Goal: Transaction & Acquisition: Purchase product/service

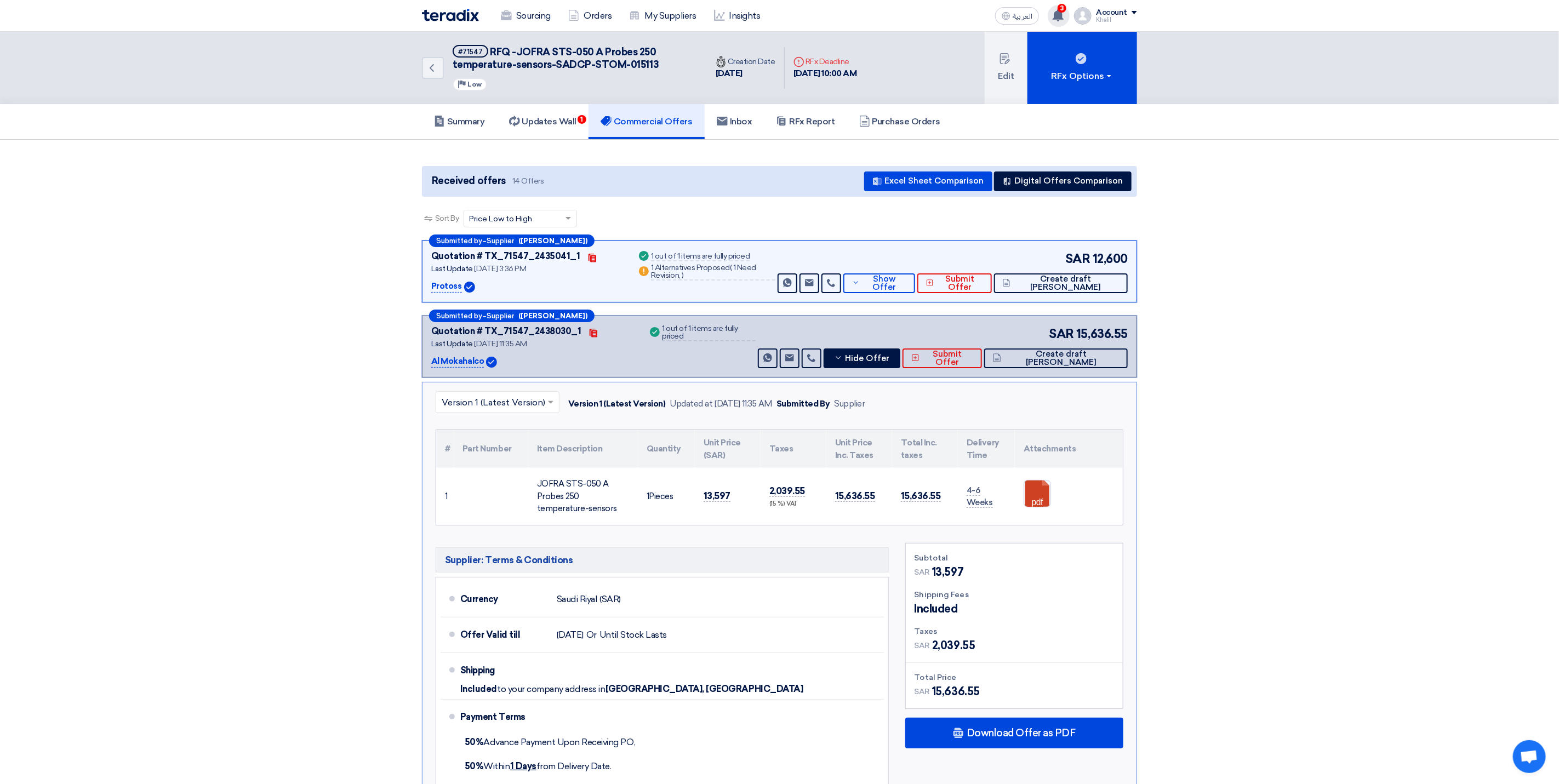
click at [1067, 10] on span "3" at bounding box center [1062, 8] width 9 height 9
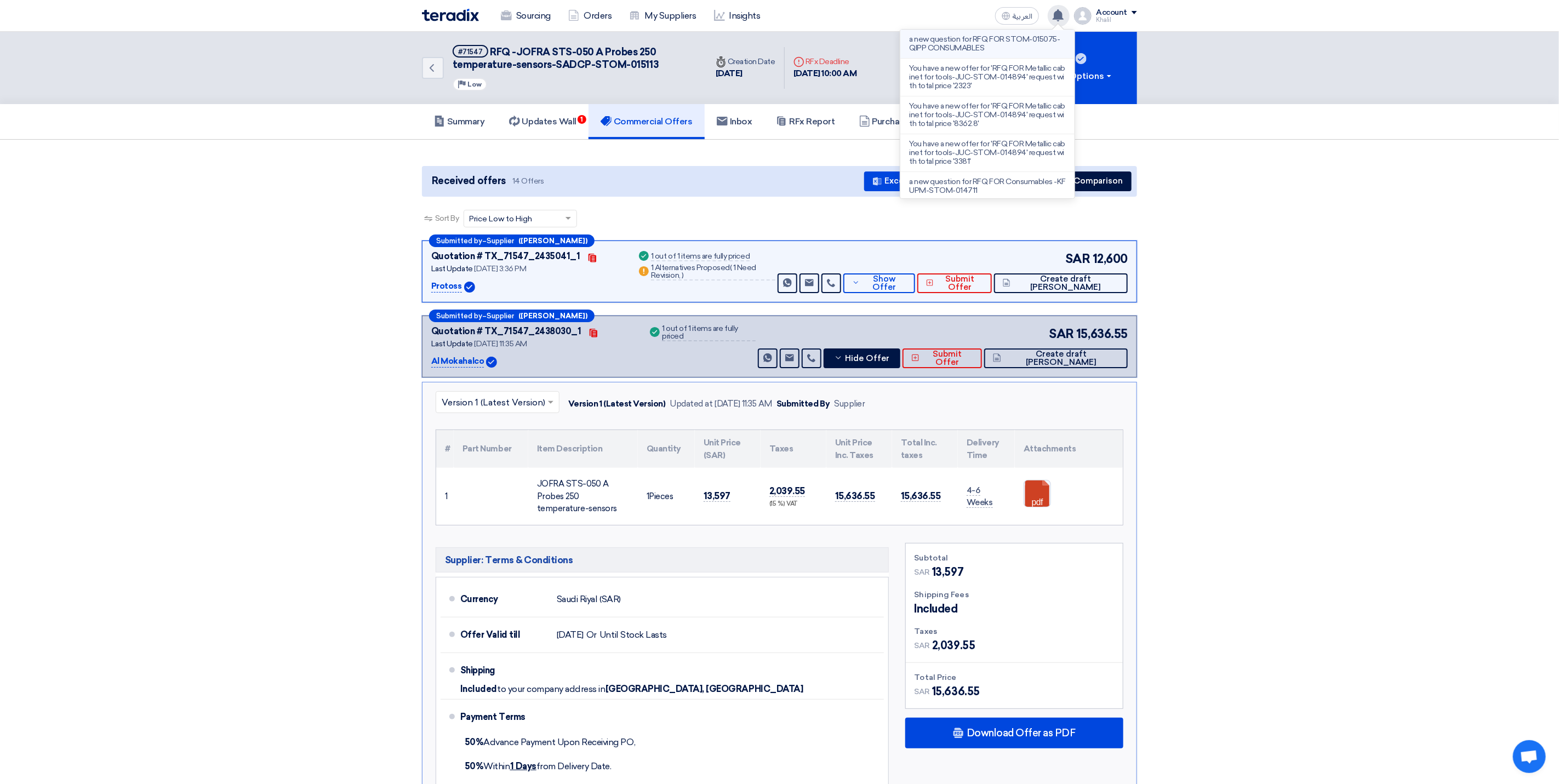
click at [1008, 53] on li "a new question for RFQ FOR STOM-015075-QIPP CONSUMABLES" at bounding box center [988, 45] width 175 height 29
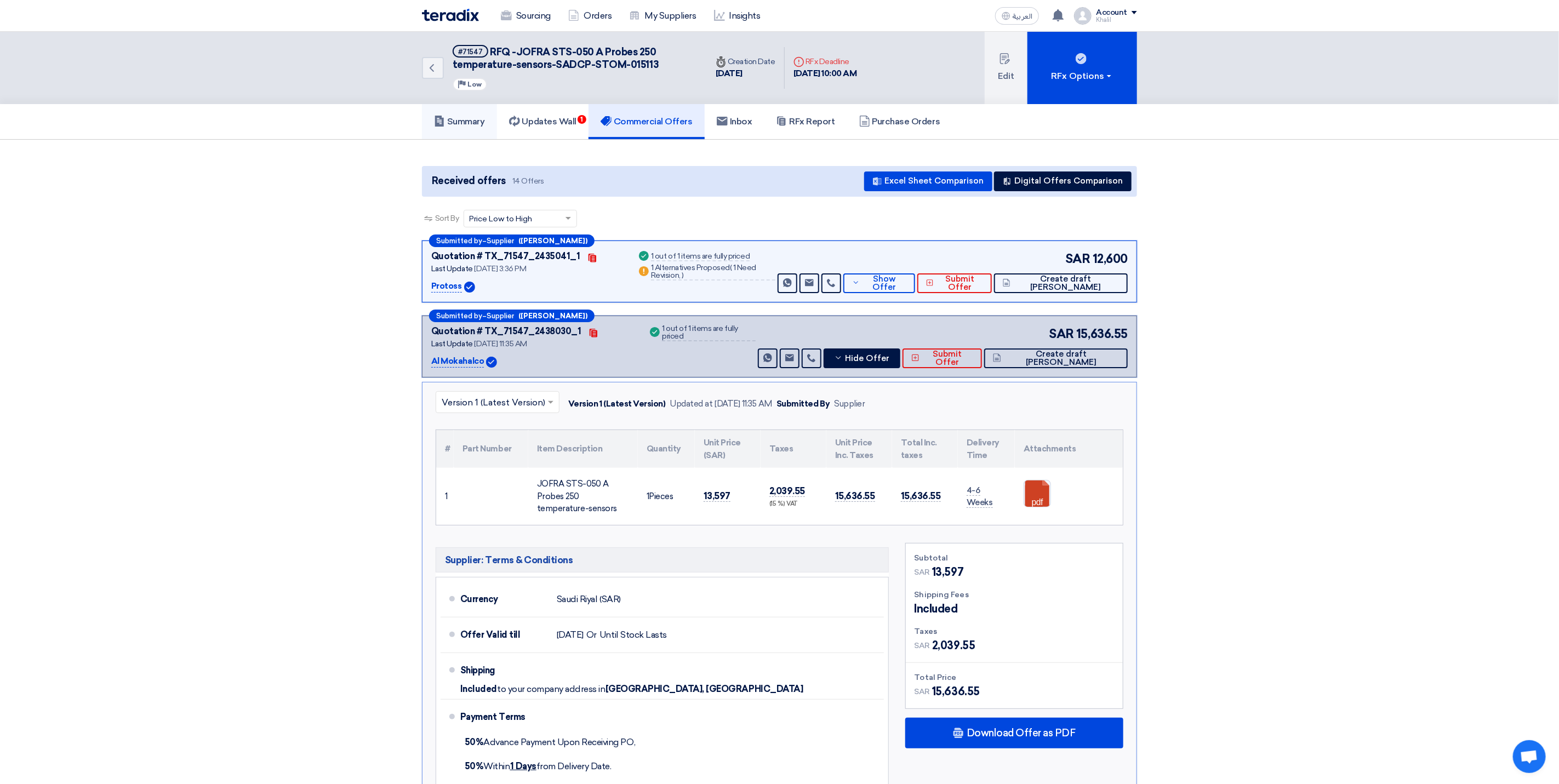
click at [469, 122] on h5 "Summary" at bounding box center [459, 121] width 51 height 11
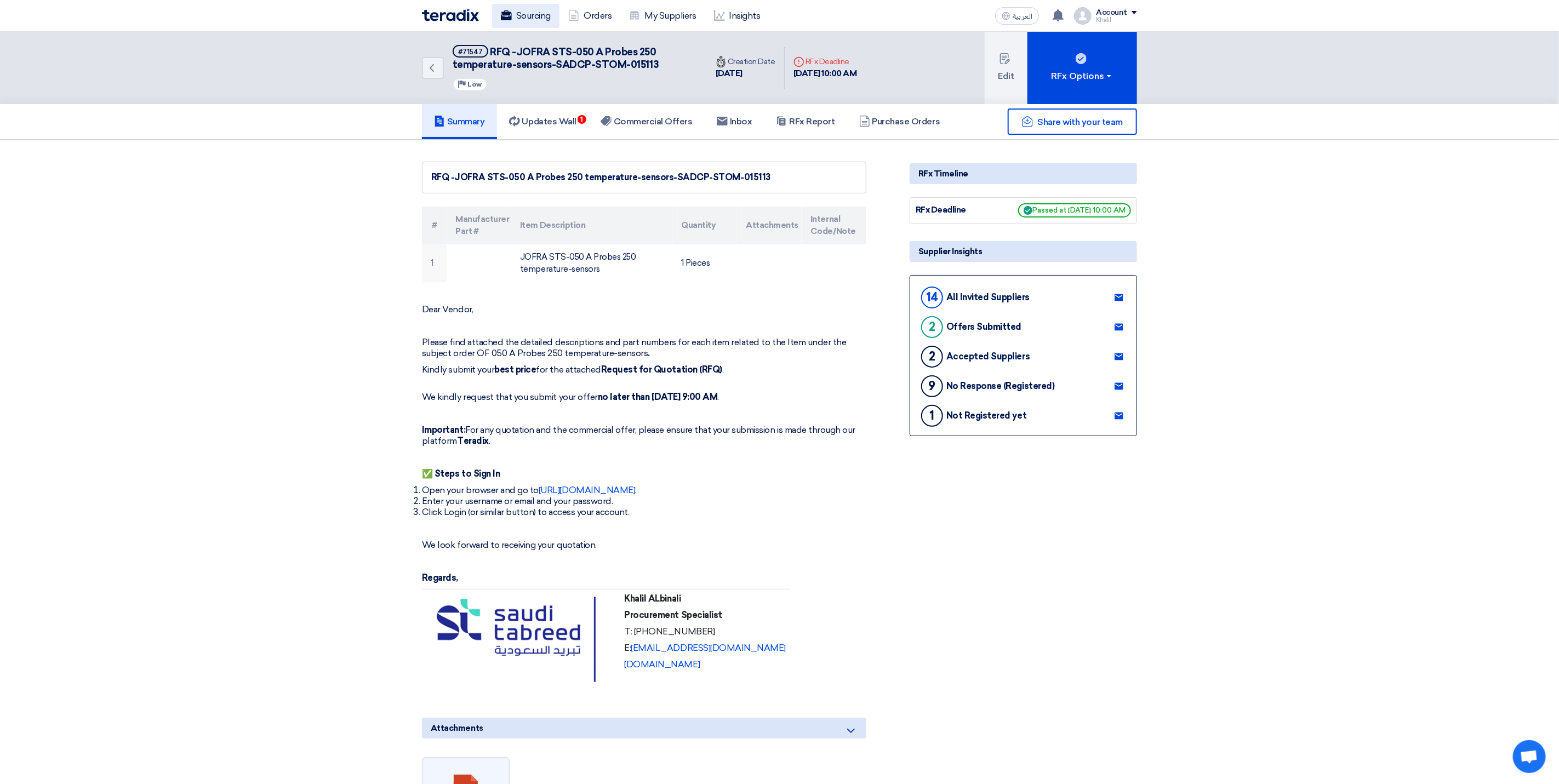
click at [530, 15] on link "Sourcing" at bounding box center [526, 16] width 67 height 24
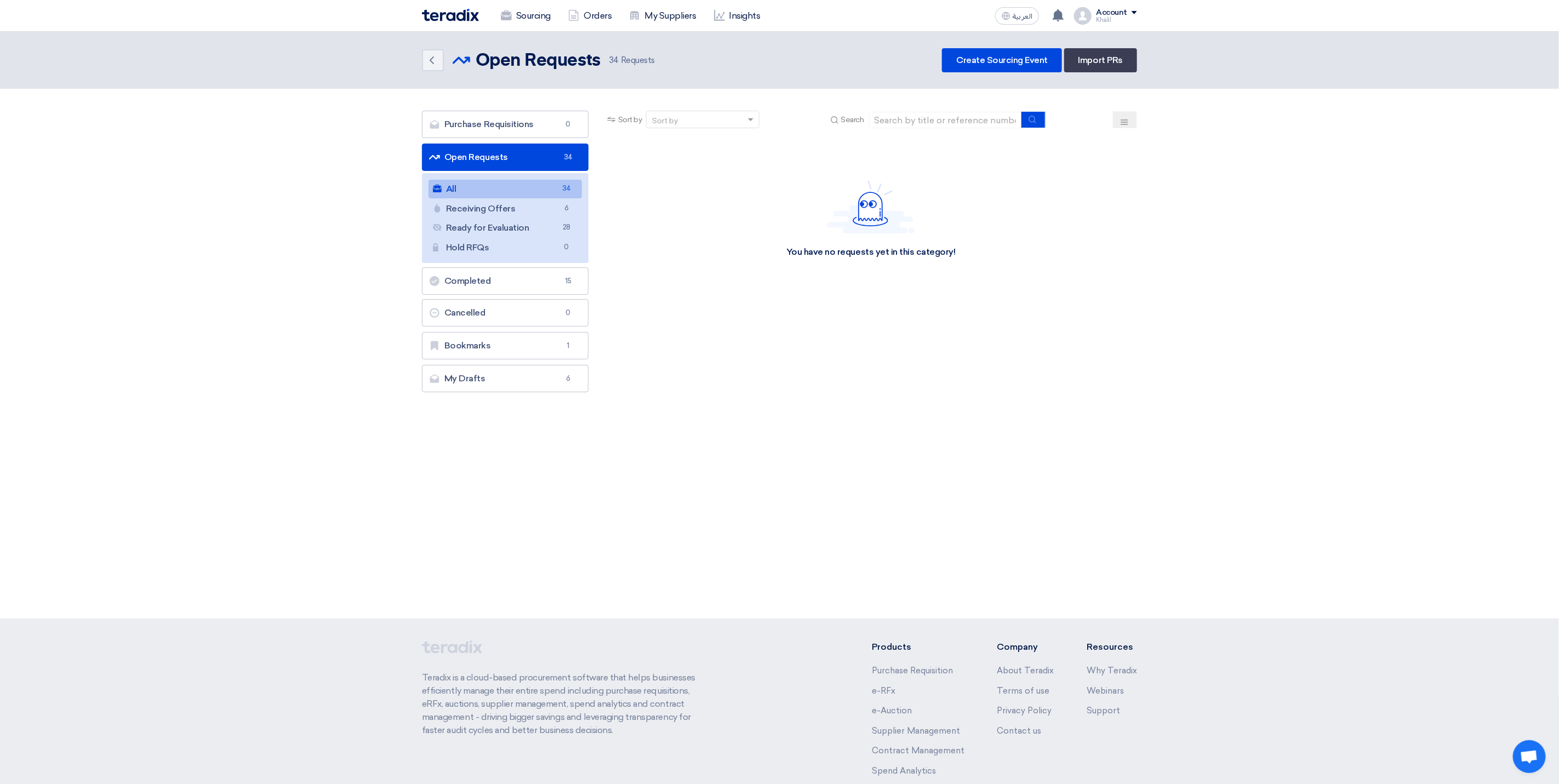
click at [533, 194] on link "All All 34" at bounding box center [505, 189] width 153 height 19
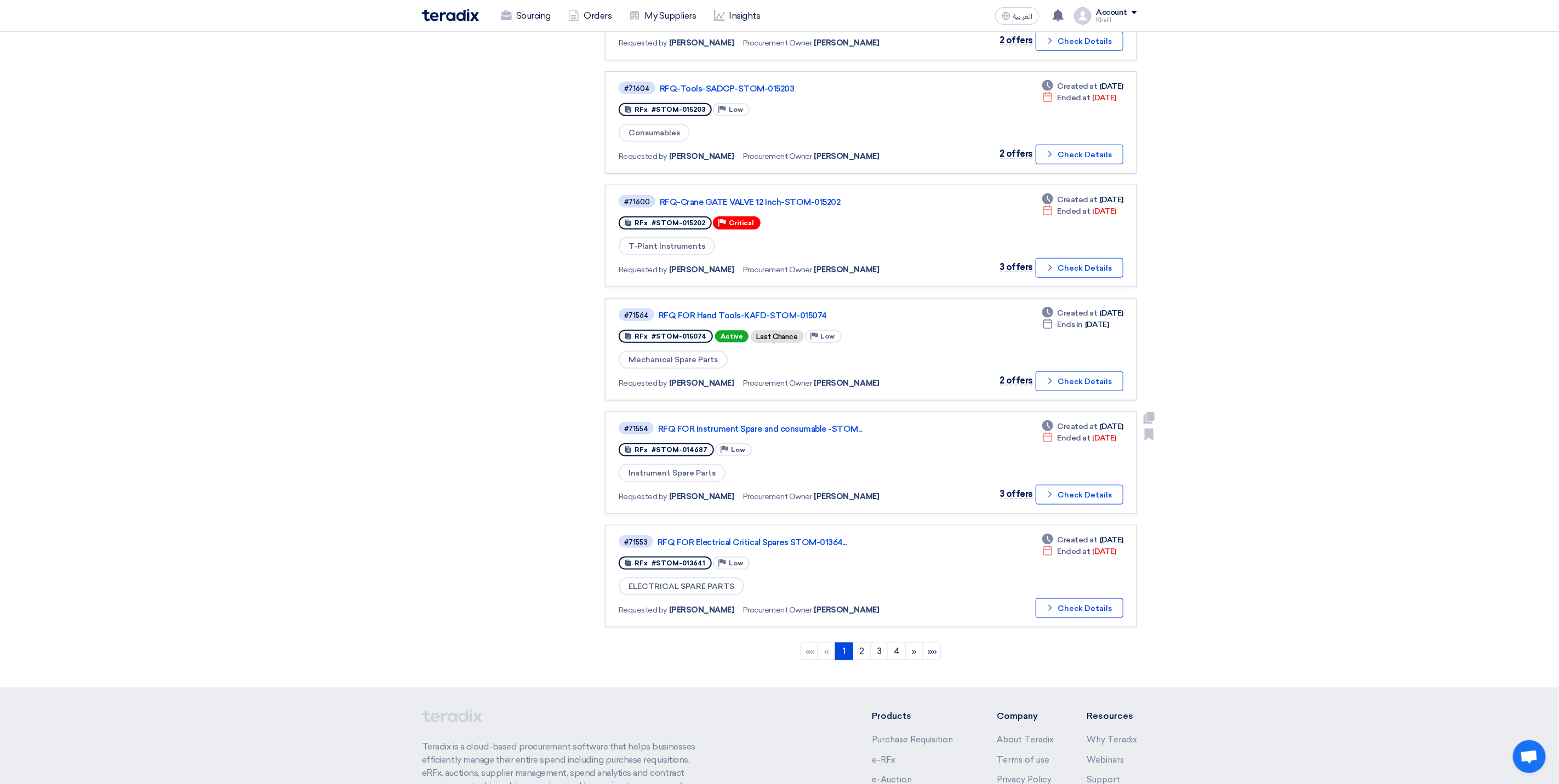
scroll to position [658, 0]
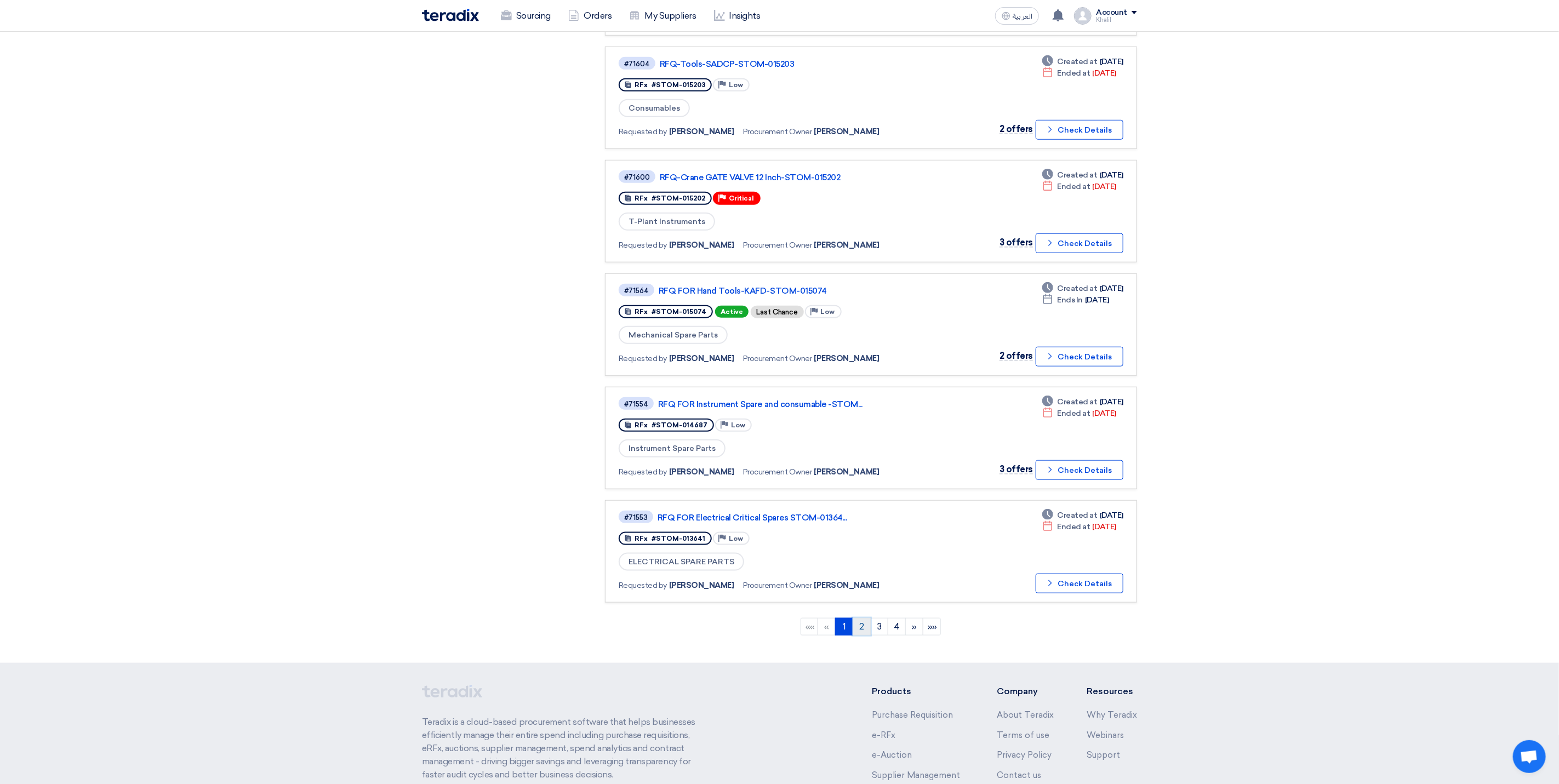
click at [860, 618] on link "2" at bounding box center [862, 627] width 18 height 18
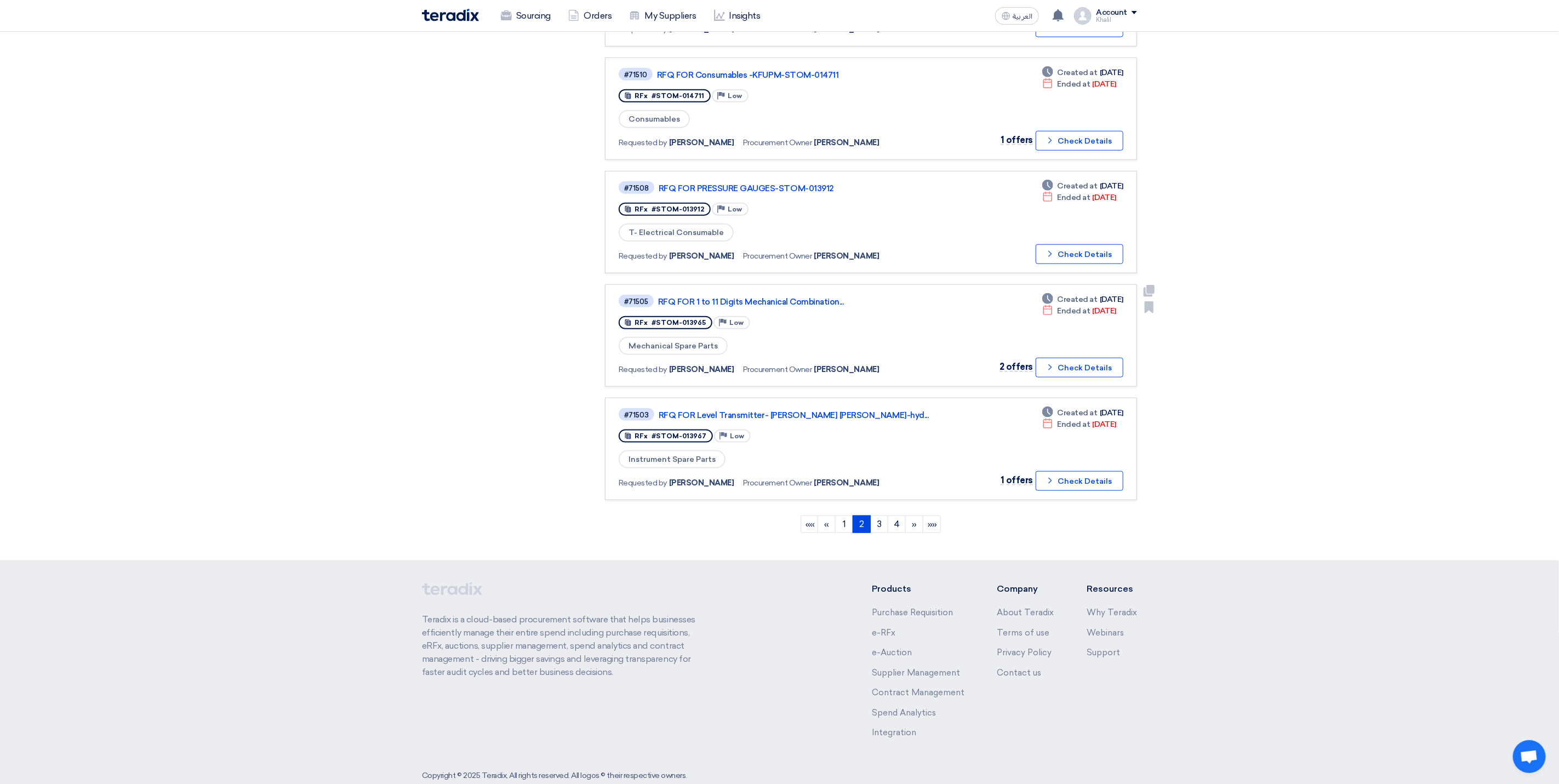
scroll to position [772, 0]
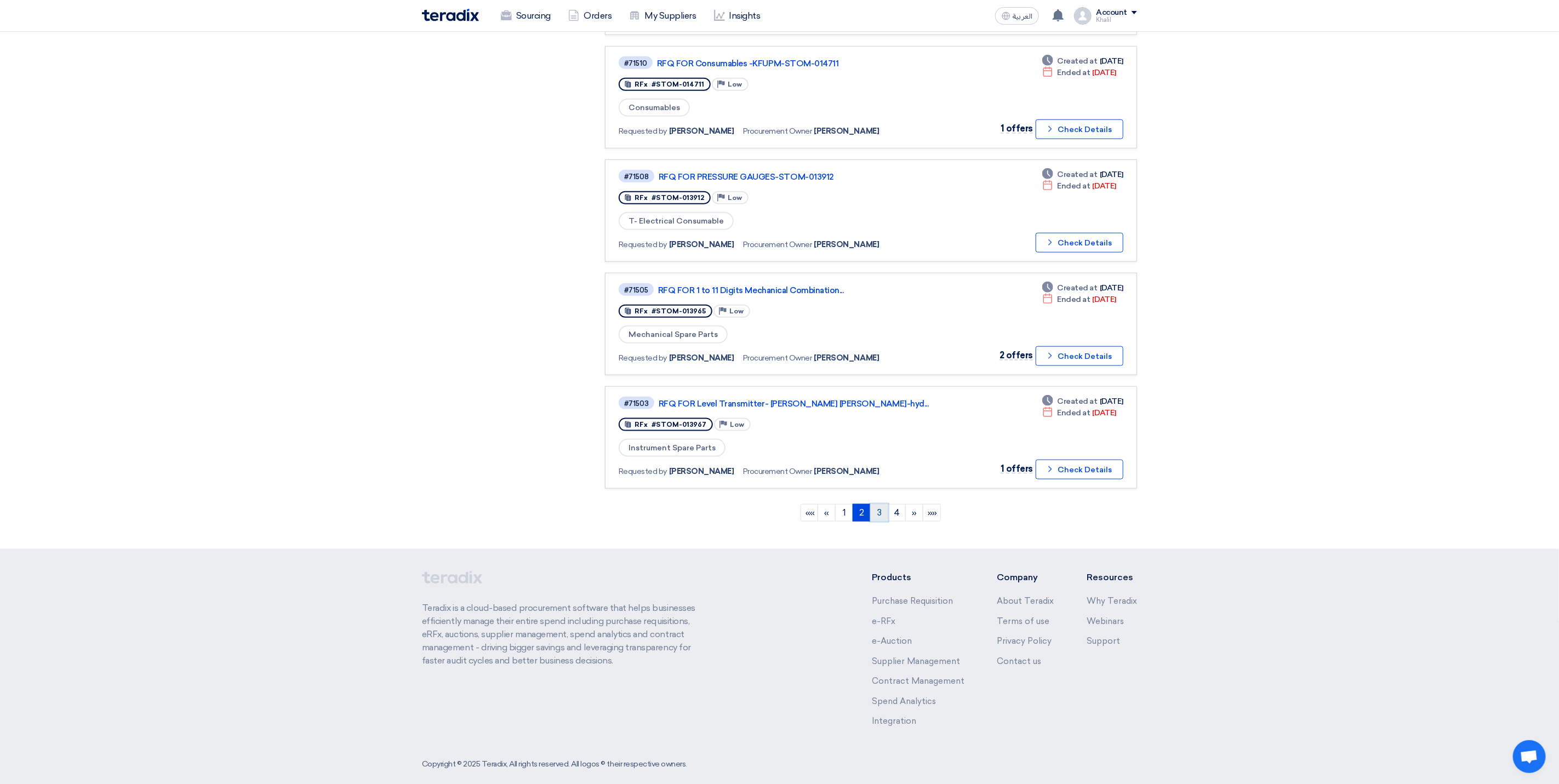
click at [881, 509] on link "3" at bounding box center [879, 512] width 18 height 18
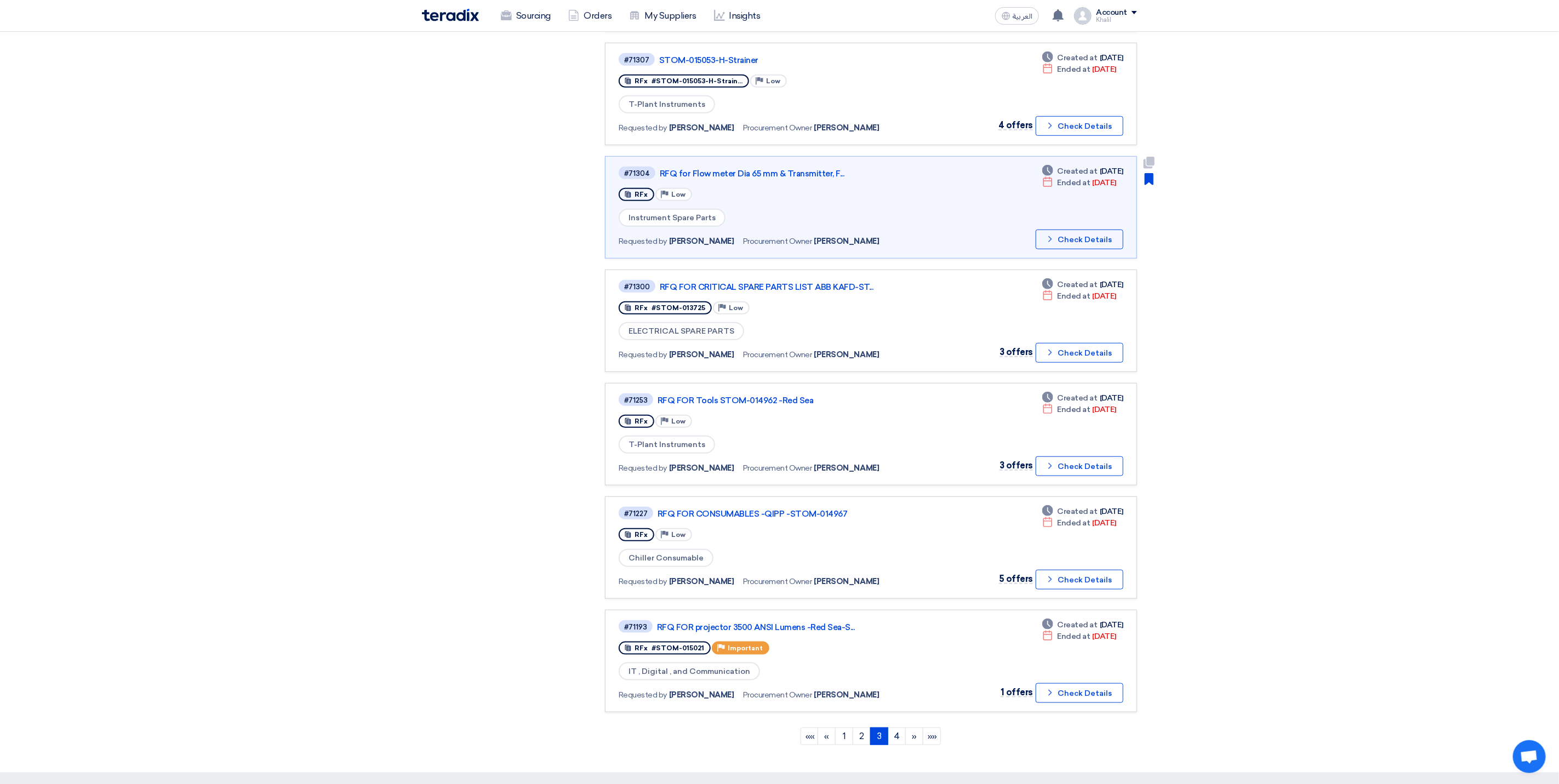
scroll to position [575, 0]
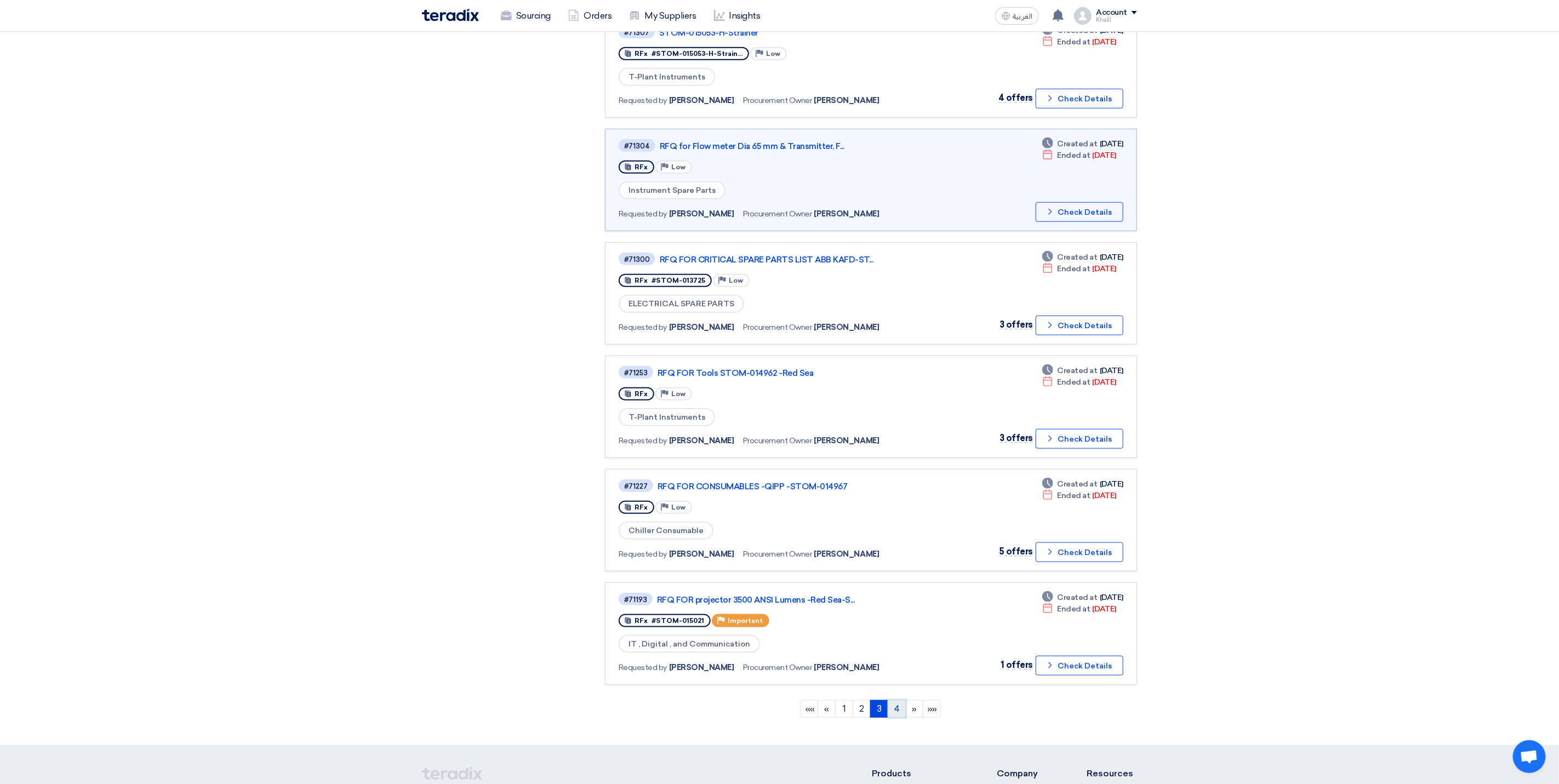
click at [896, 702] on link "4" at bounding box center [897, 709] width 18 height 18
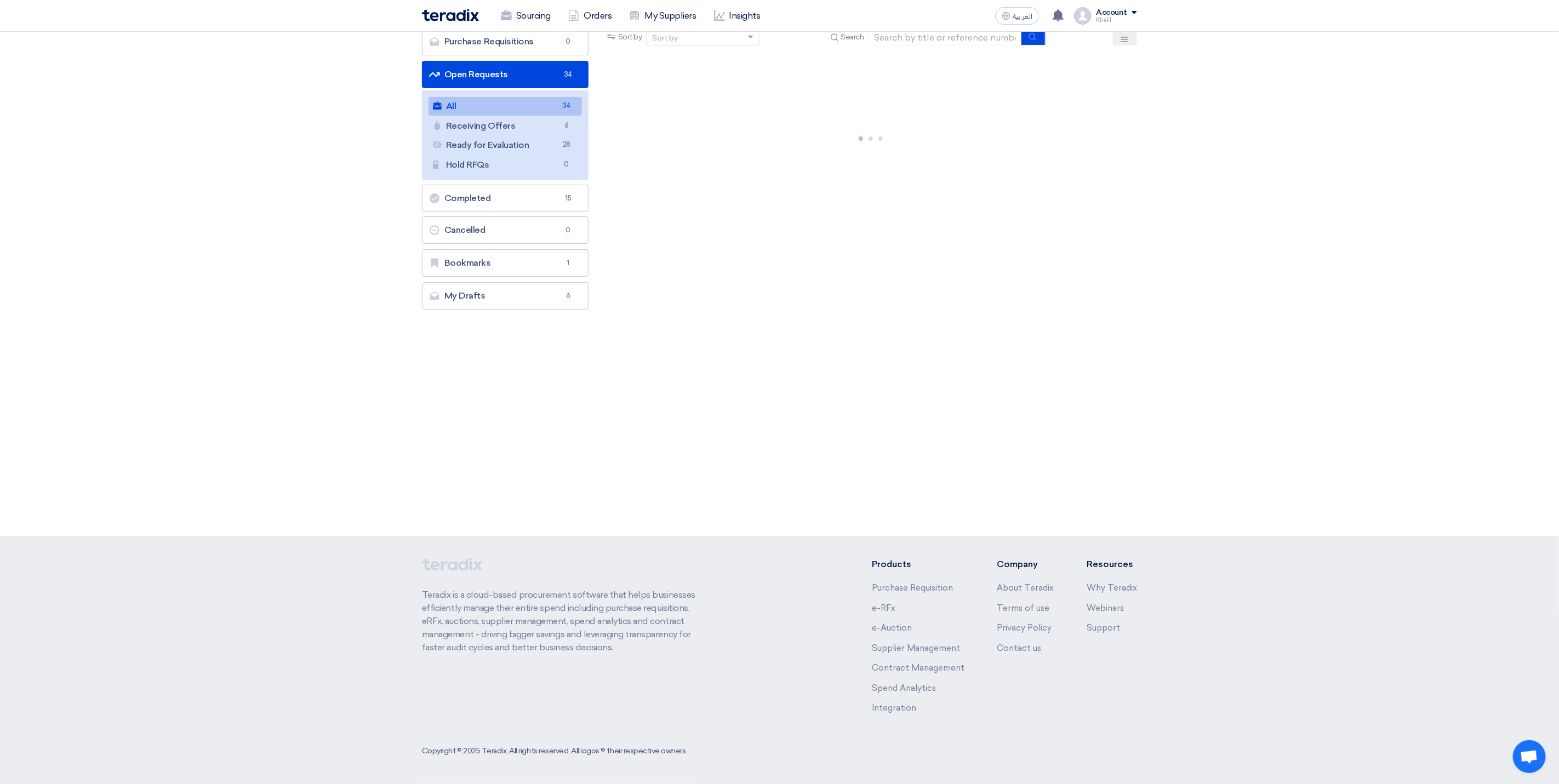
scroll to position [0, 0]
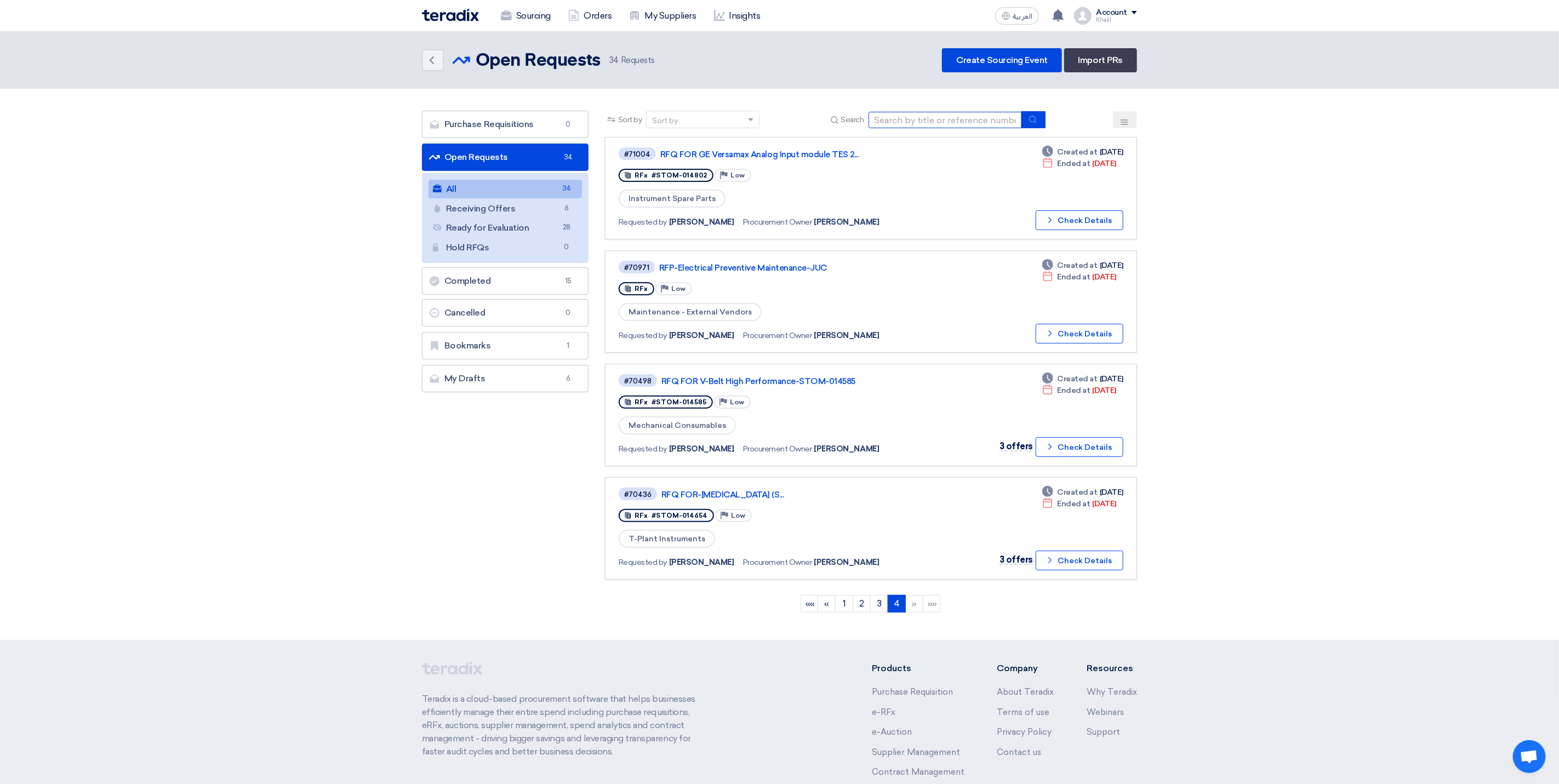
click at [906, 116] on input at bounding box center [945, 120] width 153 height 16
paste input "STOM-014967"
type input "STOM-014967"
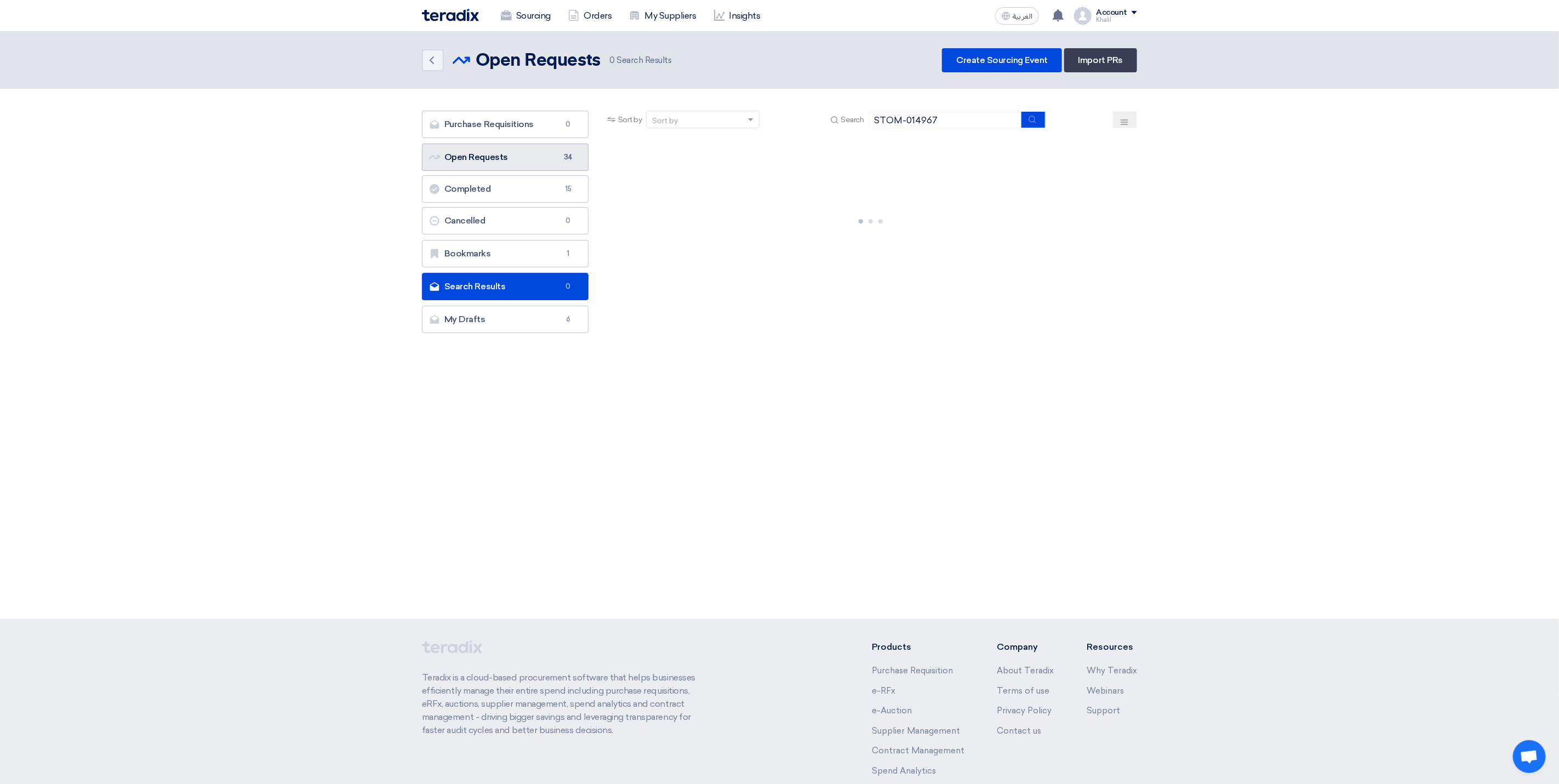
click at [545, 160] on link "Open Requests Open Requests 34" at bounding box center [505, 157] width 167 height 27
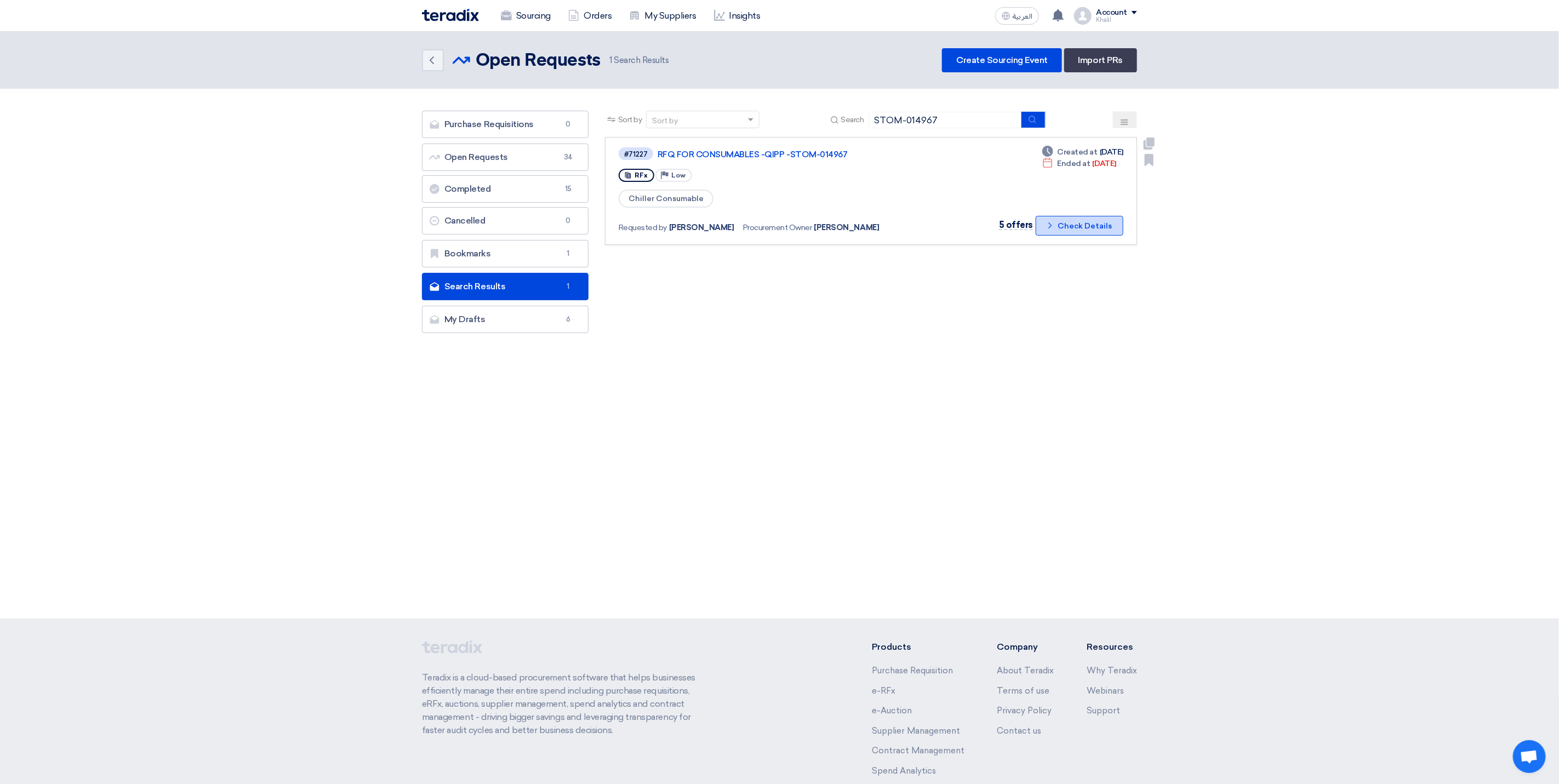
click at [1056, 223] on icon "Check details" at bounding box center [1050, 225] width 10 height 10
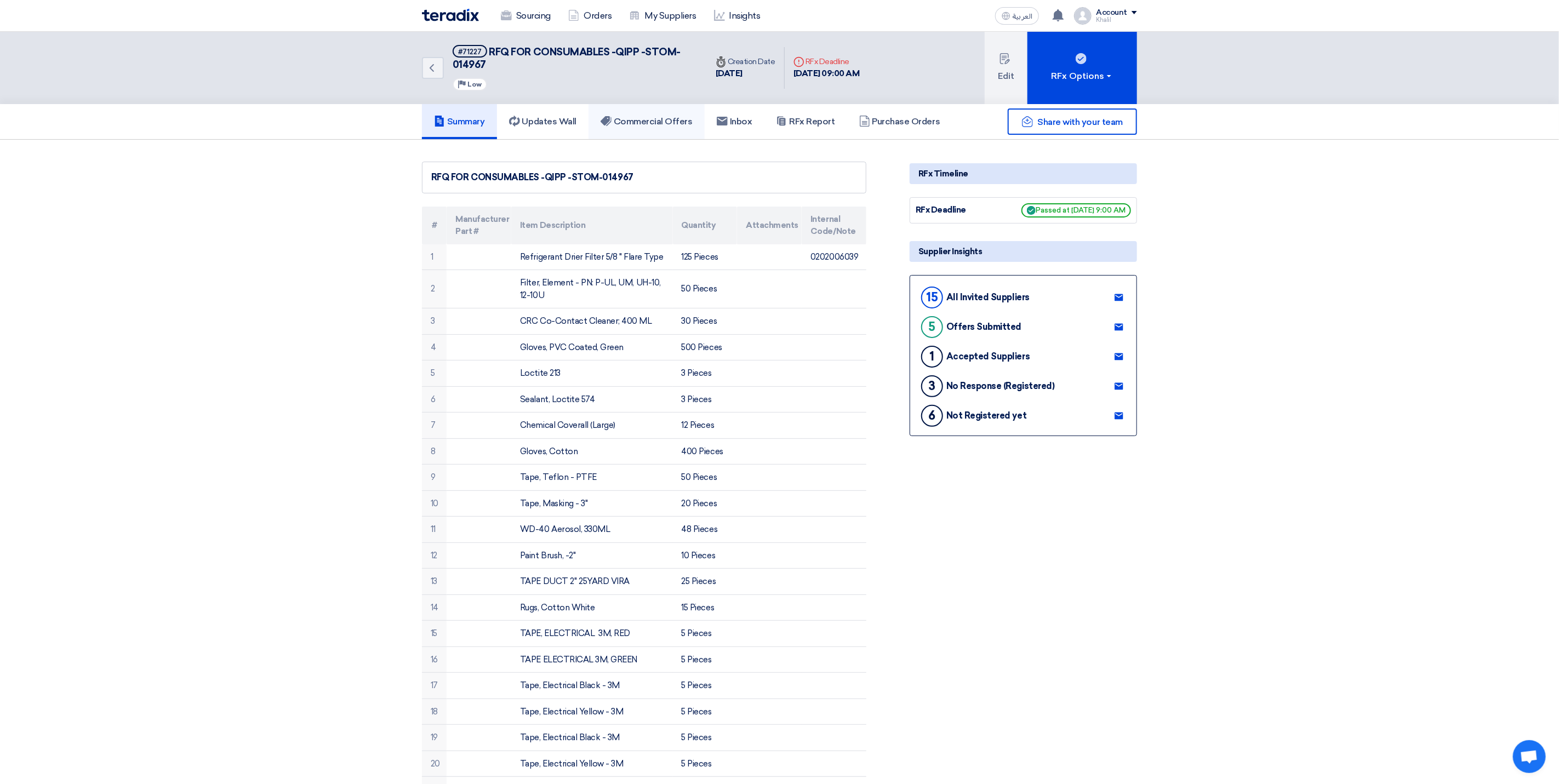
click at [660, 119] on h5 "Commercial Offers" at bounding box center [646, 121] width 92 height 11
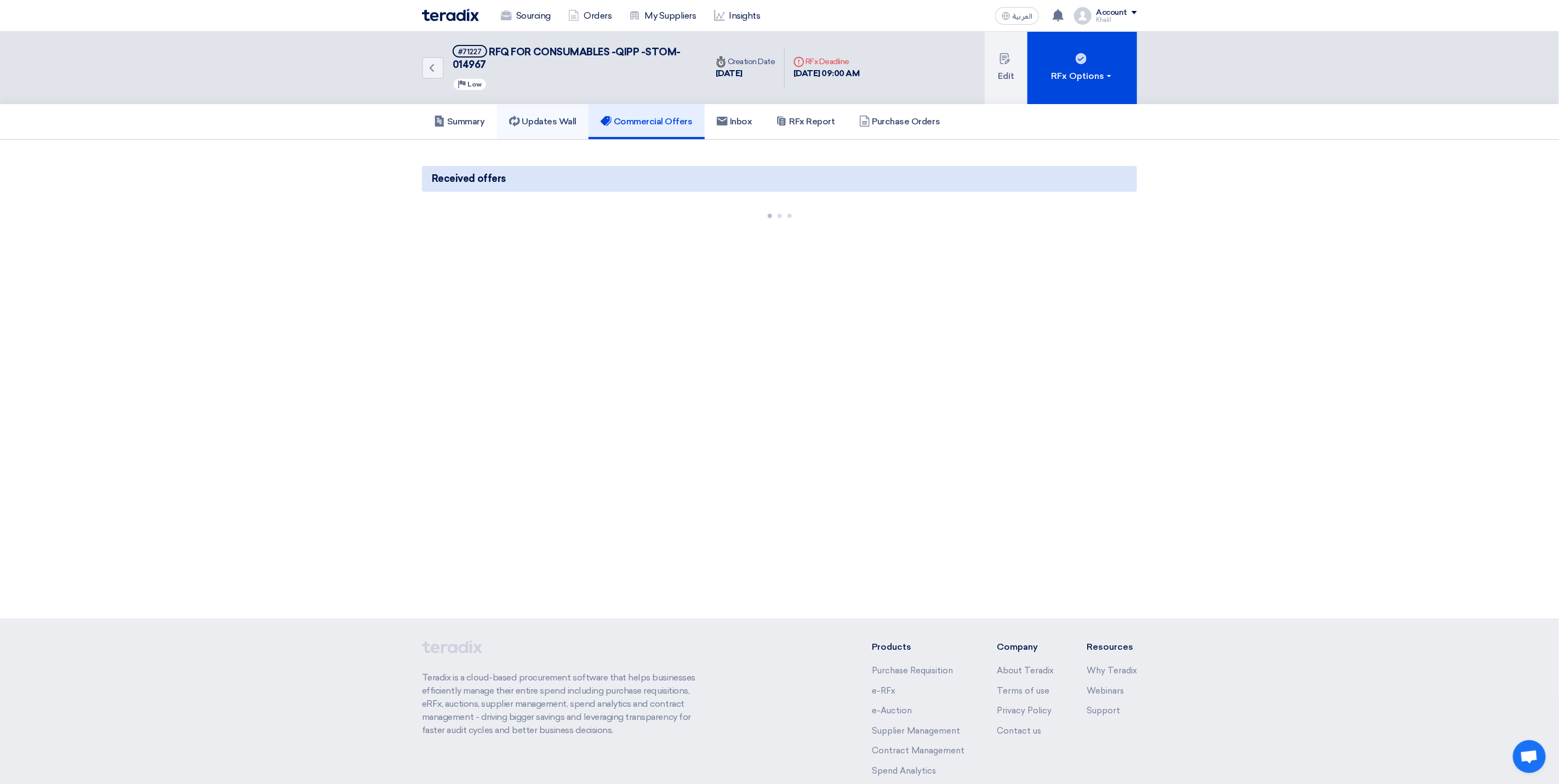
click at [550, 119] on h5 "Updates Wall" at bounding box center [542, 121] width 67 height 11
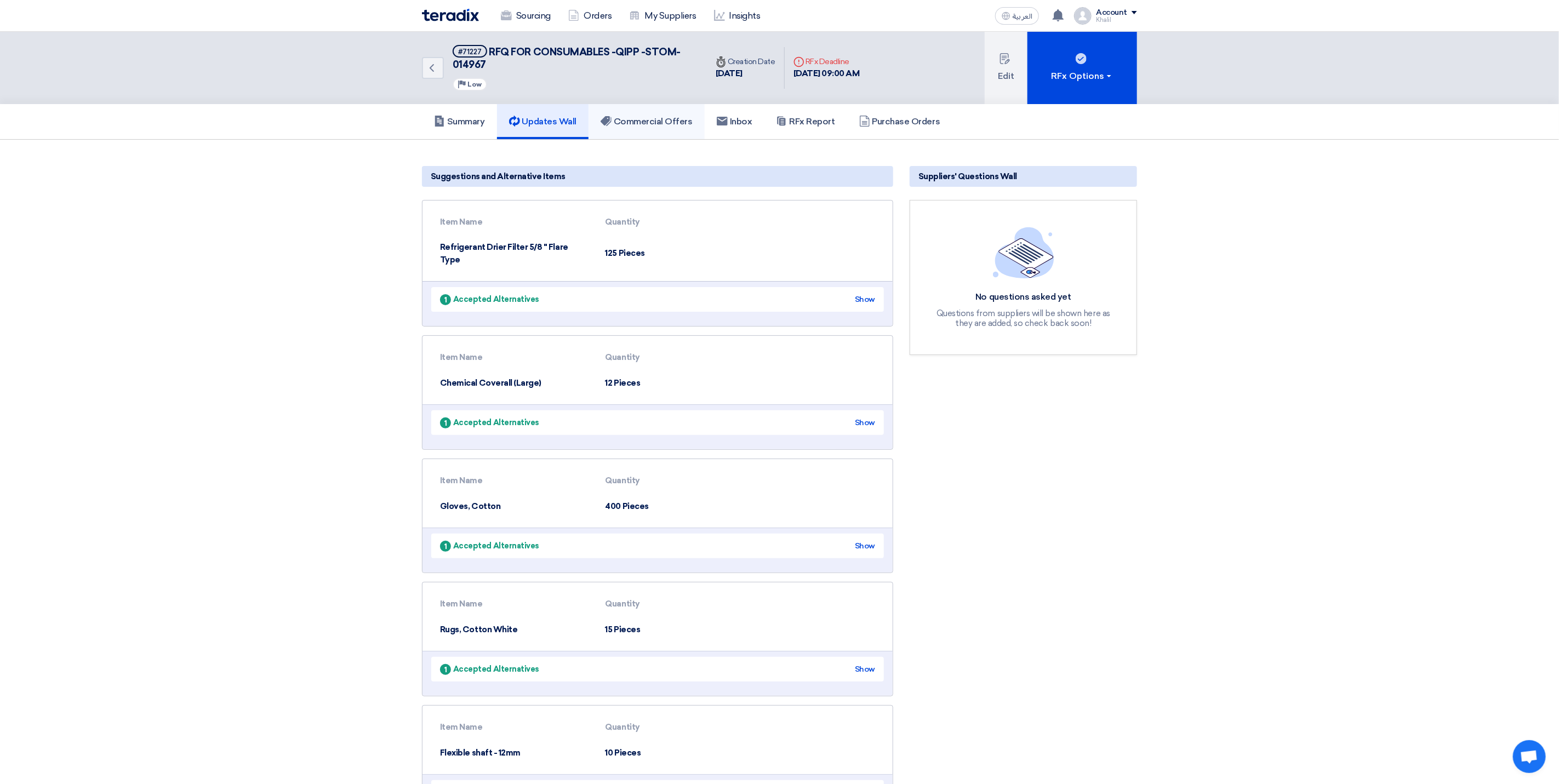
click at [651, 127] on link "Commercial Offers" at bounding box center [647, 121] width 116 height 35
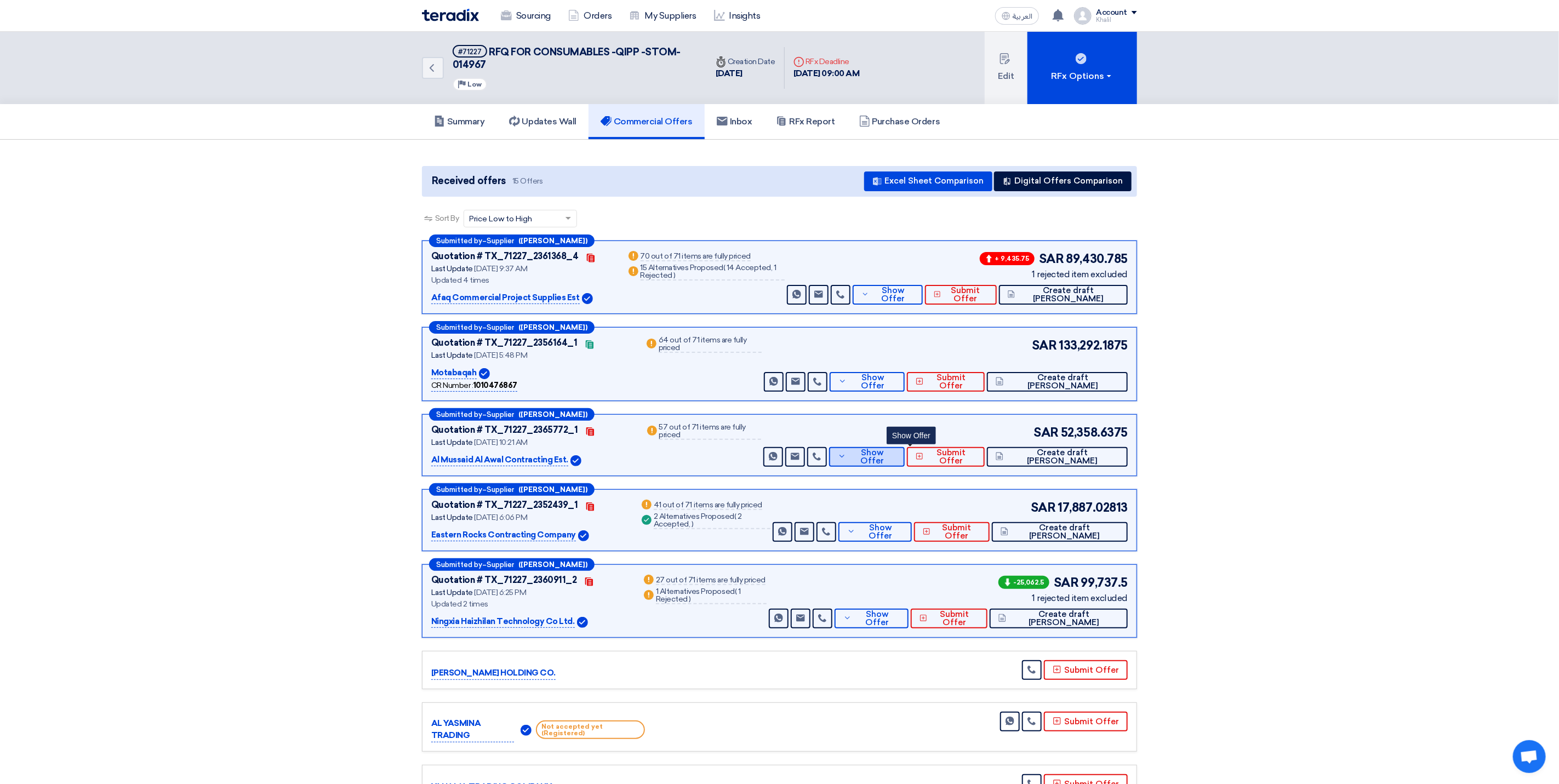
drag, startPoint x: 898, startPoint y: 454, endPoint x: 896, endPoint y: 464, distance: 10.2
click at [896, 454] on span "Show Offer" at bounding box center [872, 457] width 46 height 16
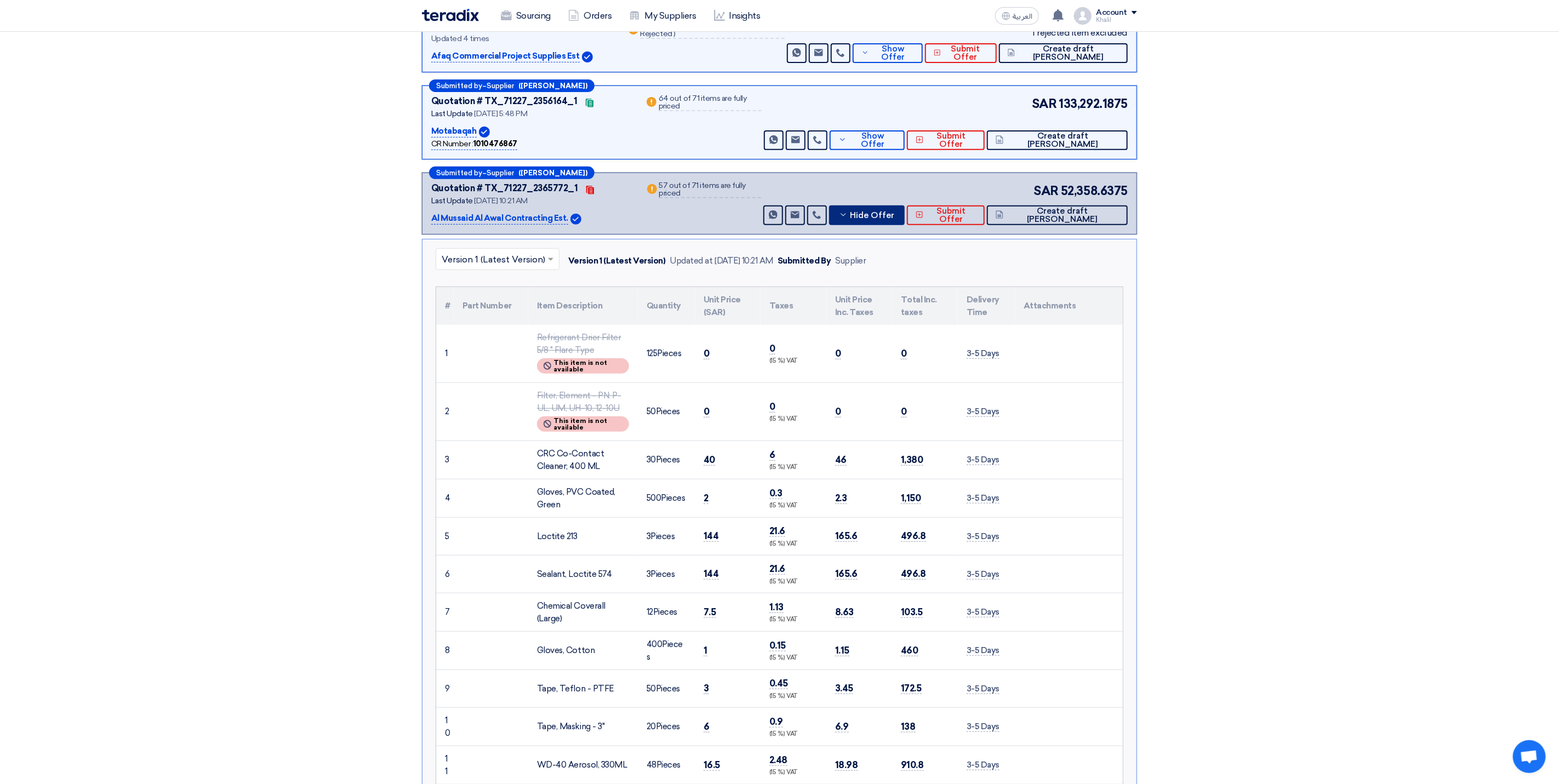
scroll to position [82, 0]
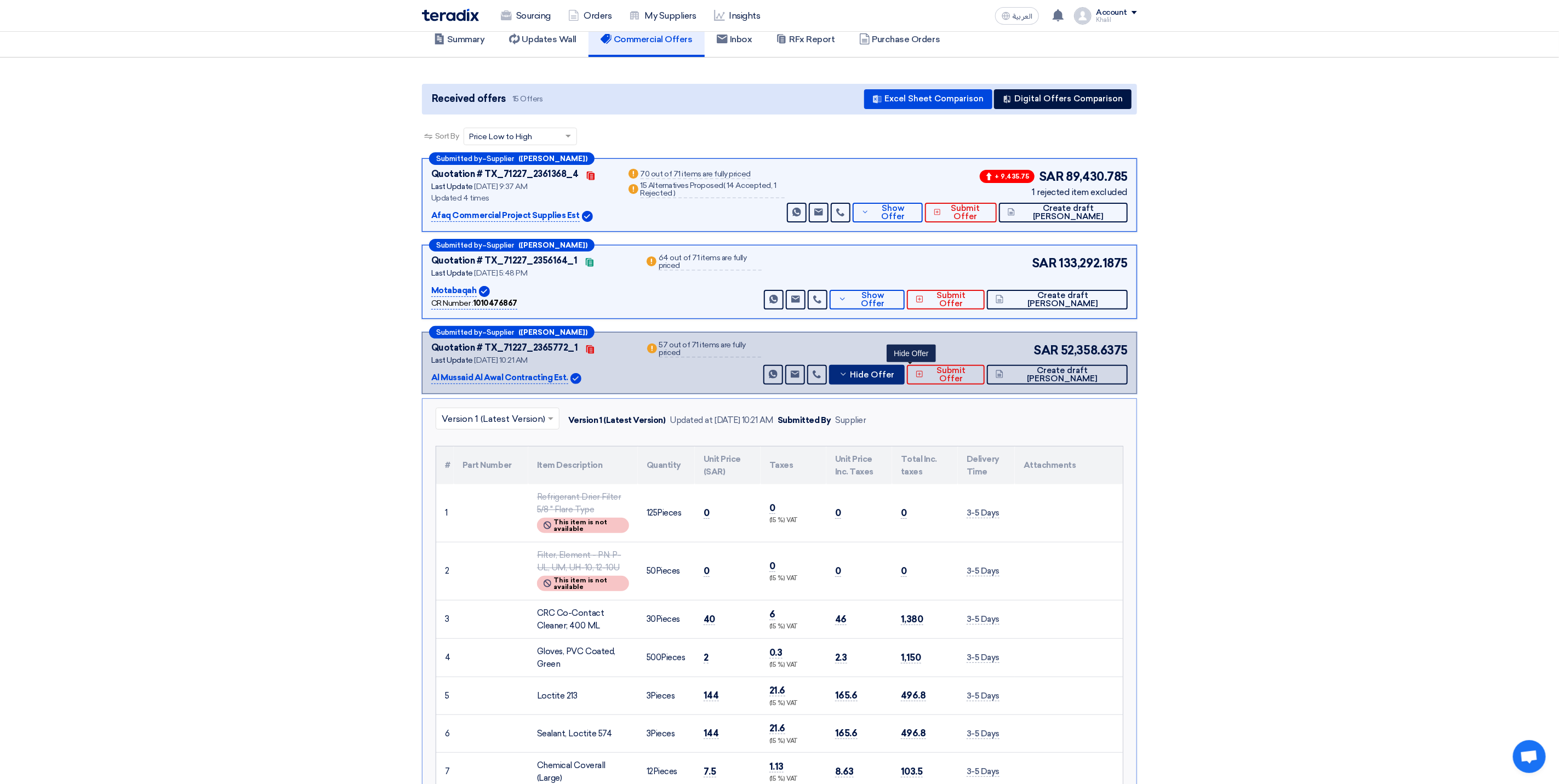
click at [848, 375] on icon at bounding box center [843, 374] width 9 height 9
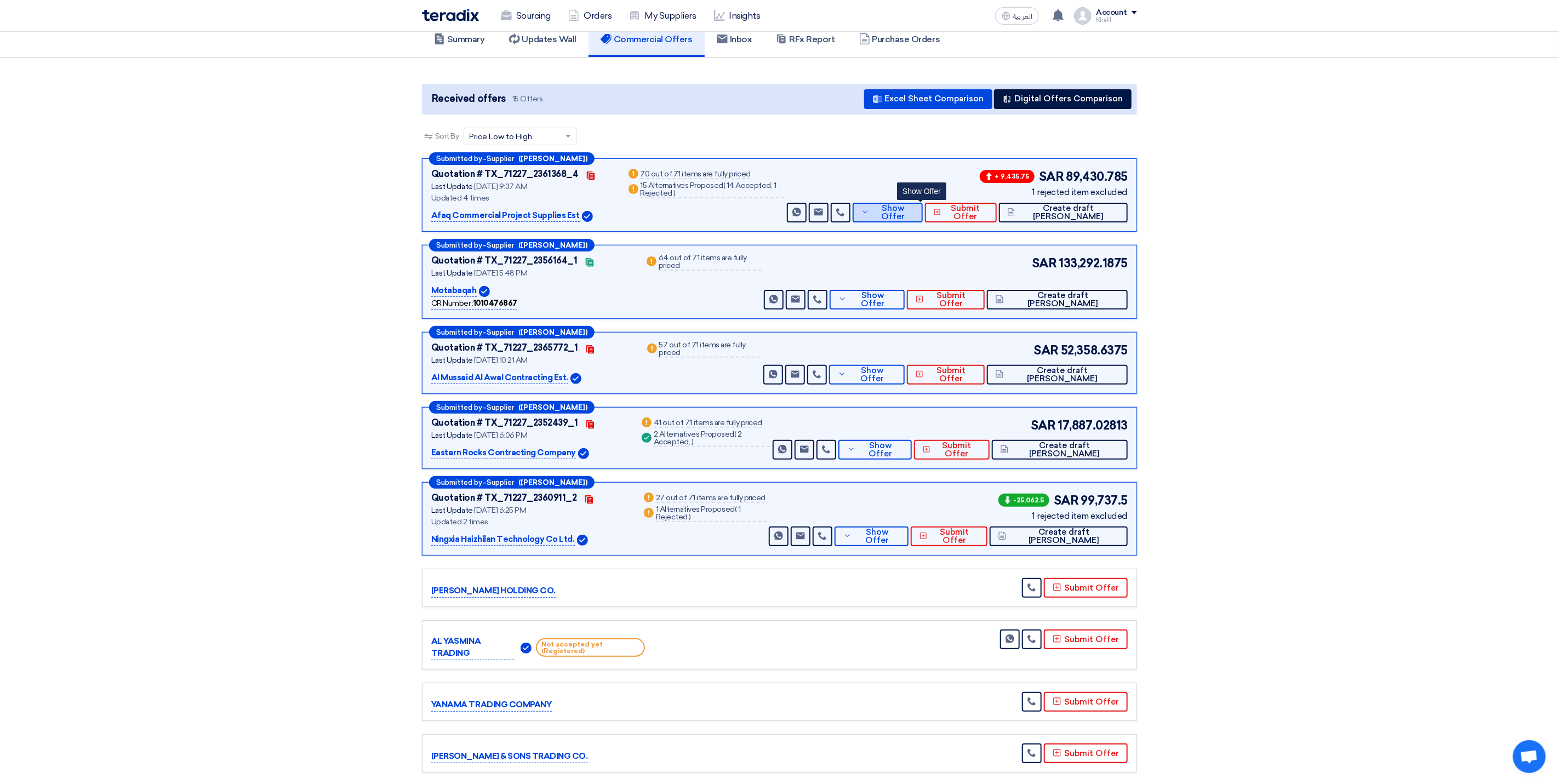
click at [870, 214] on icon at bounding box center [865, 212] width 8 height 9
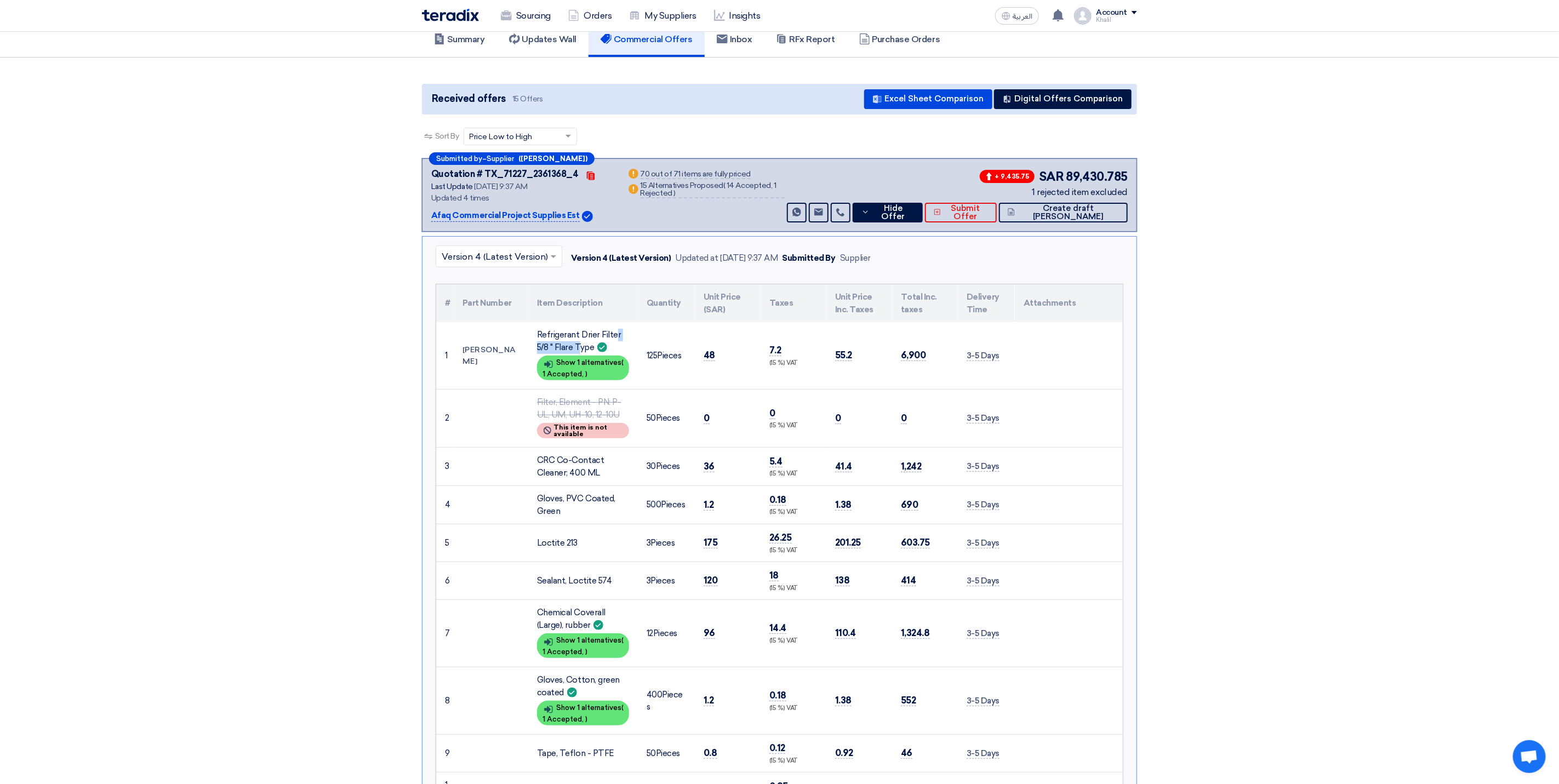
drag, startPoint x: 536, startPoint y: 329, endPoint x: 591, endPoint y: 327, distance: 55.0
click at [591, 327] on td "Refrigerant Drier Filter 5/8 " Flare Type Show details Show 1 alternatives ( 1 …" at bounding box center [583, 356] width 110 height 67
drag, startPoint x: 582, startPoint y: 333, endPoint x: 542, endPoint y: 343, distance: 41.2
click at [548, 348] on div "Refrigerant Drier Filter 5/8 " Flare Type" at bounding box center [583, 341] width 92 height 24
click at [542, 343] on div "Refrigerant Drier Filter 5/8 " Flare Type" at bounding box center [583, 341] width 92 height 24
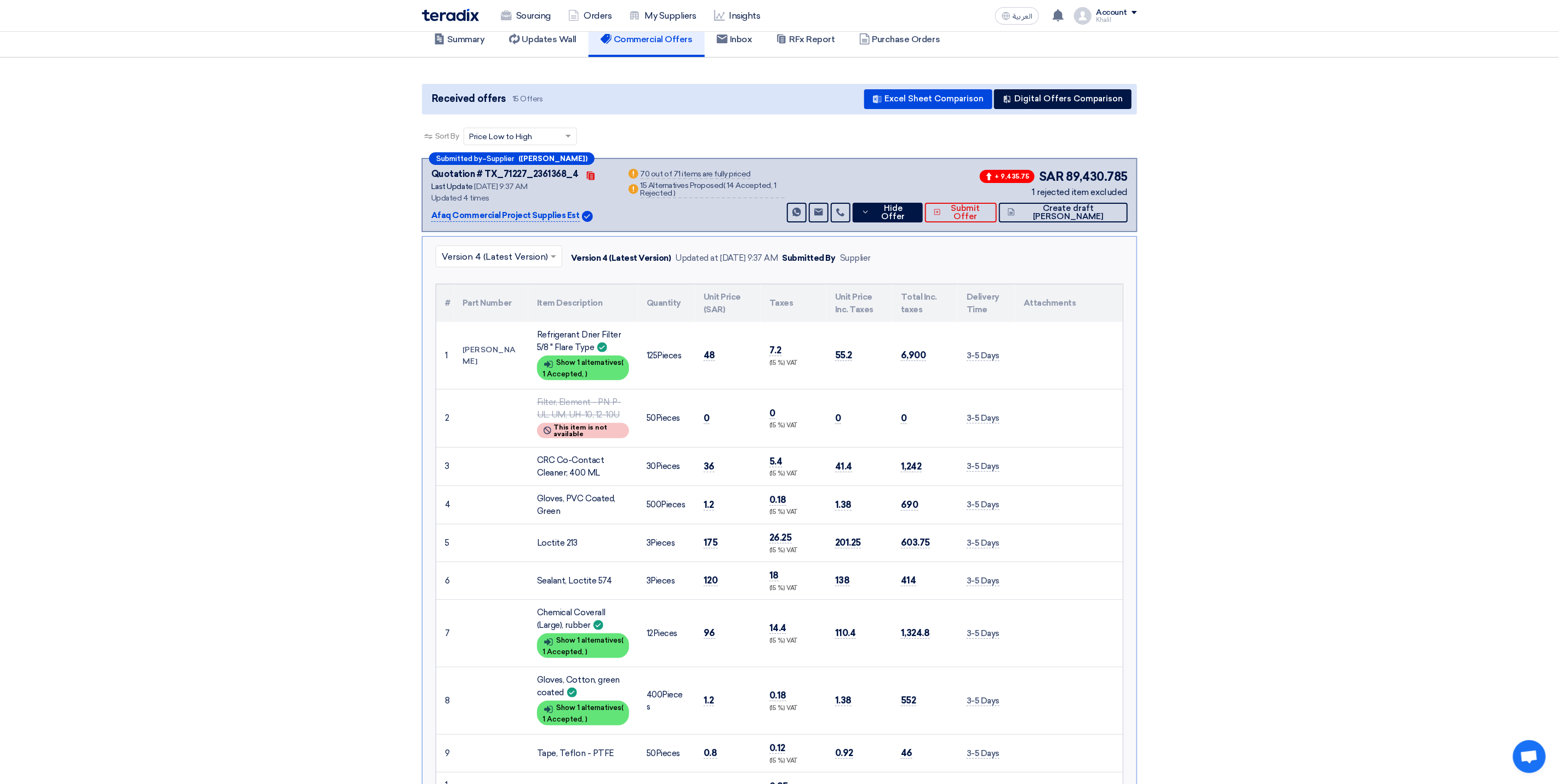
drag, startPoint x: 541, startPoint y: 336, endPoint x: 547, endPoint y: 333, distance: 6.7
click at [547, 333] on div "Refrigerant Drier Filter 5/8 " Flare Type" at bounding box center [583, 341] width 92 height 24
drag, startPoint x: 547, startPoint y: 333, endPoint x: 597, endPoint y: 344, distance: 51.2
click at [539, 331] on div "Refrigerant Drier Filter 5/8 " Flare Type" at bounding box center [583, 341] width 92 height 24
click at [597, 344] on td "Refrigerant Drier Filter 5/8 " Flare Type 1 Approved Item Show details Show 1 a…" at bounding box center [583, 356] width 110 height 67
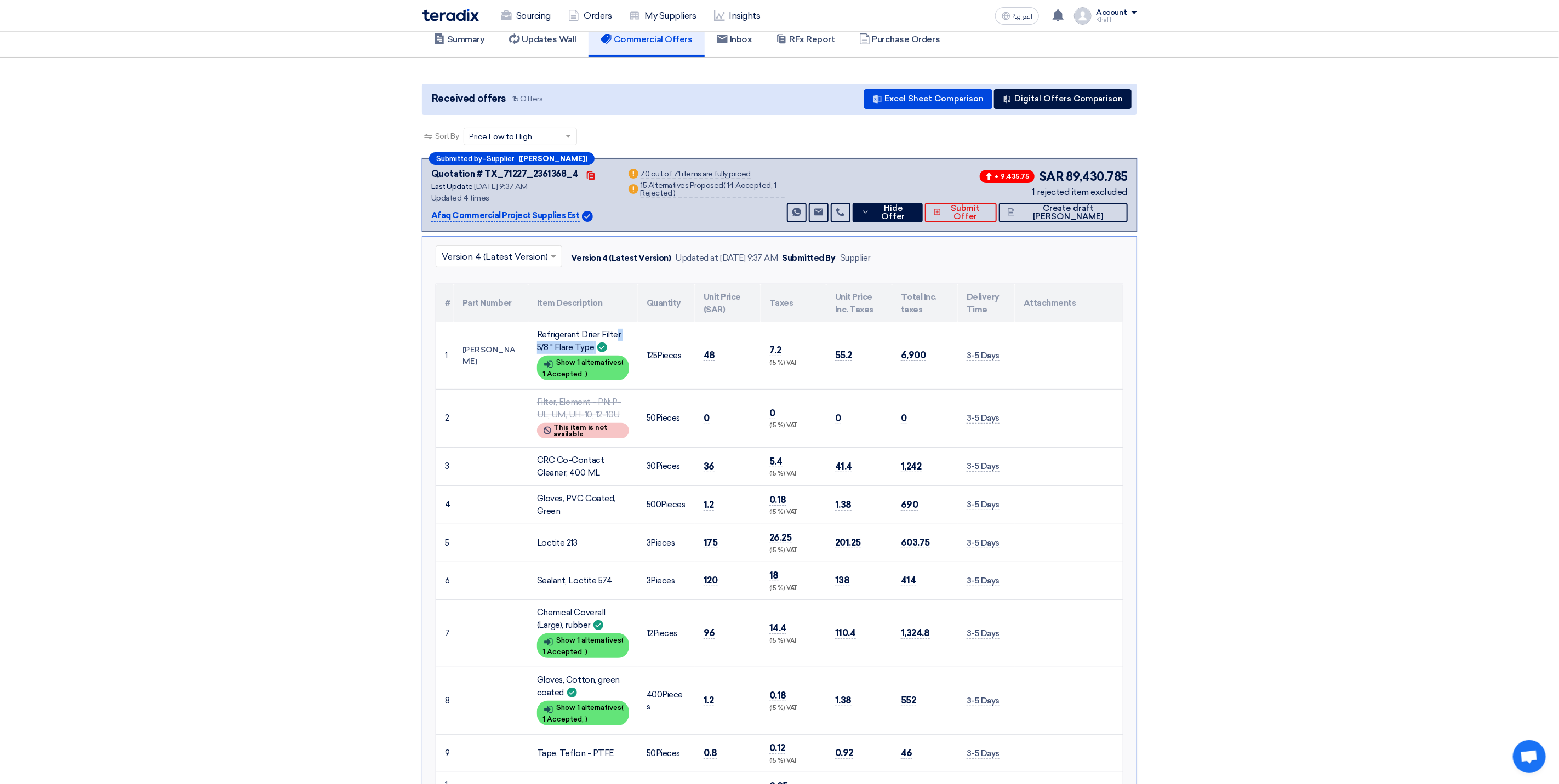
copy div "Refrigerant Drier Filter 5/8 " Flare Type"
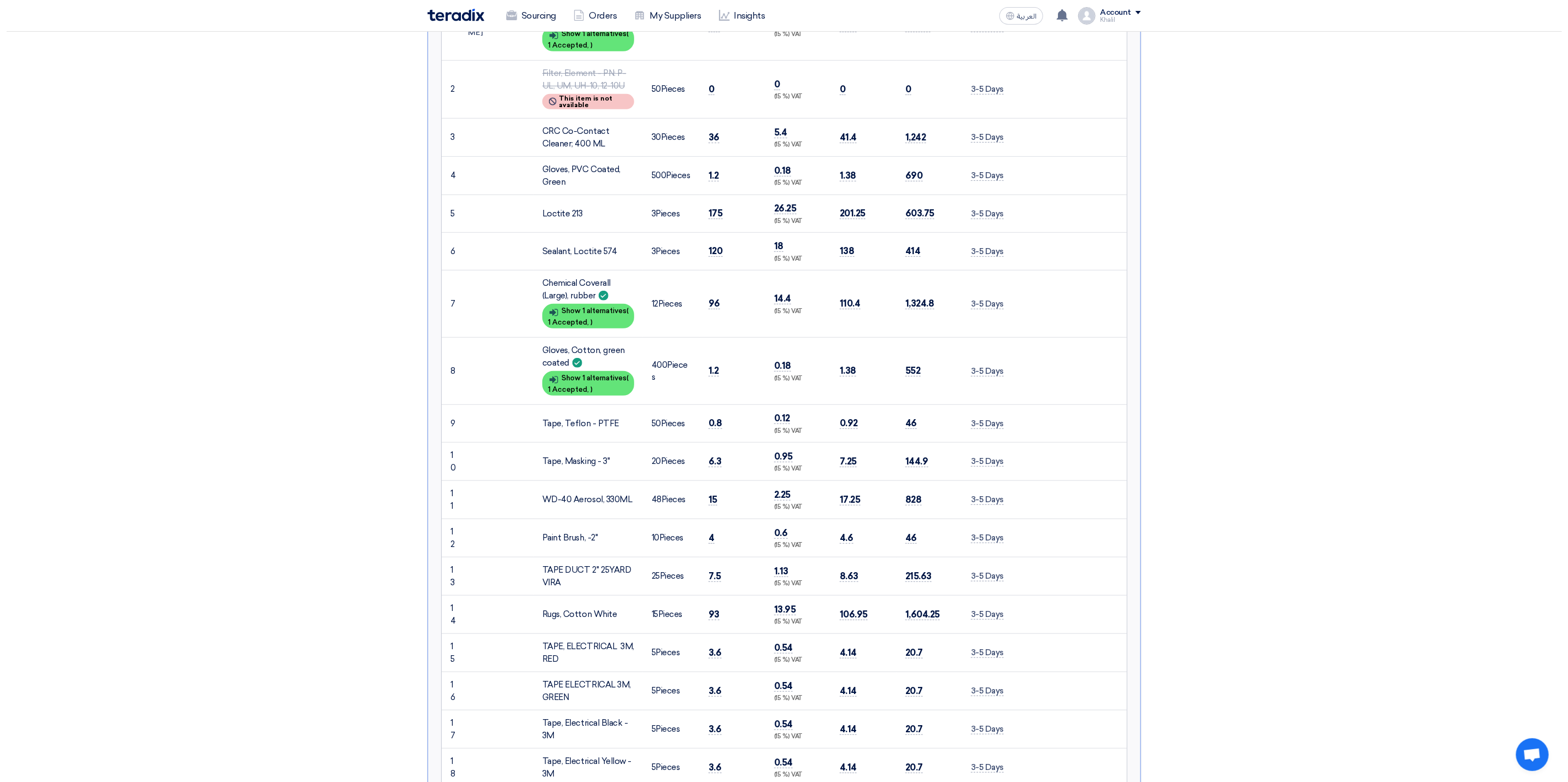
scroll to position [0, 0]
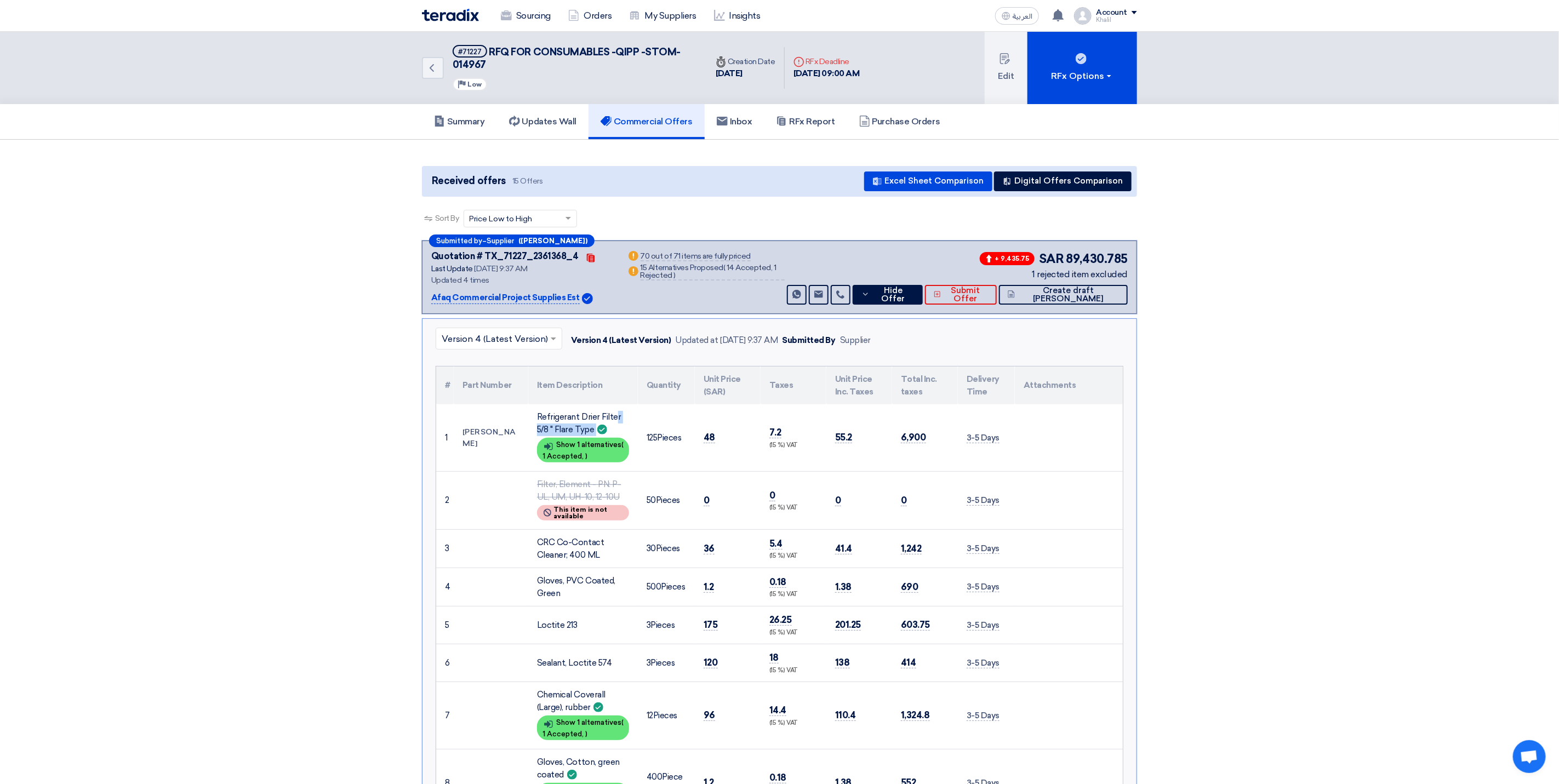
click at [651, 122] on h5 "Commercial Offers" at bounding box center [646, 121] width 92 height 11
click at [541, 121] on h5 "Updates Wall" at bounding box center [542, 121] width 67 height 11
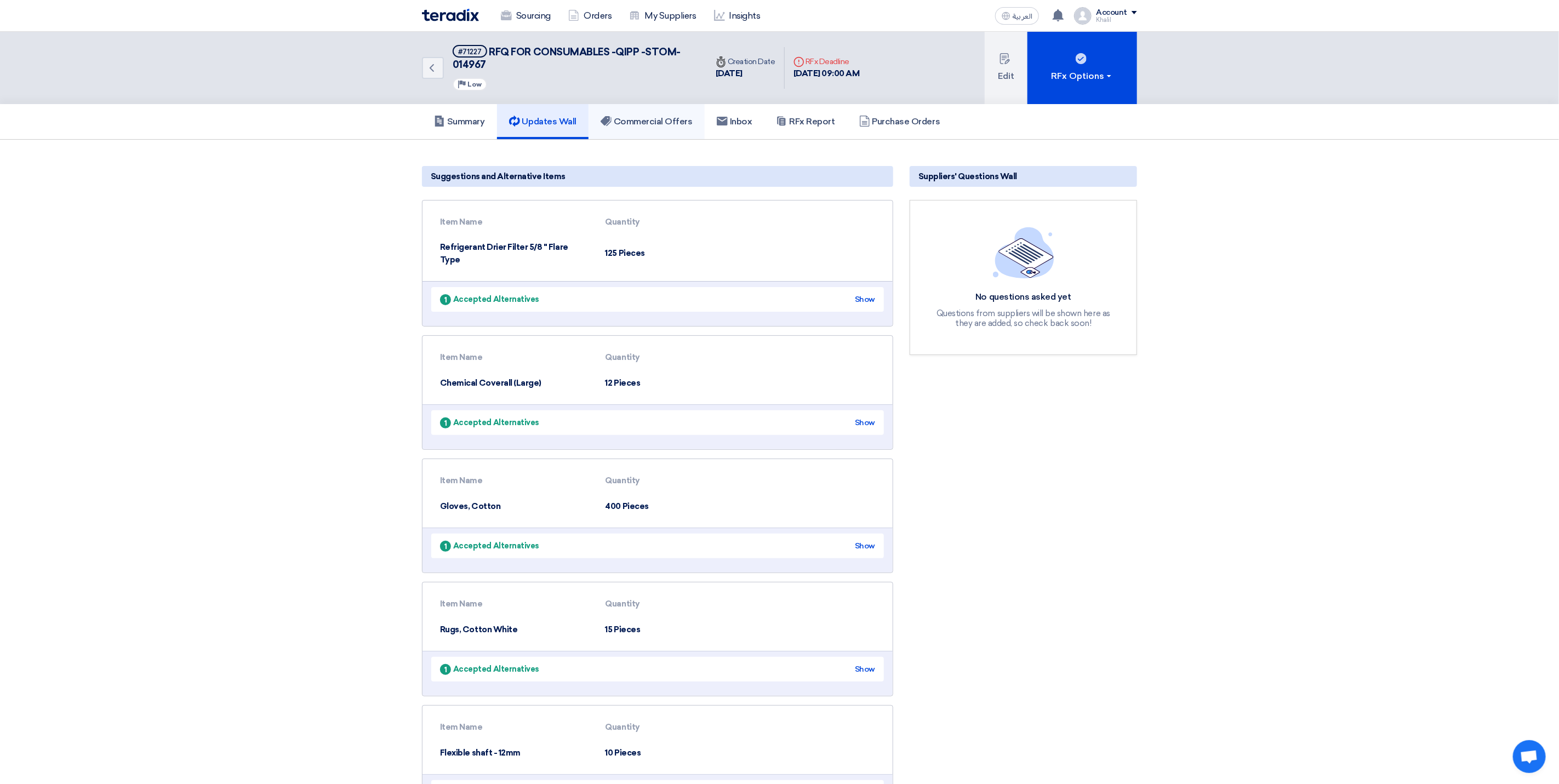
click at [630, 119] on h5 "Commercial Offers" at bounding box center [646, 121] width 92 height 11
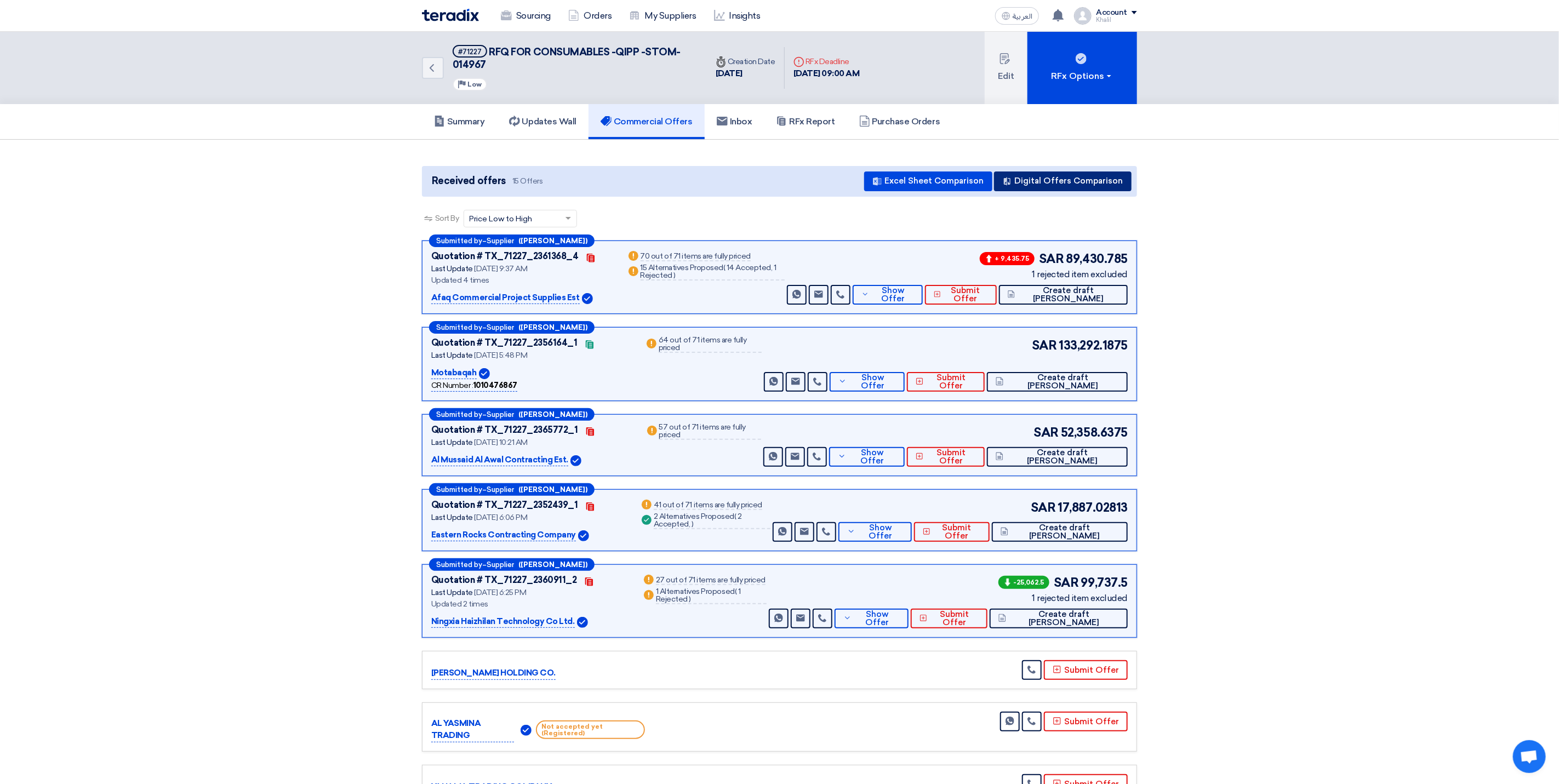
click at [1099, 171] on button "Digital Offers Comparison" at bounding box center [1062, 181] width 137 height 20
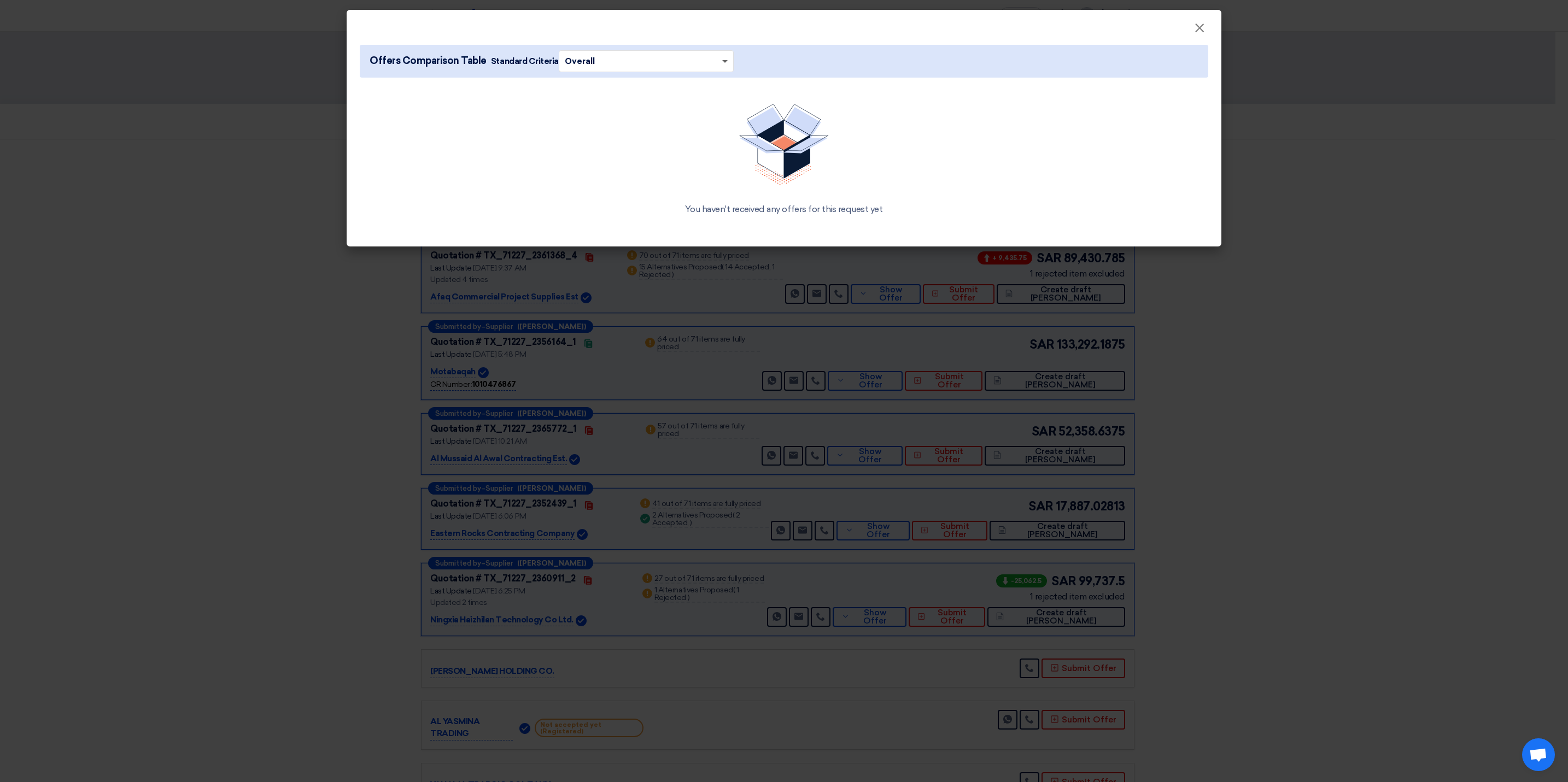
drag, startPoint x: 721, startPoint y: 61, endPoint x: 718, endPoint y: 74, distance: 13.3
click at [723, 61] on span at bounding box center [725, 62] width 5 height 4
click at [719, 63] on span at bounding box center [726, 61] width 13 height 12
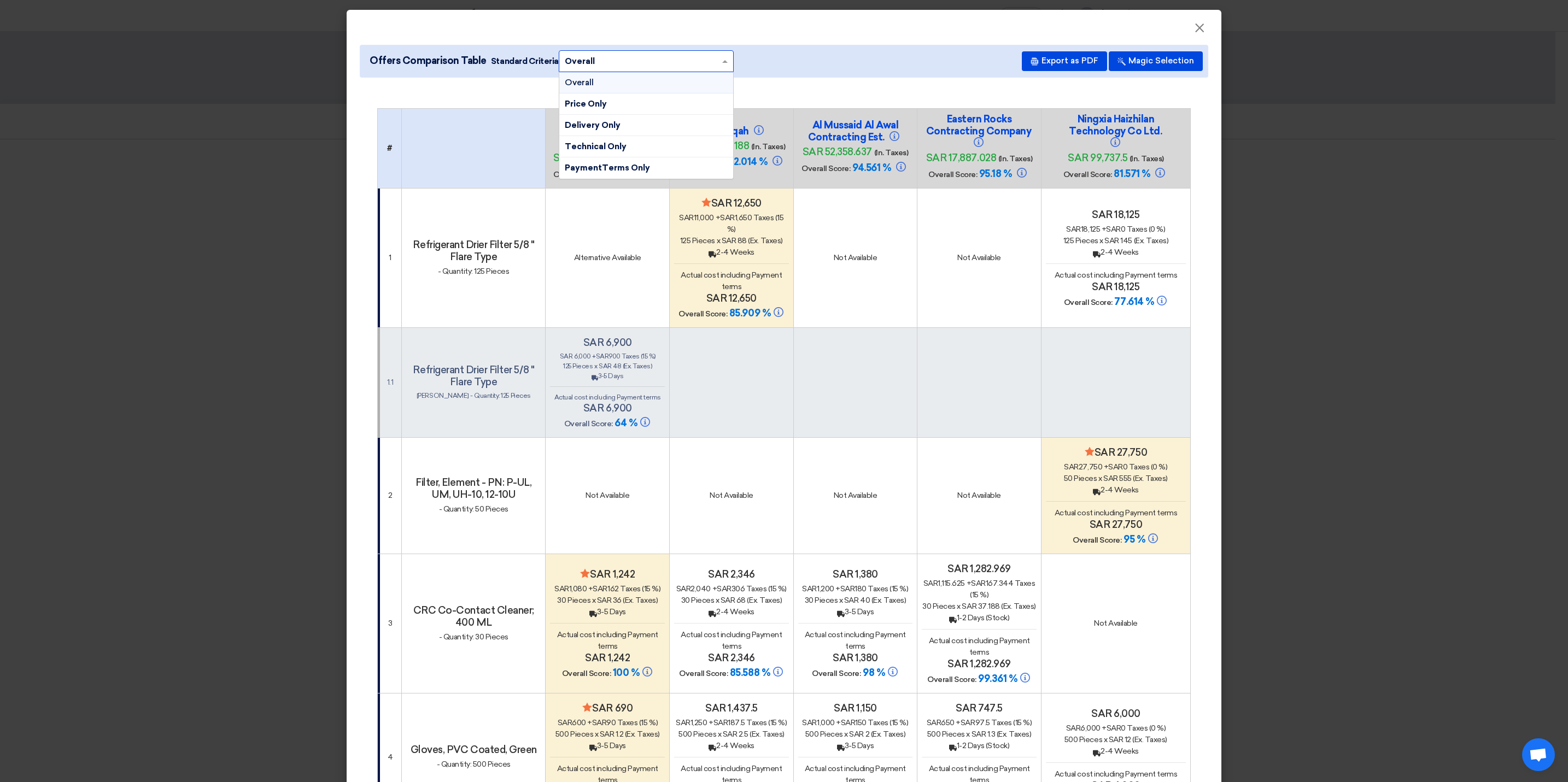
click at [835, 76] on div "Offers Comparison Table Standard Criteria × Overall × Overall Price Only Delive…" at bounding box center [784, 61] width 849 height 33
click at [723, 60] on span at bounding box center [725, 62] width 5 height 4
click at [883, 289] on td "Not Available" at bounding box center [855, 257] width 124 height 139
click at [719, 62] on span at bounding box center [726, 61] width 13 height 12
click at [872, 312] on td "Not Available" at bounding box center [855, 257] width 124 height 139
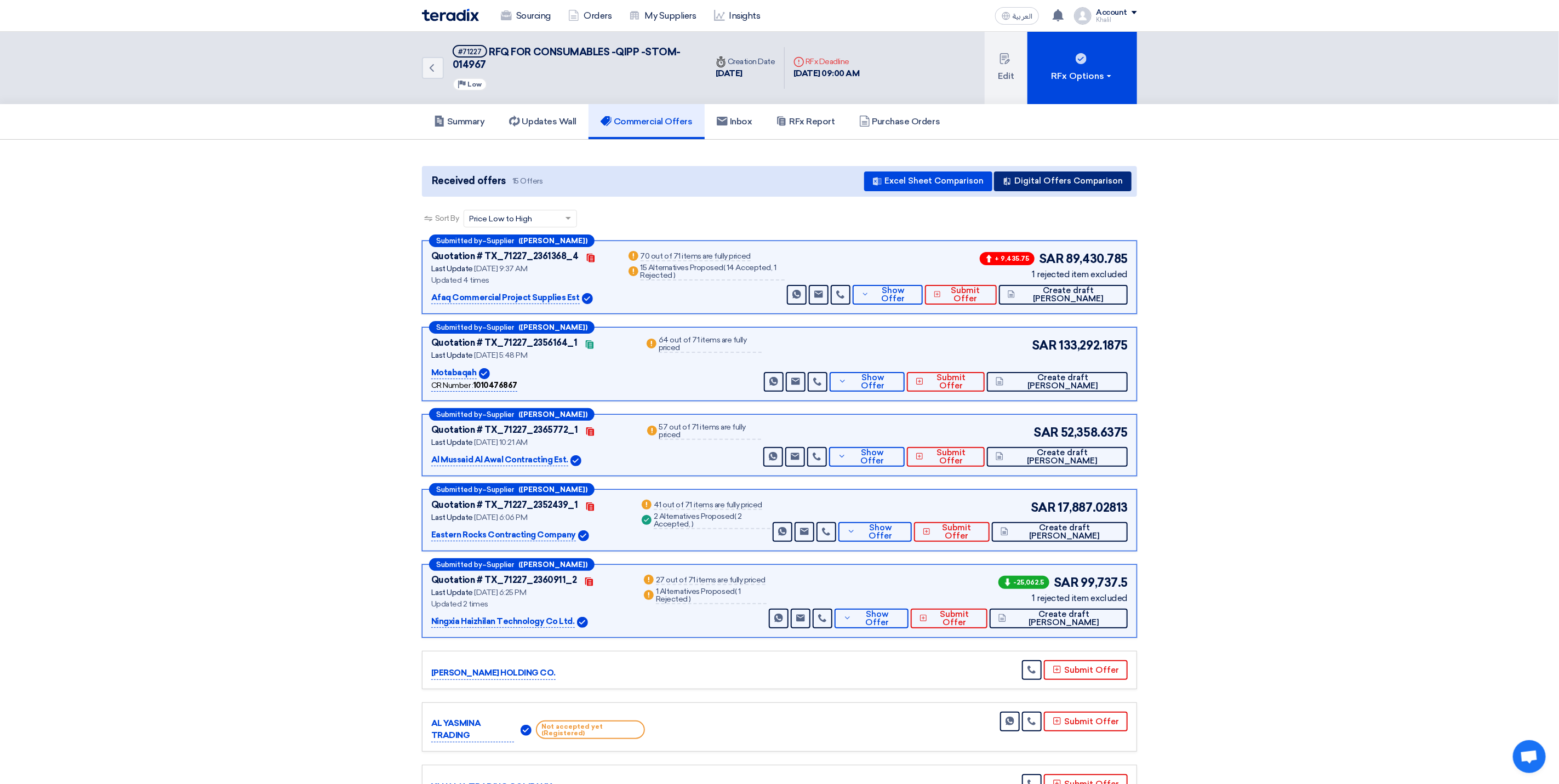
click at [1062, 176] on button "Digital Offers Comparison" at bounding box center [1062, 181] width 137 height 20
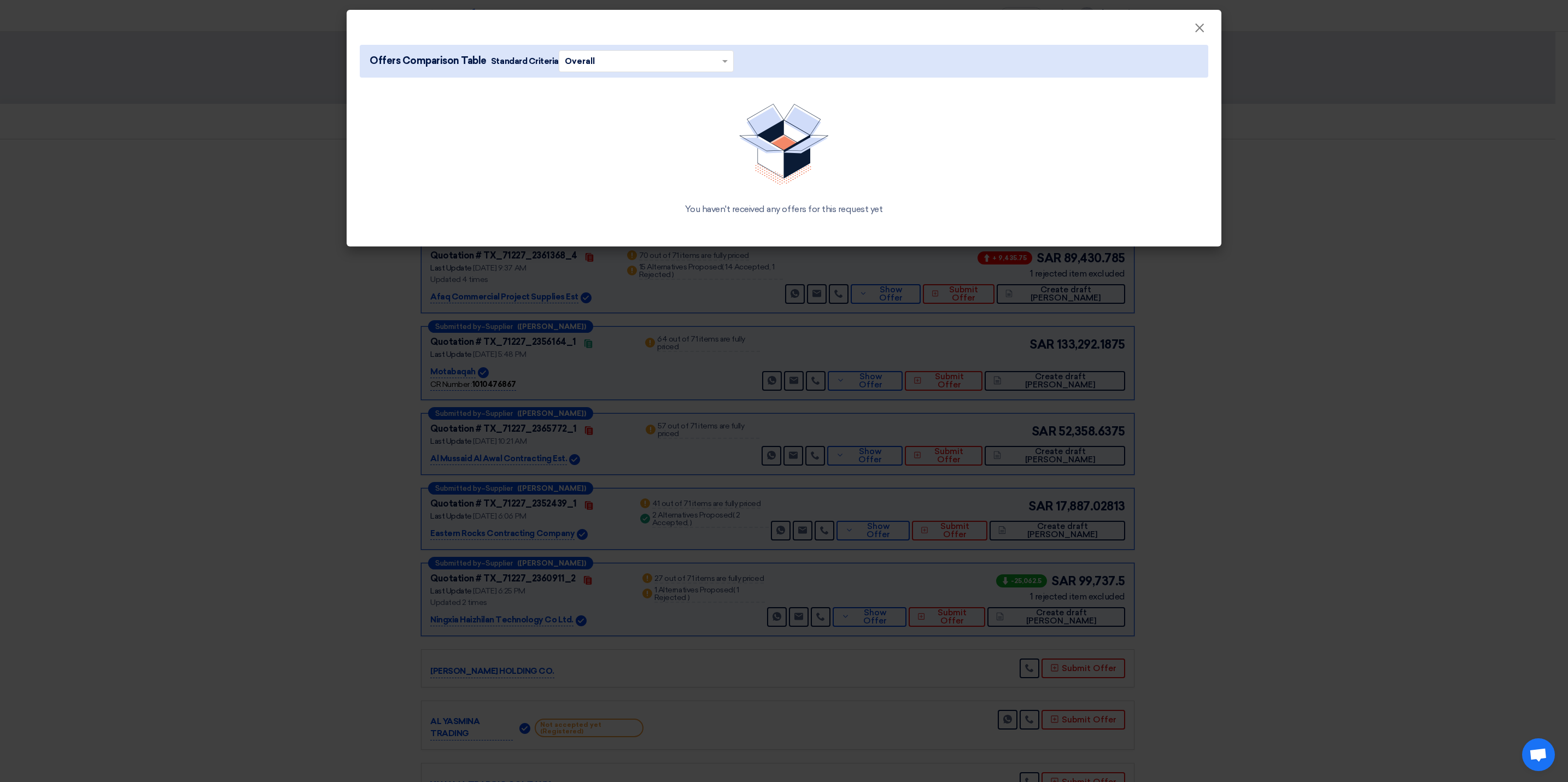
click at [725, 61] on span at bounding box center [726, 61] width 13 height 12
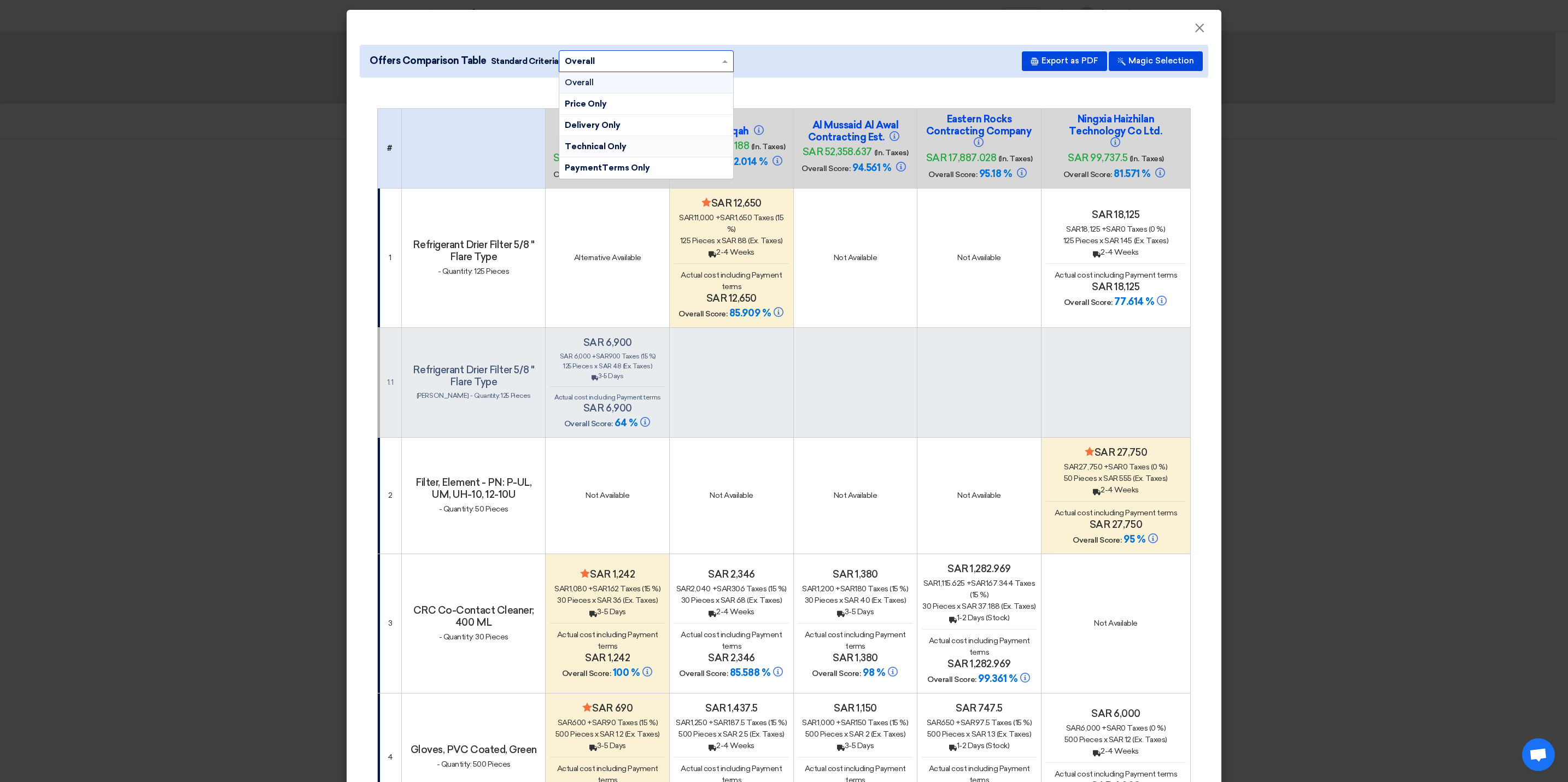
click at [654, 155] on div "Technical Only" at bounding box center [646, 147] width 174 height 21
click at [607, 148] on h4 "Afaq Commercial Project Supplies Est" at bounding box center [607, 131] width 110 height 36
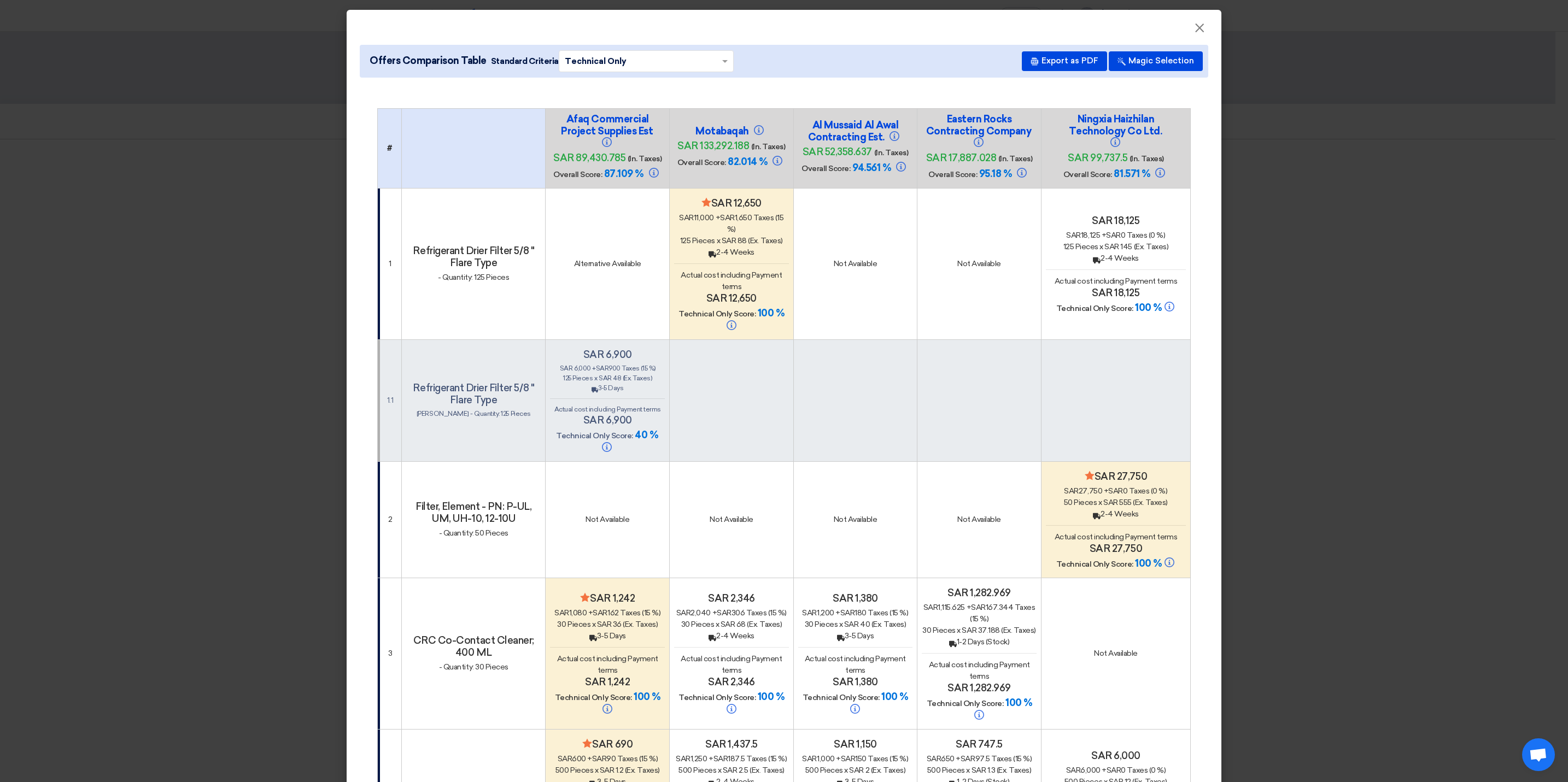
click at [719, 56] on span at bounding box center [726, 61] width 13 height 12
click at [719, 57] on span at bounding box center [726, 61] width 13 height 12
click at [666, 79] on div "Overall" at bounding box center [646, 83] width 174 height 21
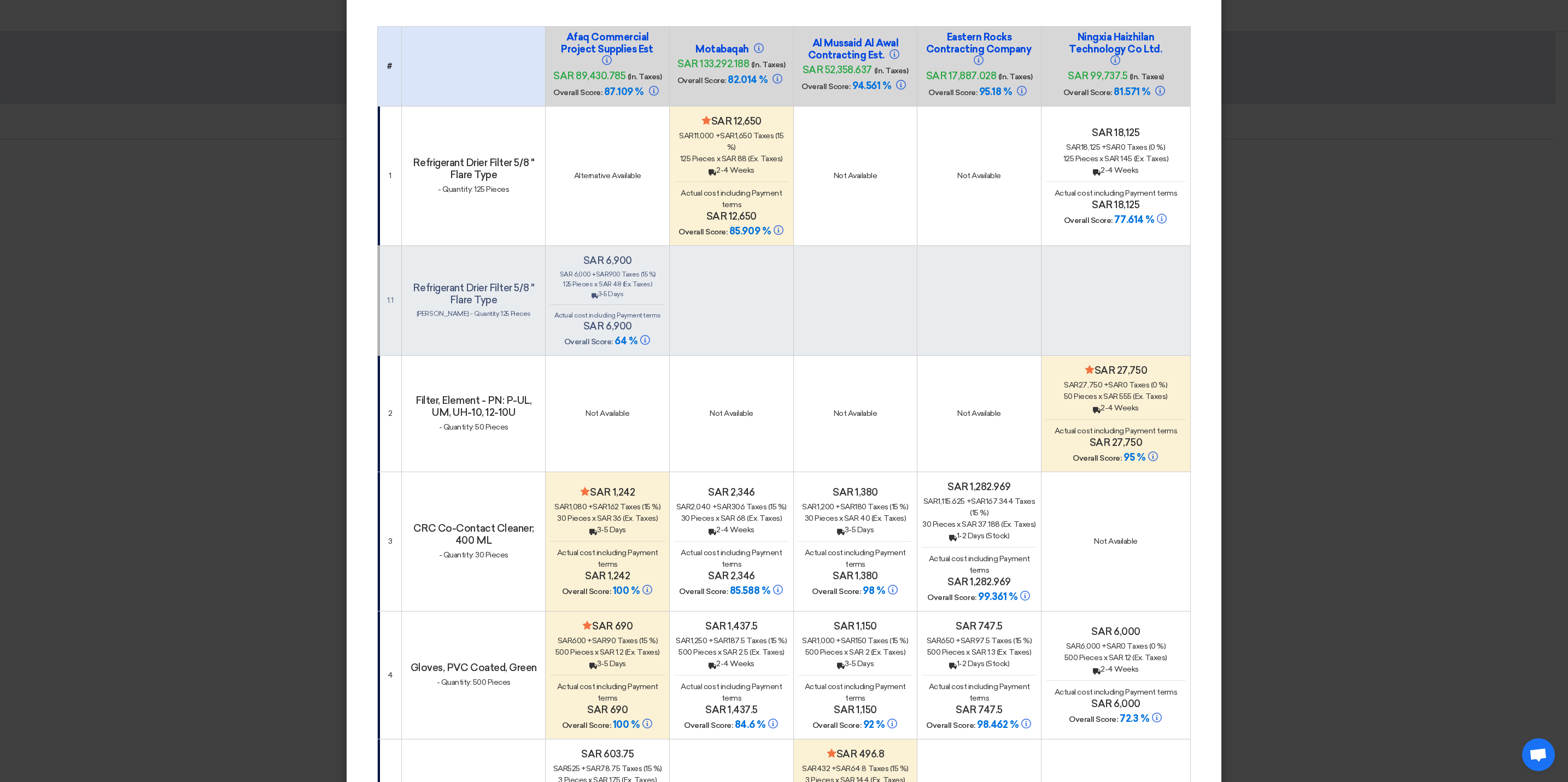
scroll to position [164, 0]
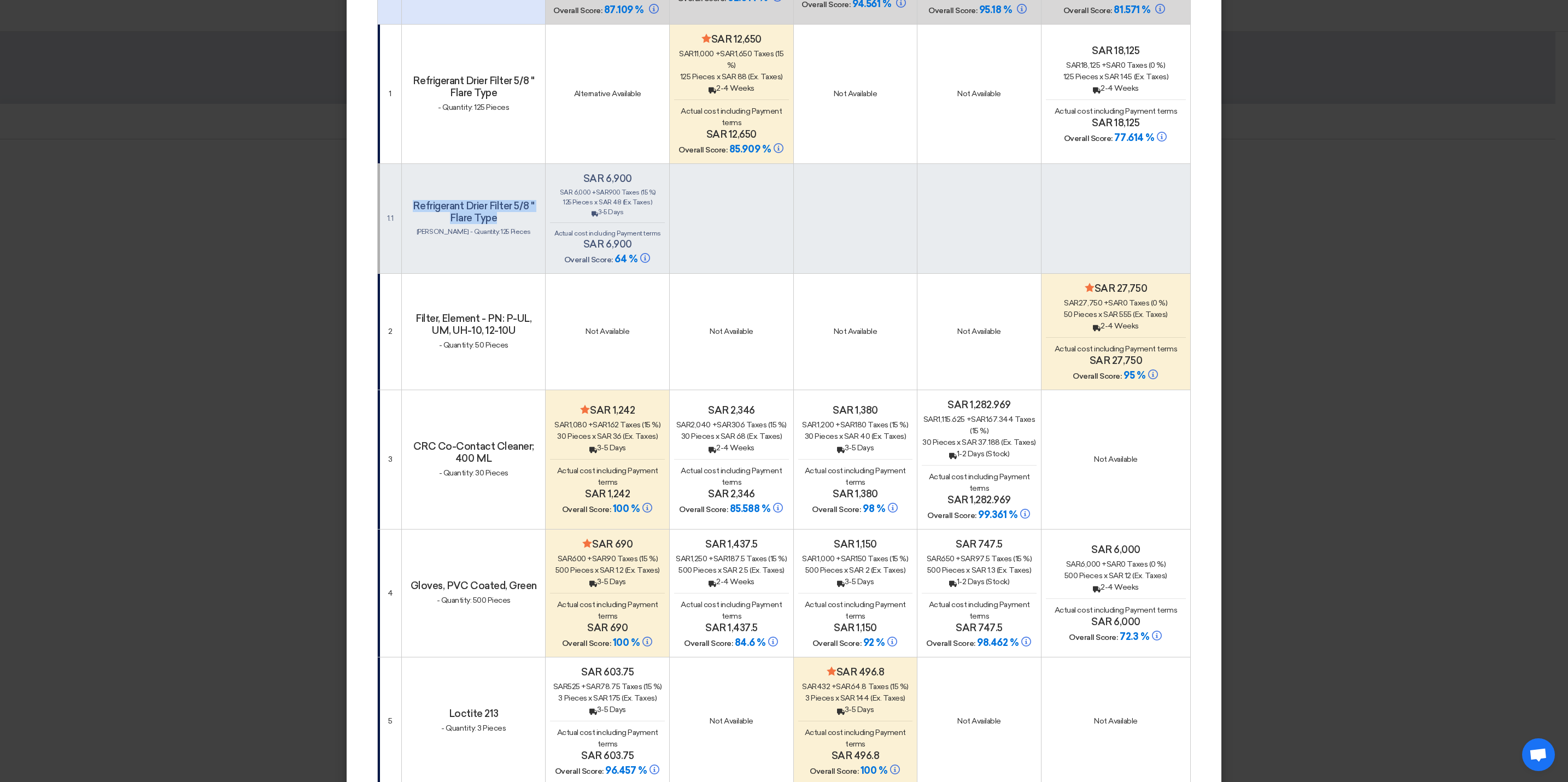
drag, startPoint x: 396, startPoint y: 197, endPoint x: 495, endPoint y: 214, distance: 100.4
click at [495, 214] on td "Refrigerant Drier Filter 5/8 " Flare Type [PERSON_NAME]: 125 Pieces" at bounding box center [474, 218] width 144 height 110
copy h4 "Refrigerant Drier Filter 5/8 " Flare Type"
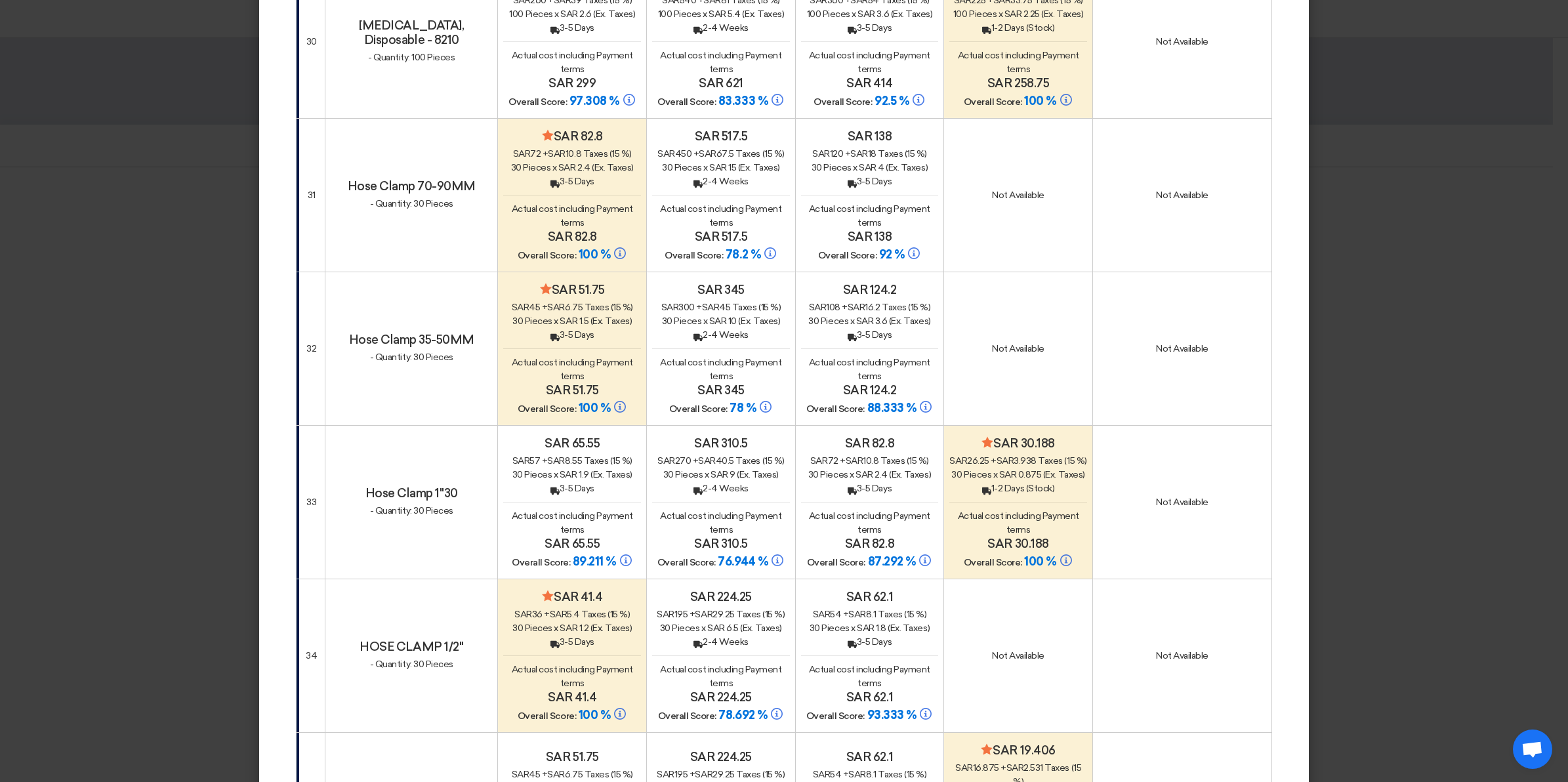
scroll to position [5083, 0]
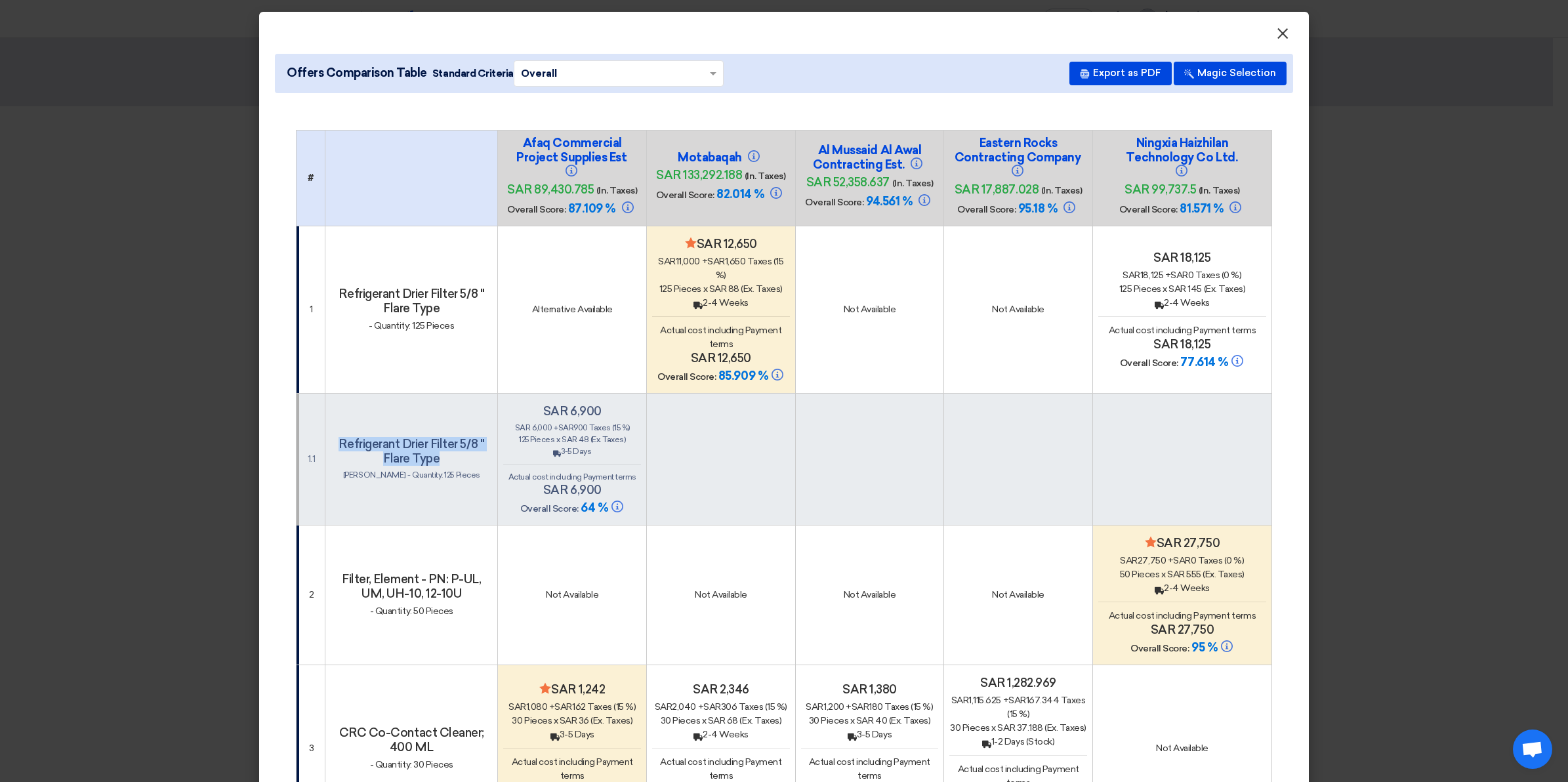
click at [1276, 34] on span "×" at bounding box center [1282, 37] width 13 height 26
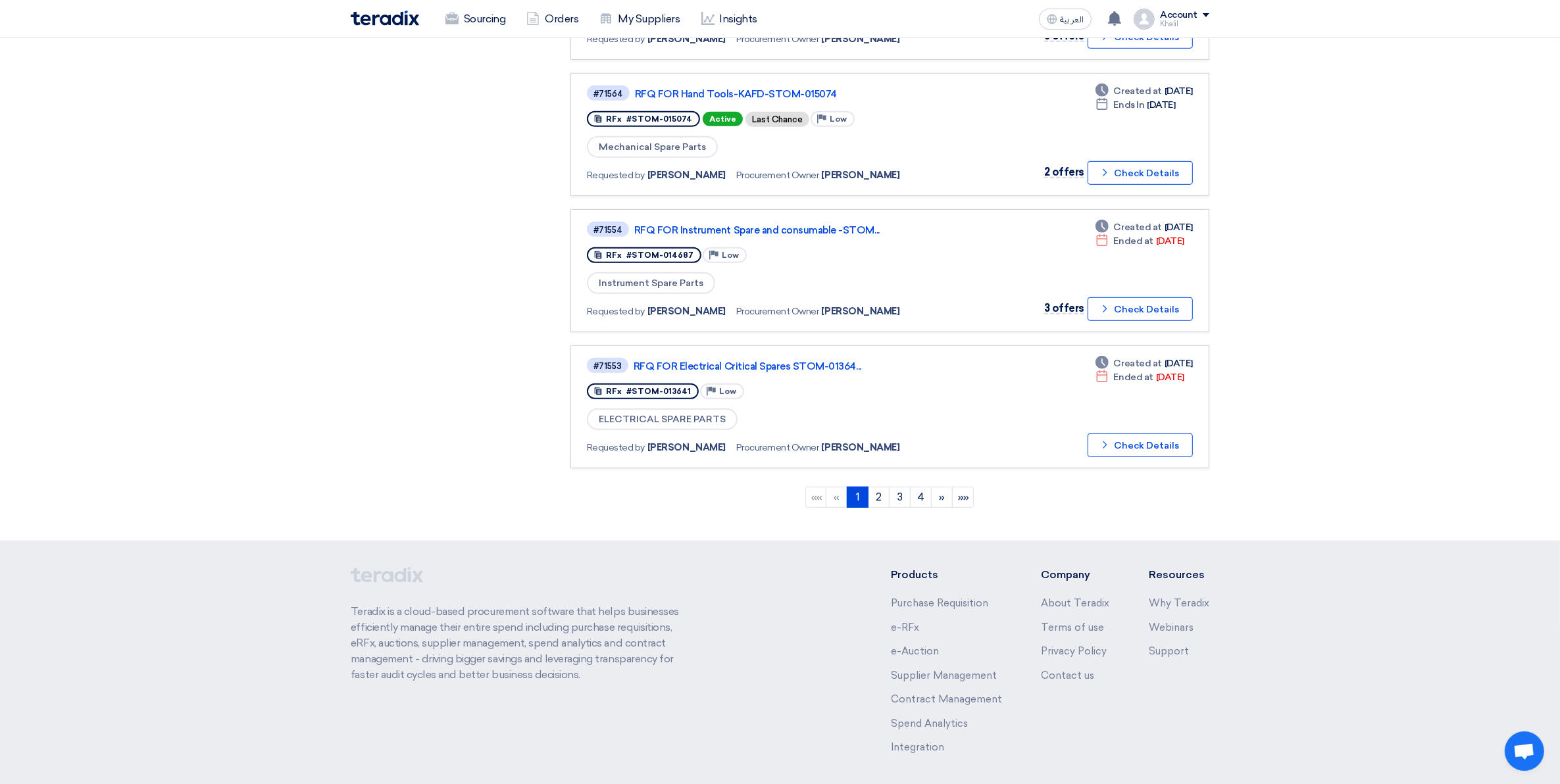
scroll to position [1069, 0]
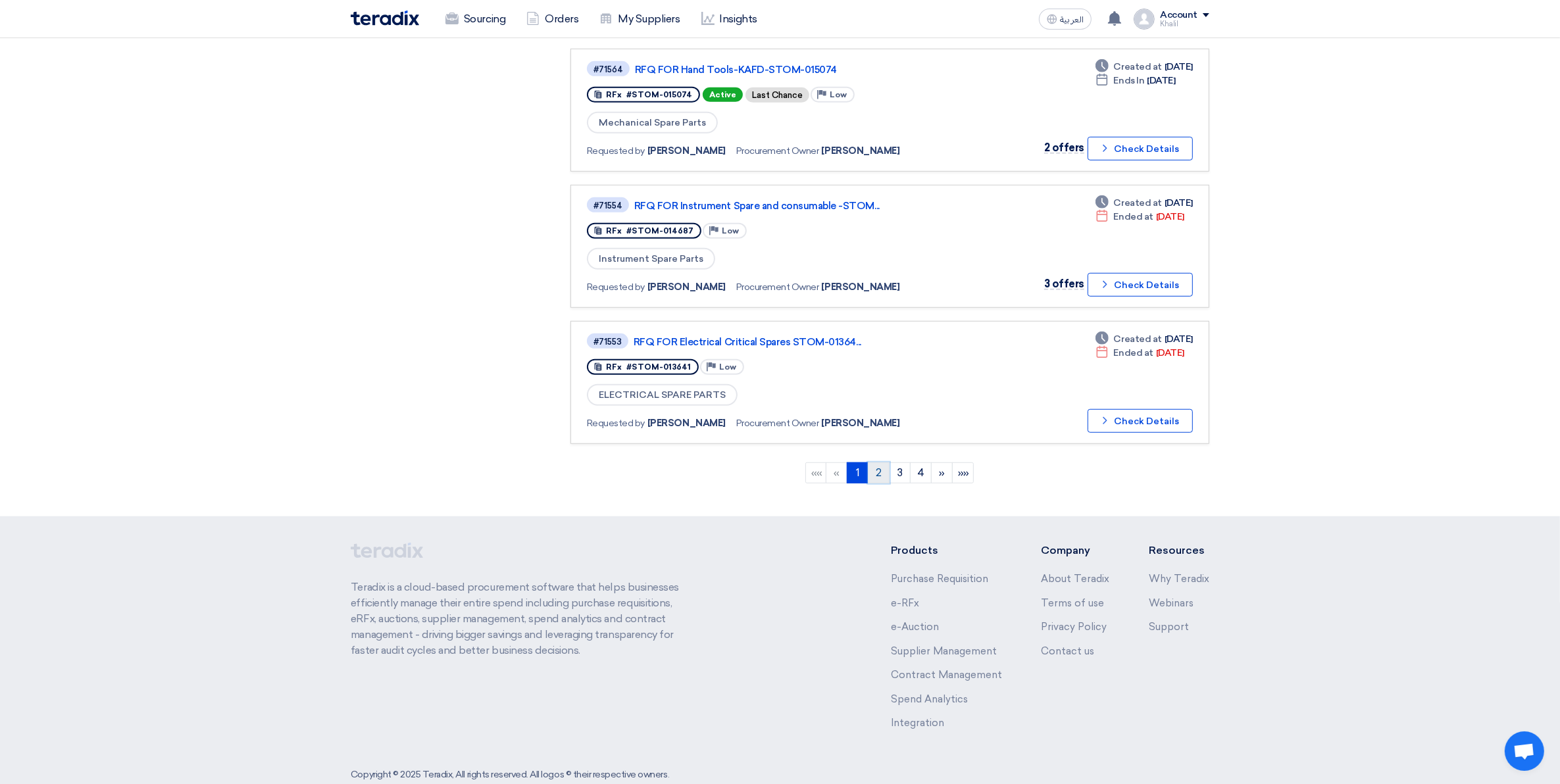
click at [882, 462] on link "2" at bounding box center [879, 472] width 22 height 21
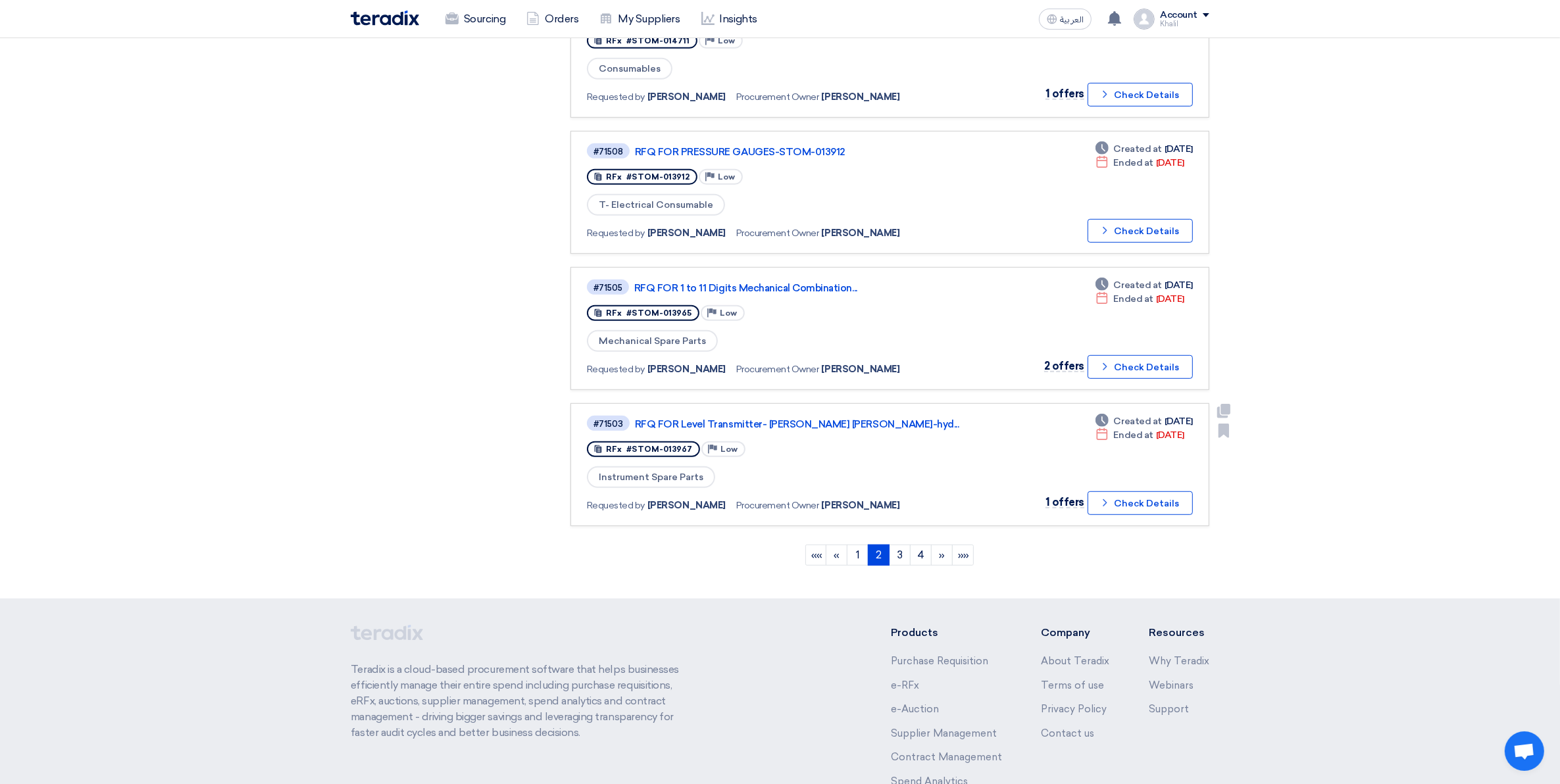
scroll to position [1075, 0]
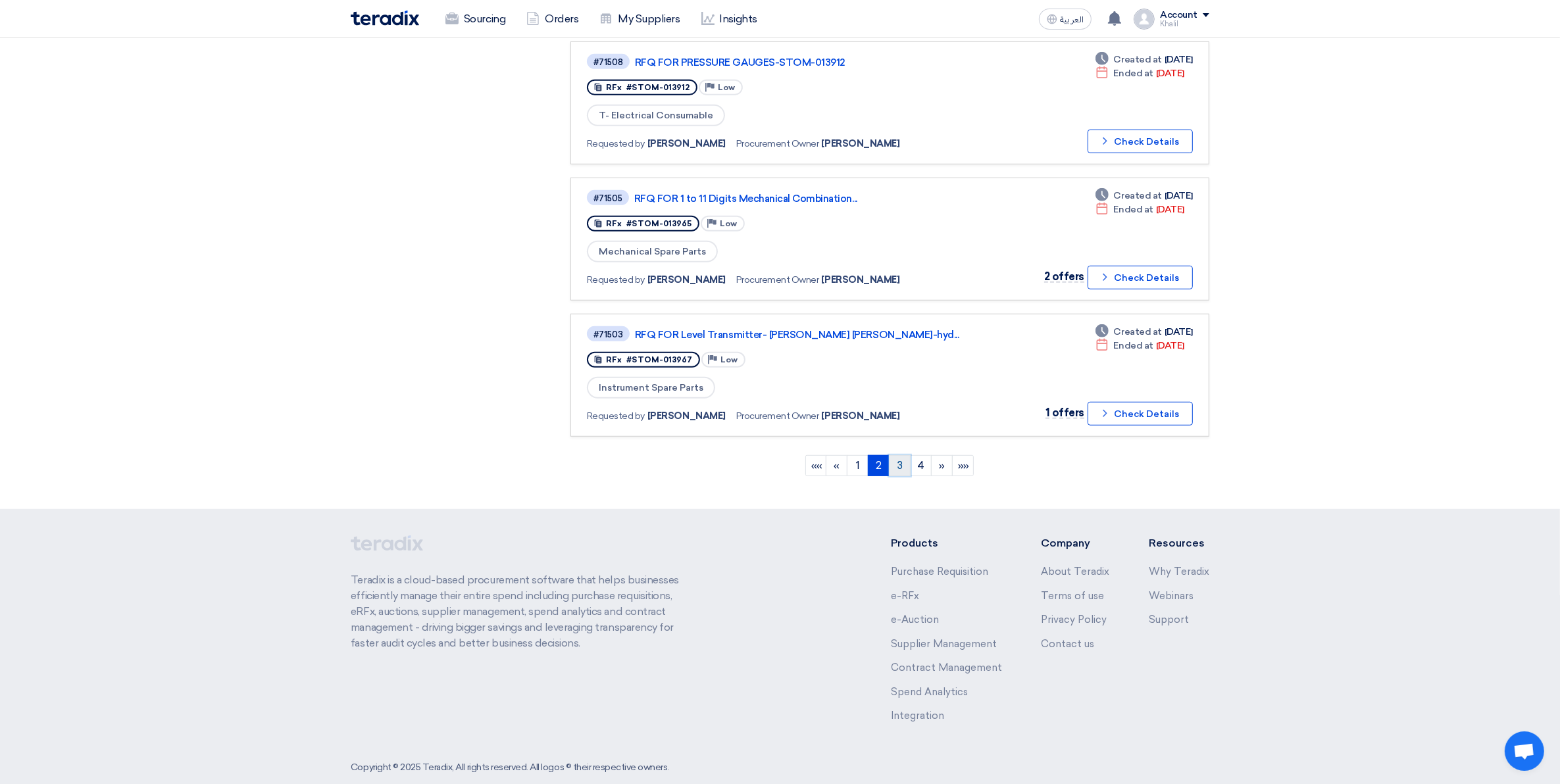
click at [902, 455] on link "3" at bounding box center [899, 466] width 22 height 21
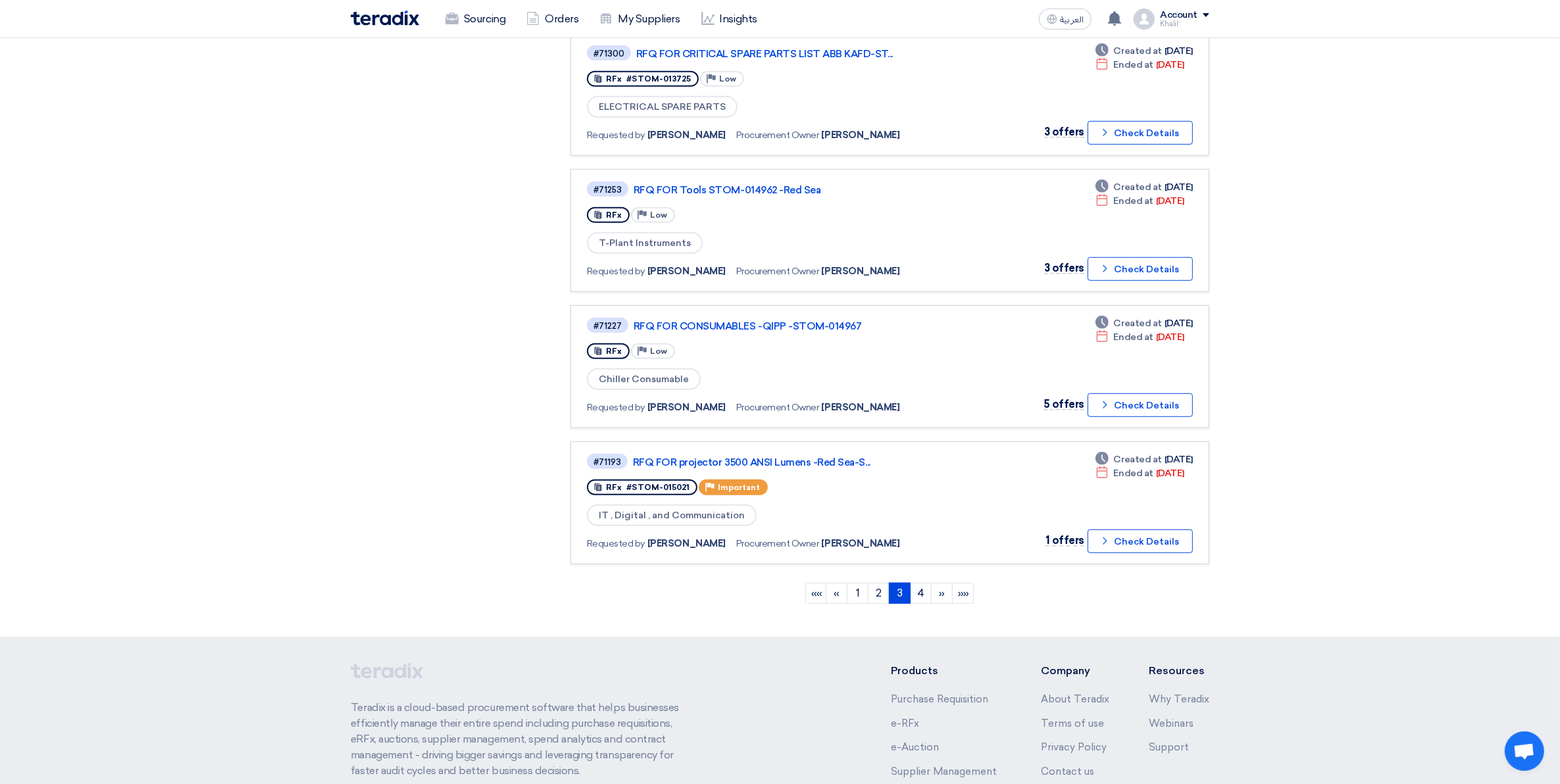
scroll to position [986, 0]
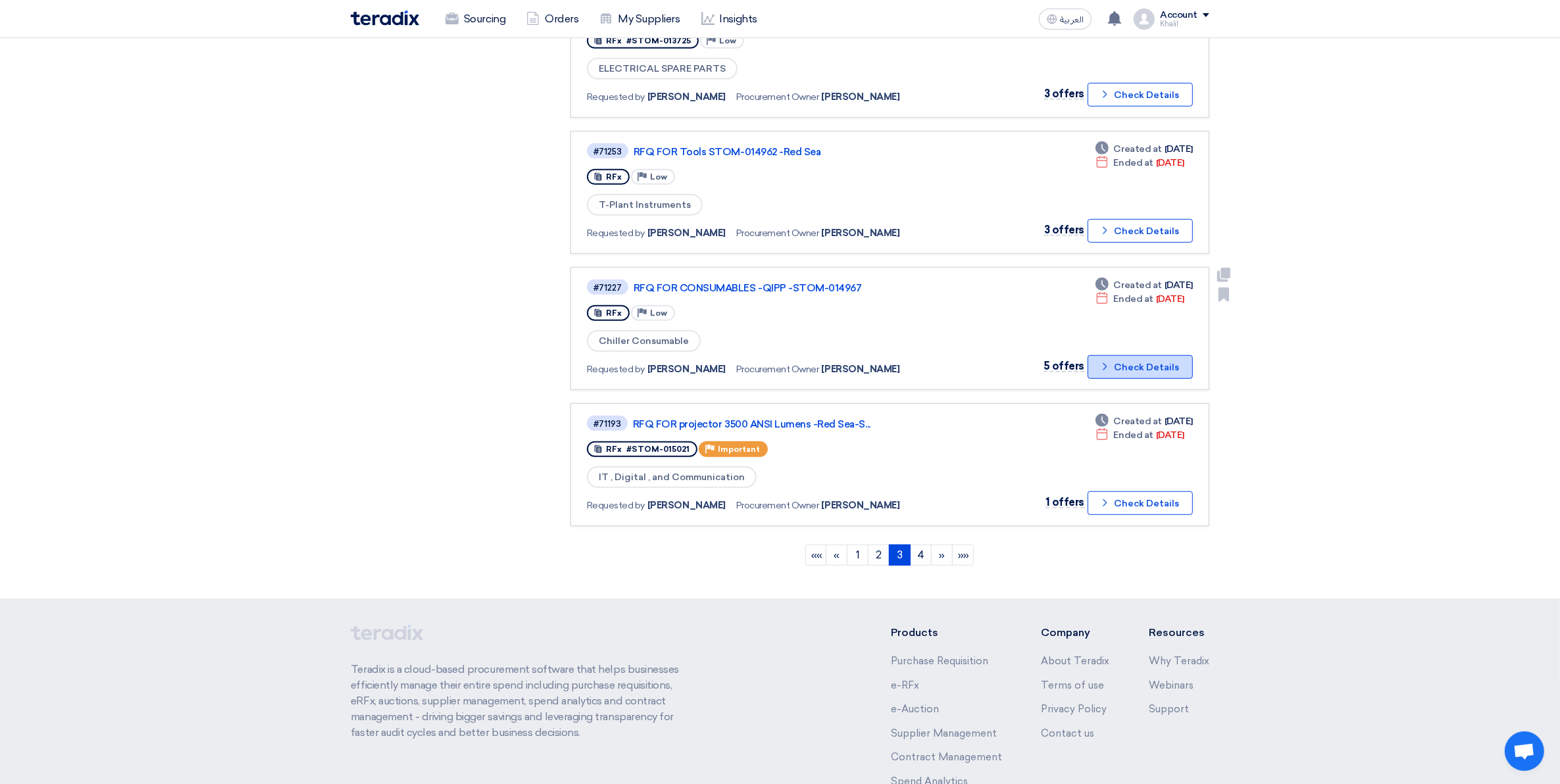
click at [1102, 360] on icon "Check details" at bounding box center [1104, 366] width 12 height 12
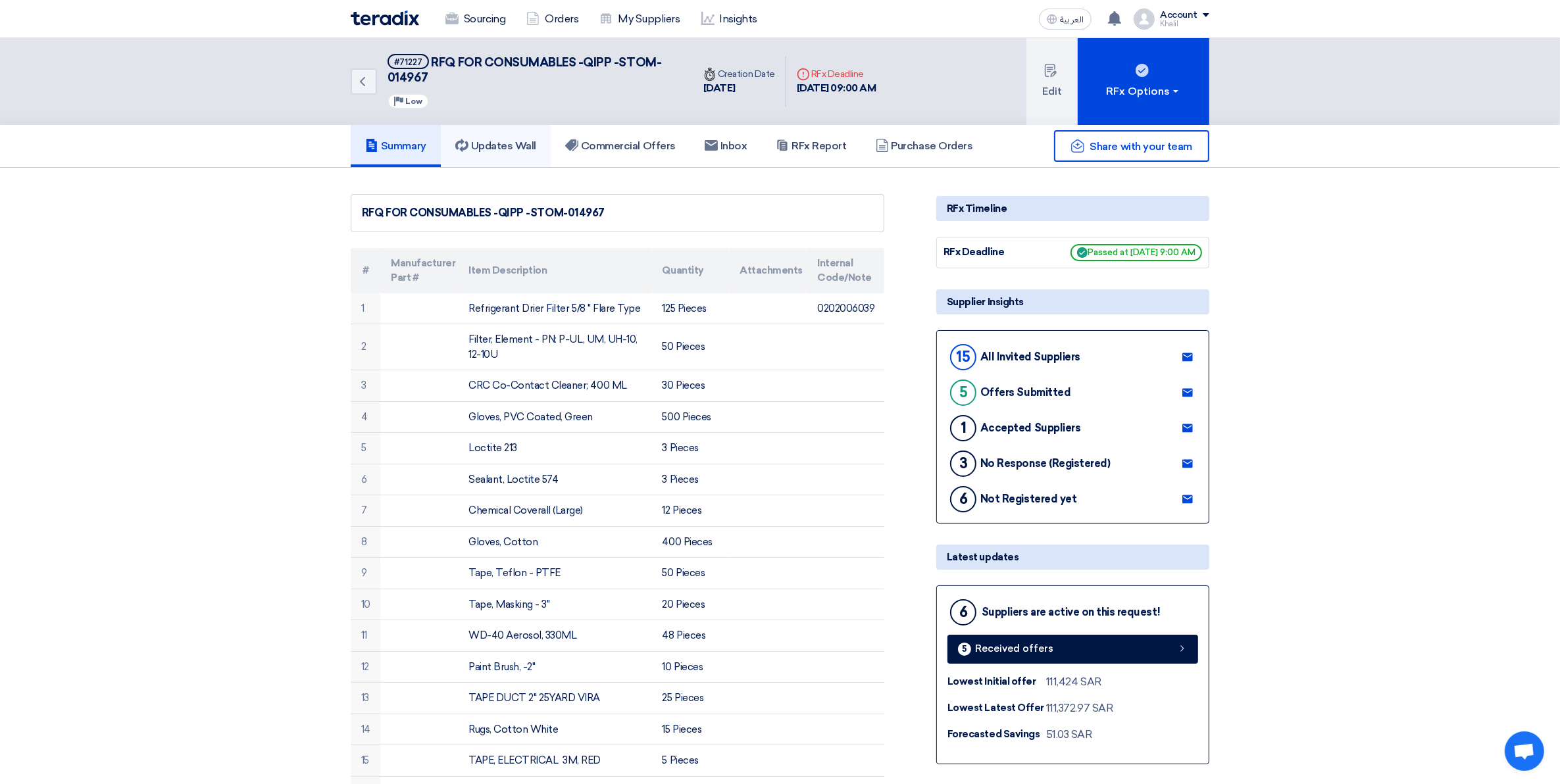
click at [512, 142] on h5 "Updates Wall" at bounding box center [496, 146] width 81 height 13
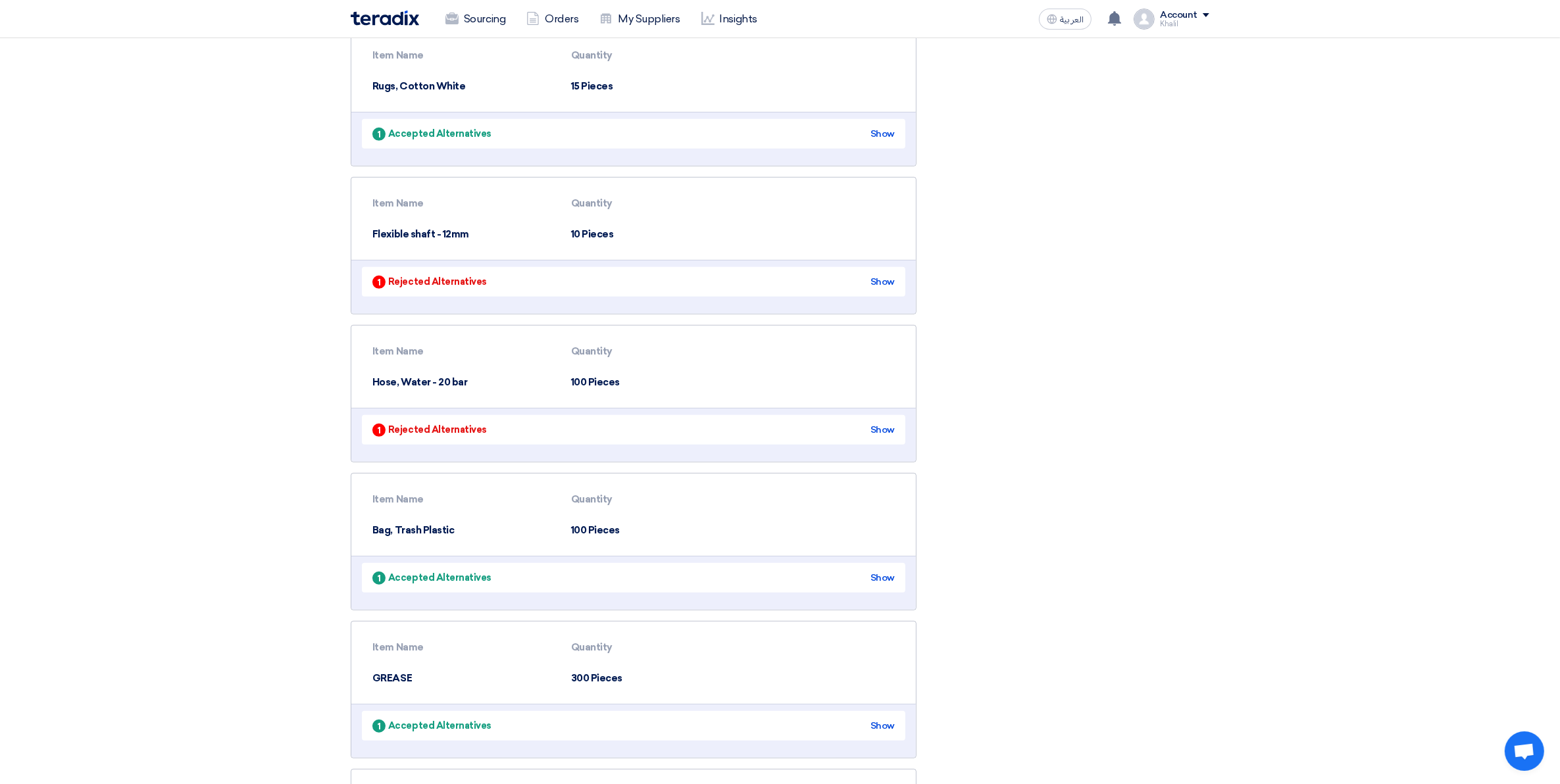
scroll to position [655, 0]
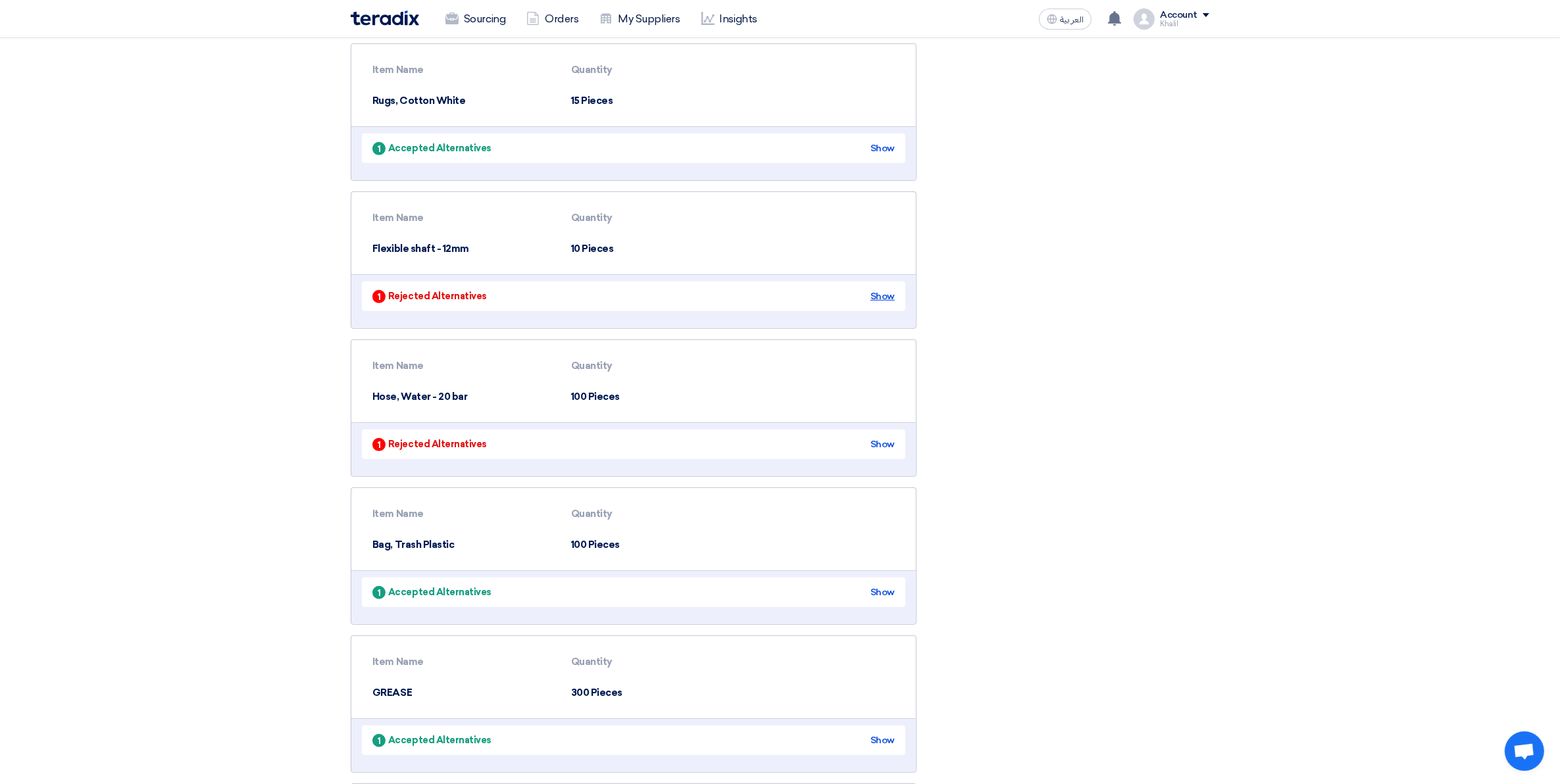
click at [885, 289] on div "Show" at bounding box center [882, 296] width 24 height 14
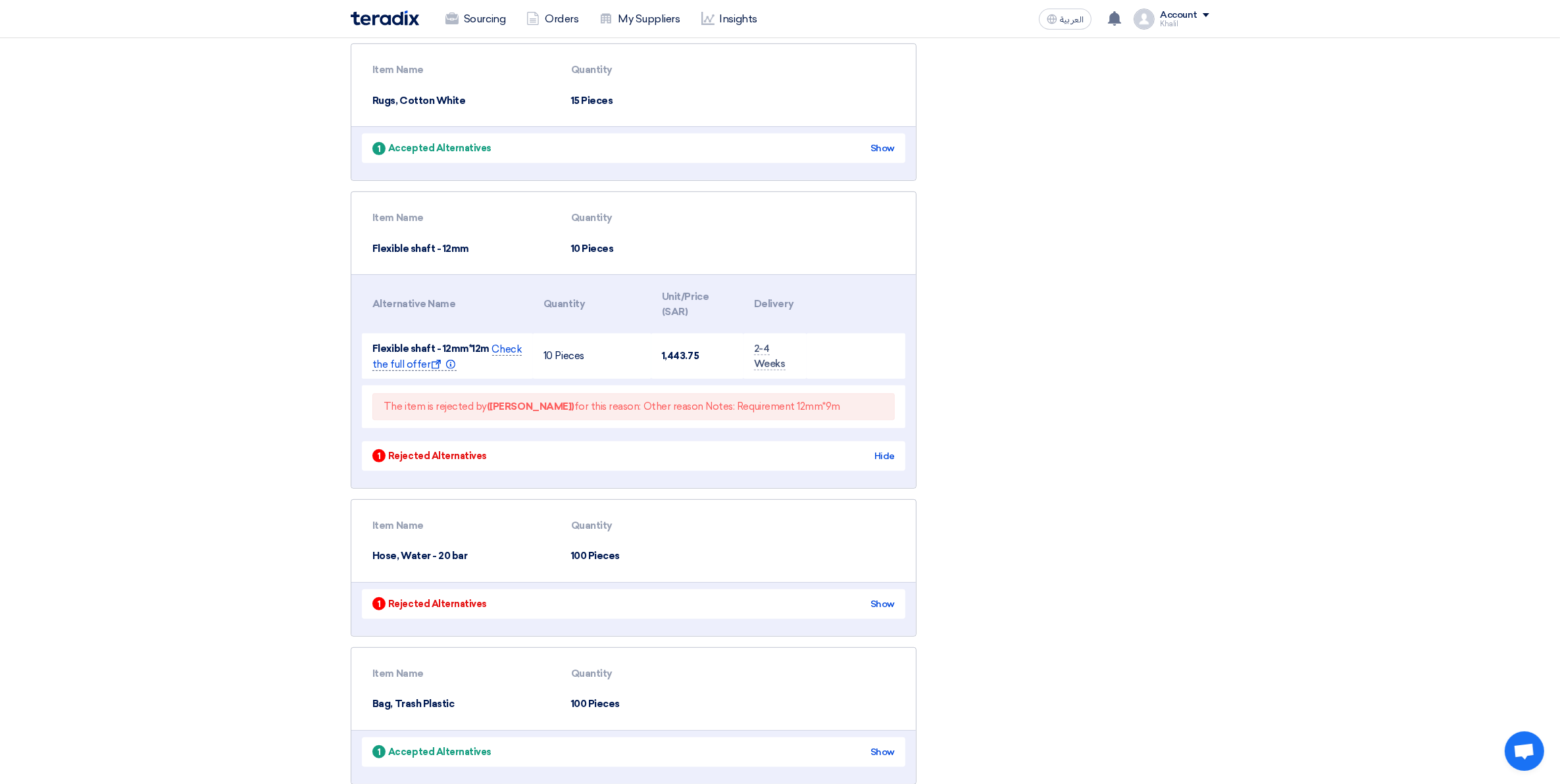
click at [508, 343] on span "Check the full offer Show offer Info" at bounding box center [447, 357] width 149 height 28
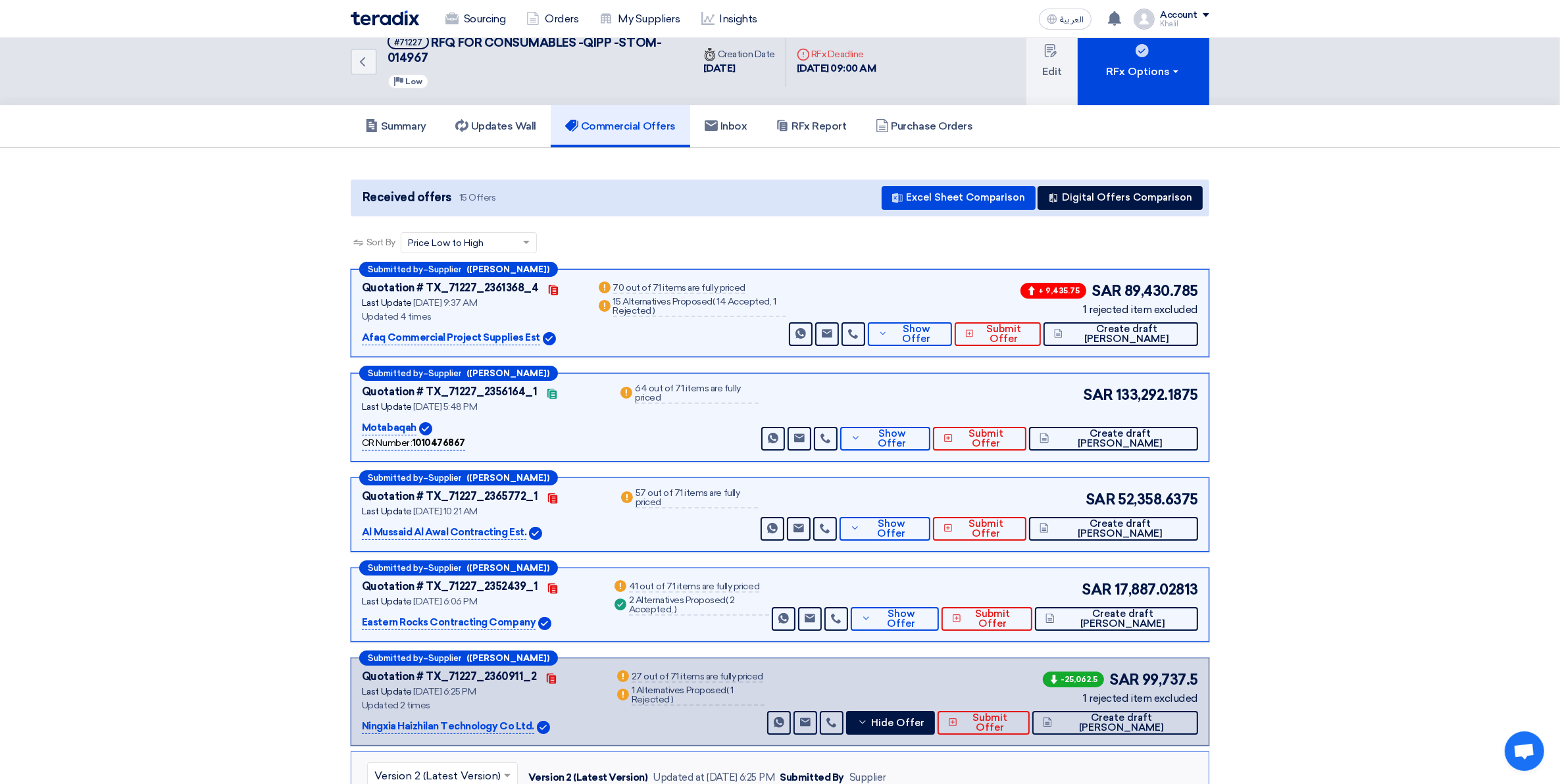
scroll to position [102, 0]
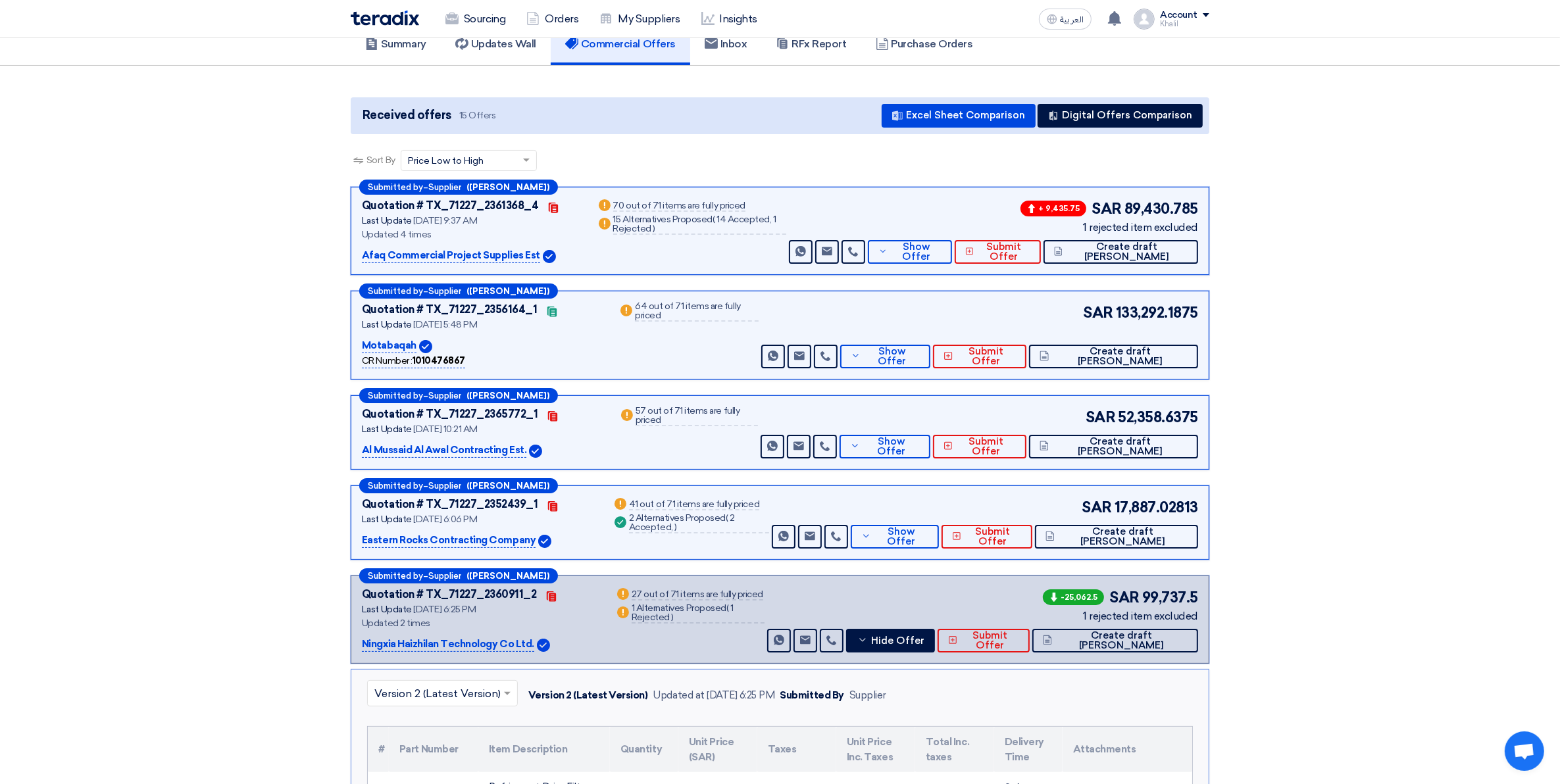
drag, startPoint x: 1153, startPoint y: 619, endPoint x: 603, endPoint y: 619, distance: 550.0
click at [1153, 619] on div "1 rejected item excluded" at bounding box center [1119, 616] width 158 height 16
click at [659, 224] on span "1 Rejected" at bounding box center [694, 224] width 163 height 20
click at [659, 210] on div "Warn 70 out of 71 items are fully priced" at bounding box center [691, 206] width 190 height 17
click at [771, 222] on span "14 Accepted," at bounding box center [743, 219] width 55 height 11
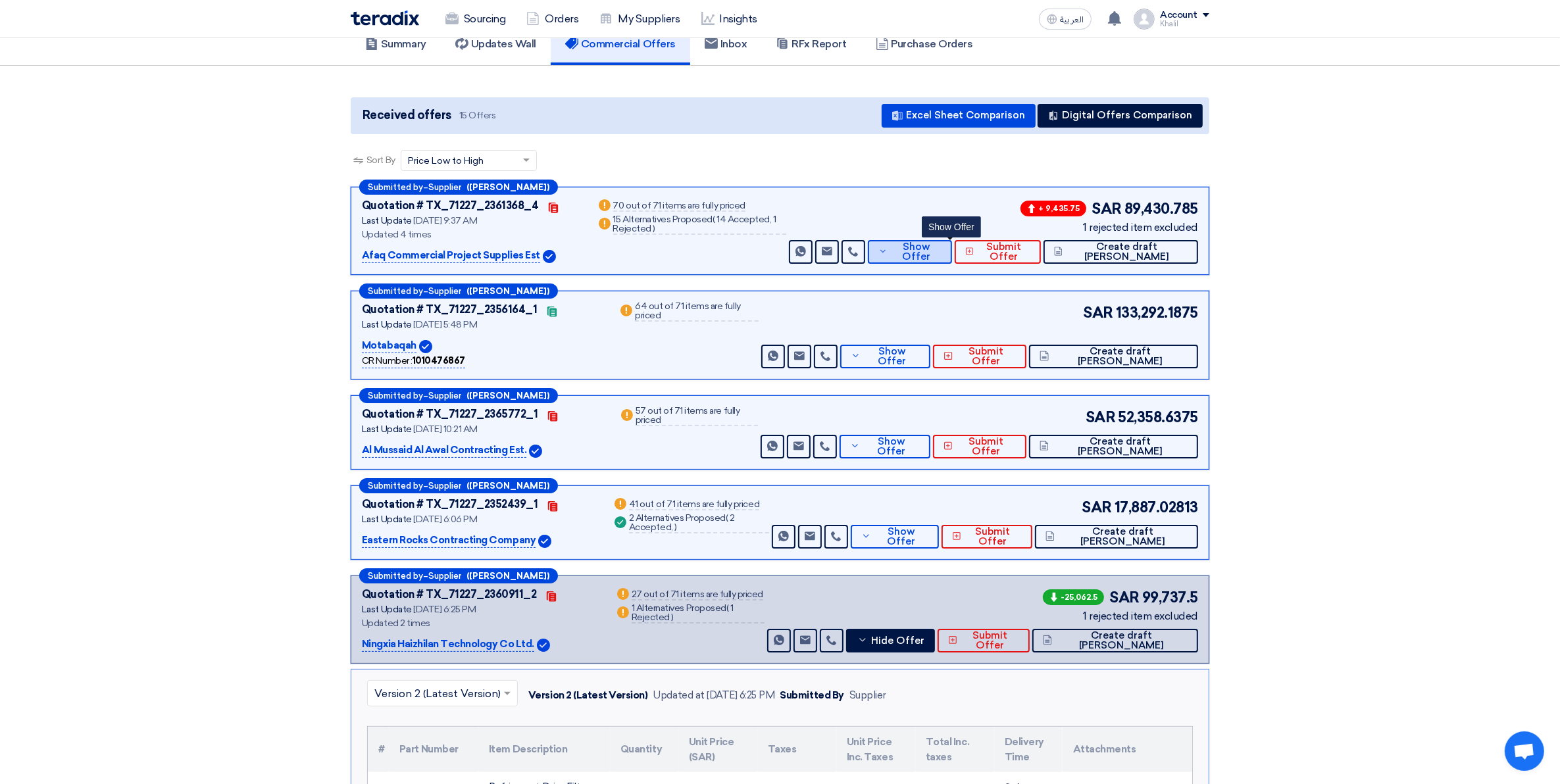
click at [888, 252] on icon at bounding box center [883, 251] width 10 height 10
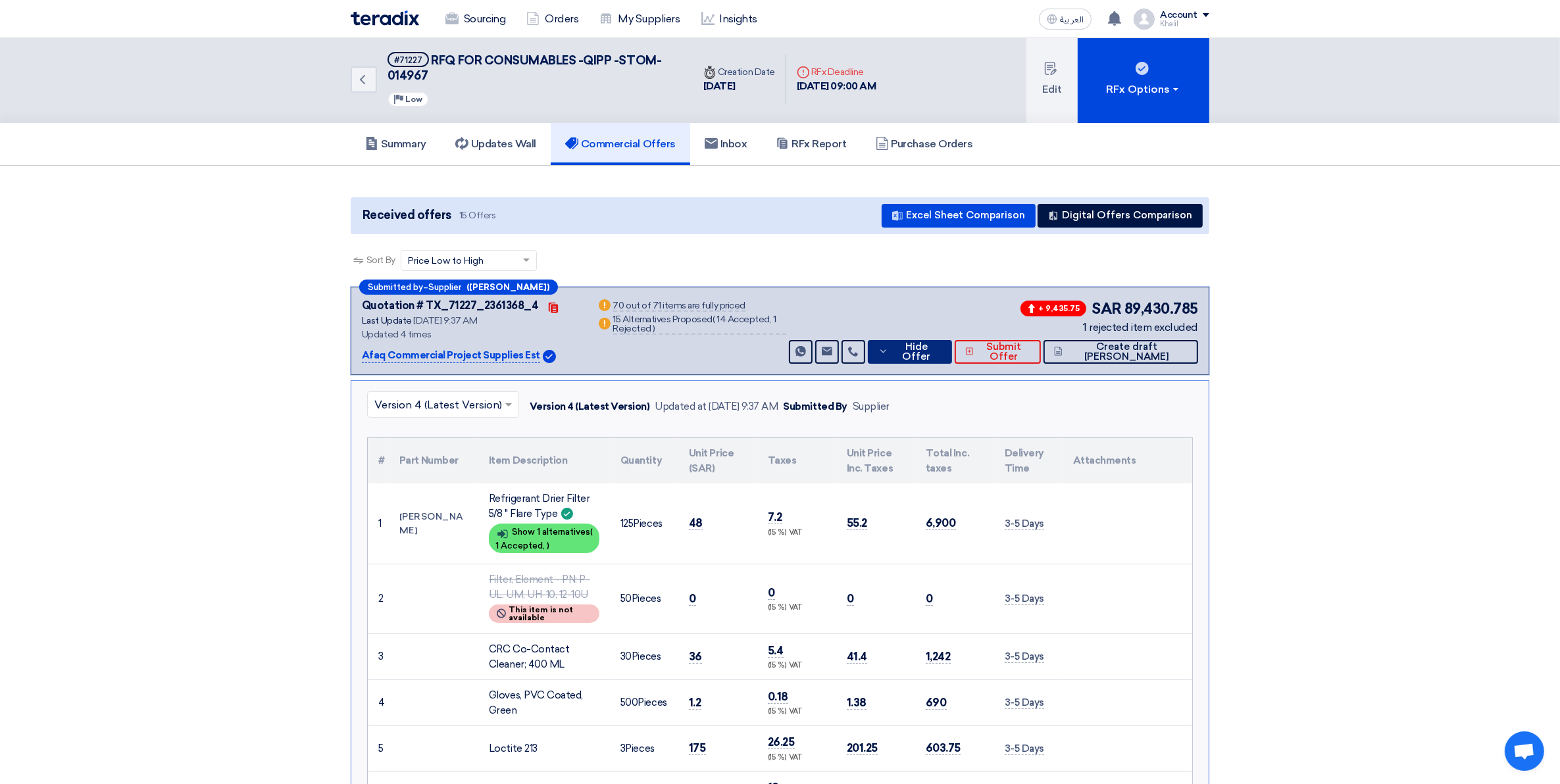
scroll to position [0, 0]
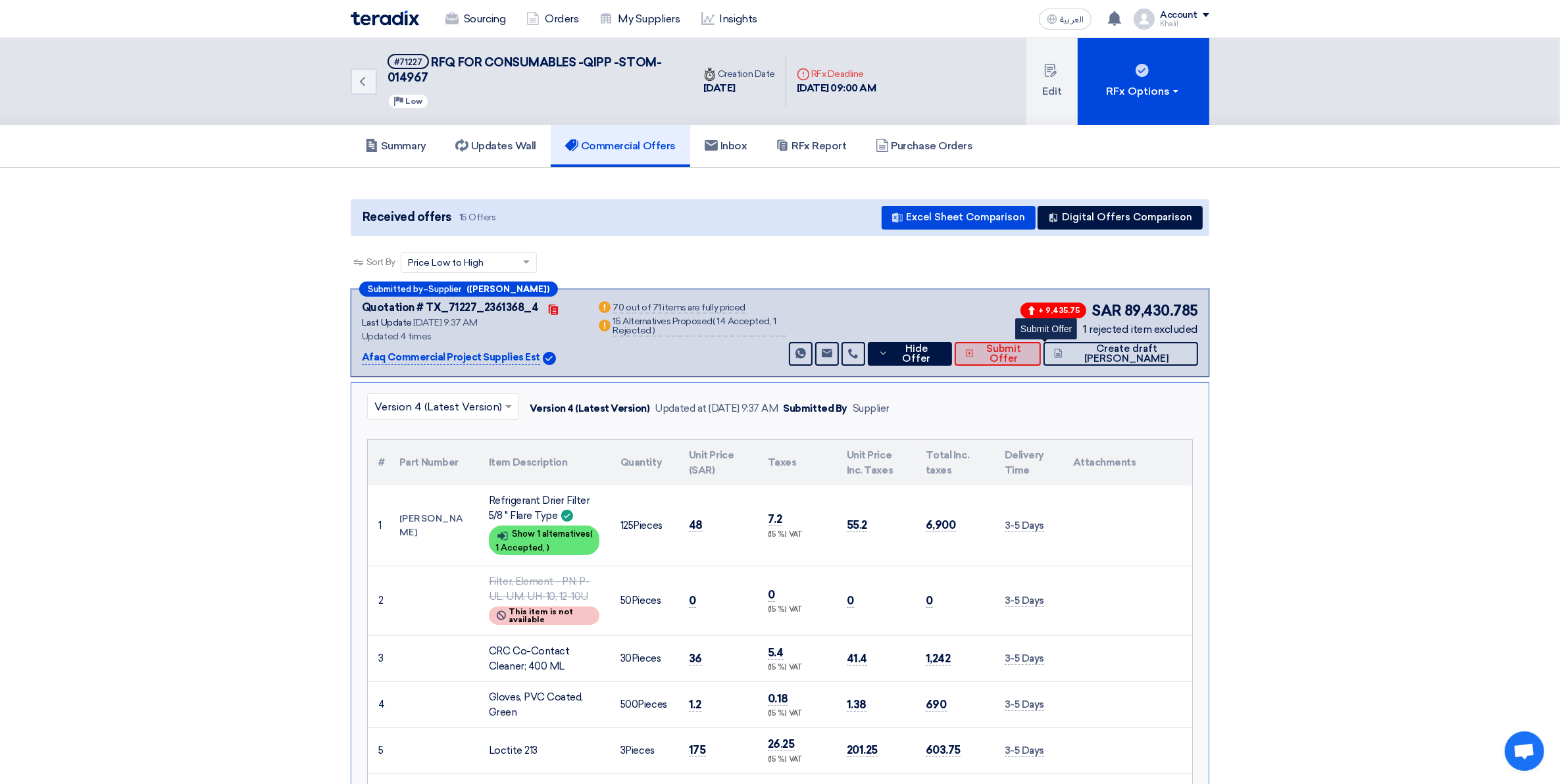
click at [973, 352] on use at bounding box center [970, 354] width 7 height 7
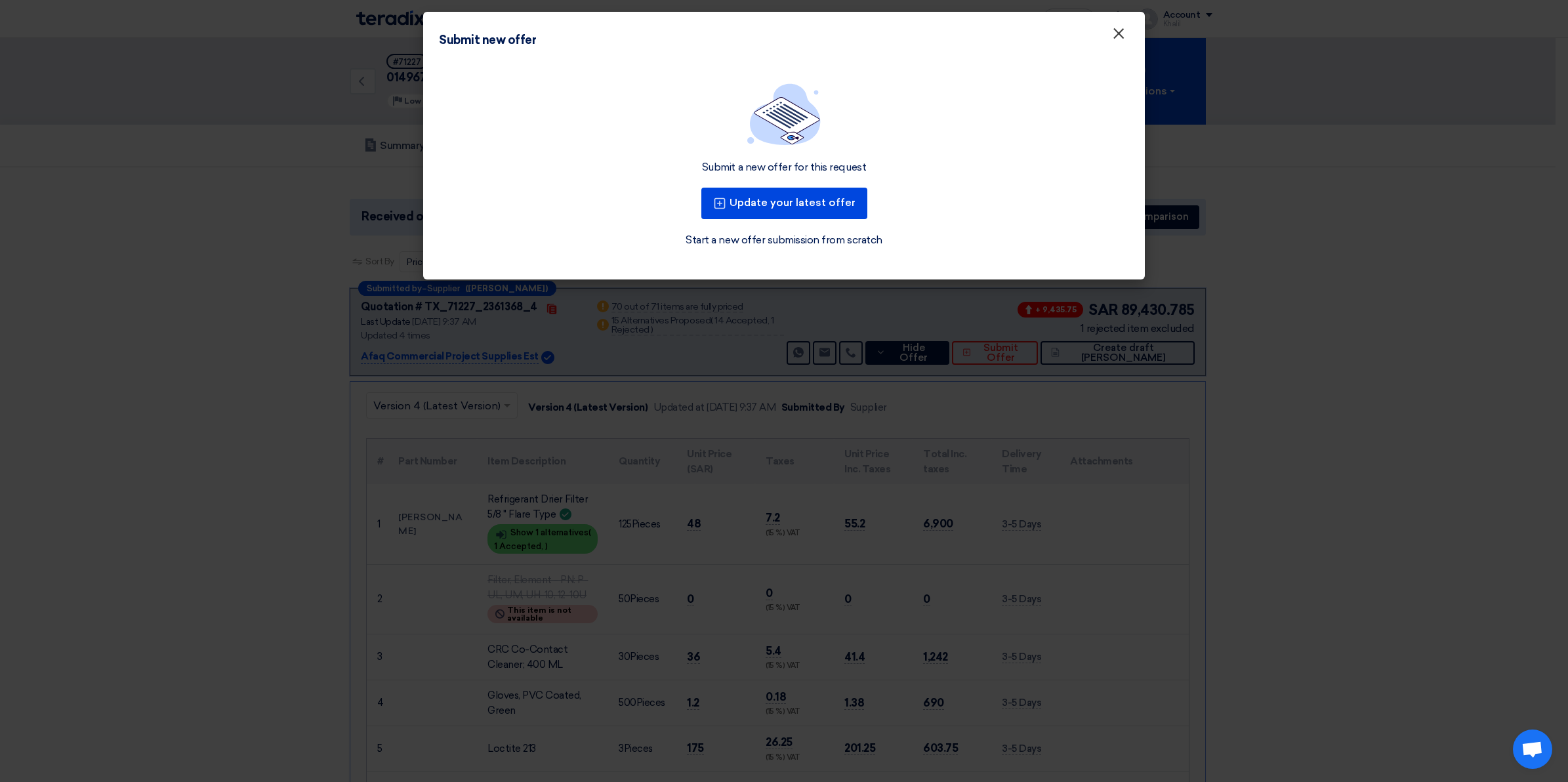
click at [1118, 33] on span "×" at bounding box center [1118, 37] width 13 height 26
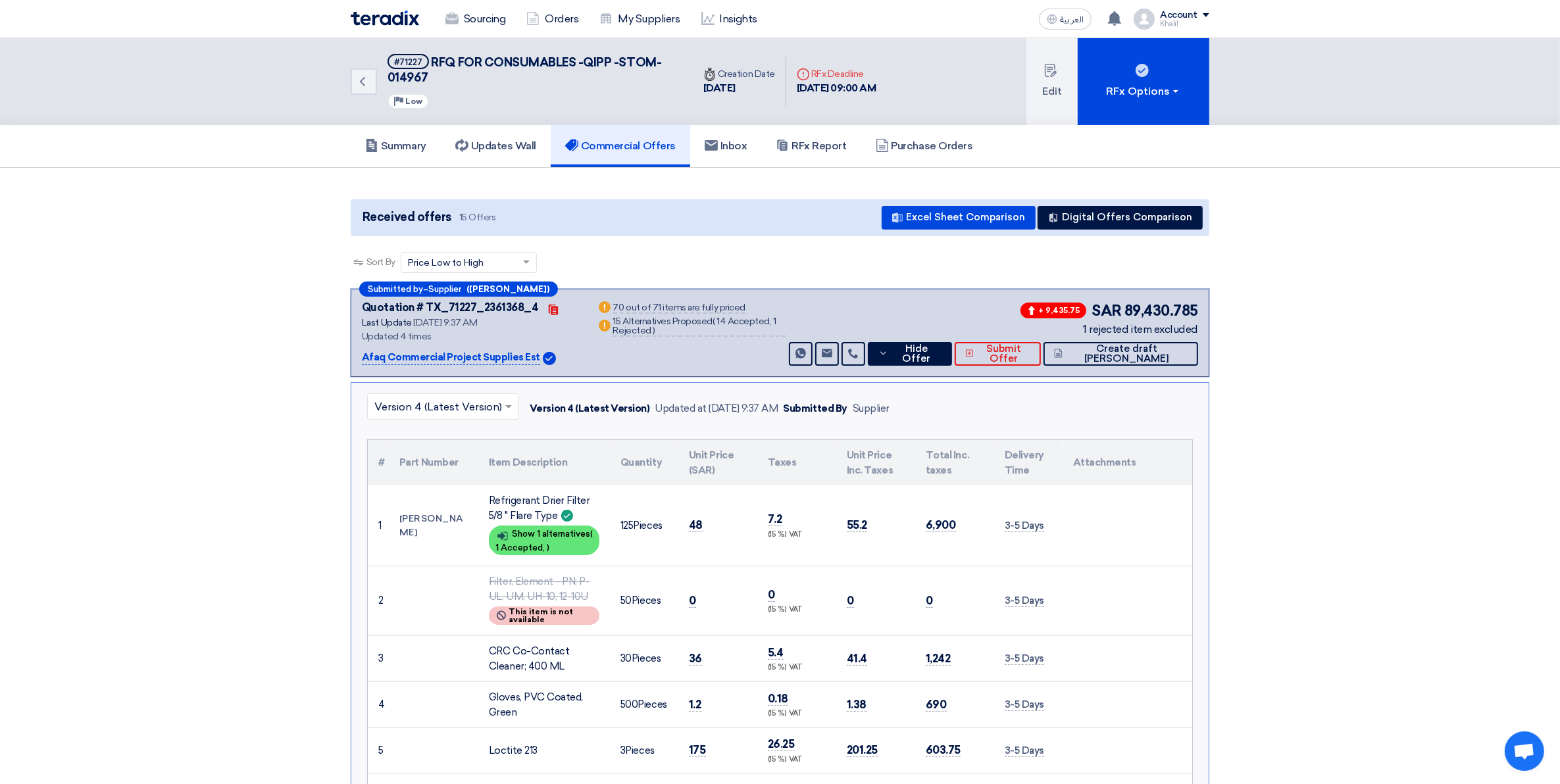
drag, startPoint x: 630, startPoint y: 141, endPoint x: 742, endPoint y: 256, distance: 160.5
click at [630, 141] on h5 "Commercial Offers" at bounding box center [620, 146] width 111 height 13
click at [527, 146] on h5 "Updates Wall" at bounding box center [496, 146] width 81 height 13
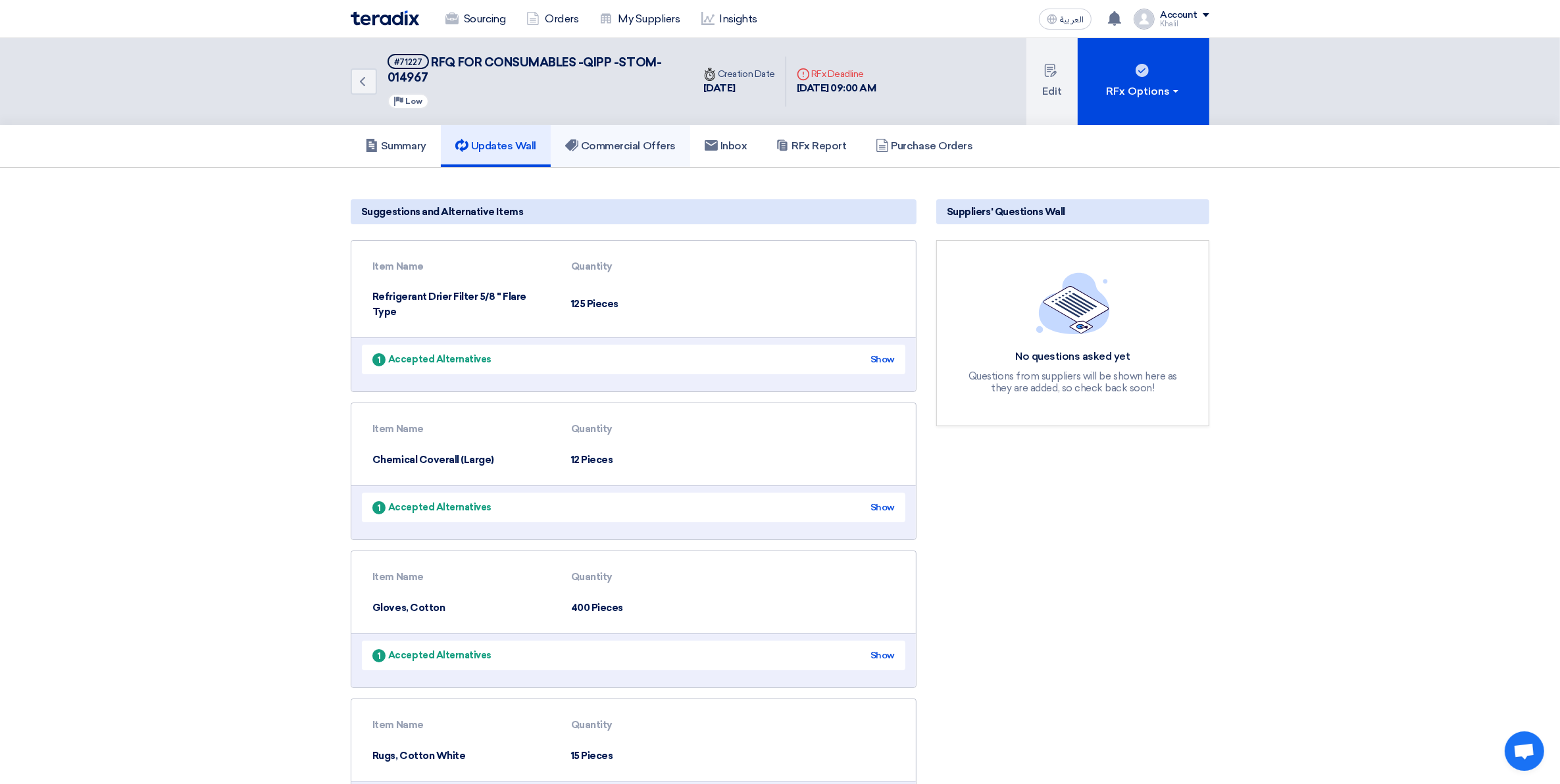
click at [607, 145] on h5 "Commercial Offers" at bounding box center [620, 146] width 111 height 13
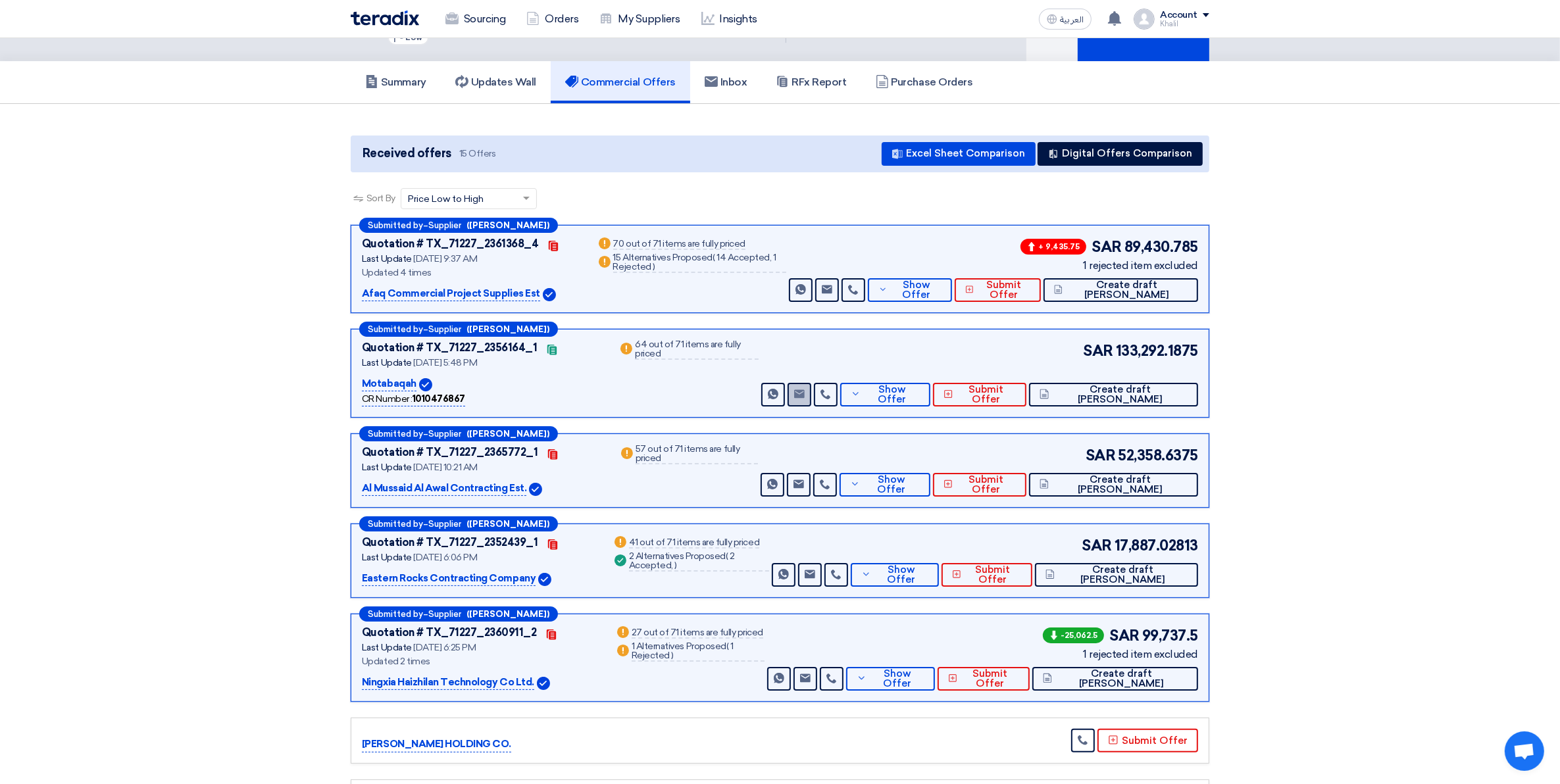
scroll to position [82, 0]
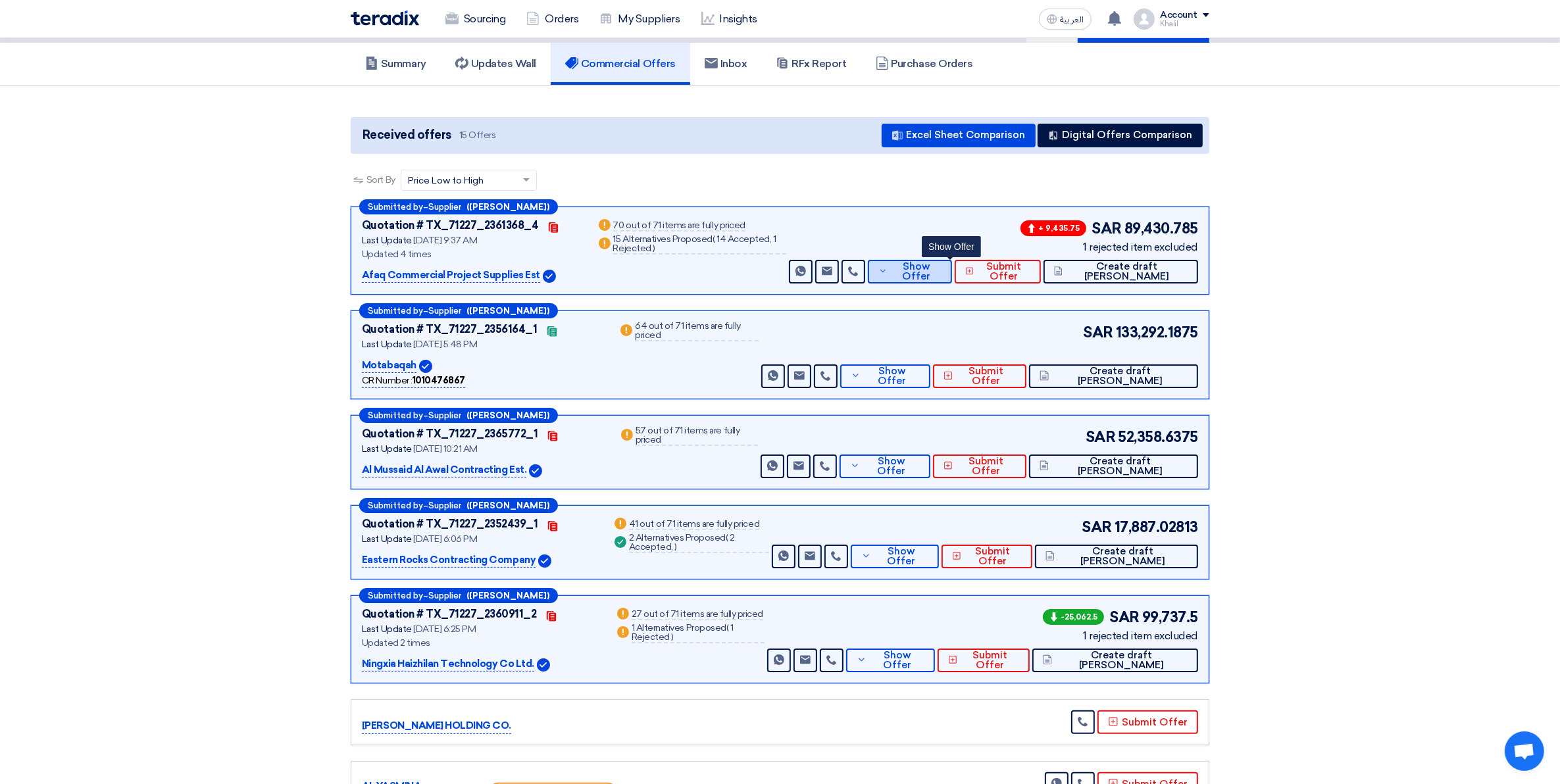
click at [888, 269] on icon at bounding box center [883, 271] width 10 height 10
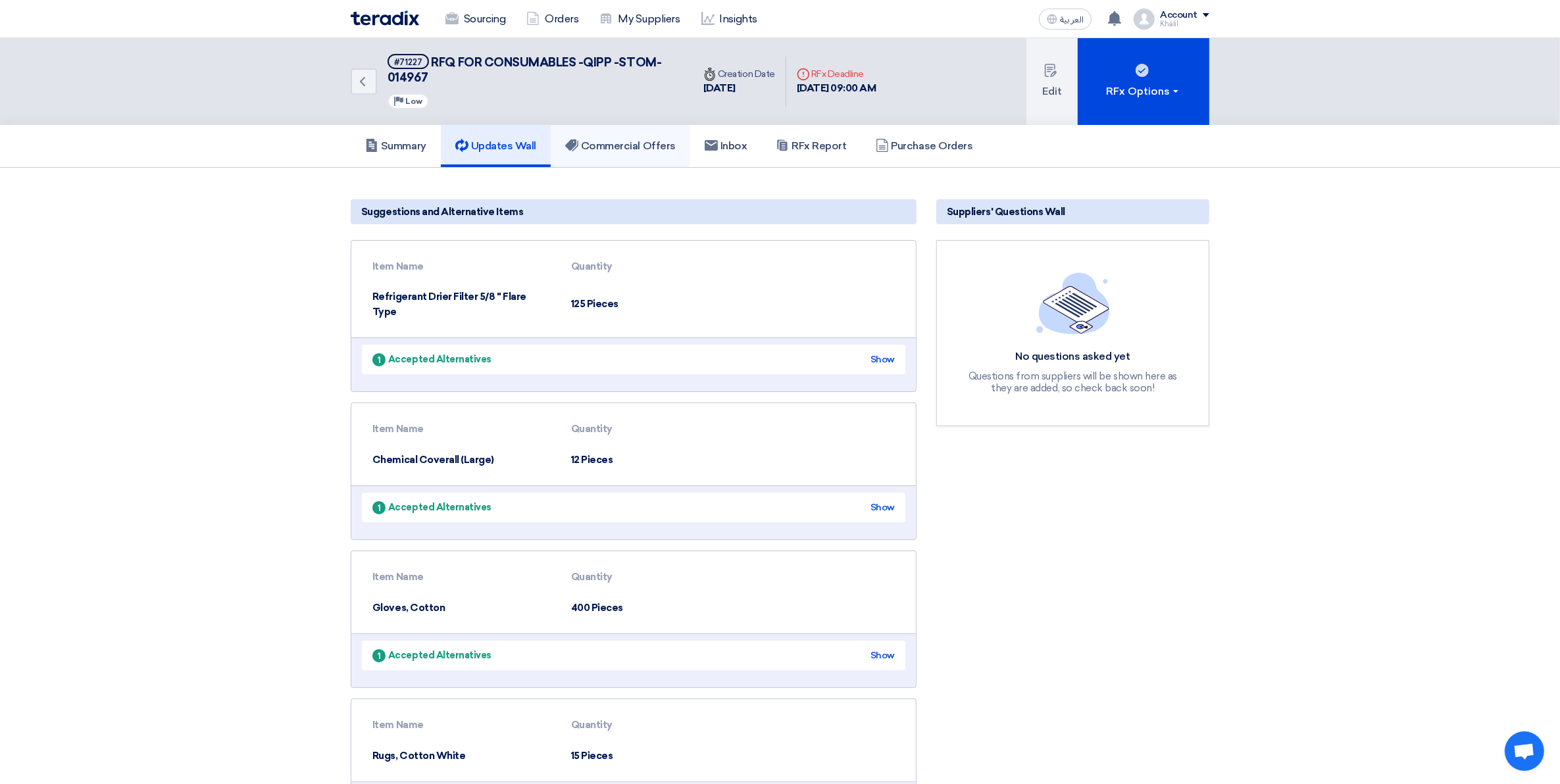
click at [616, 149] on h5 "Commercial Offers" at bounding box center [620, 146] width 111 height 13
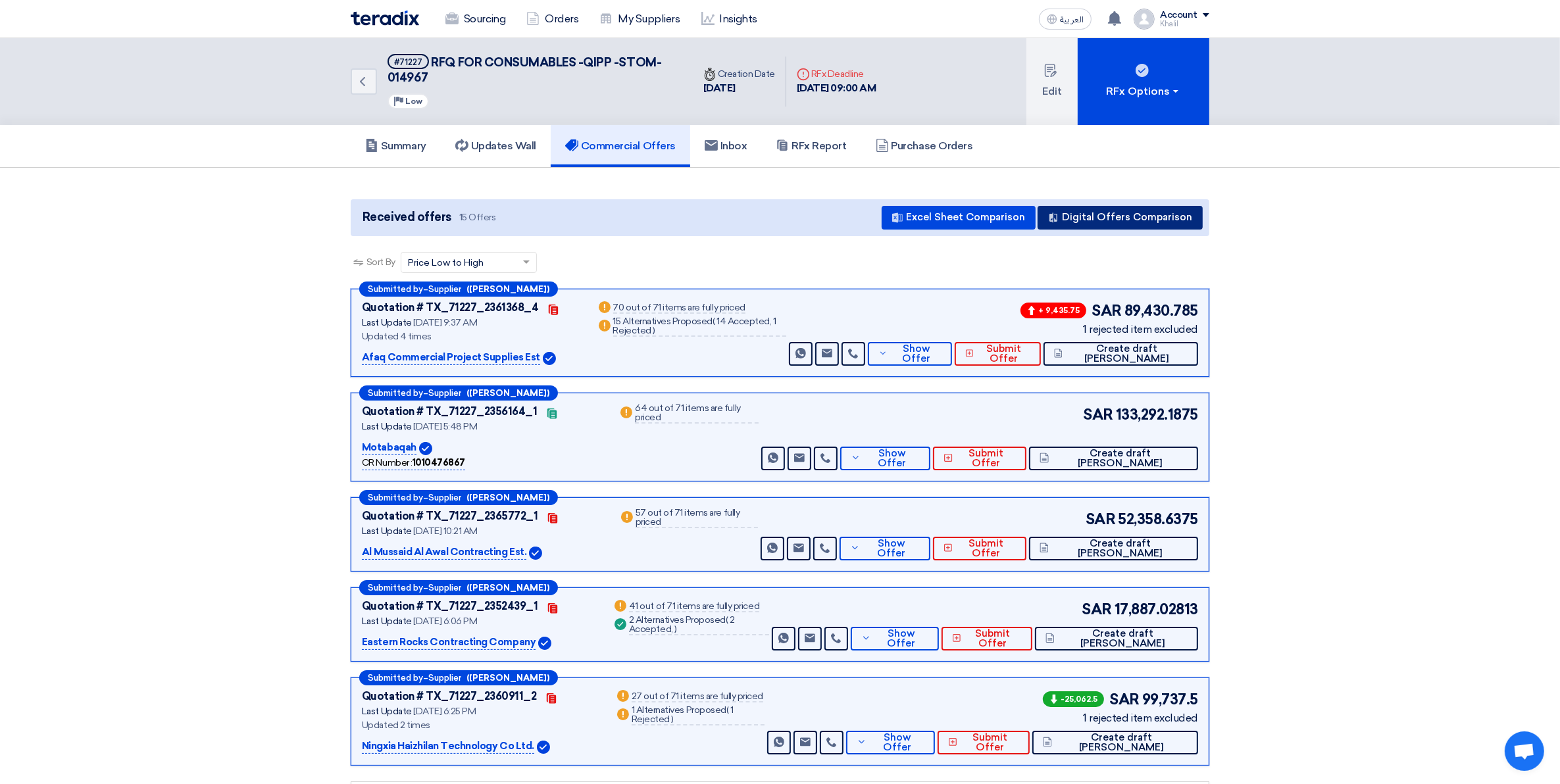
click at [1121, 217] on button "Digital Offers Comparison" at bounding box center [1119, 217] width 165 height 23
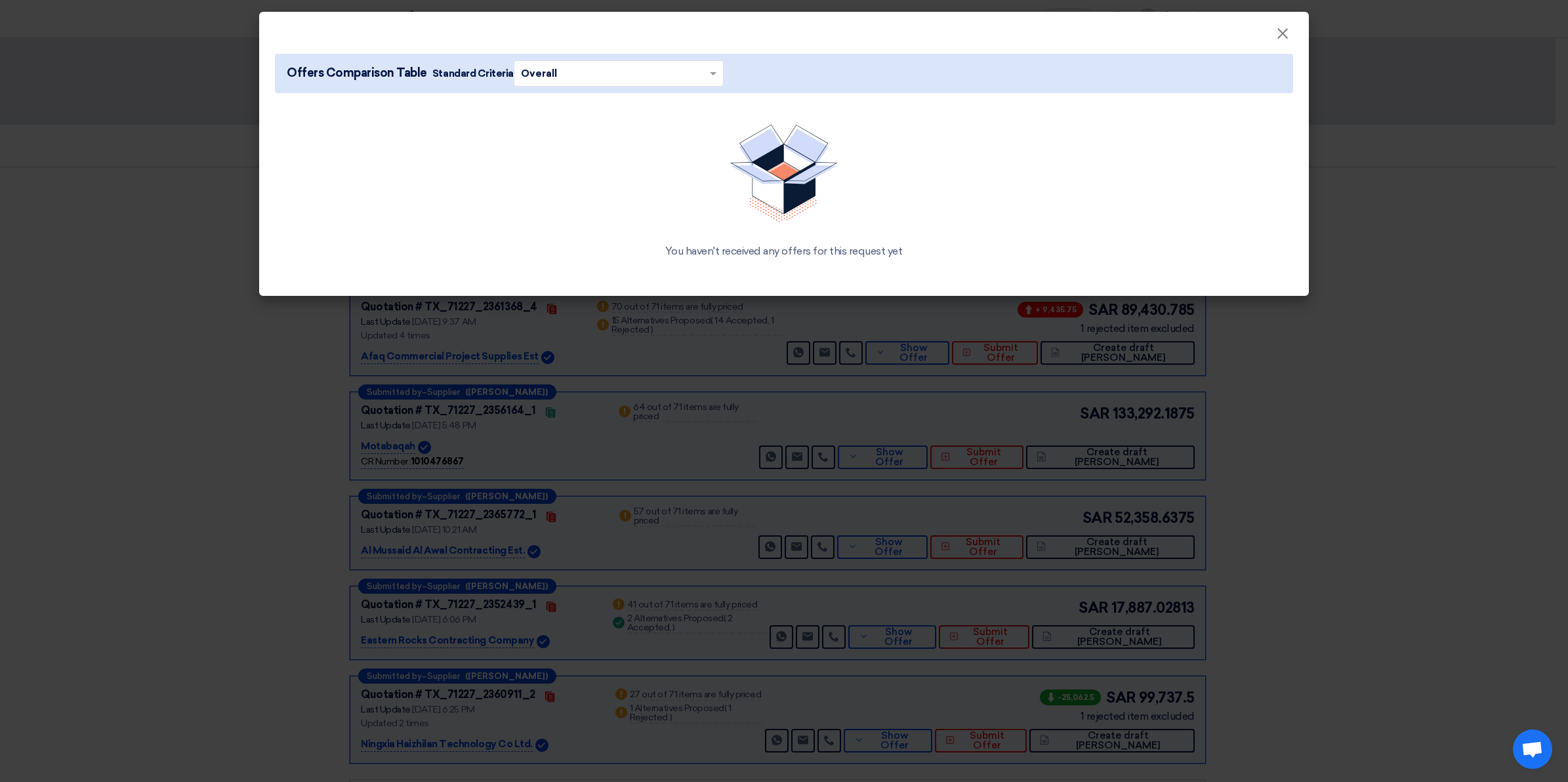
click at [641, 73] on input "text" at bounding box center [612, 73] width 183 height 20
click at [711, 73] on span at bounding box center [714, 74] width 16 height 15
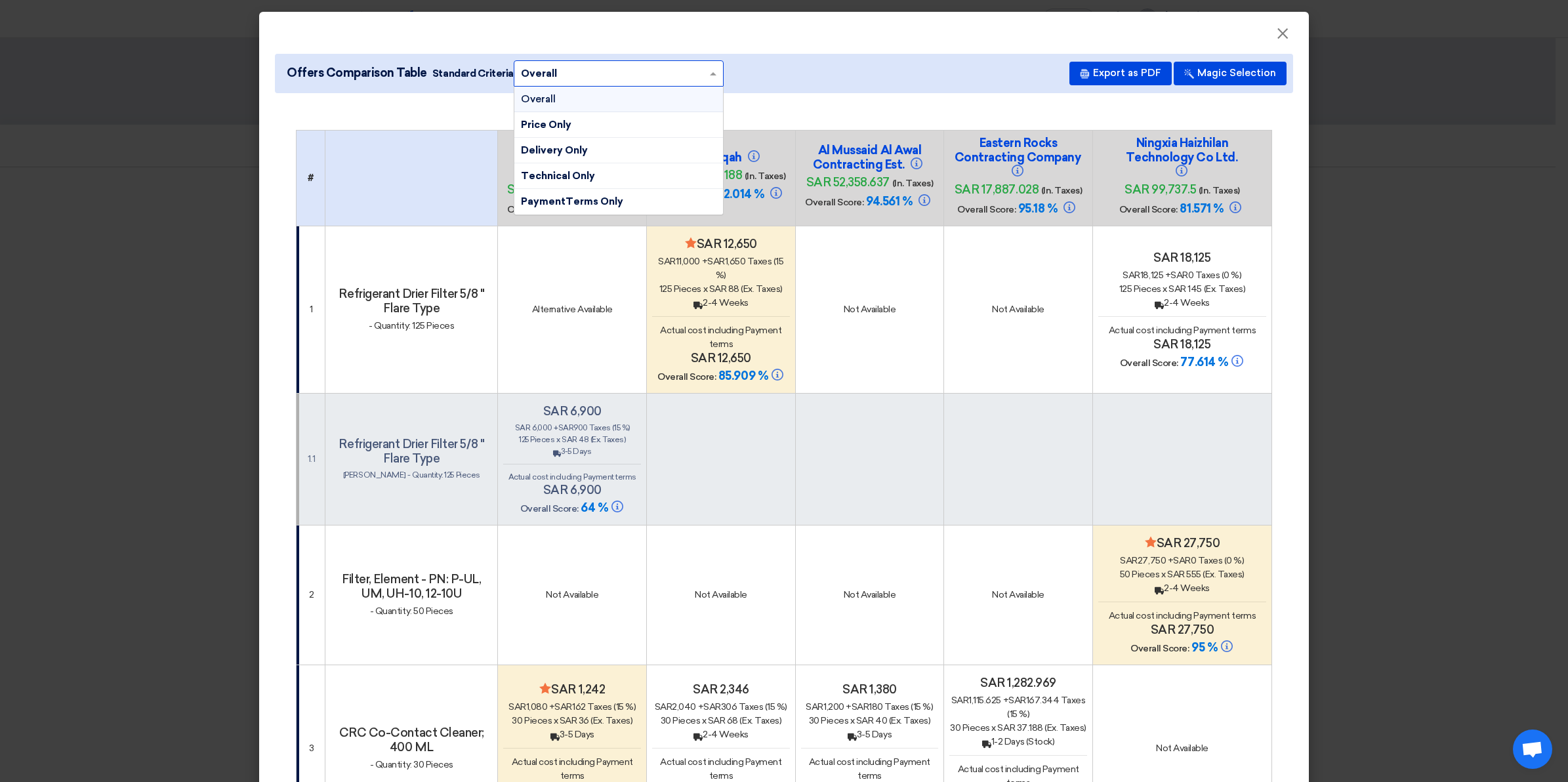
click at [646, 100] on div "Overall" at bounding box center [619, 99] width 209 height 26
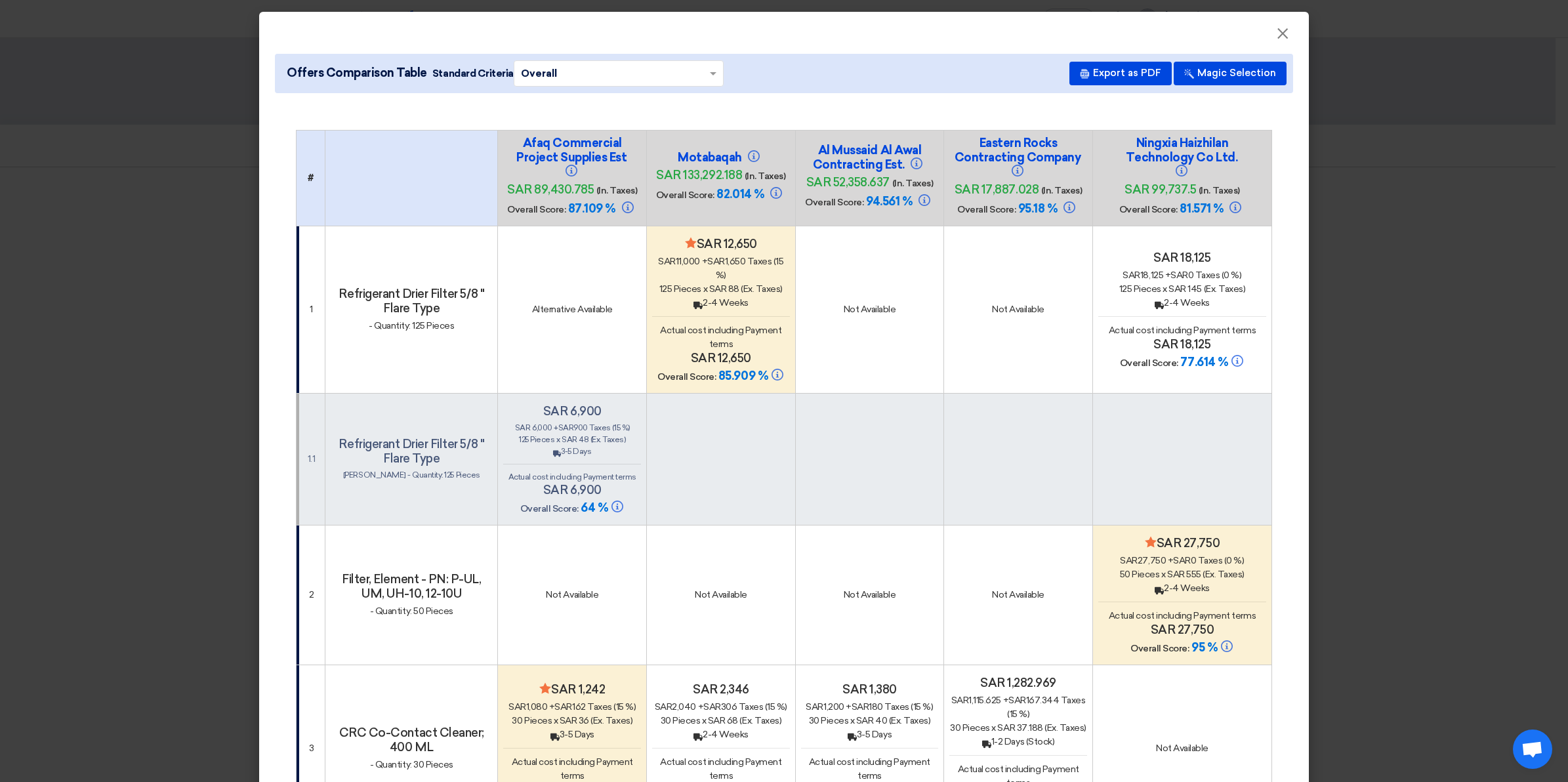
click at [1415, 382] on modal-container "× Offers Comparison Table Standard Criteria × Overall × Export as PDF Magic Sel…" at bounding box center [784, 391] width 1568 height 782
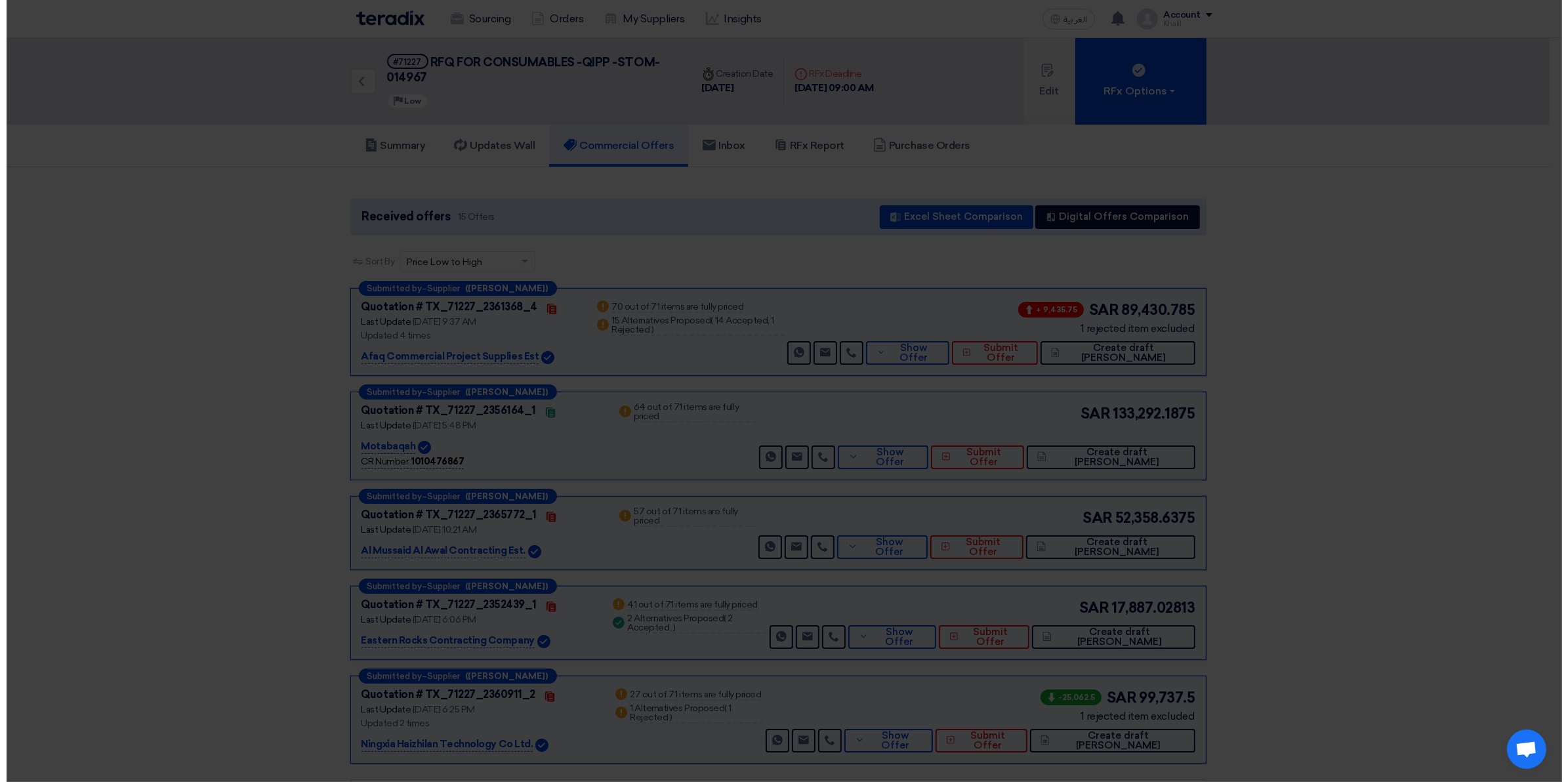
scroll to position [82, 0]
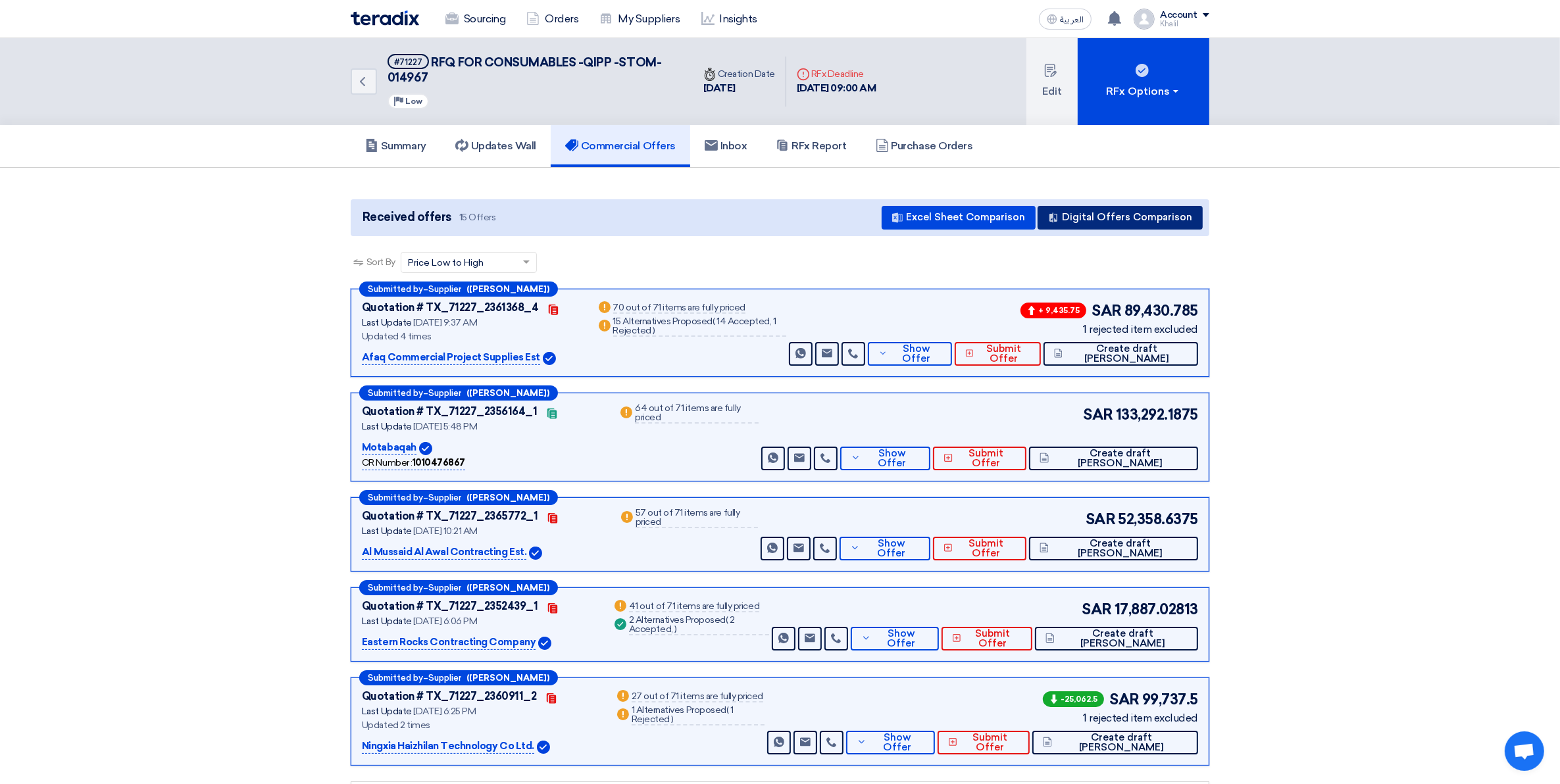
click at [1148, 218] on button "Digital Offers Comparison" at bounding box center [1119, 217] width 165 height 23
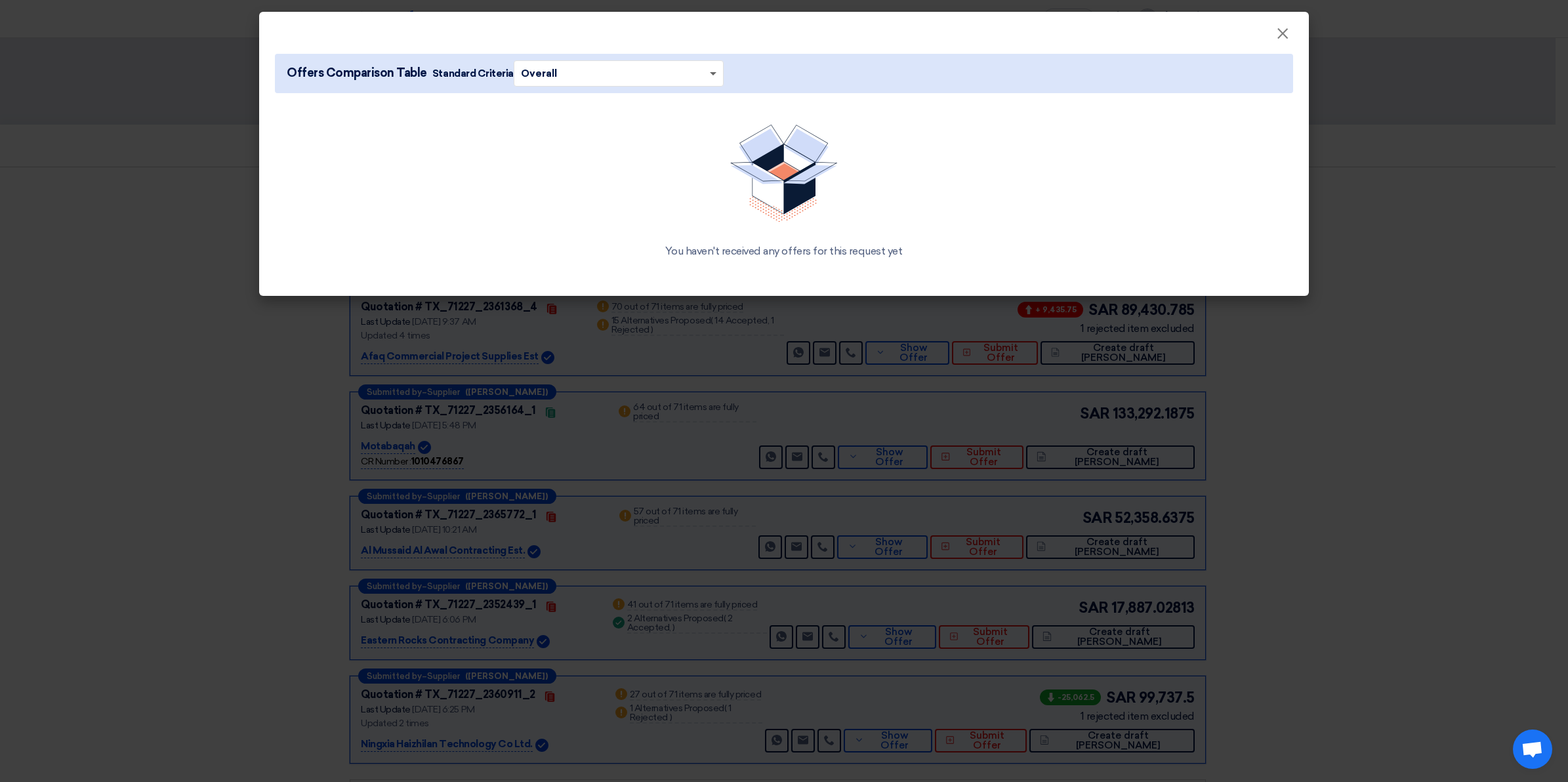
click at [710, 73] on span at bounding box center [713, 74] width 7 height 4
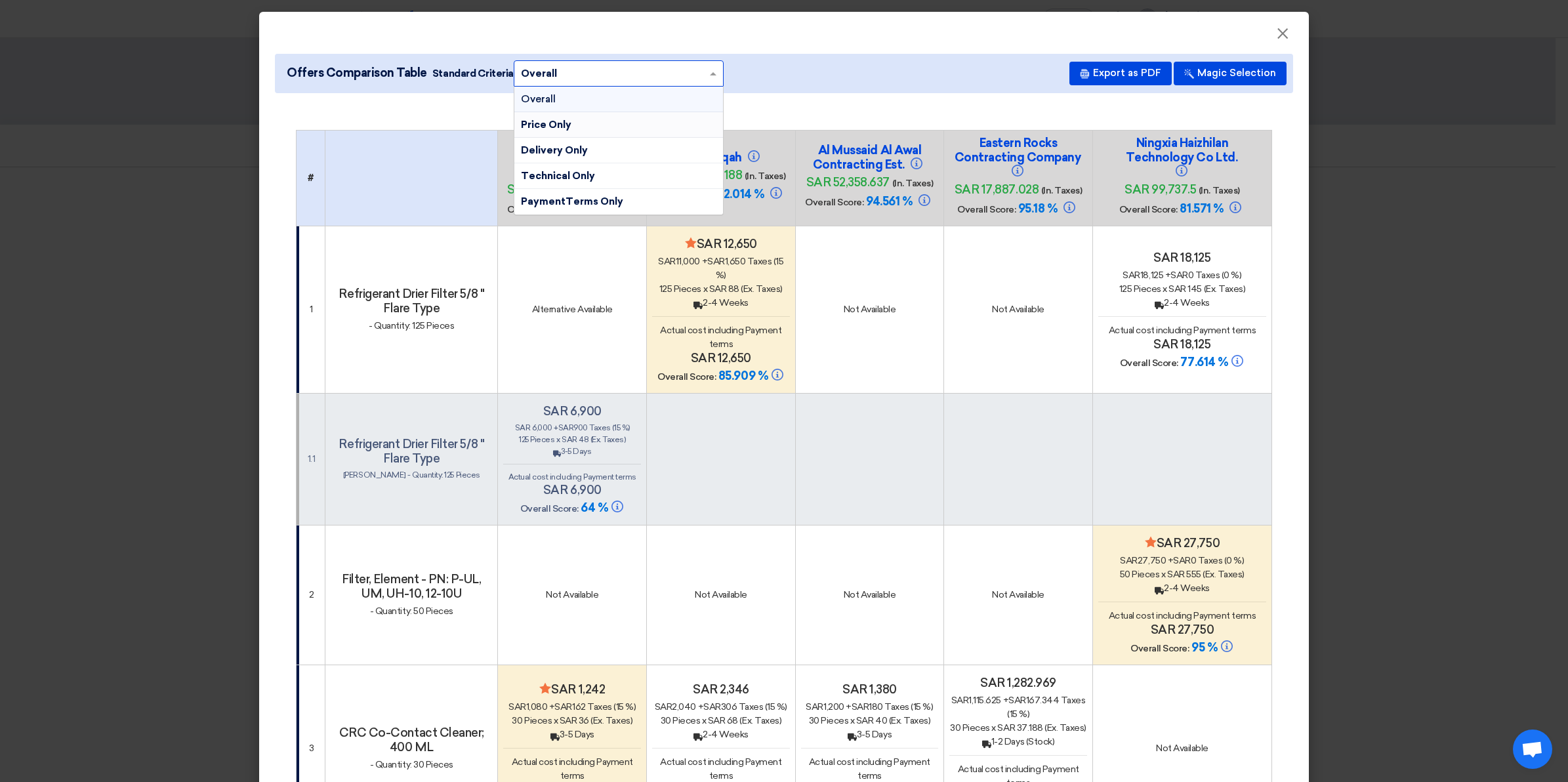
click at [892, 270] on td "Not Available" at bounding box center [870, 309] width 149 height 167
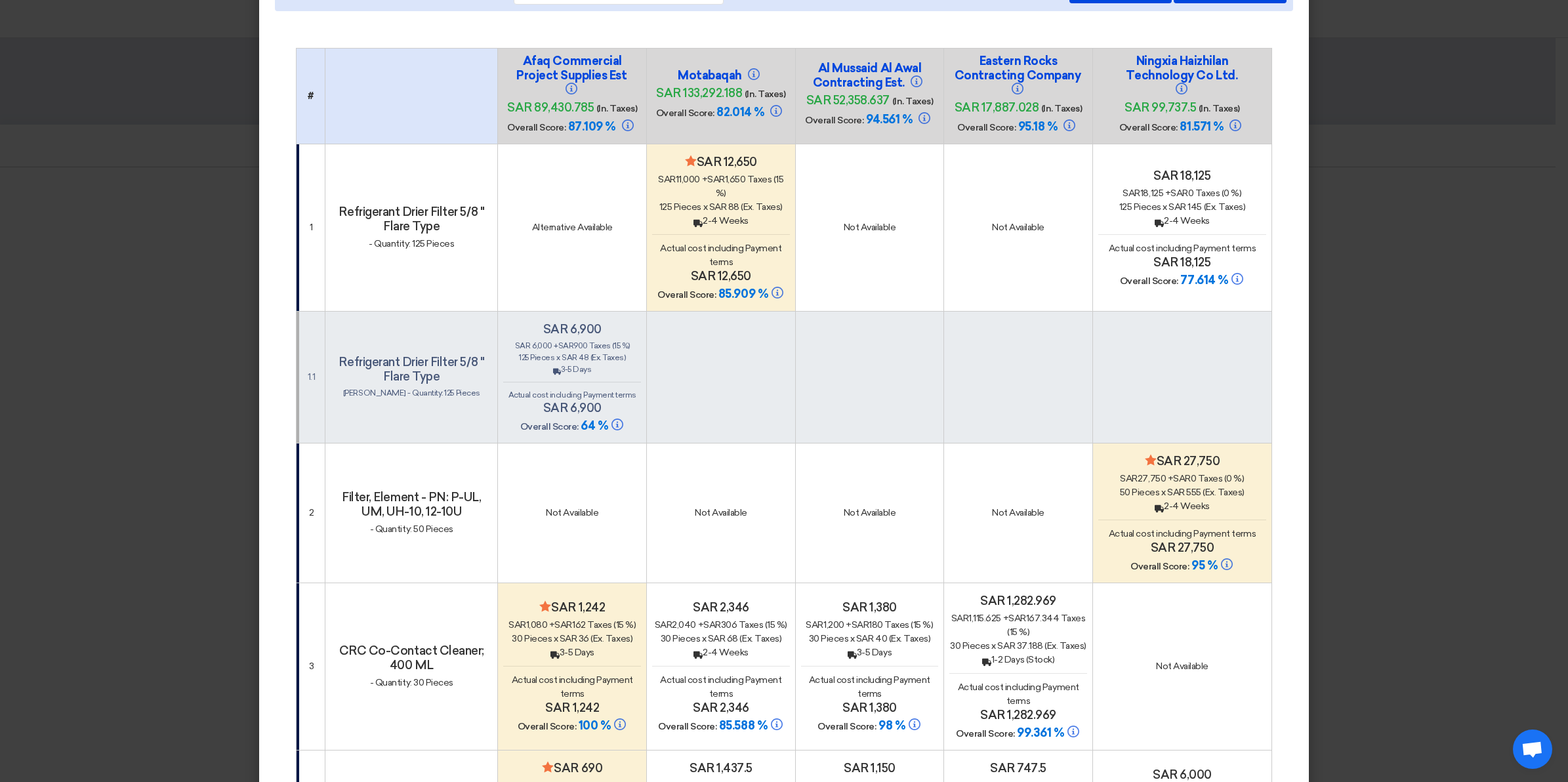
scroll to position [0, 0]
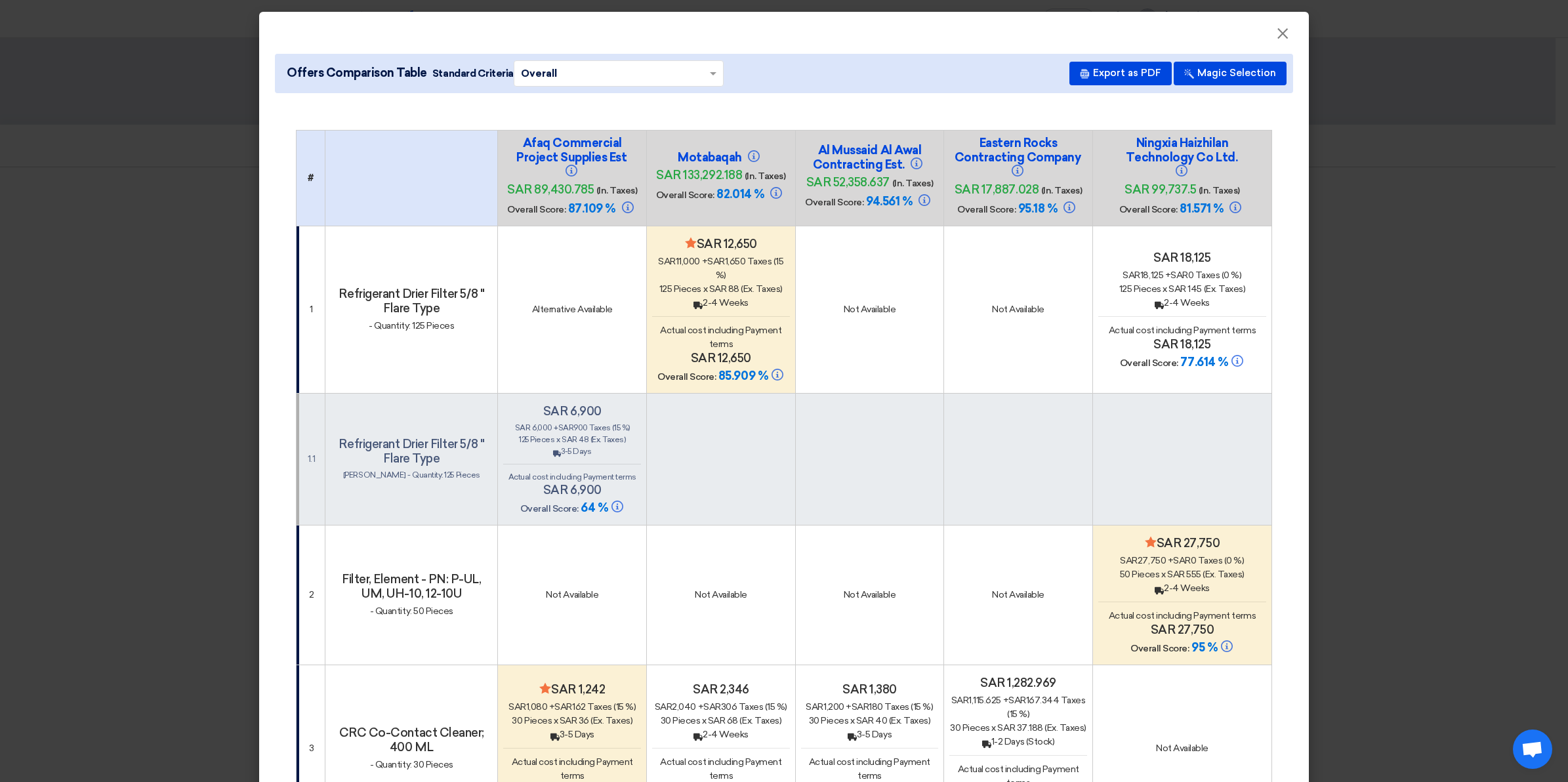
click at [454, 299] on h4 "Refrigerant Drier Filter 5/8 " Flare Type" at bounding box center [411, 302] width 161 height 29
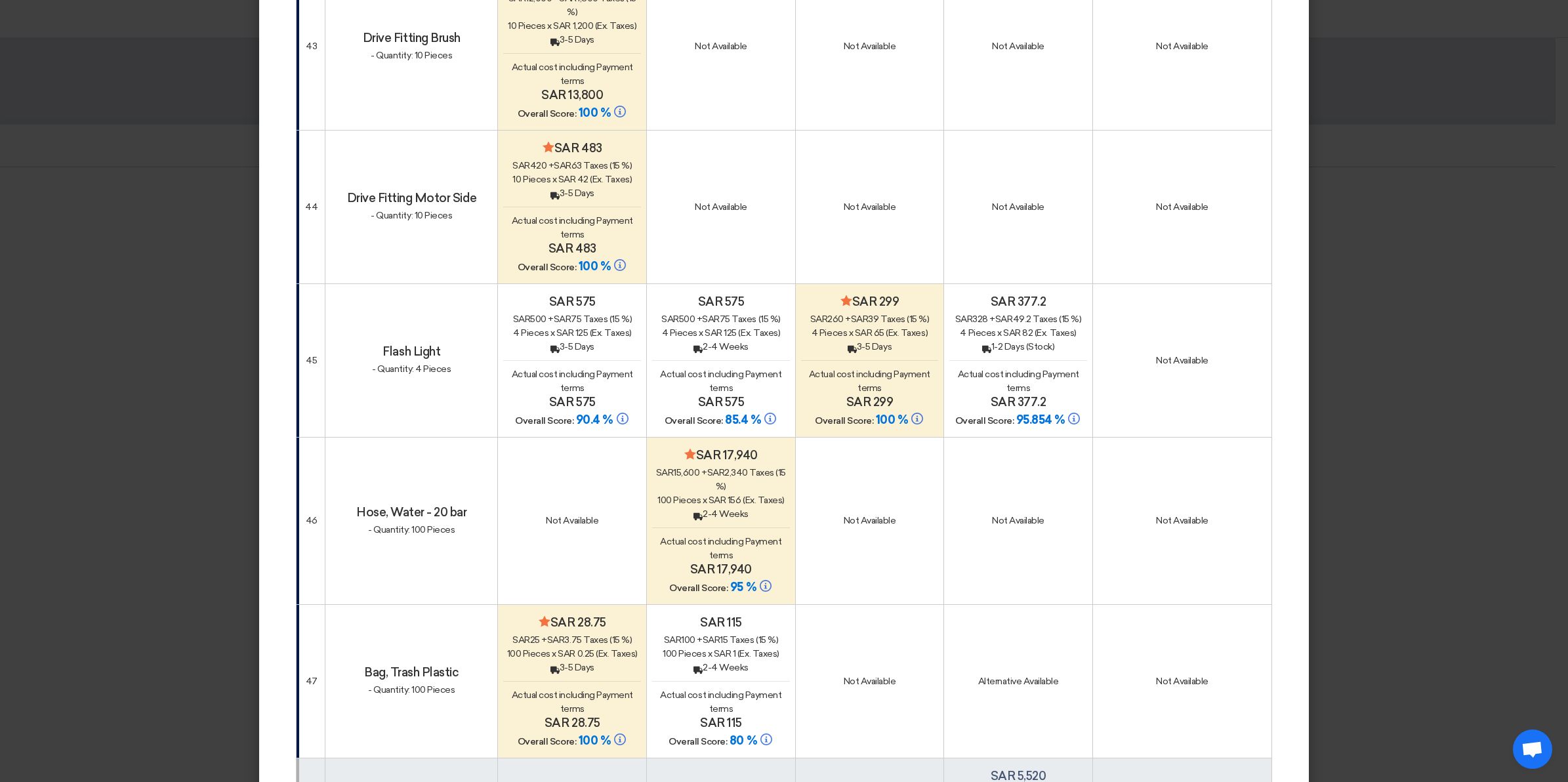
scroll to position [7475, 0]
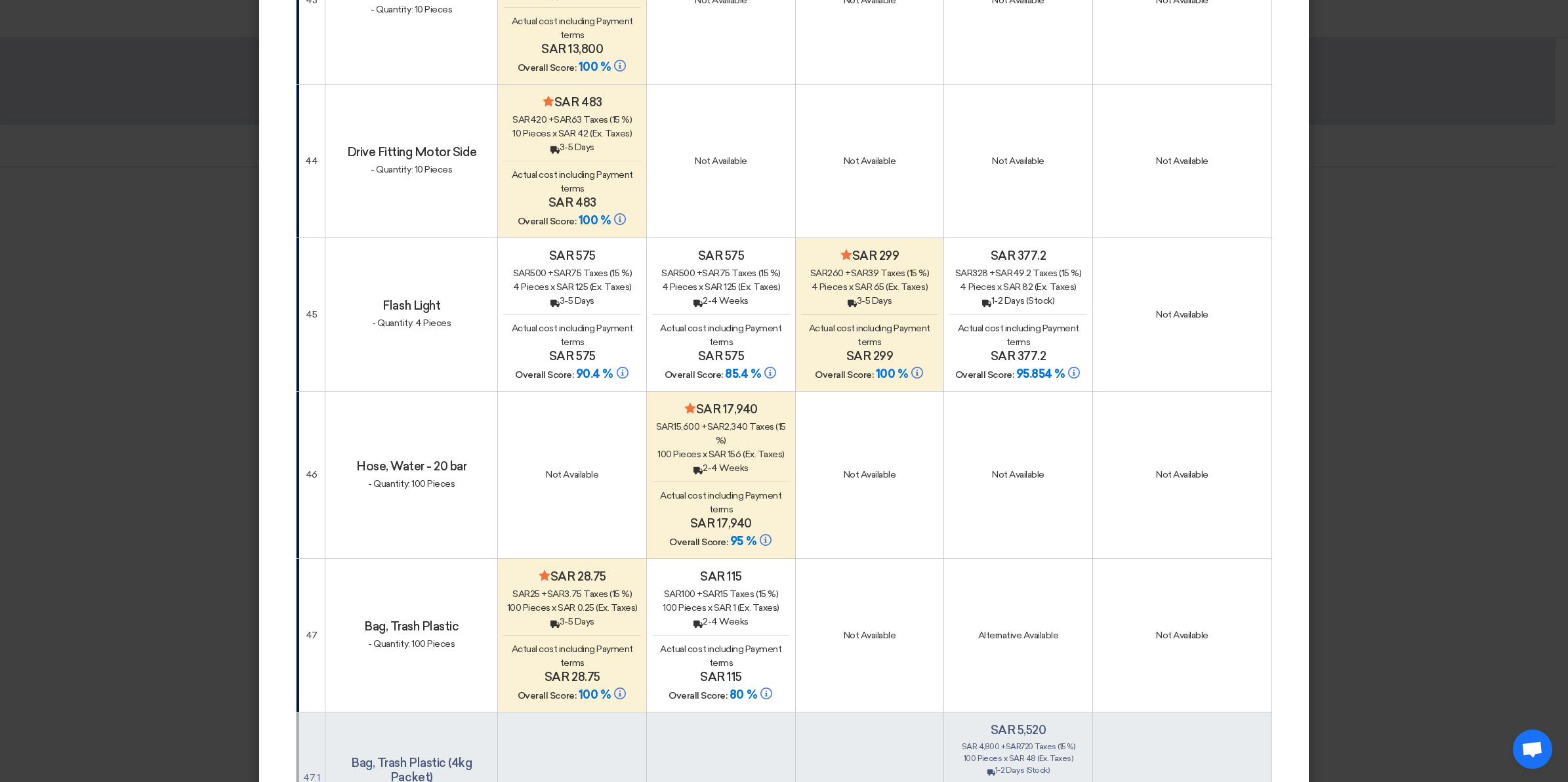
click at [478, 459] on h4 "Hose, Water - 20 bar" at bounding box center [411, 467] width 161 height 15
copy h4 "Hose, Water - 20 bar"
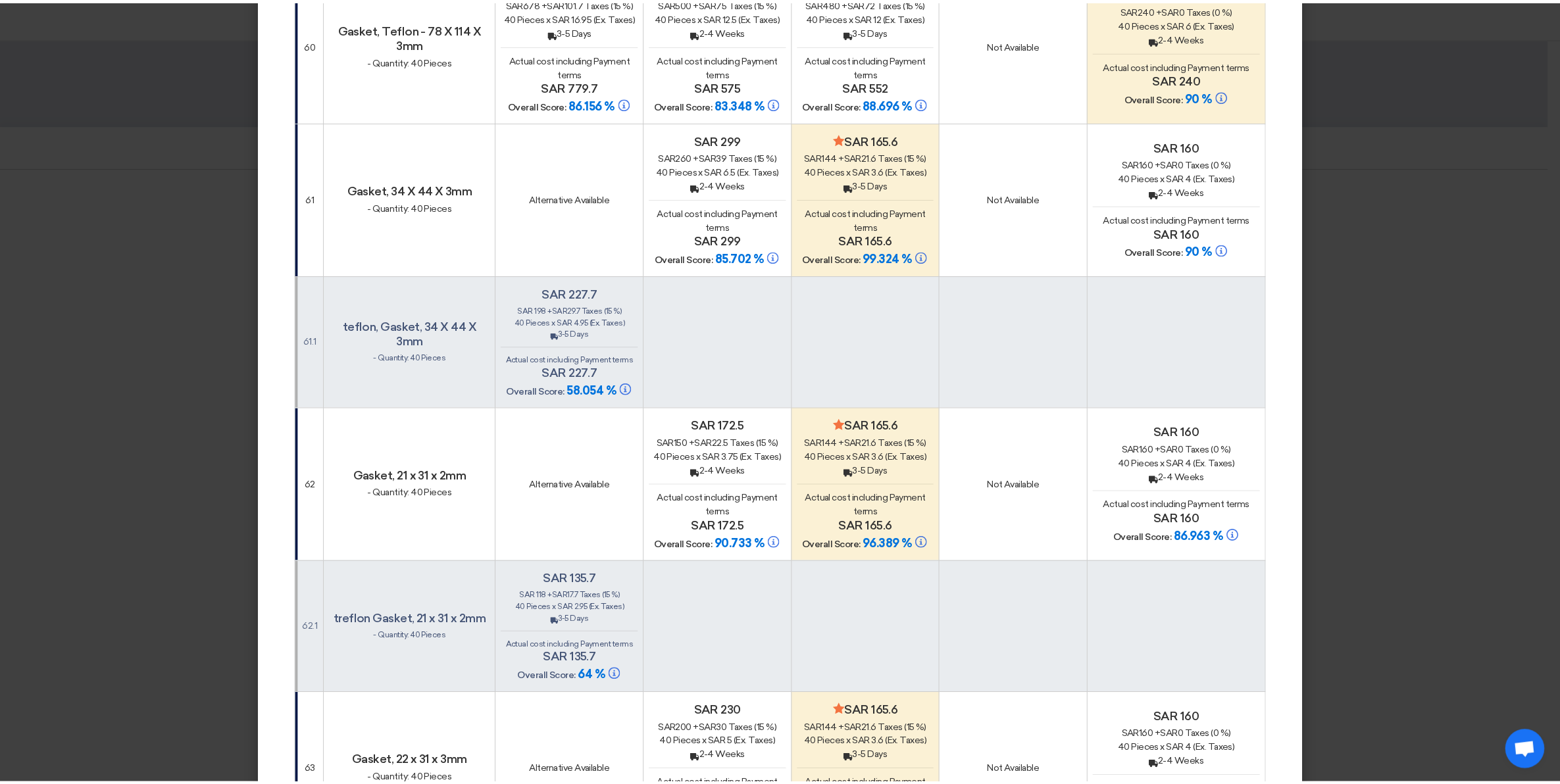
scroll to position [53, 0]
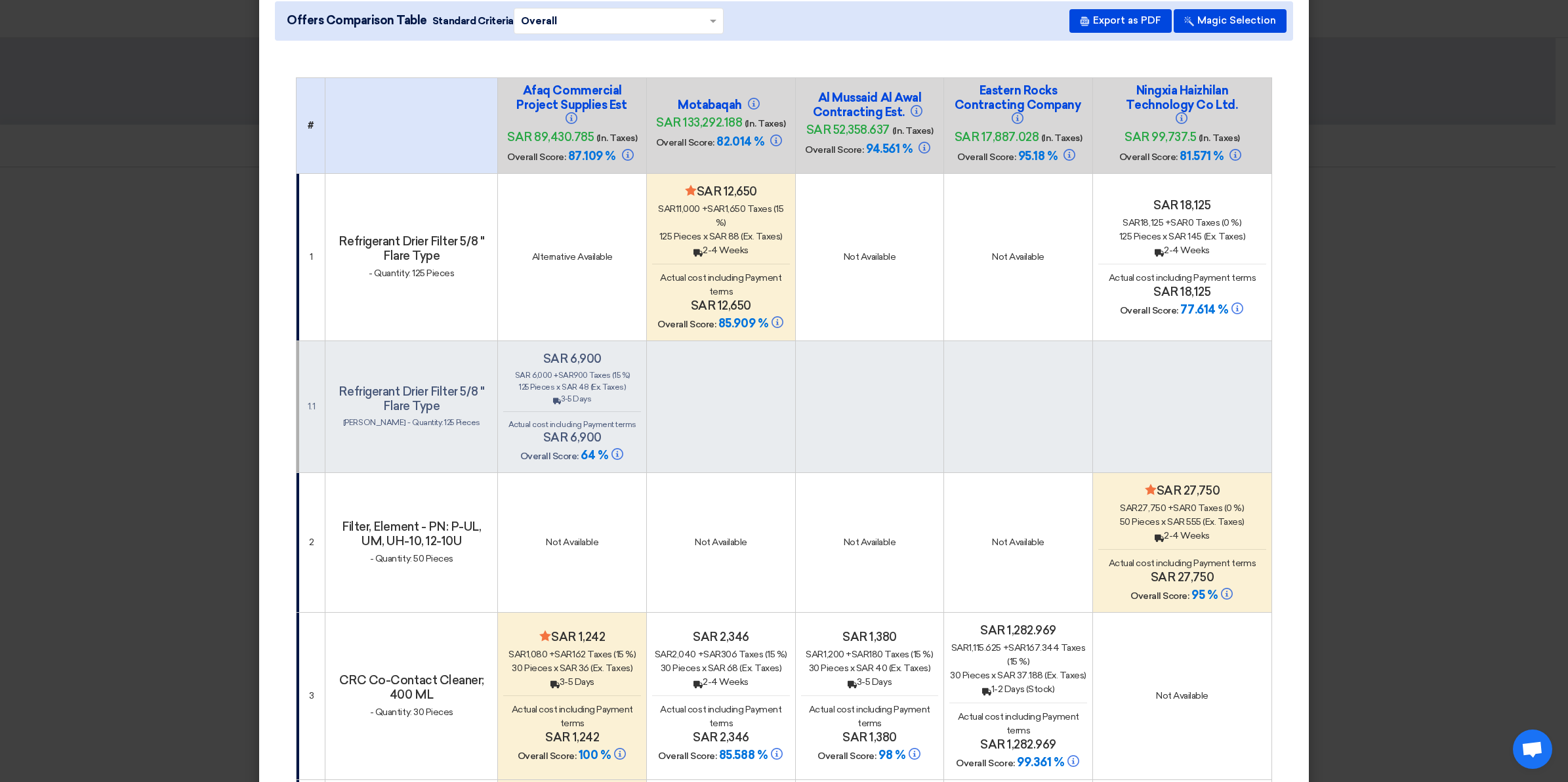
click at [1332, 215] on modal-container "× Offers Comparison Table Standard Criteria × Overall × Export as PDF Magic Sel…" at bounding box center [784, 391] width 1568 height 782
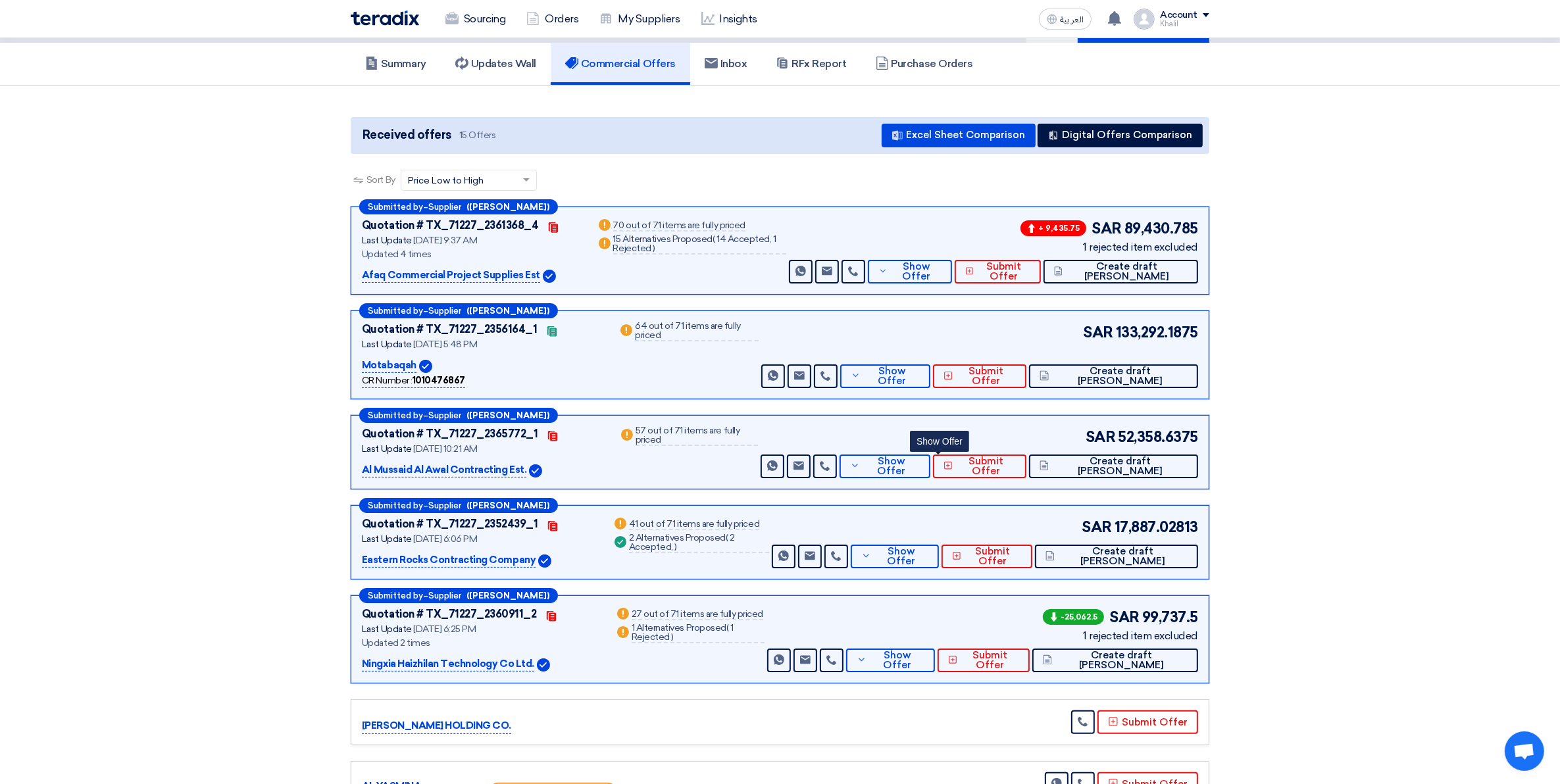
scroll to position [165, 0]
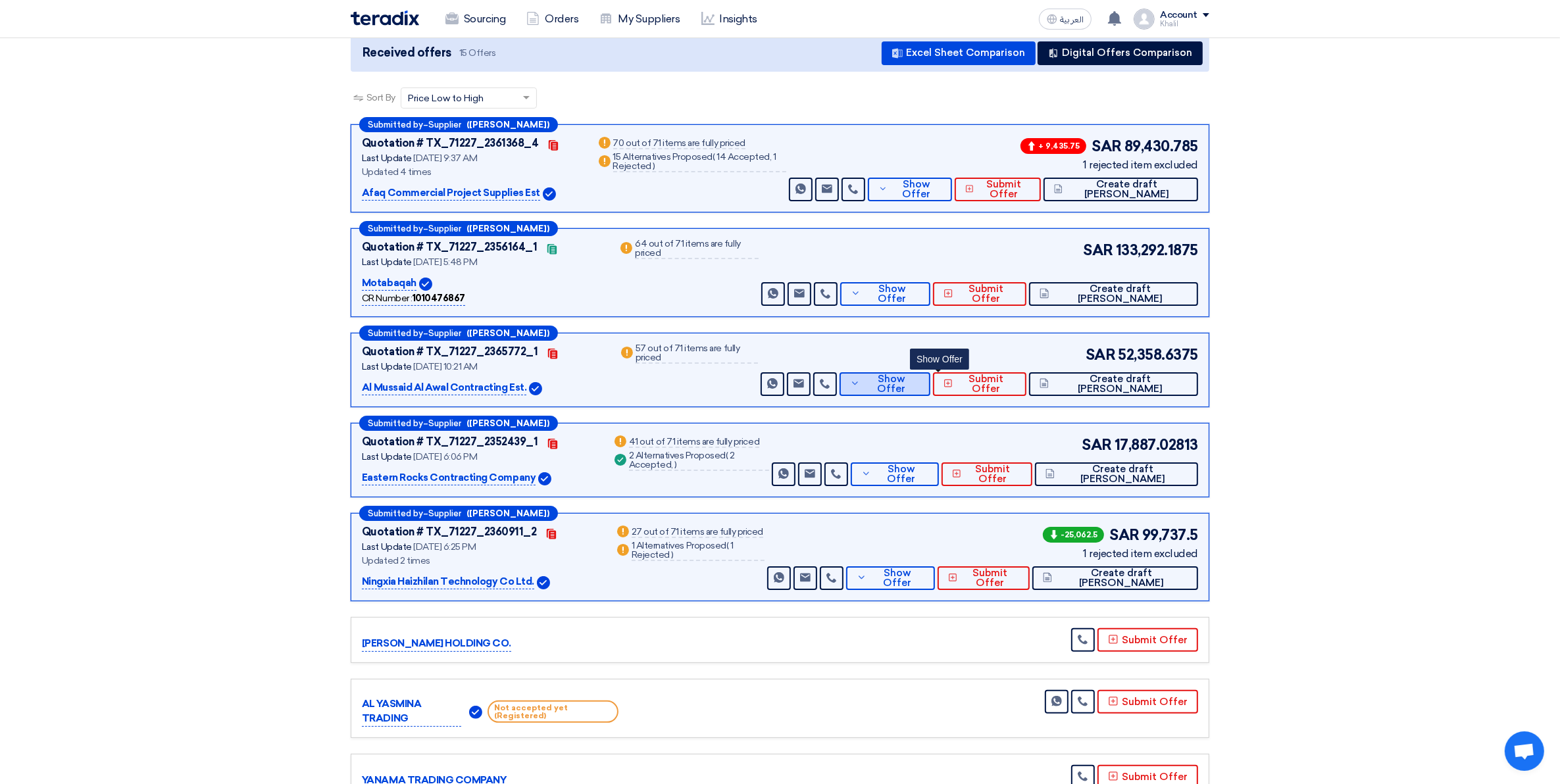
click at [902, 388] on button "Show Offer" at bounding box center [885, 384] width 91 height 23
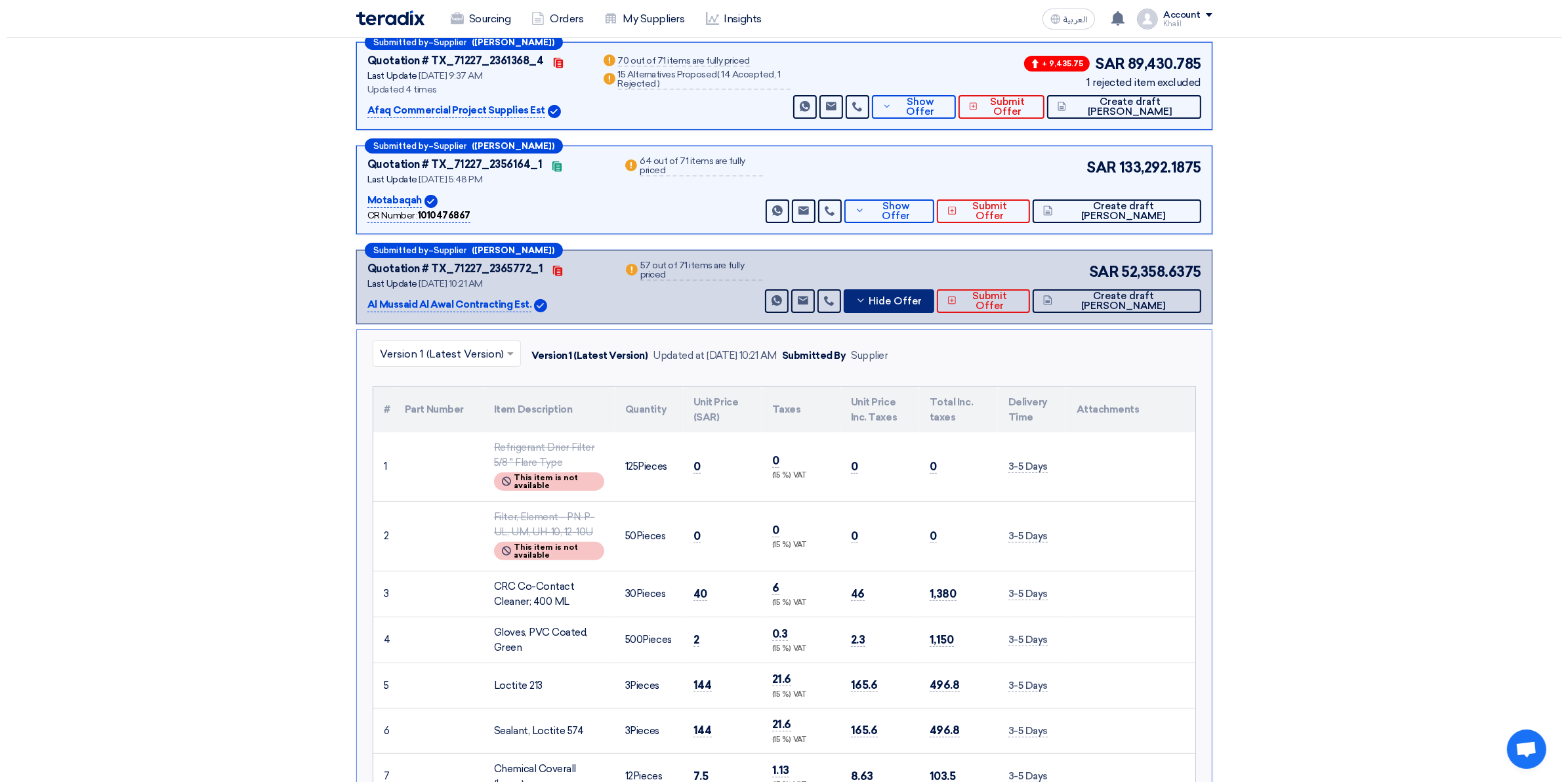
scroll to position [0, 0]
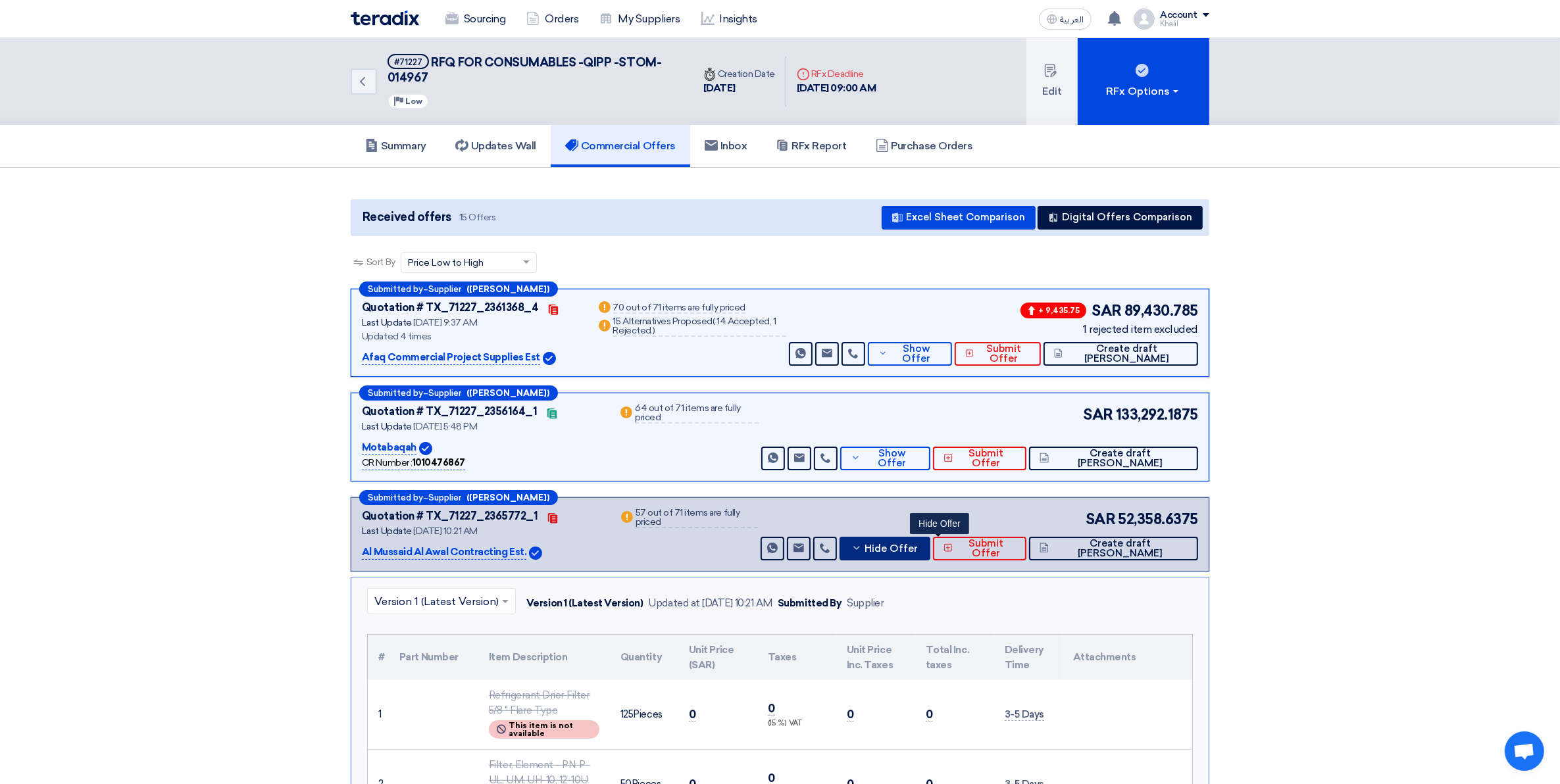
click at [862, 551] on icon at bounding box center [856, 548] width 10 height 10
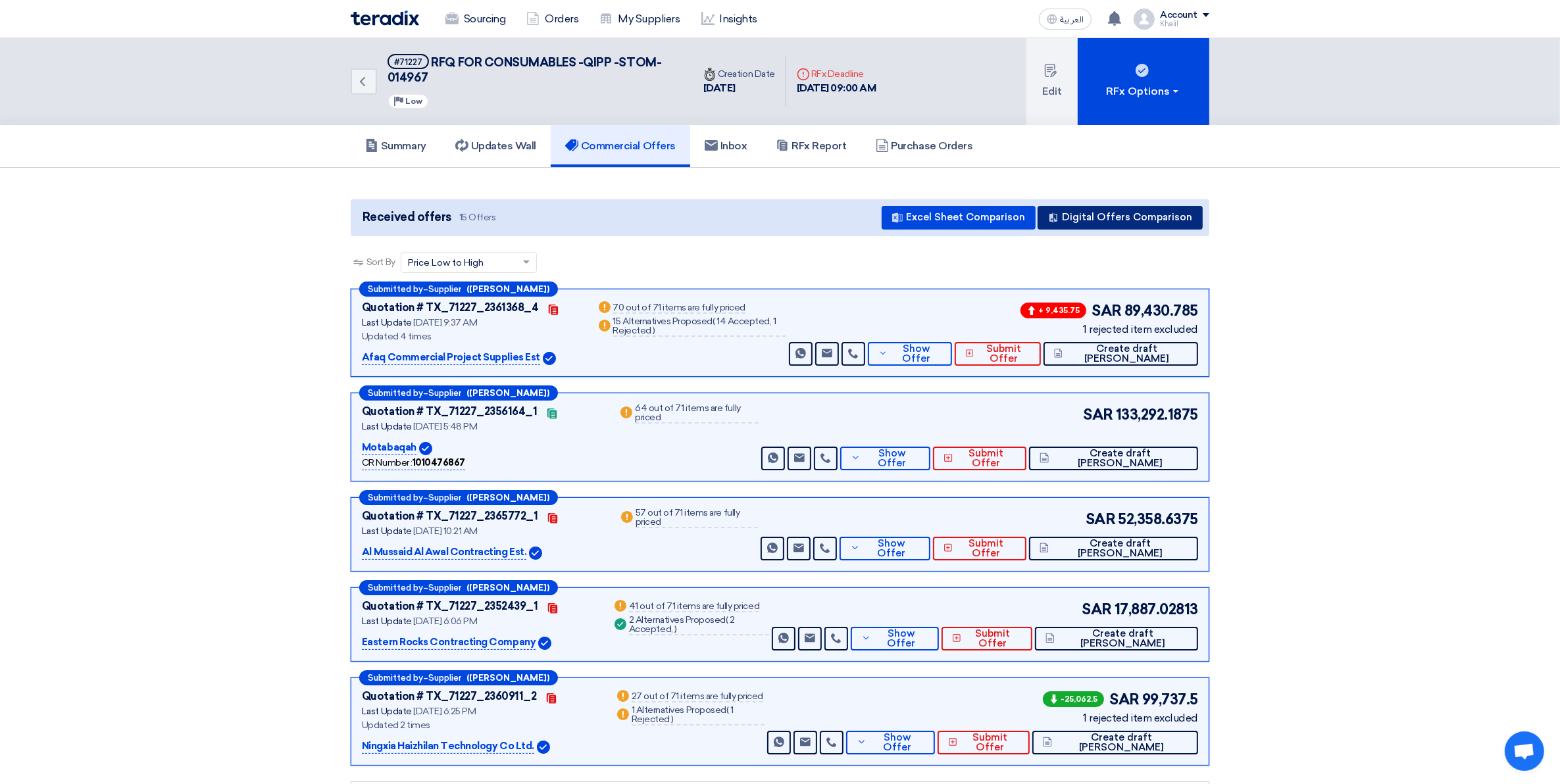
click at [1134, 221] on button "Digital Offers Comparison" at bounding box center [1119, 217] width 165 height 23
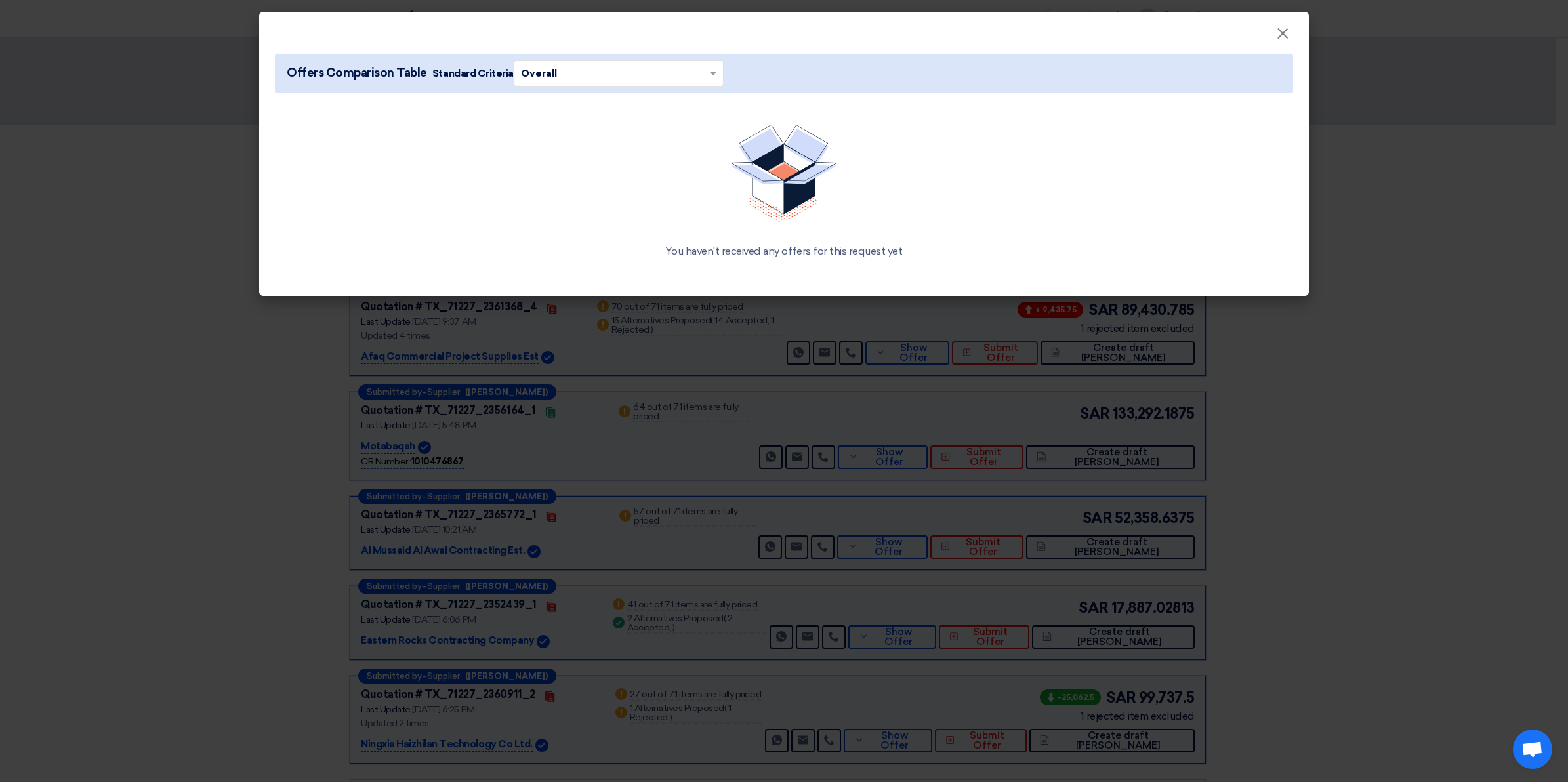
click at [706, 70] on span at bounding box center [714, 74] width 16 height 15
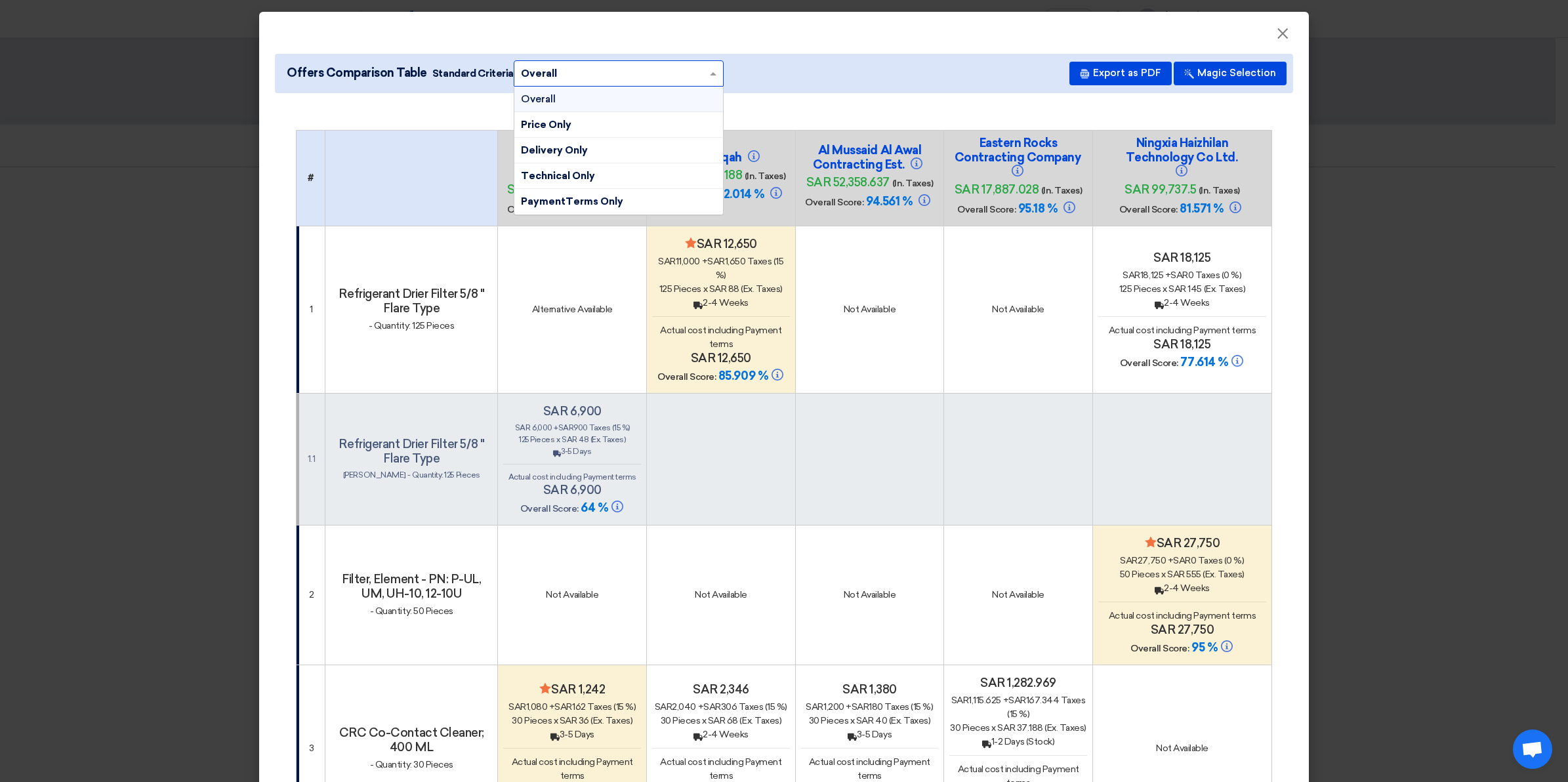
scroll to position [164, 0]
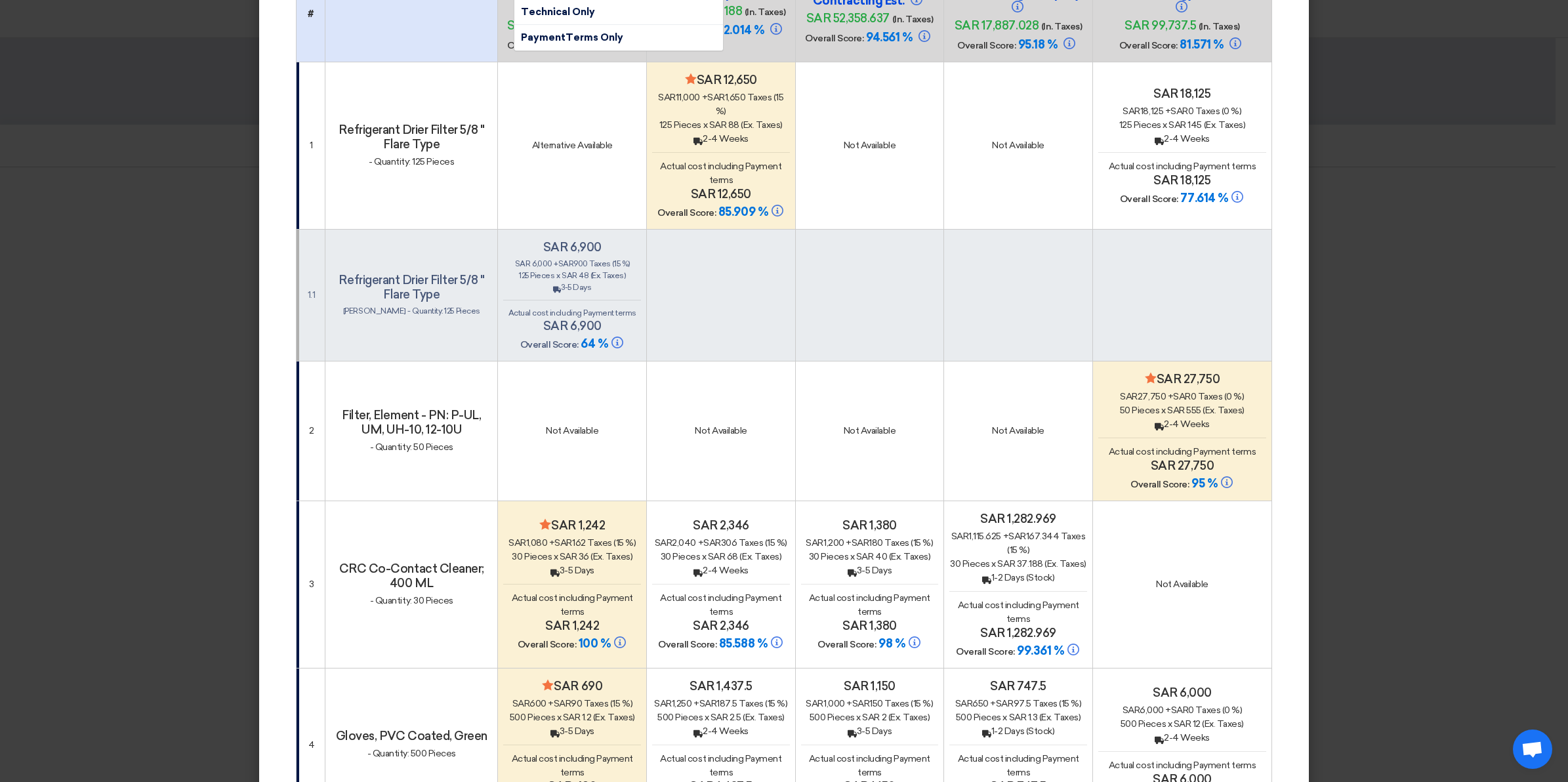
click at [722, 313] on td at bounding box center [722, 294] width 149 height 132
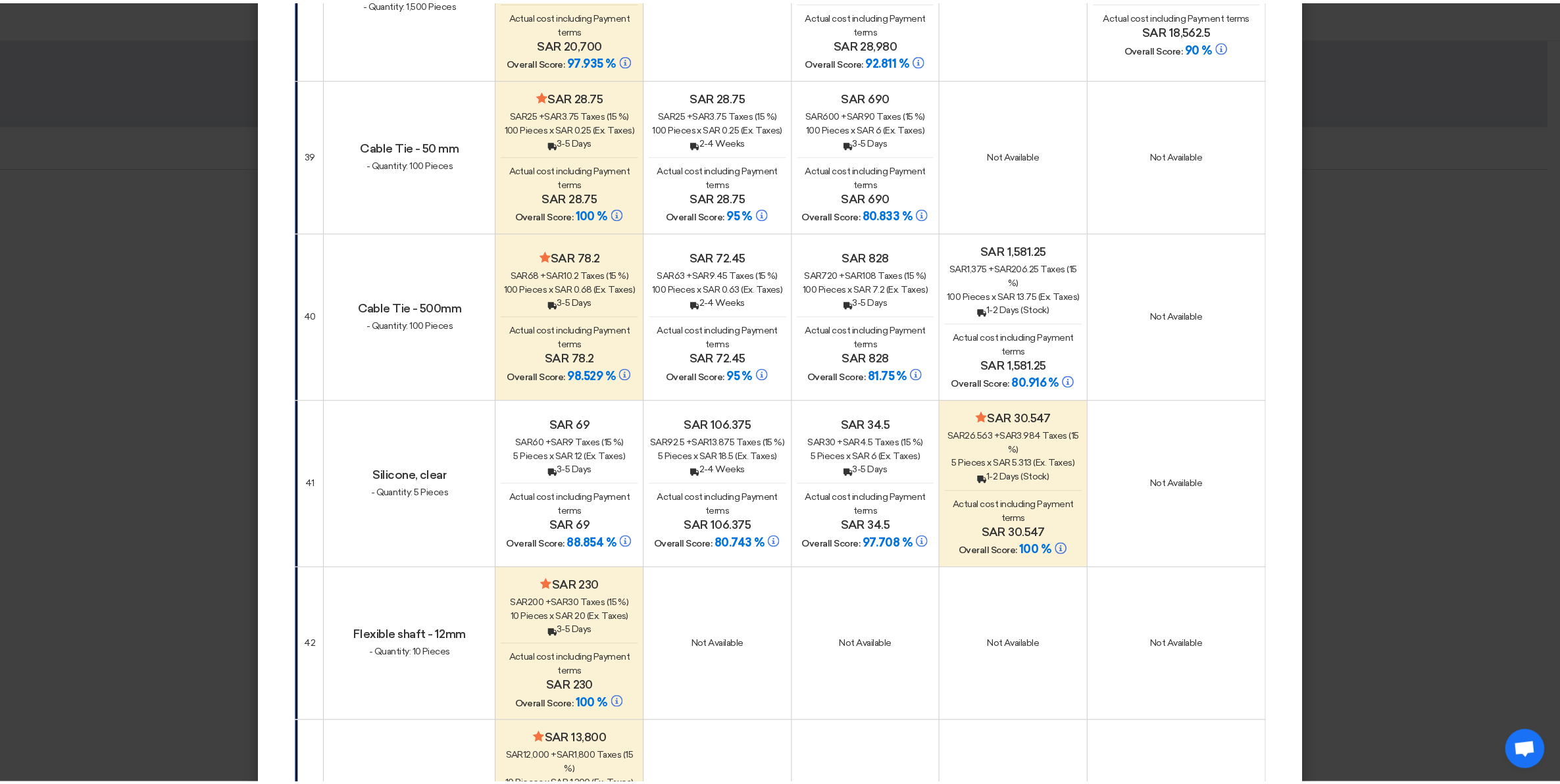
scroll to position [0, 0]
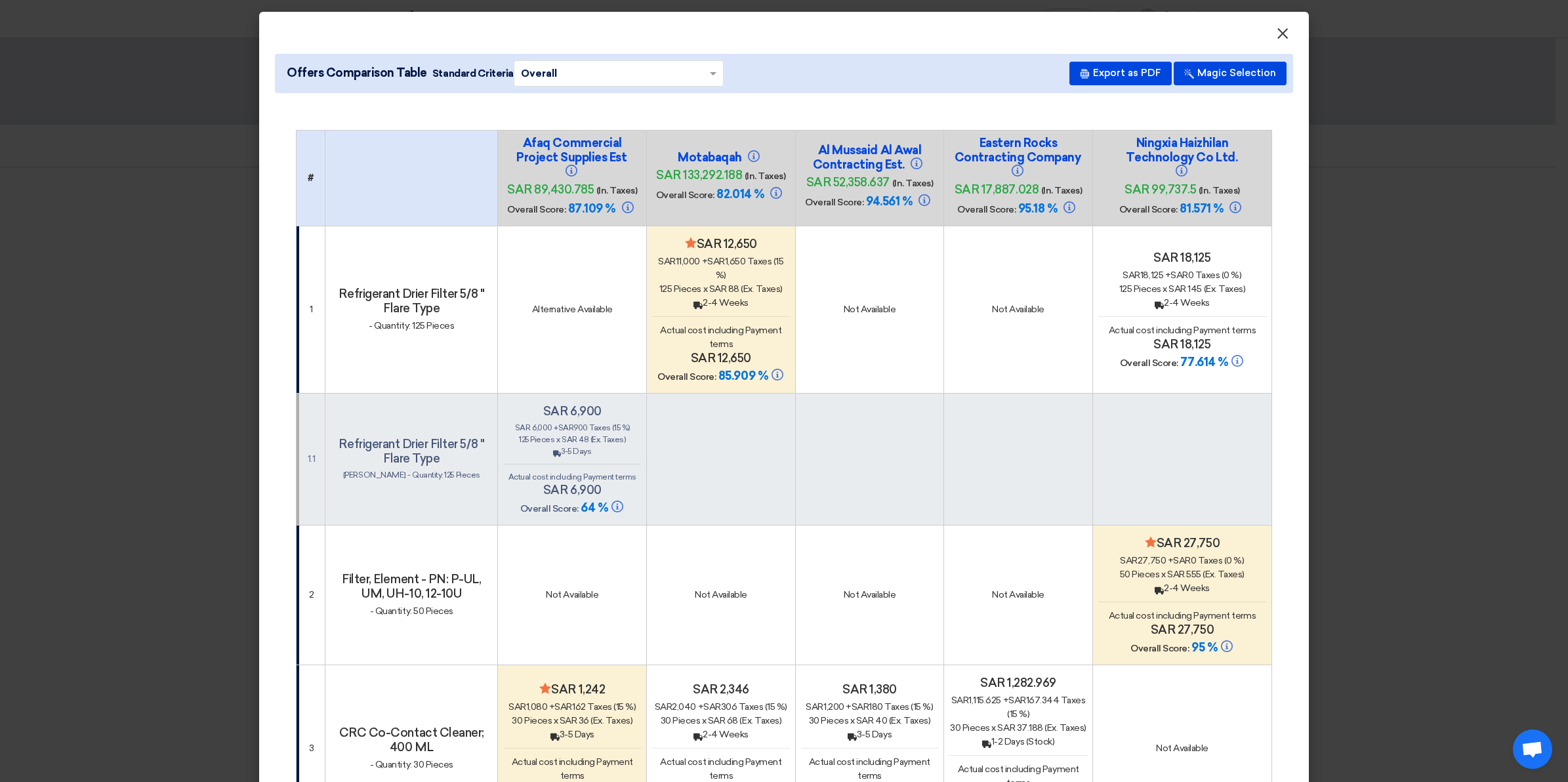
click at [1286, 34] on button "×" at bounding box center [1282, 34] width 34 height 26
click at [1276, 30] on span "×" at bounding box center [1282, 37] width 13 height 26
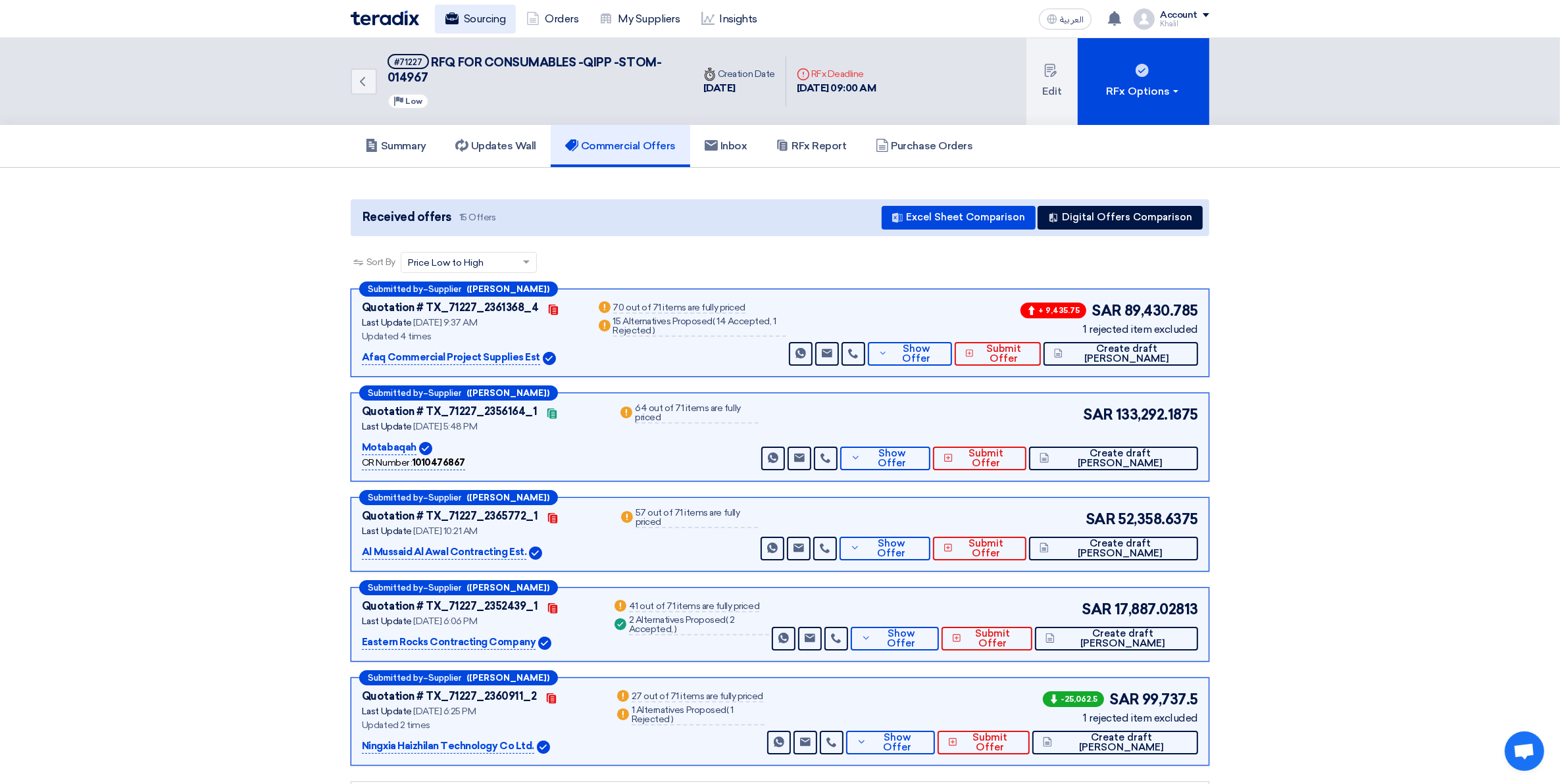
click at [461, 21] on link "Sourcing" at bounding box center [475, 19] width 81 height 29
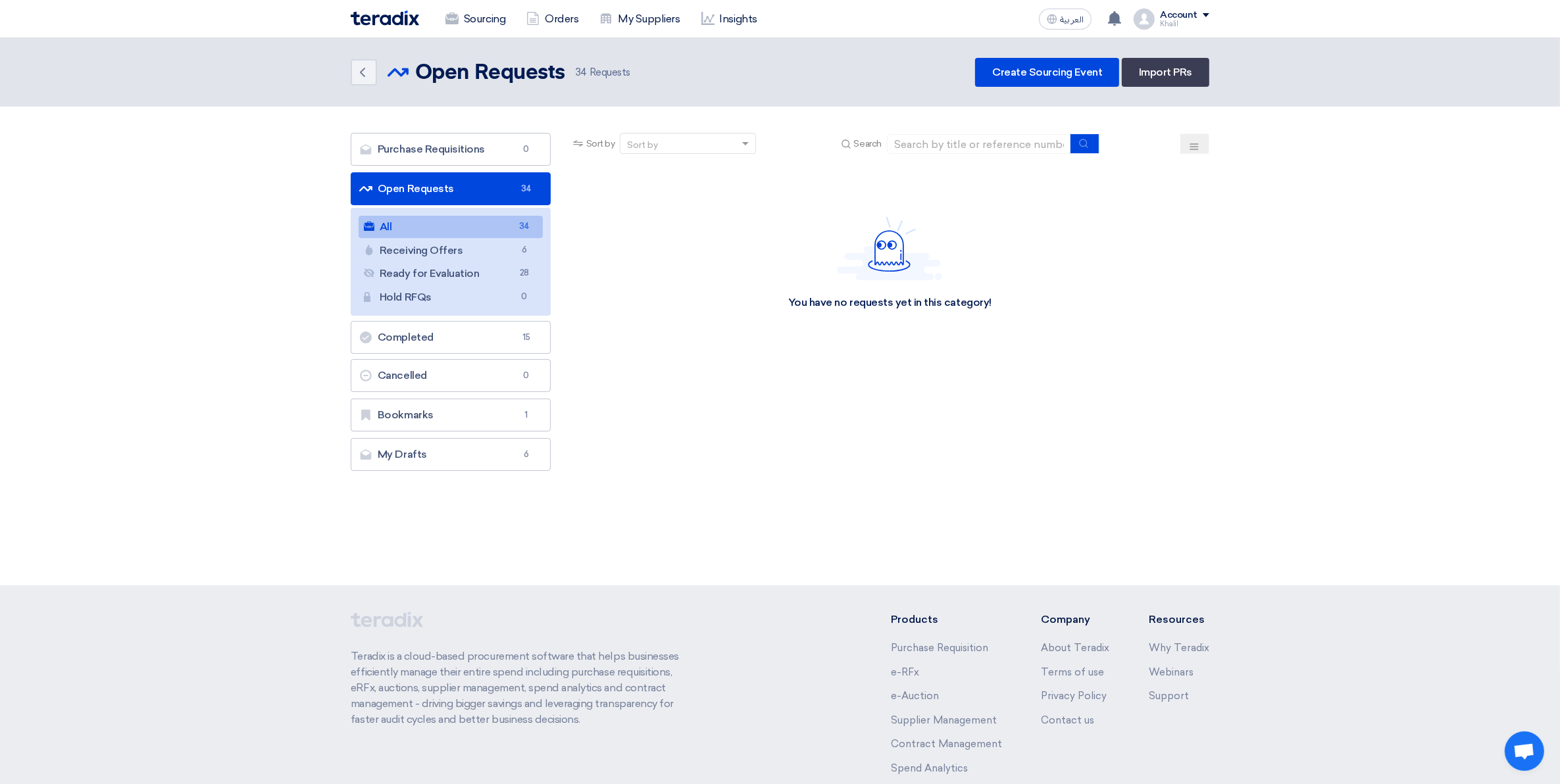
click at [415, 221] on link "All All 34" at bounding box center [450, 227] width 184 height 23
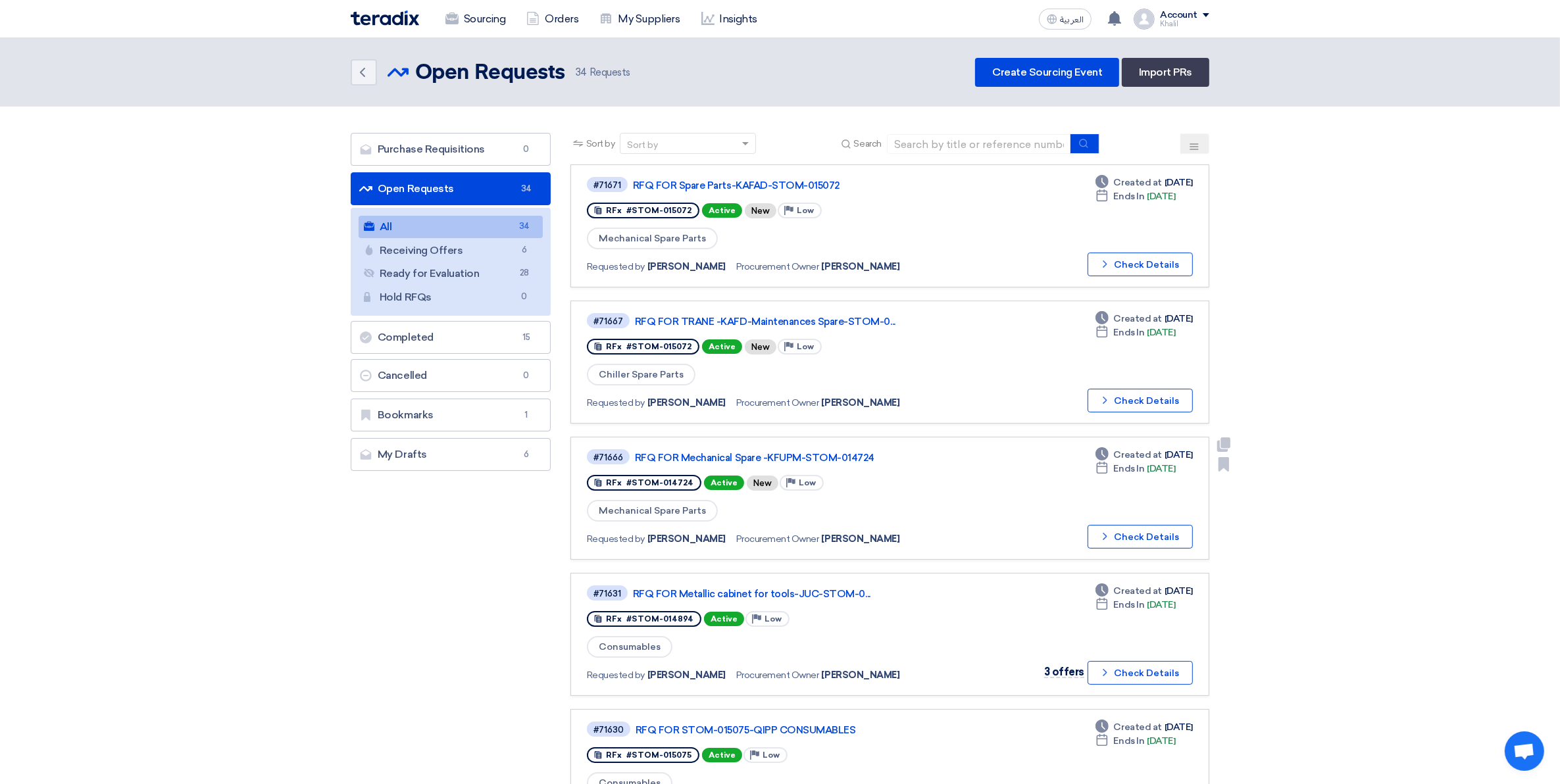
scroll to position [82, 0]
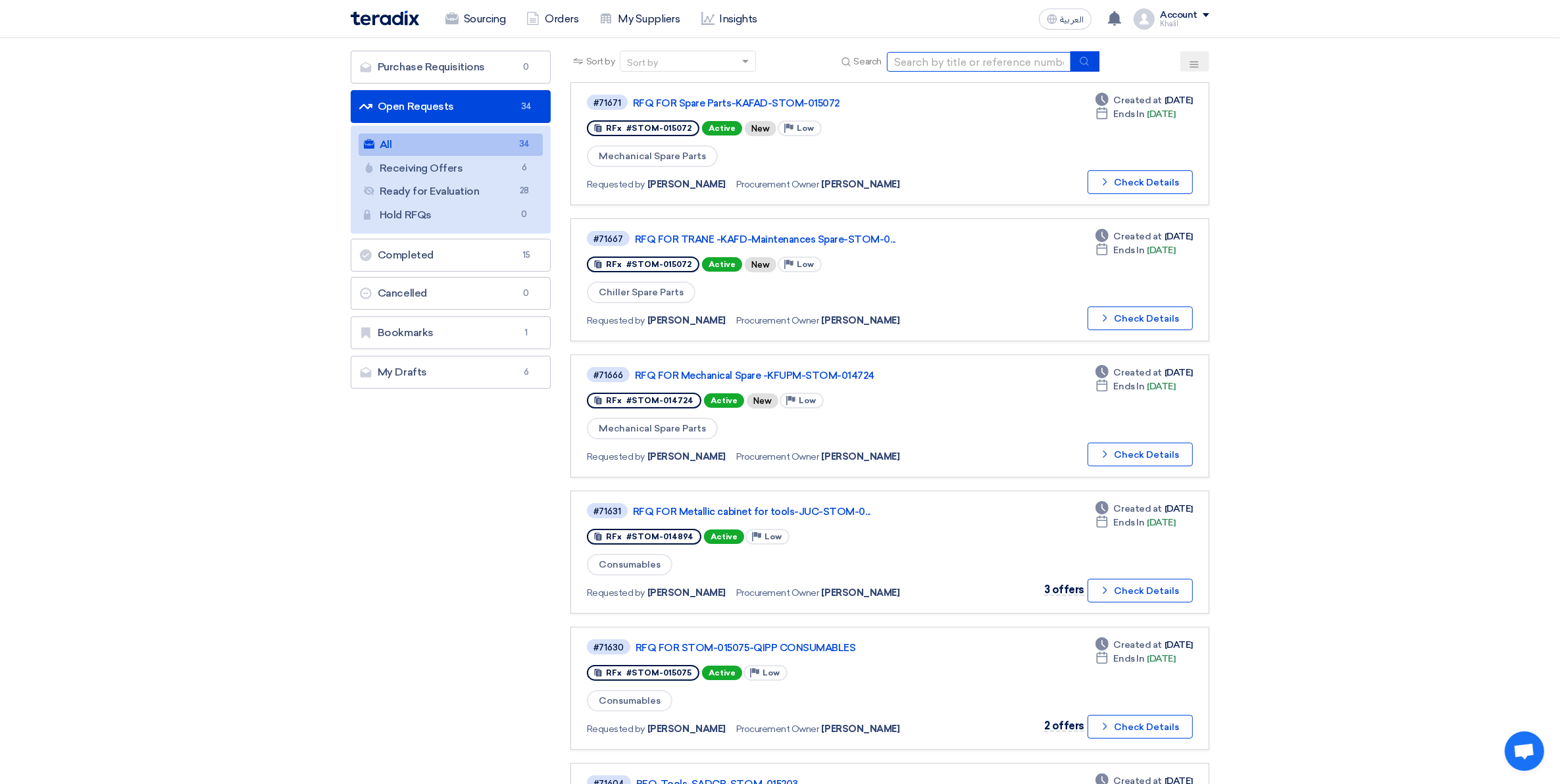
click at [959, 56] on input at bounding box center [978, 61] width 184 height 20
paste input "STOM-014724"
type input "STOM-014724"
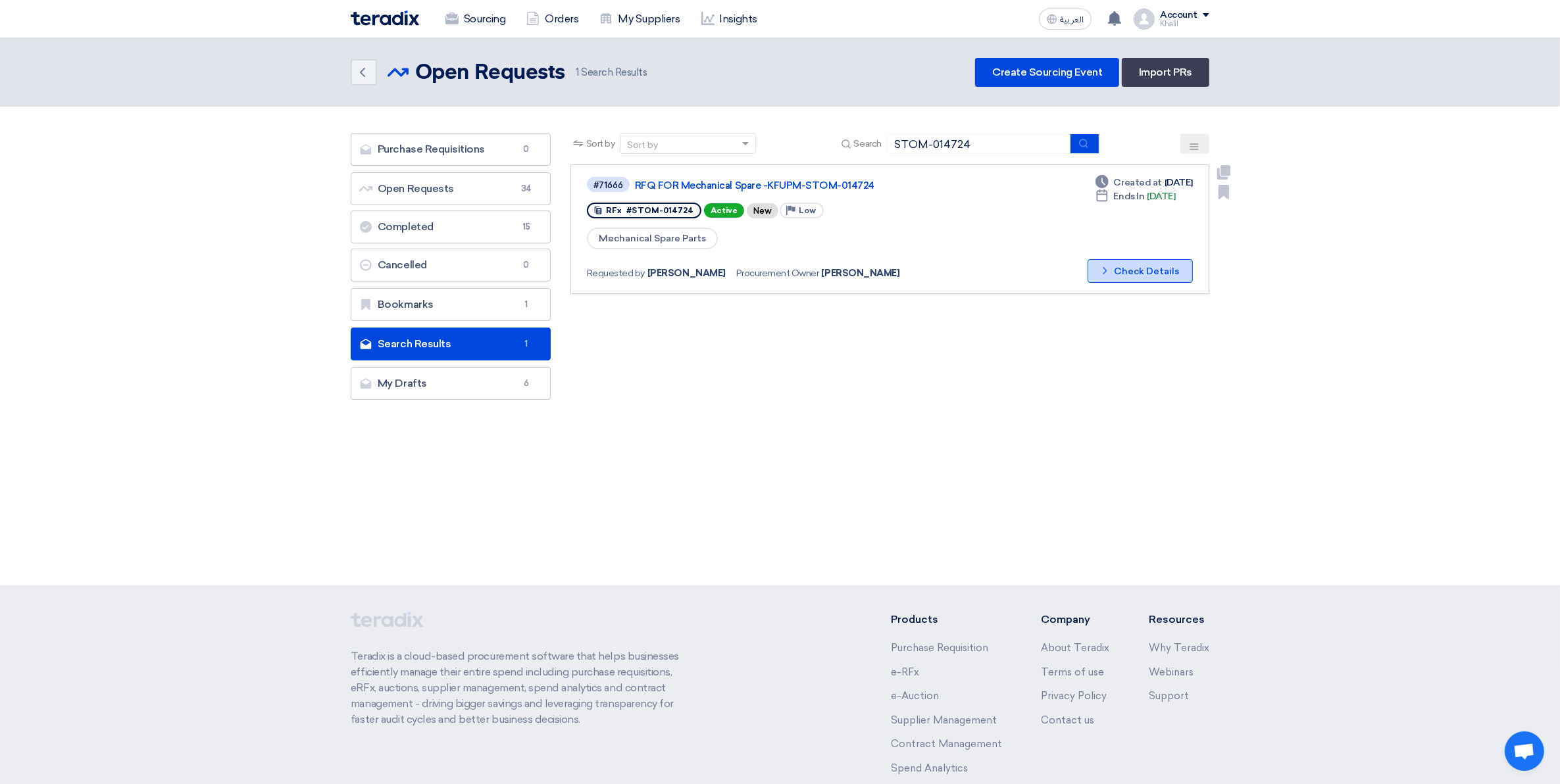
click at [1115, 268] on button "Check details Check Details" at bounding box center [1140, 271] width 105 height 23
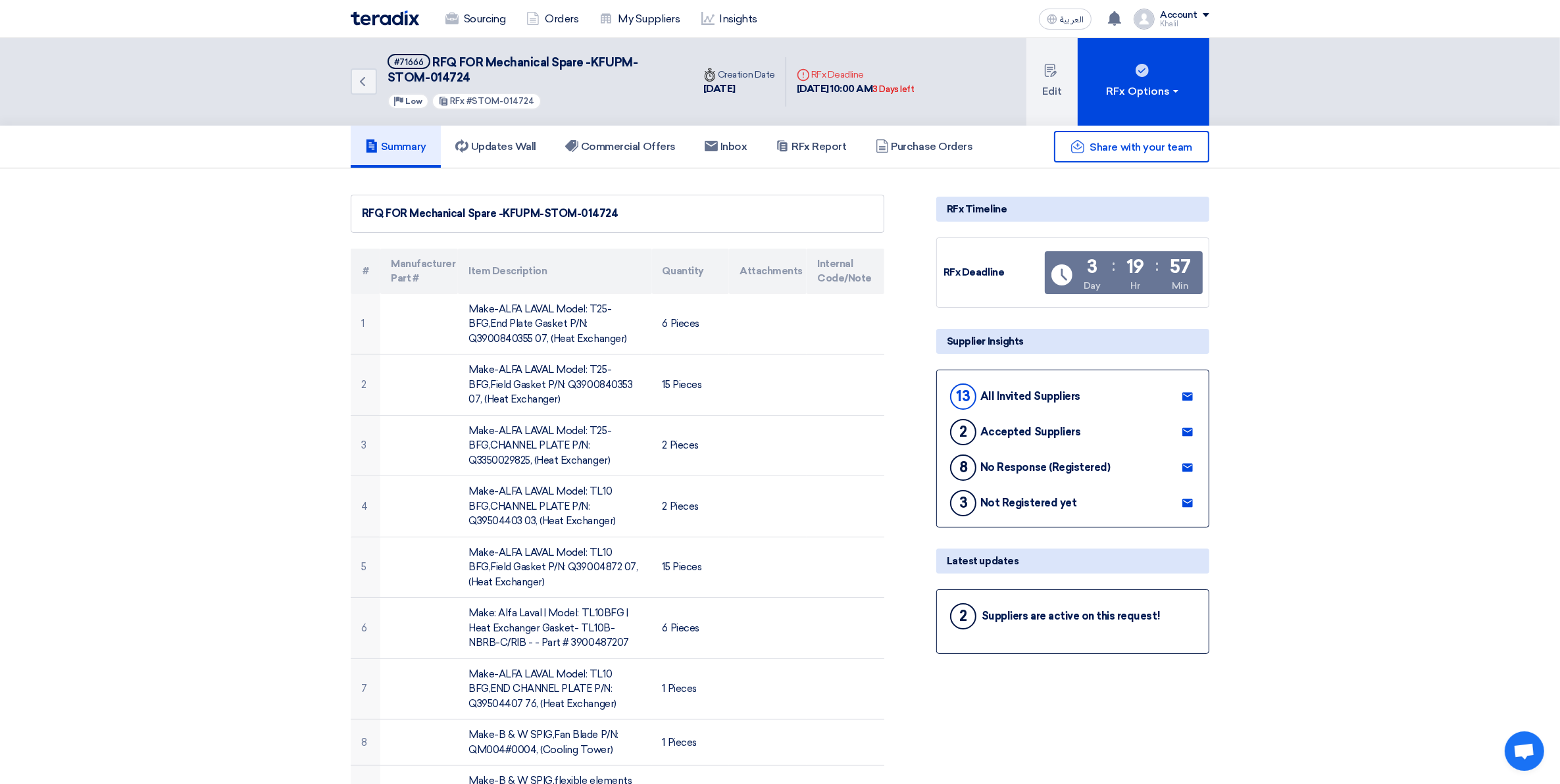
click at [1188, 462] on icon at bounding box center [1187, 467] width 10 height 10
click at [1187, 428] on use at bounding box center [1187, 432] width 10 height 9
click at [513, 142] on h5 "Updates Wall" at bounding box center [496, 146] width 81 height 13
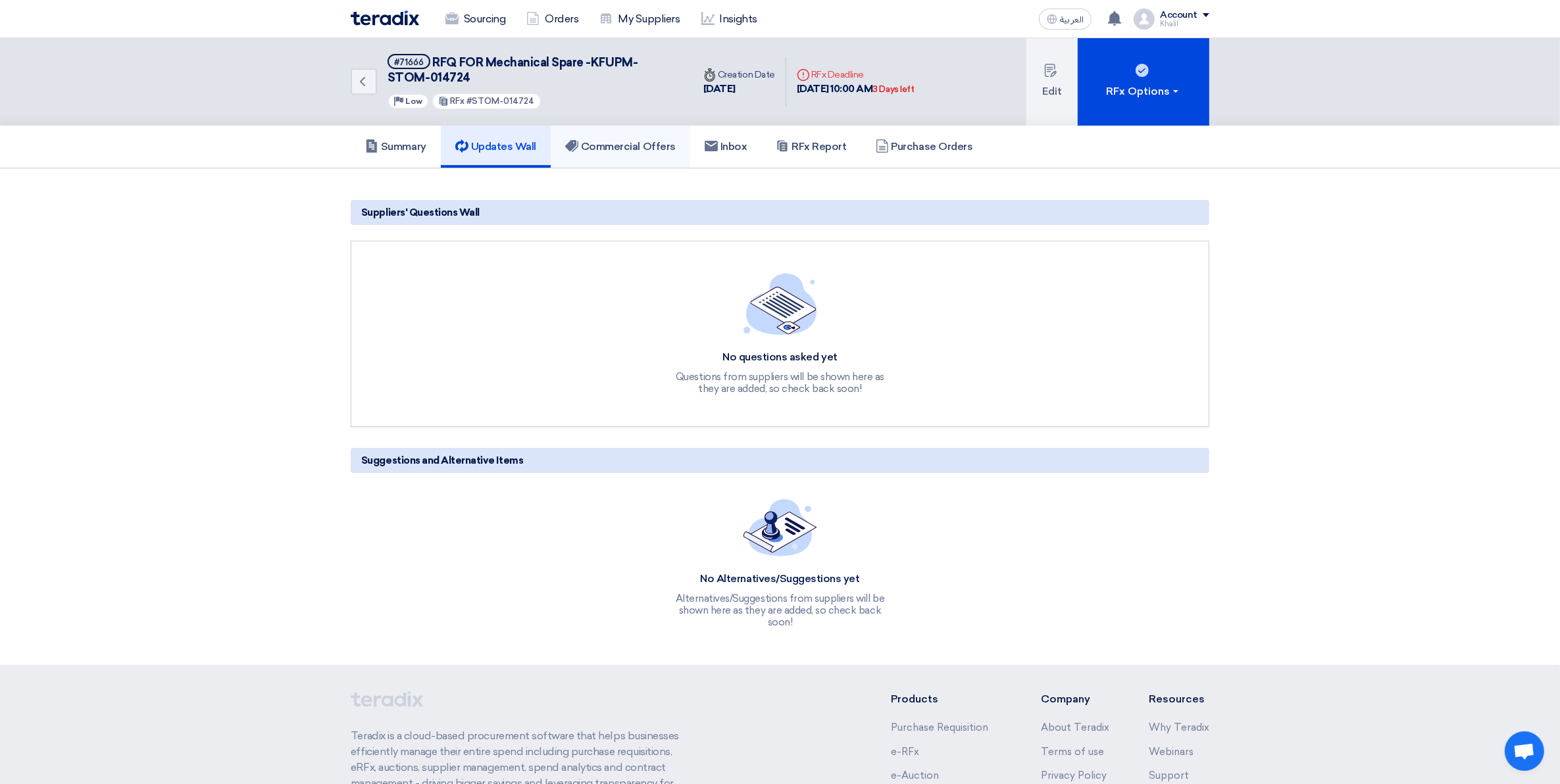
click at [626, 143] on h5 "Commercial Offers" at bounding box center [620, 146] width 111 height 13
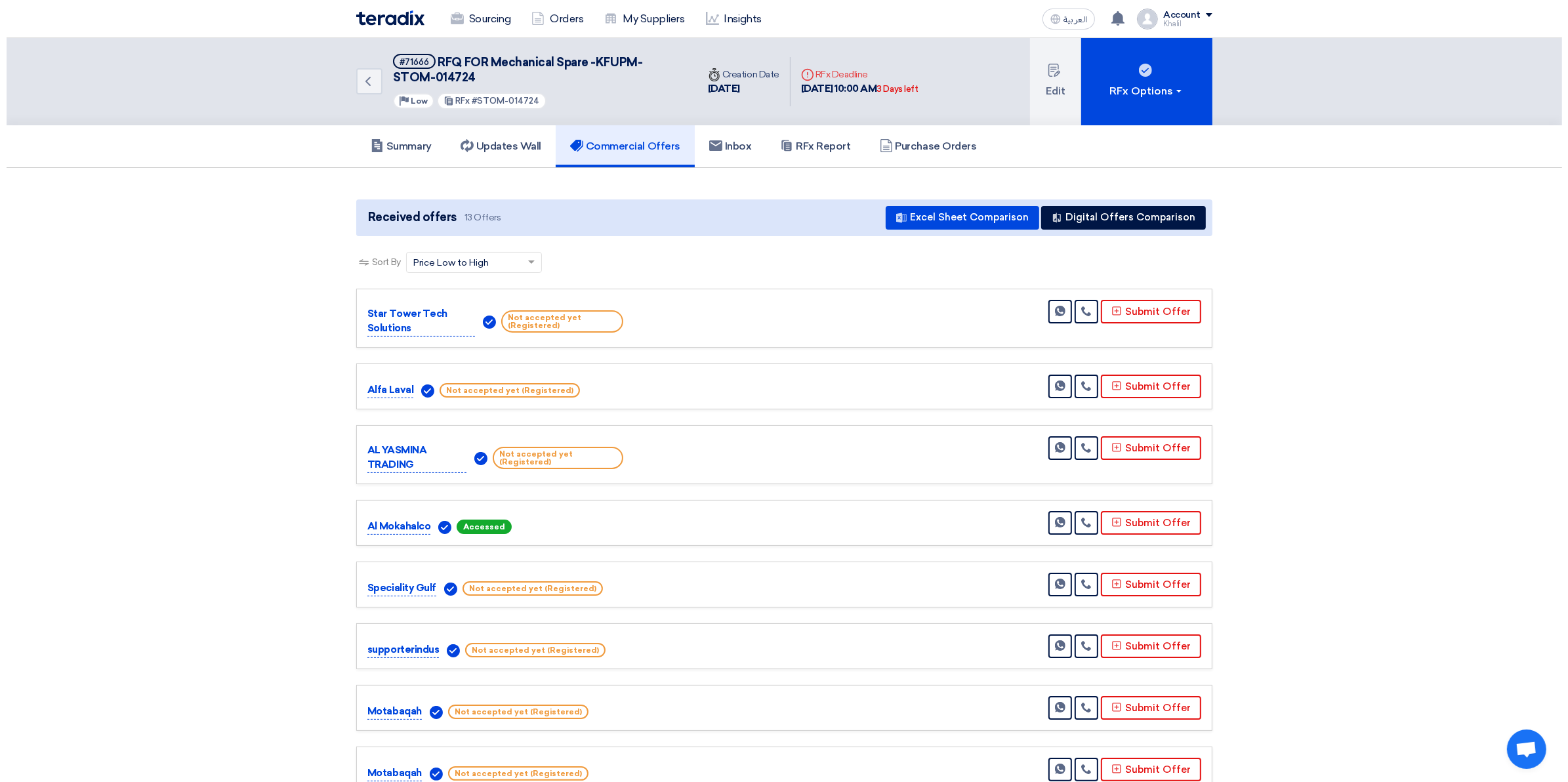
scroll to position [82, 0]
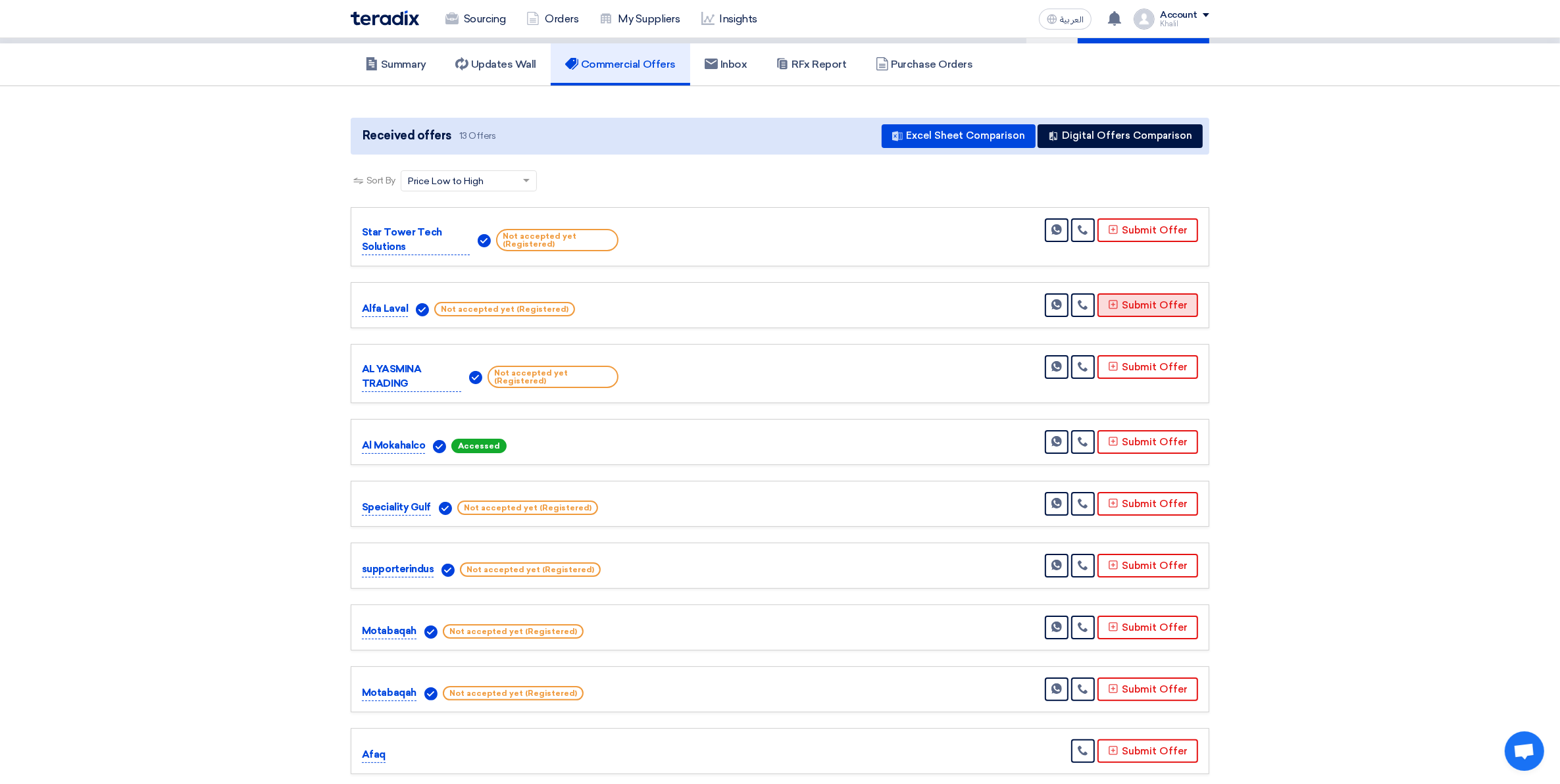
click at [1135, 300] on button "Submit Offer" at bounding box center [1147, 305] width 100 height 23
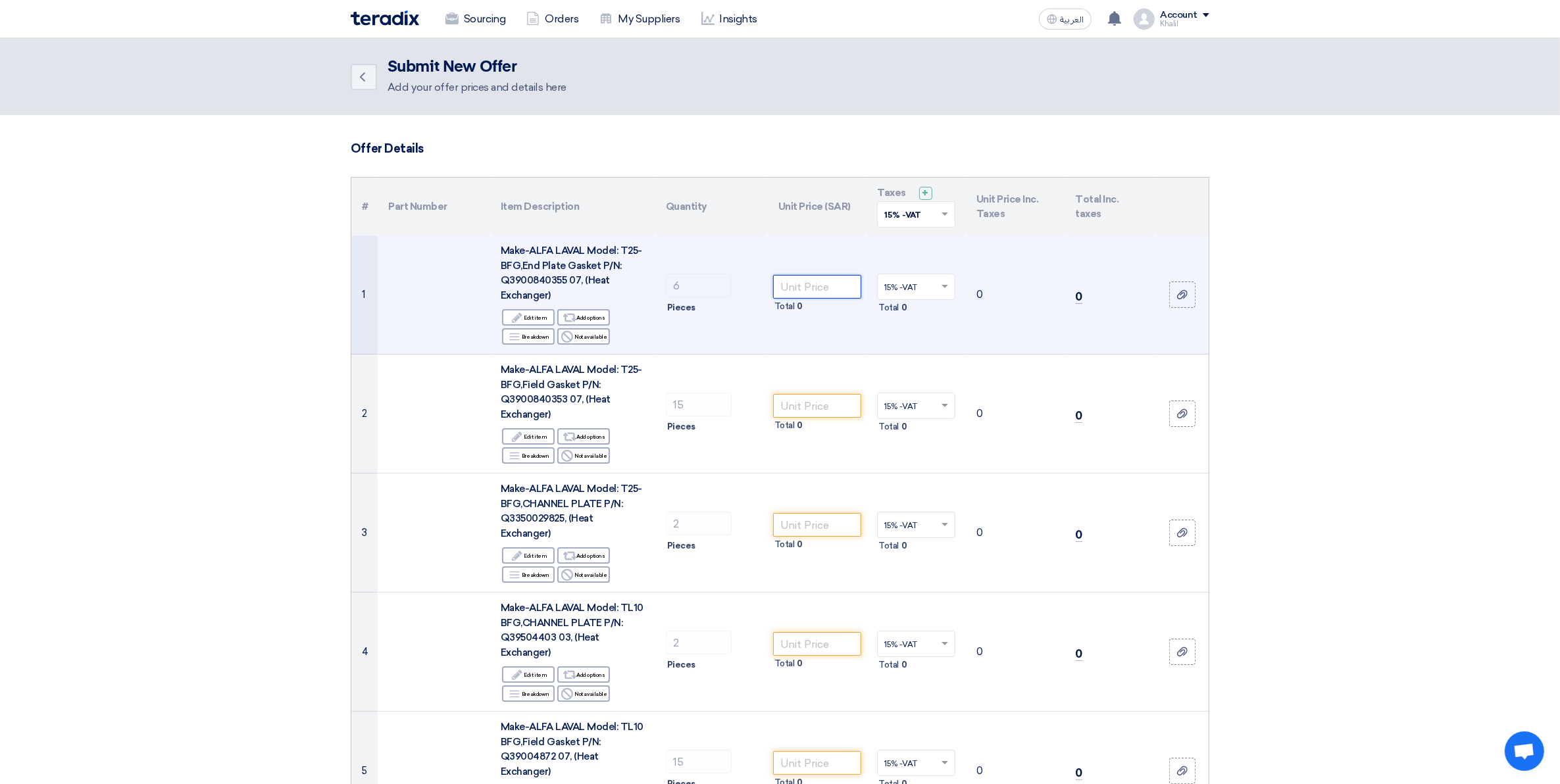
click at [806, 288] on input "number" at bounding box center [817, 286] width 89 height 23
paste input "652.76"
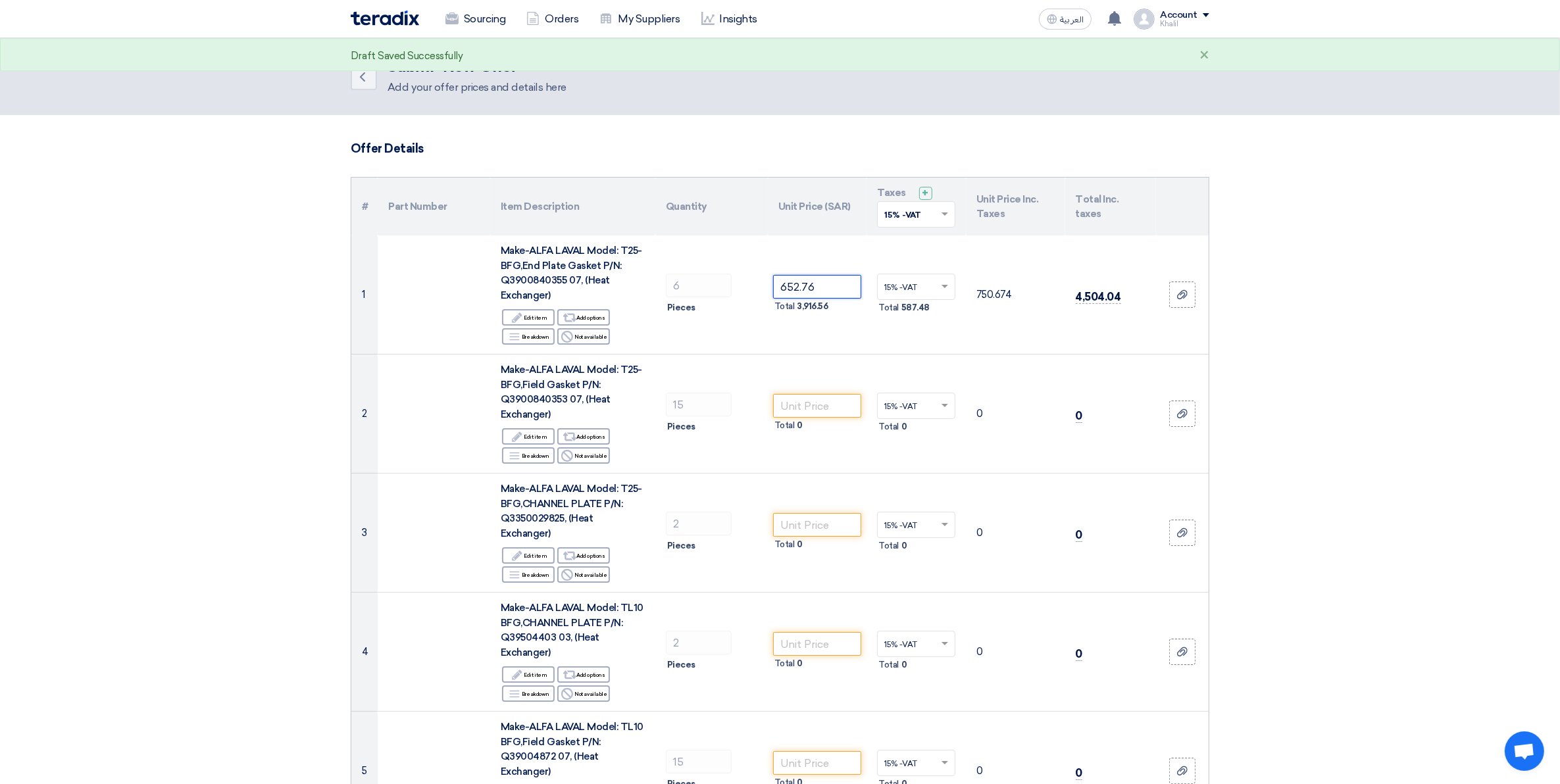
type input "652.76"
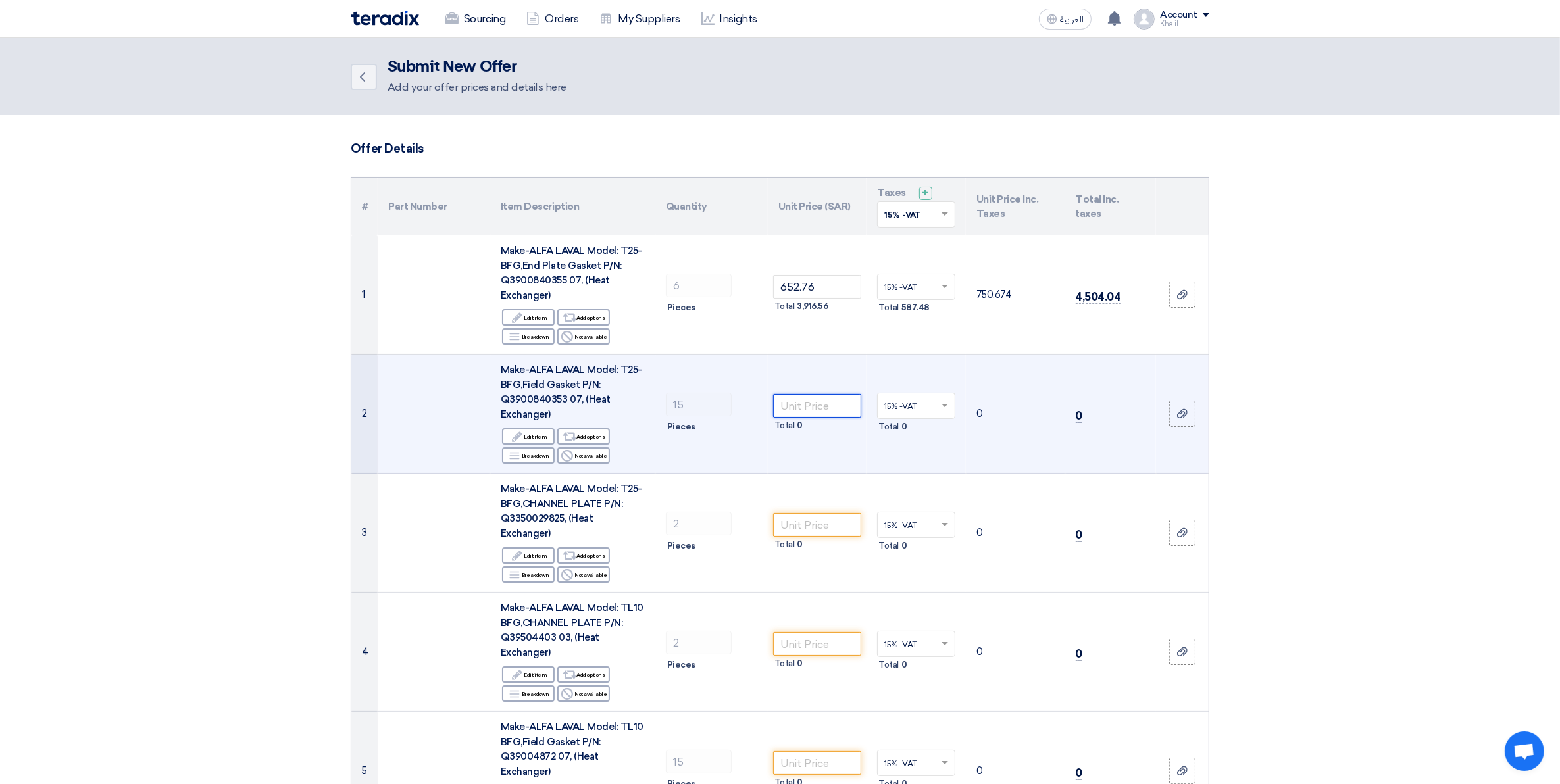
click at [817, 408] on input "number" at bounding box center [817, 406] width 89 height 23
paste input "435.14"
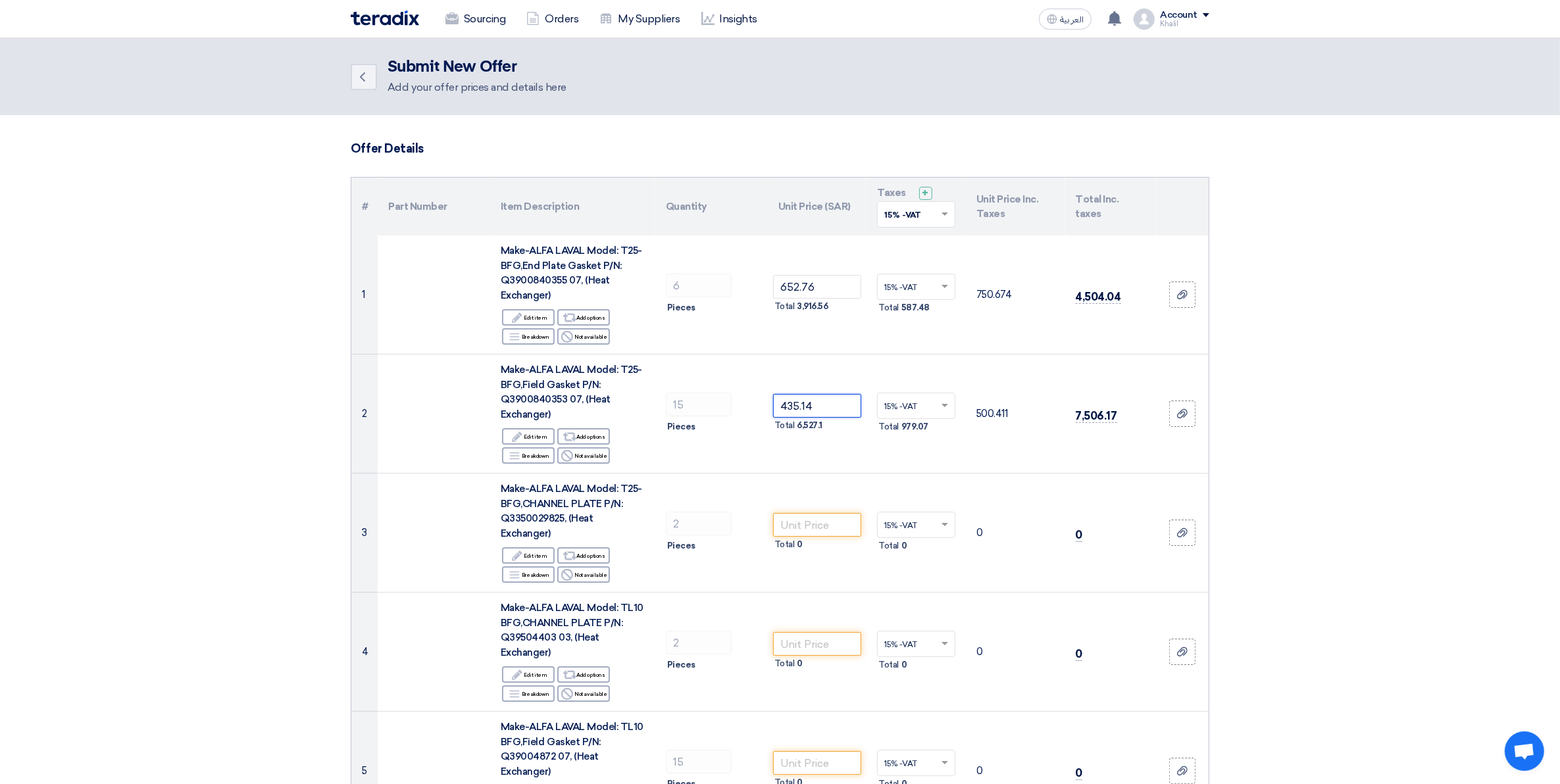
type input "435.14"
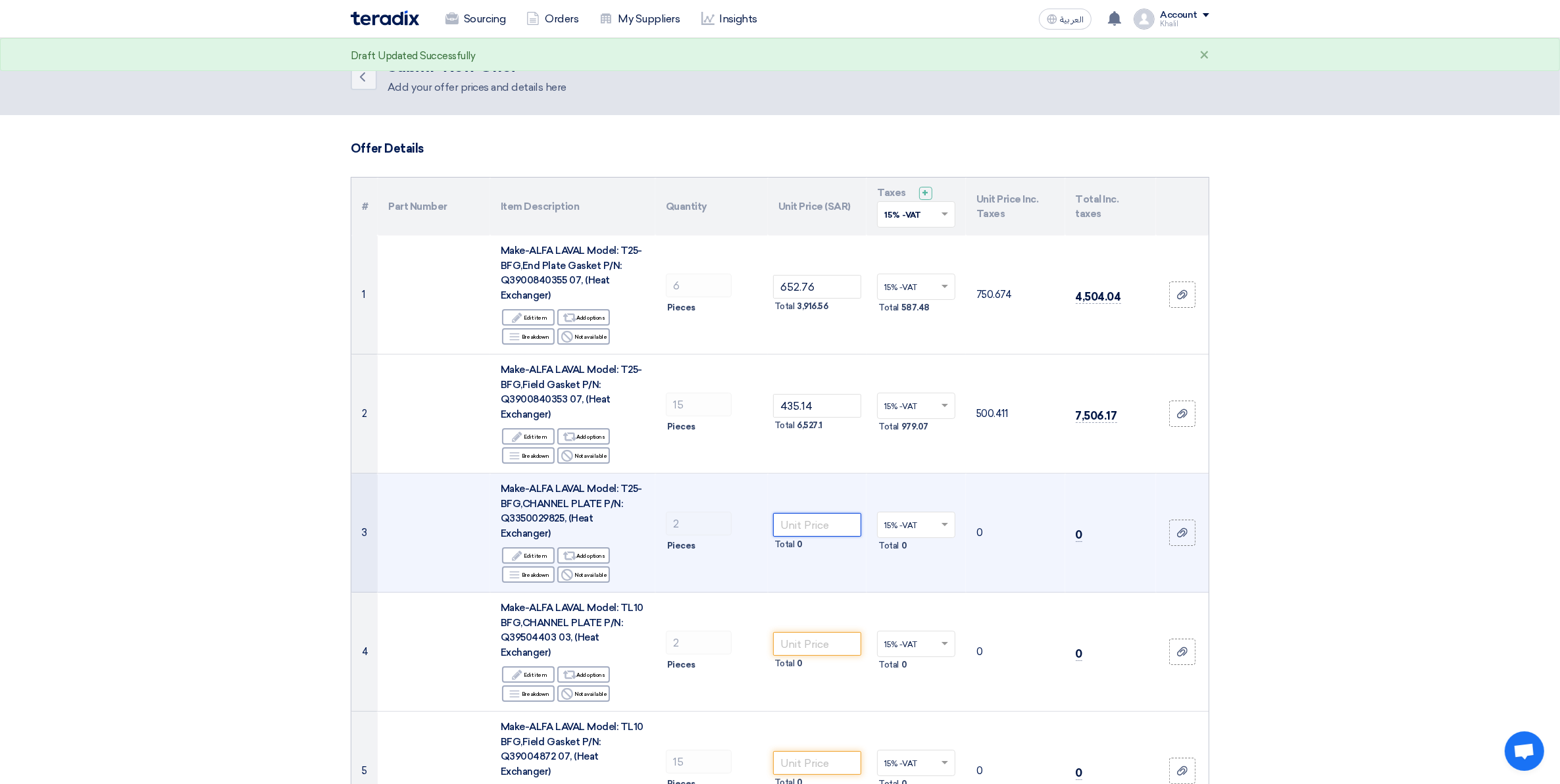
click at [814, 523] on input "number" at bounding box center [817, 525] width 89 height 23
paste input "4036.89"
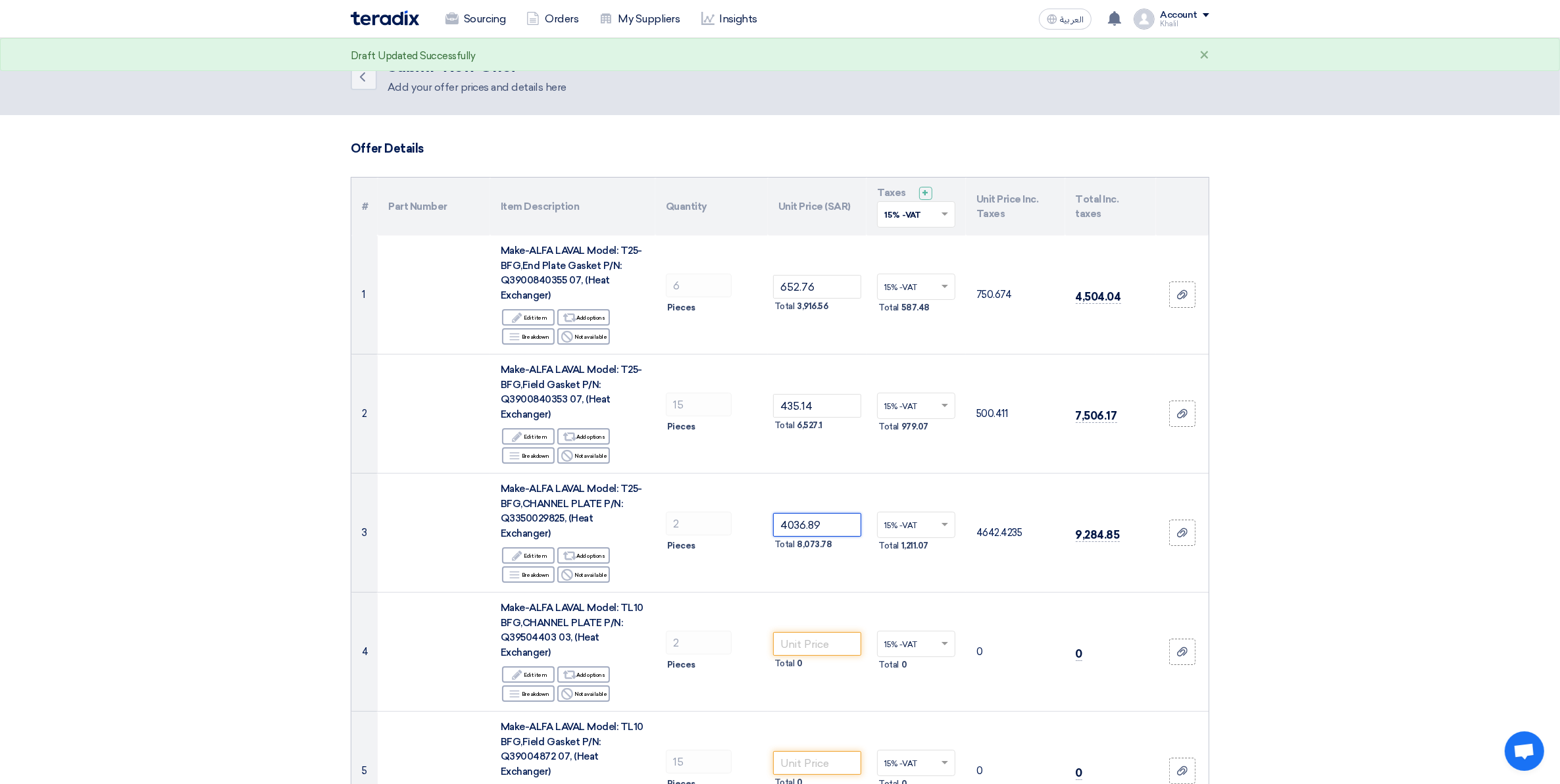
type input "4036.89"
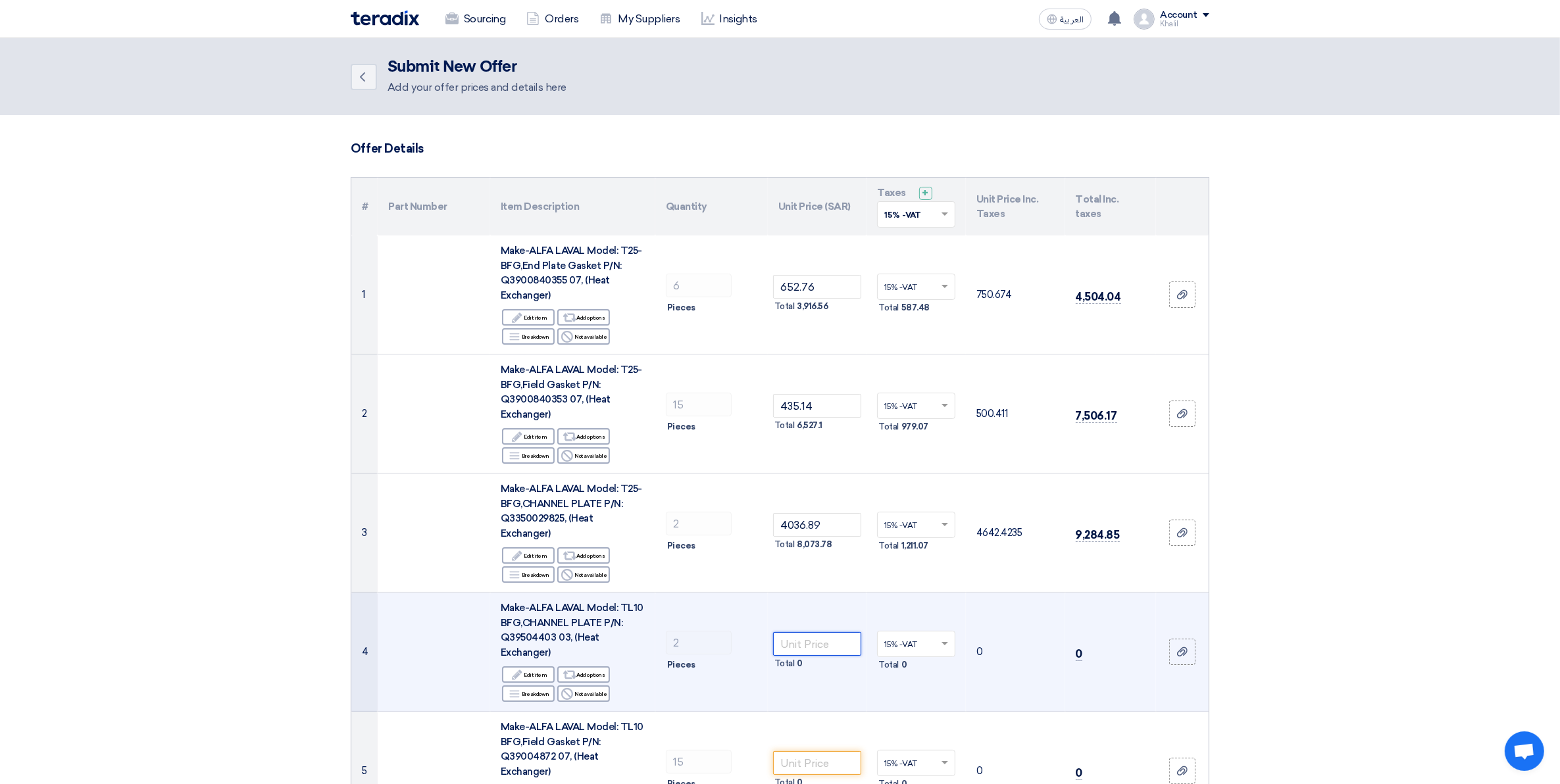
click at [817, 632] on input "number" at bounding box center [817, 643] width 89 height 23
paste input "1833.47"
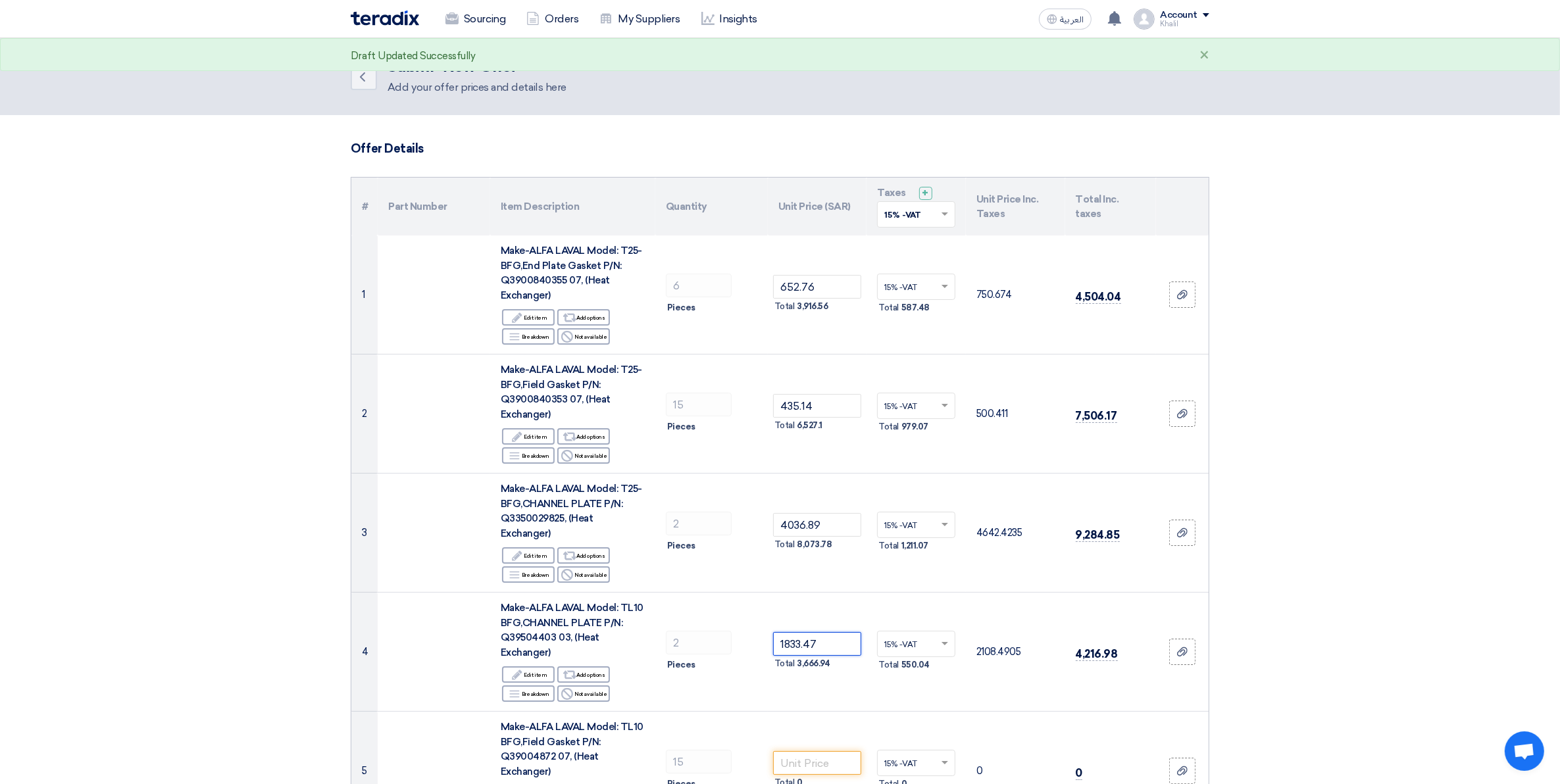
type input "1833.47"
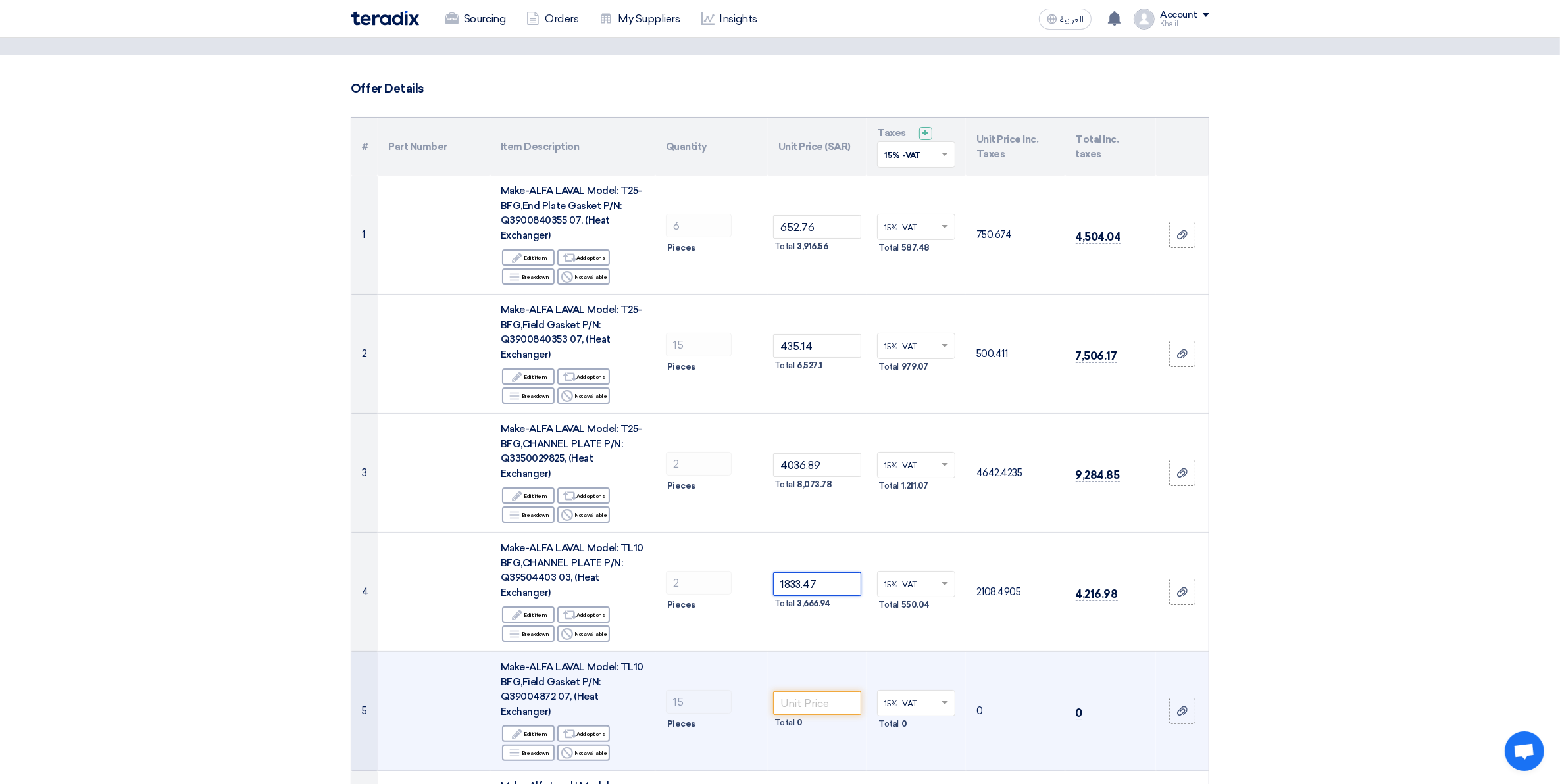
scroll to position [165, 0]
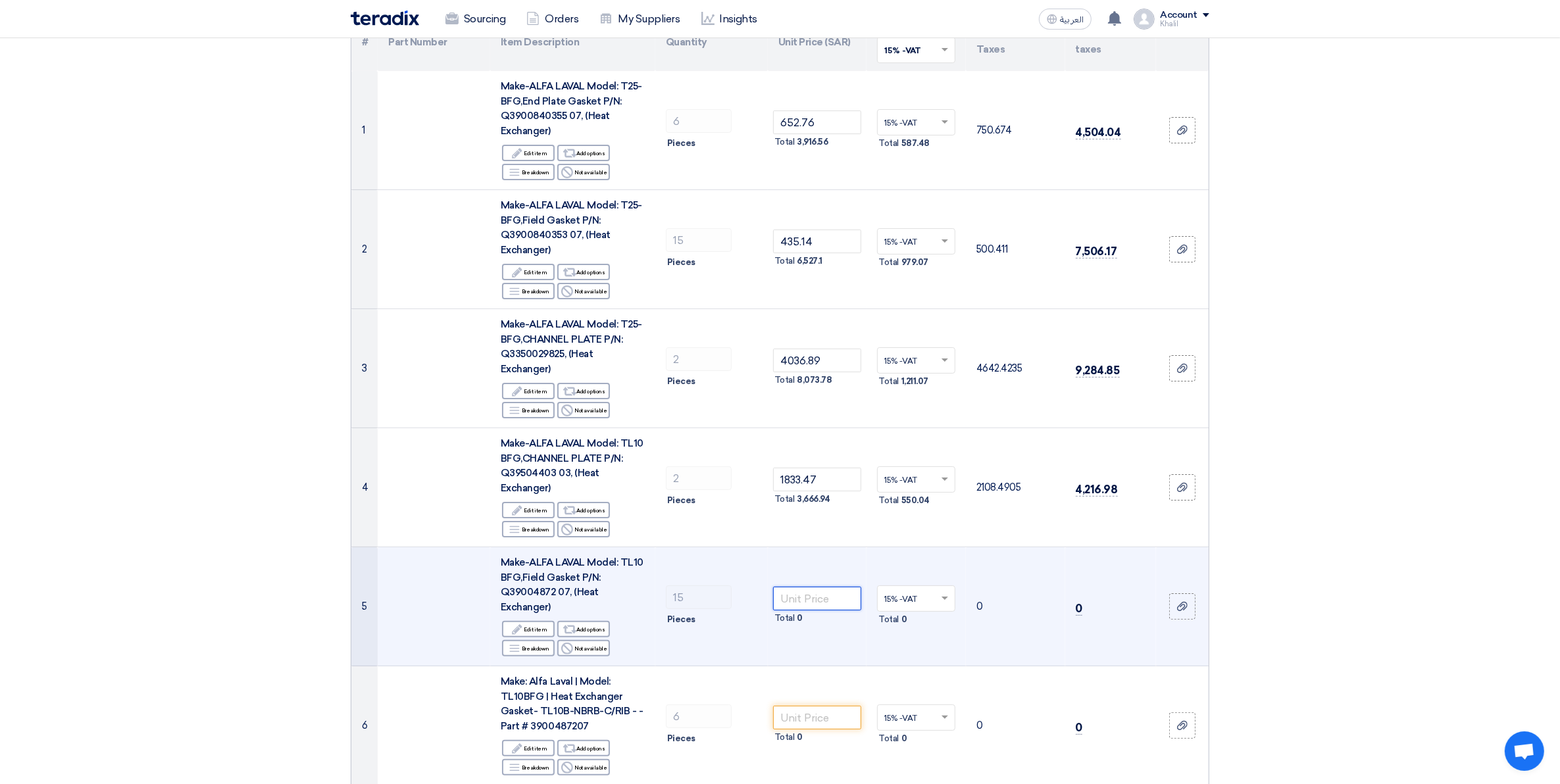
click at [807, 590] on input "number" at bounding box center [817, 598] width 89 height 23
paste input "218.63"
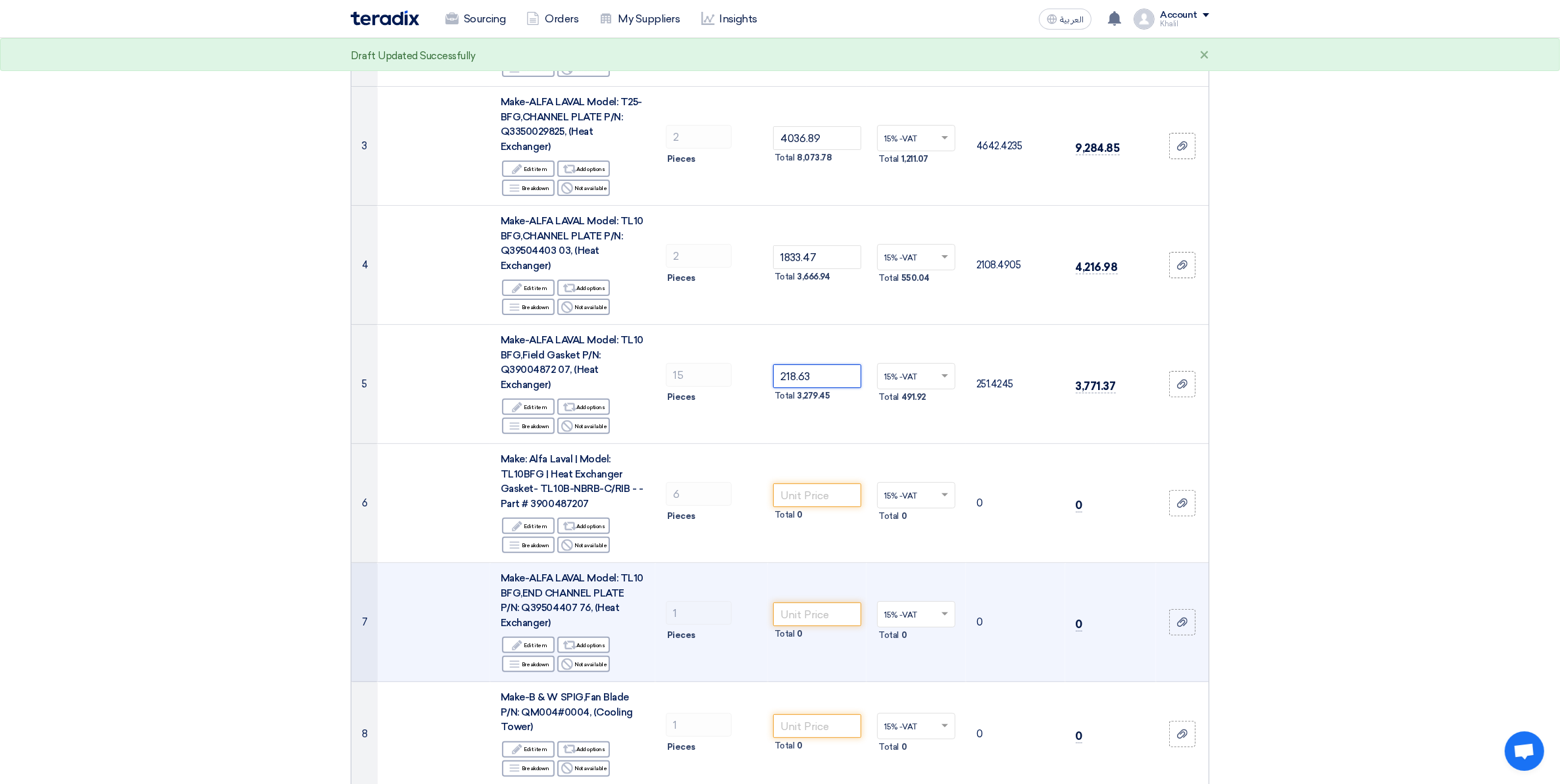
scroll to position [411, 0]
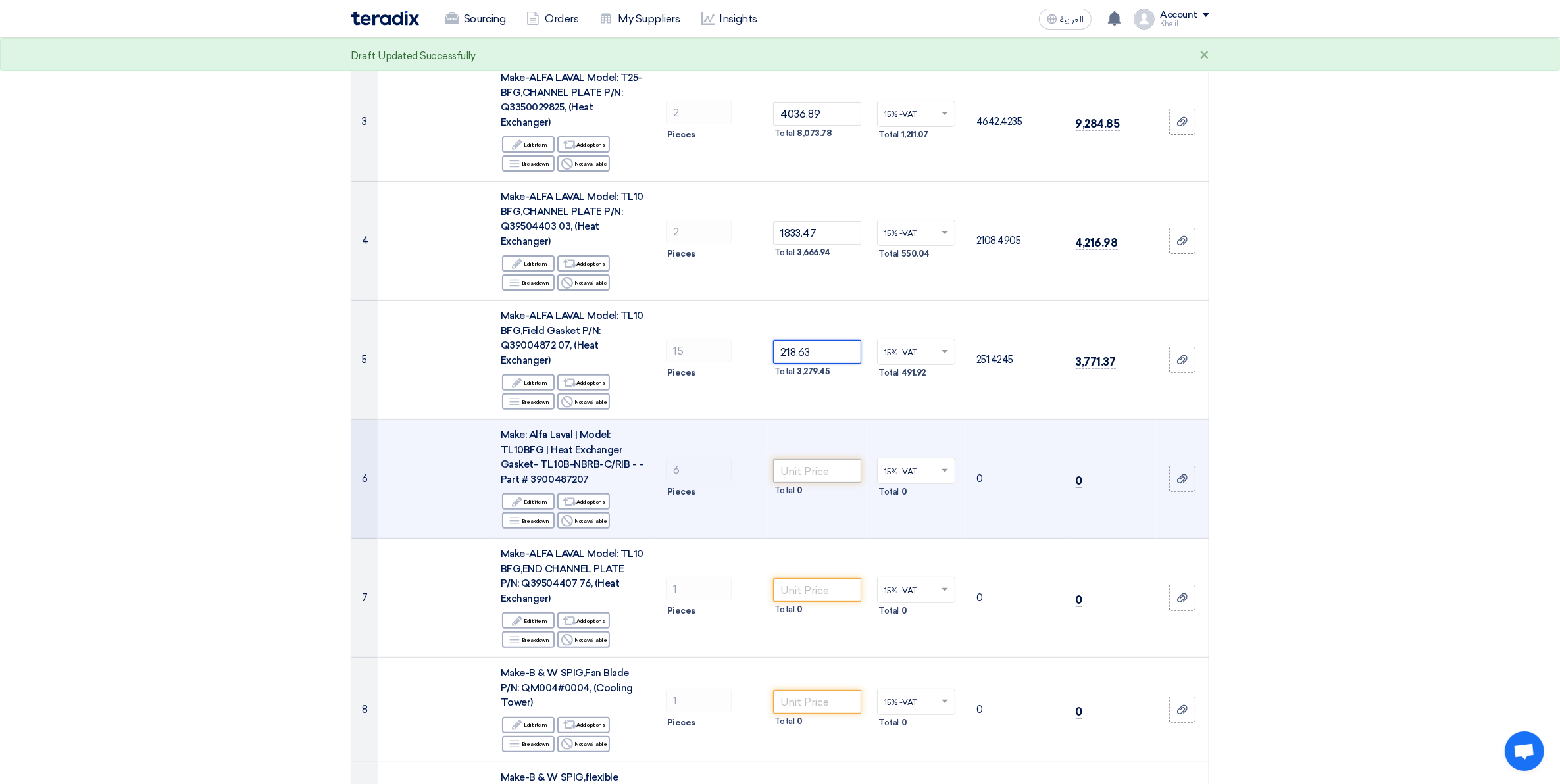
type input "218.63"
click at [817, 460] on input "number" at bounding box center [817, 471] width 89 height 23
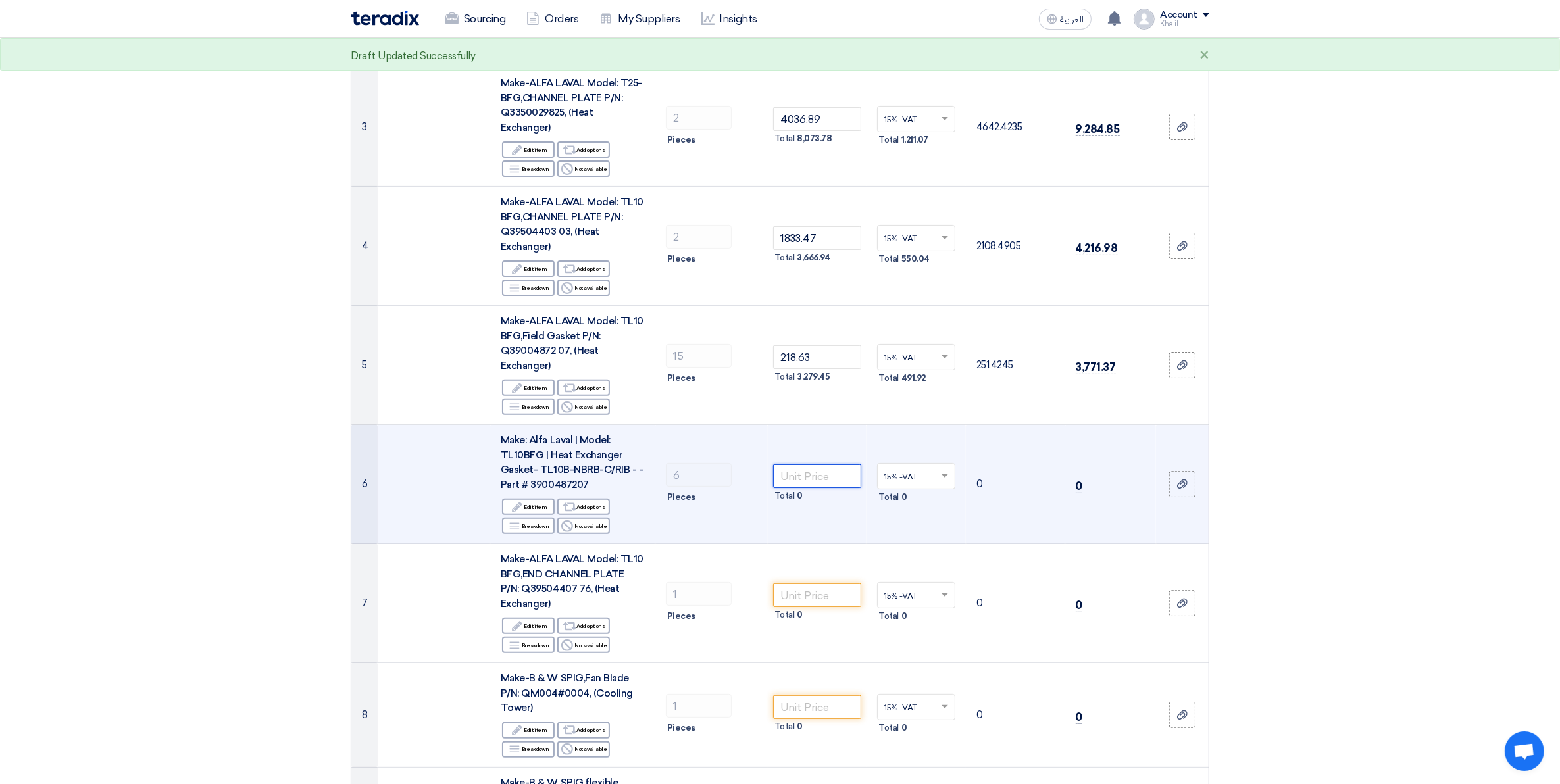
scroll to position [329, 0]
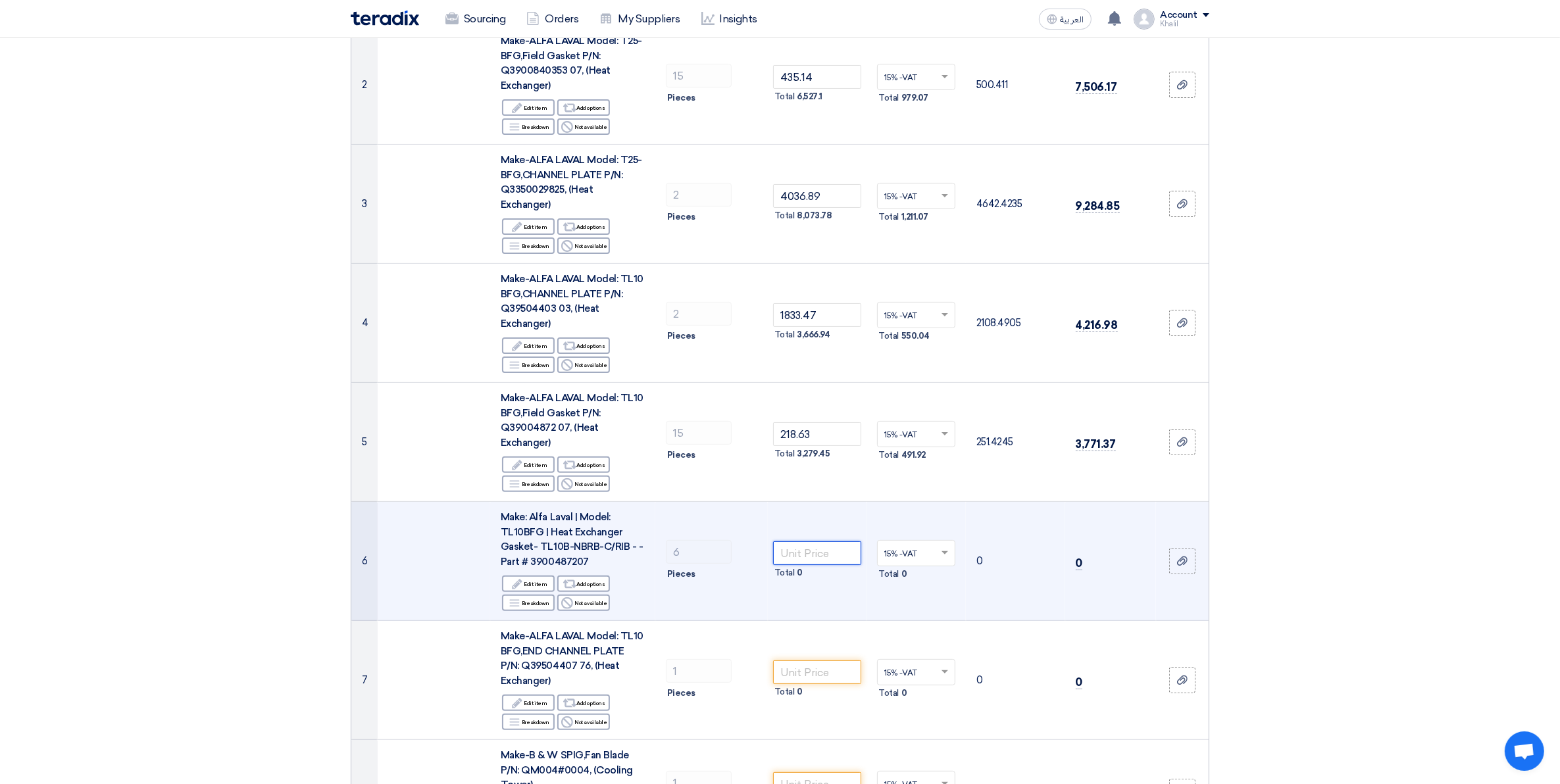
paste input "218.63"
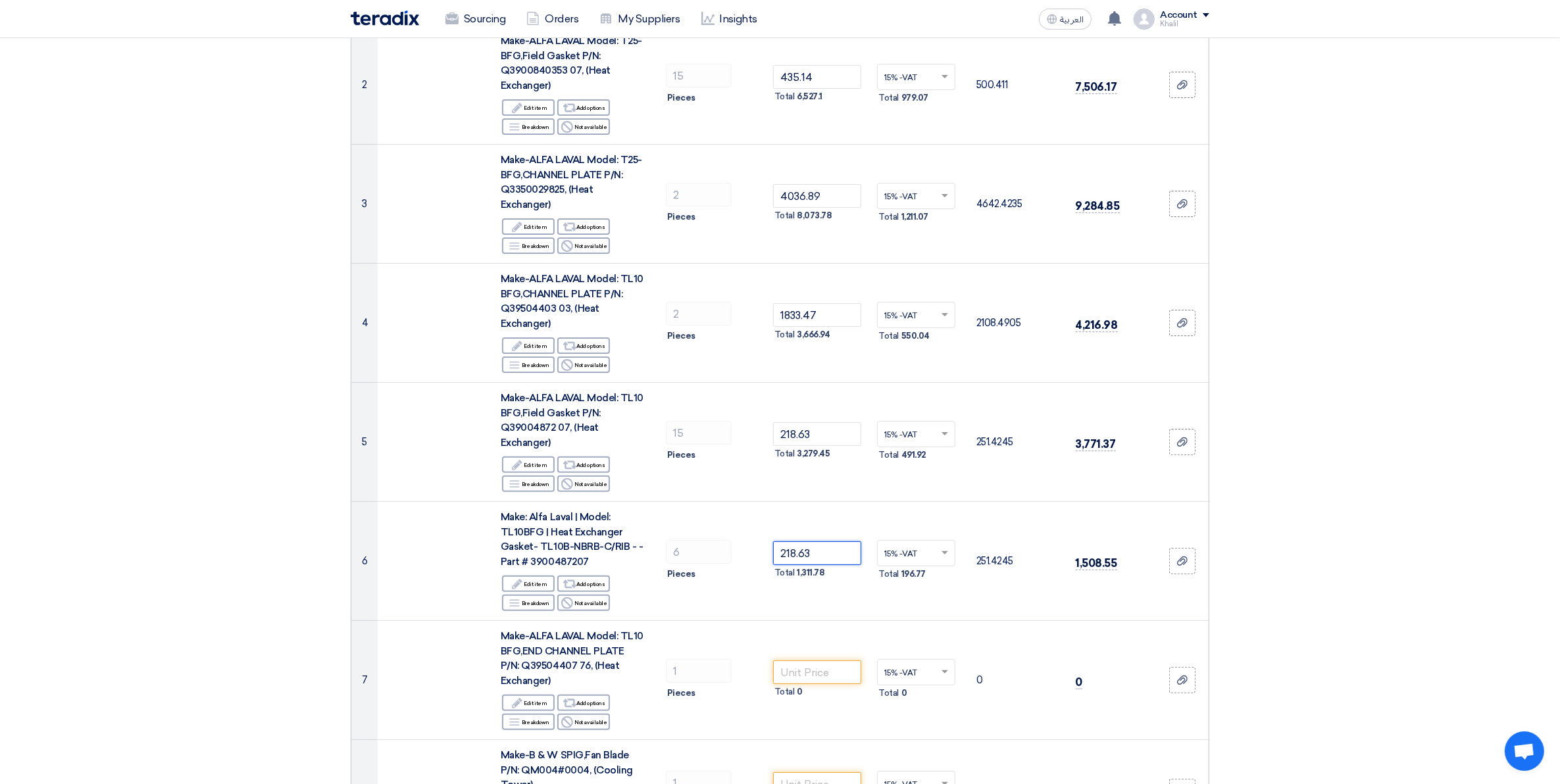
type input "218.63"
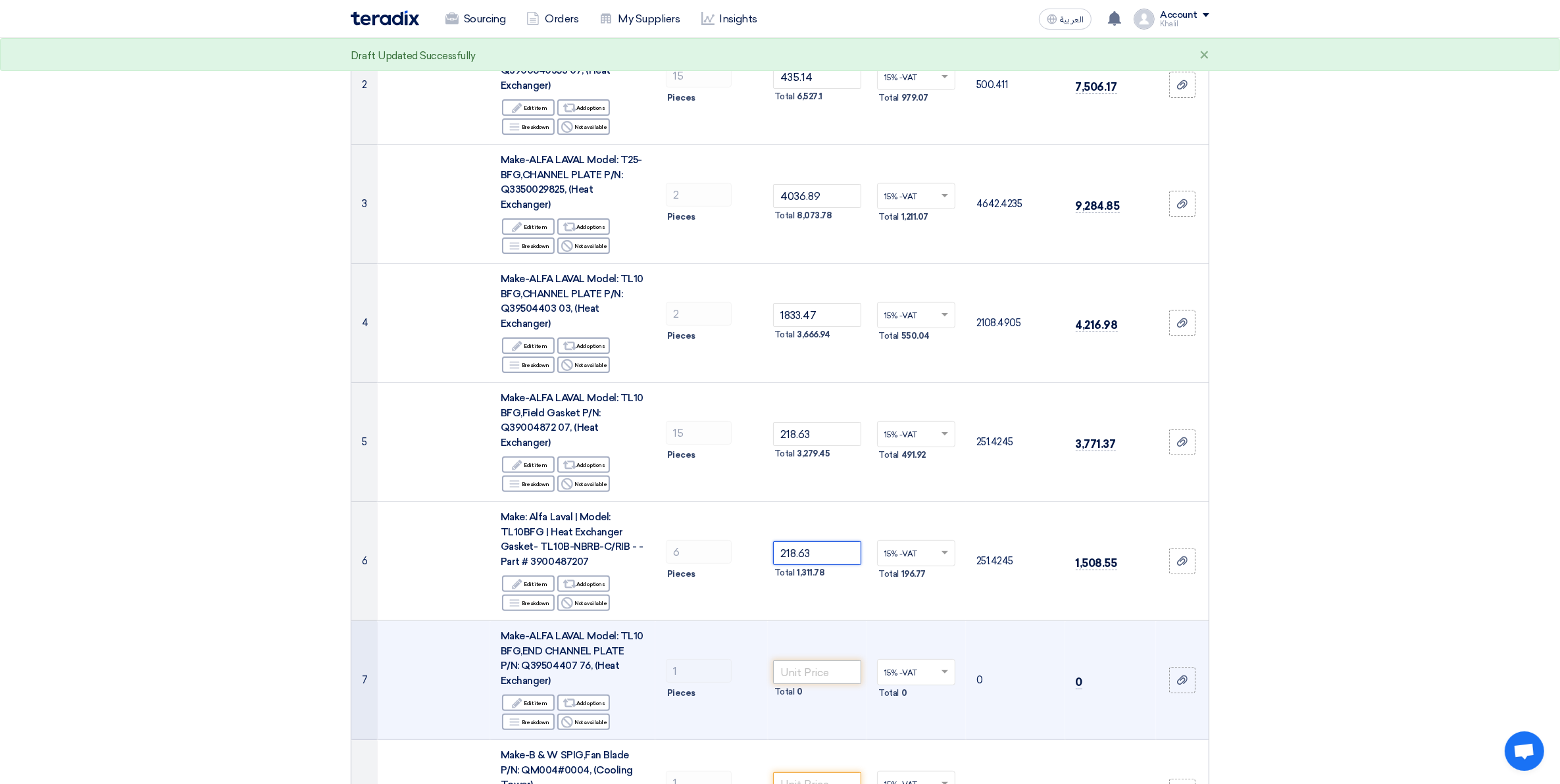
scroll to position [411, 0]
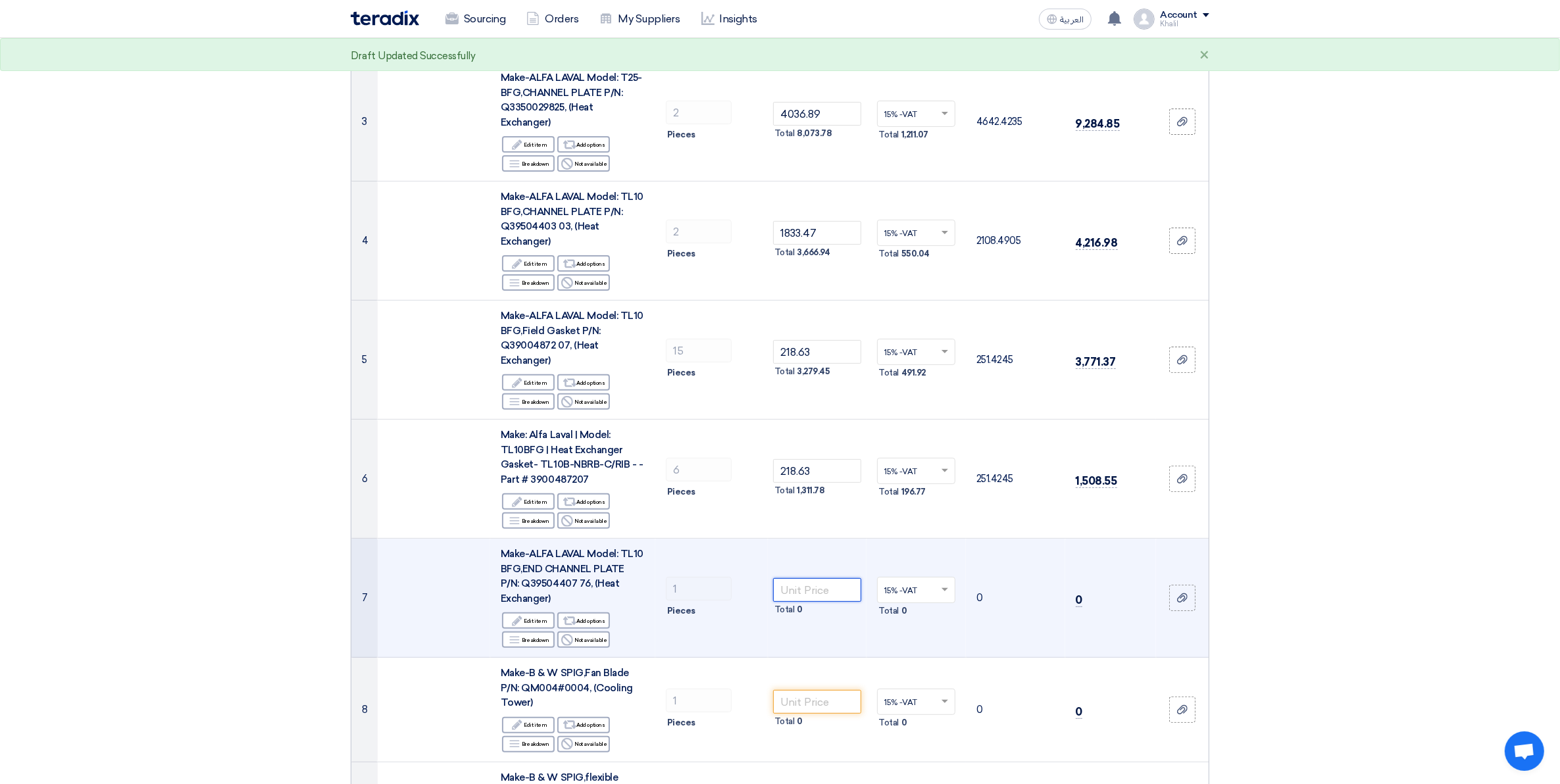
click at [811, 578] on input "number" at bounding box center [817, 590] width 89 height 23
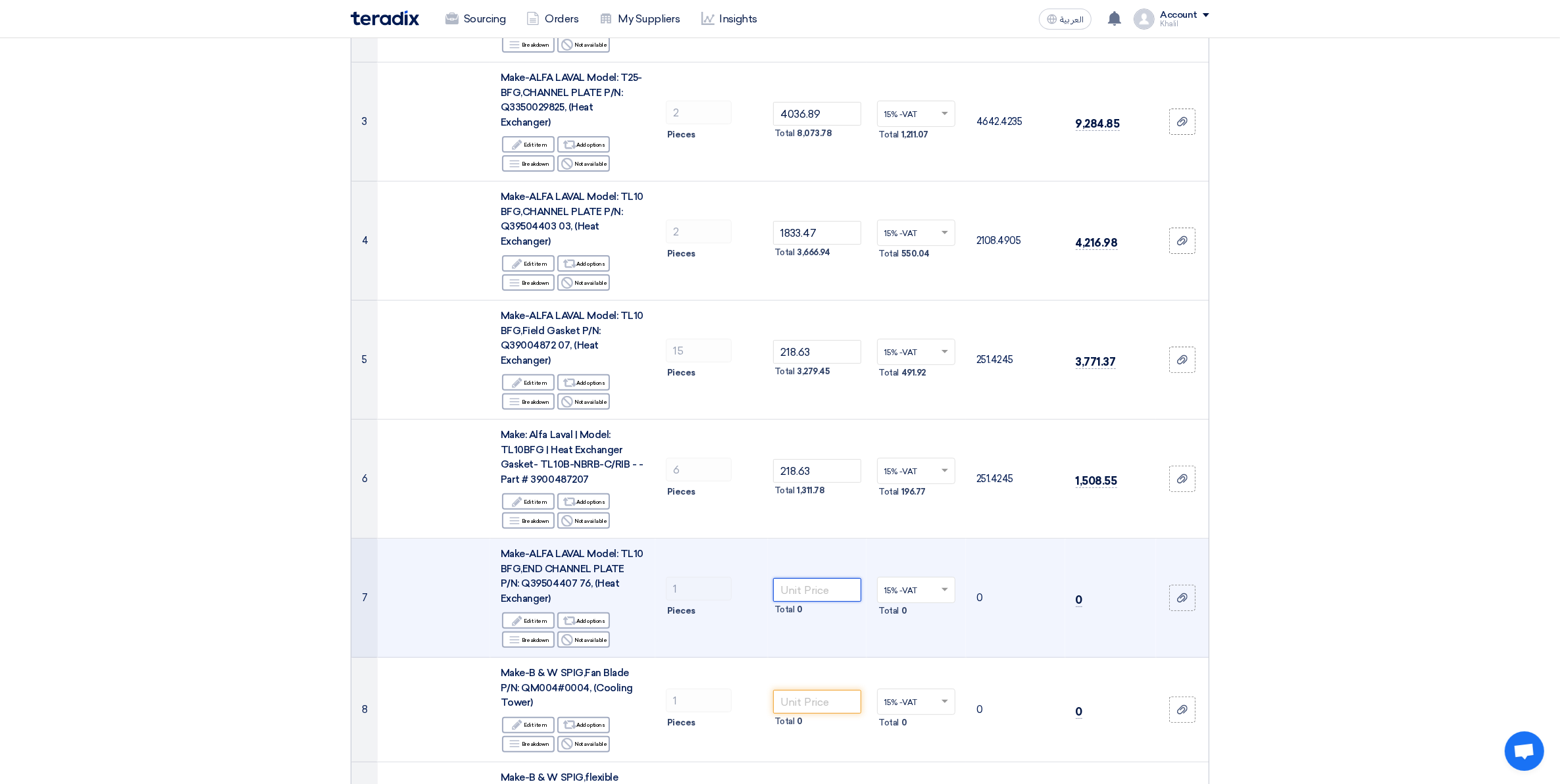
paste input "1989.63"
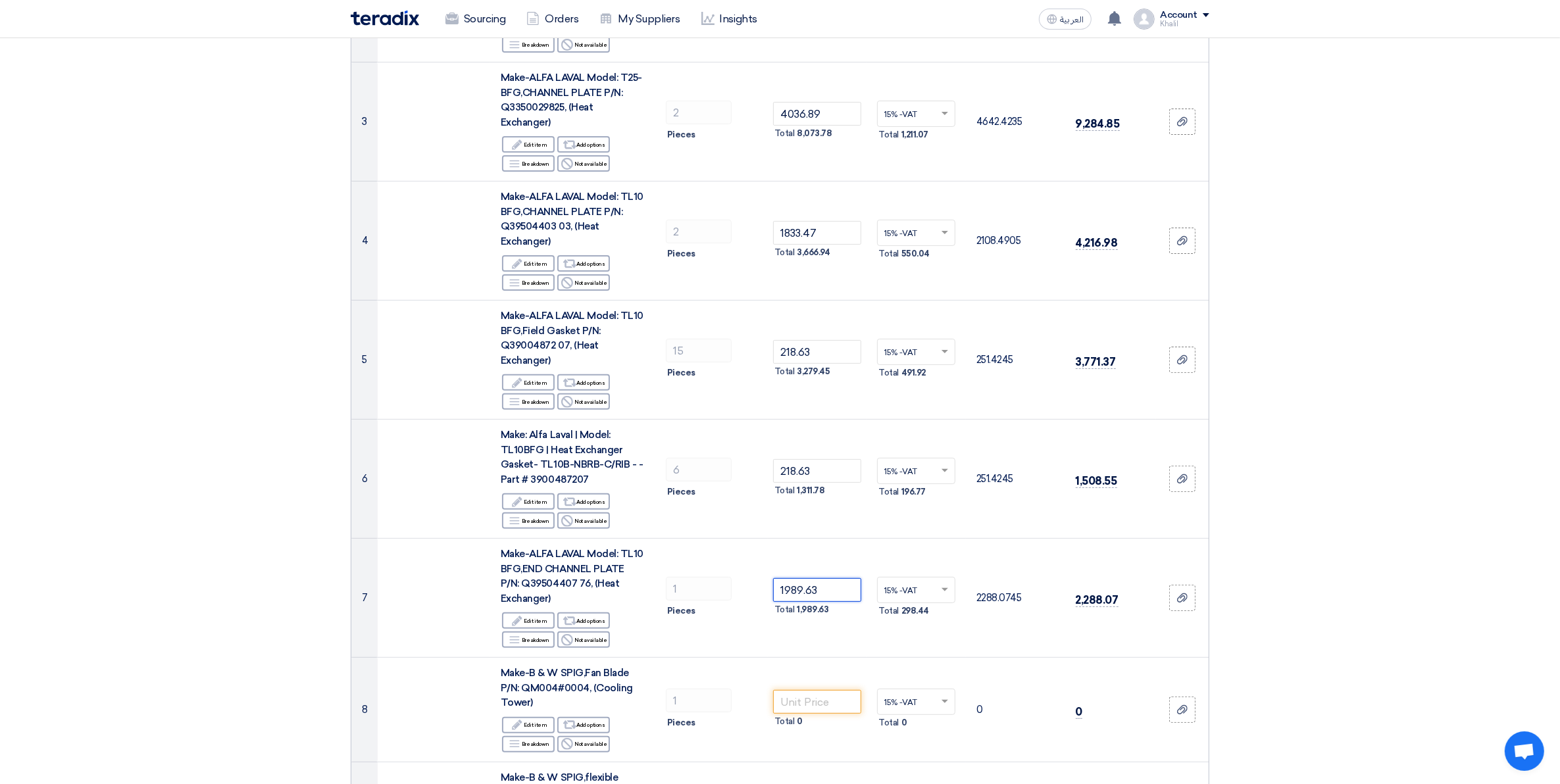
type input "1989.63"
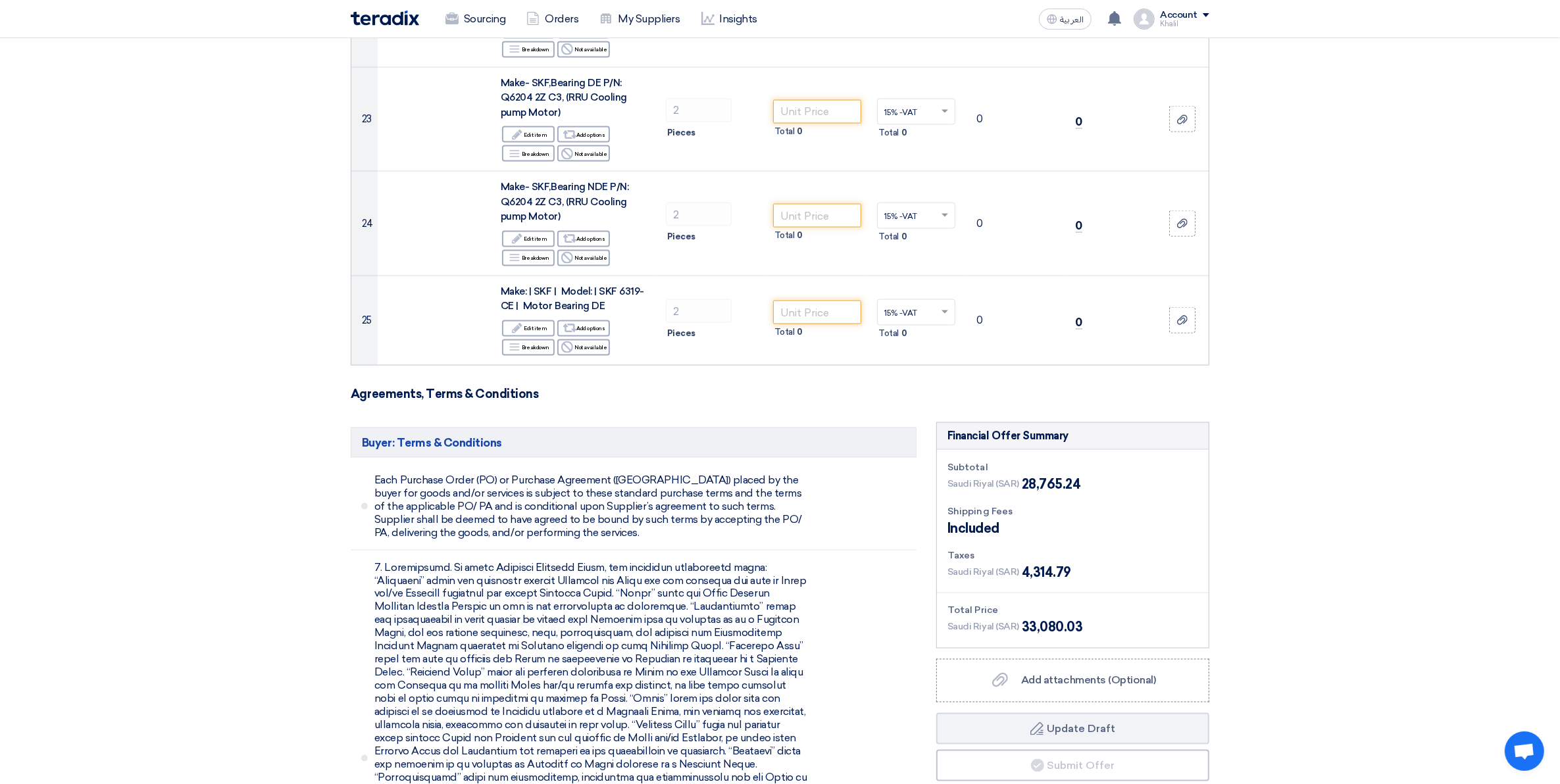
scroll to position [2630, 0]
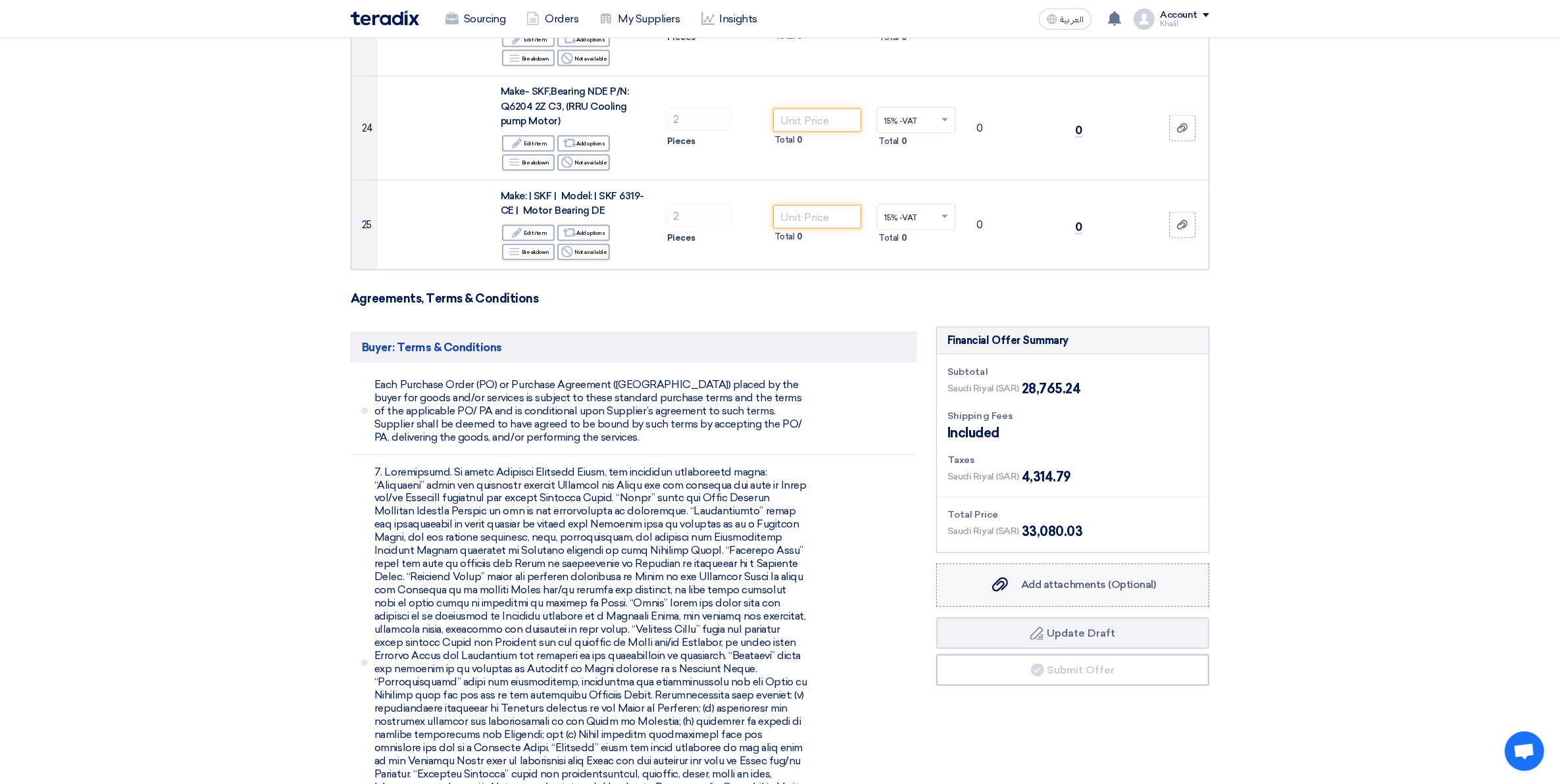
click at [1067, 578] on span "Add attachments (Optional)" at bounding box center [1088, 584] width 135 height 12
click at [0, 0] on input "Add attachments (Optional) Add attachments (Optional)" at bounding box center [0, 0] width 0 height 0
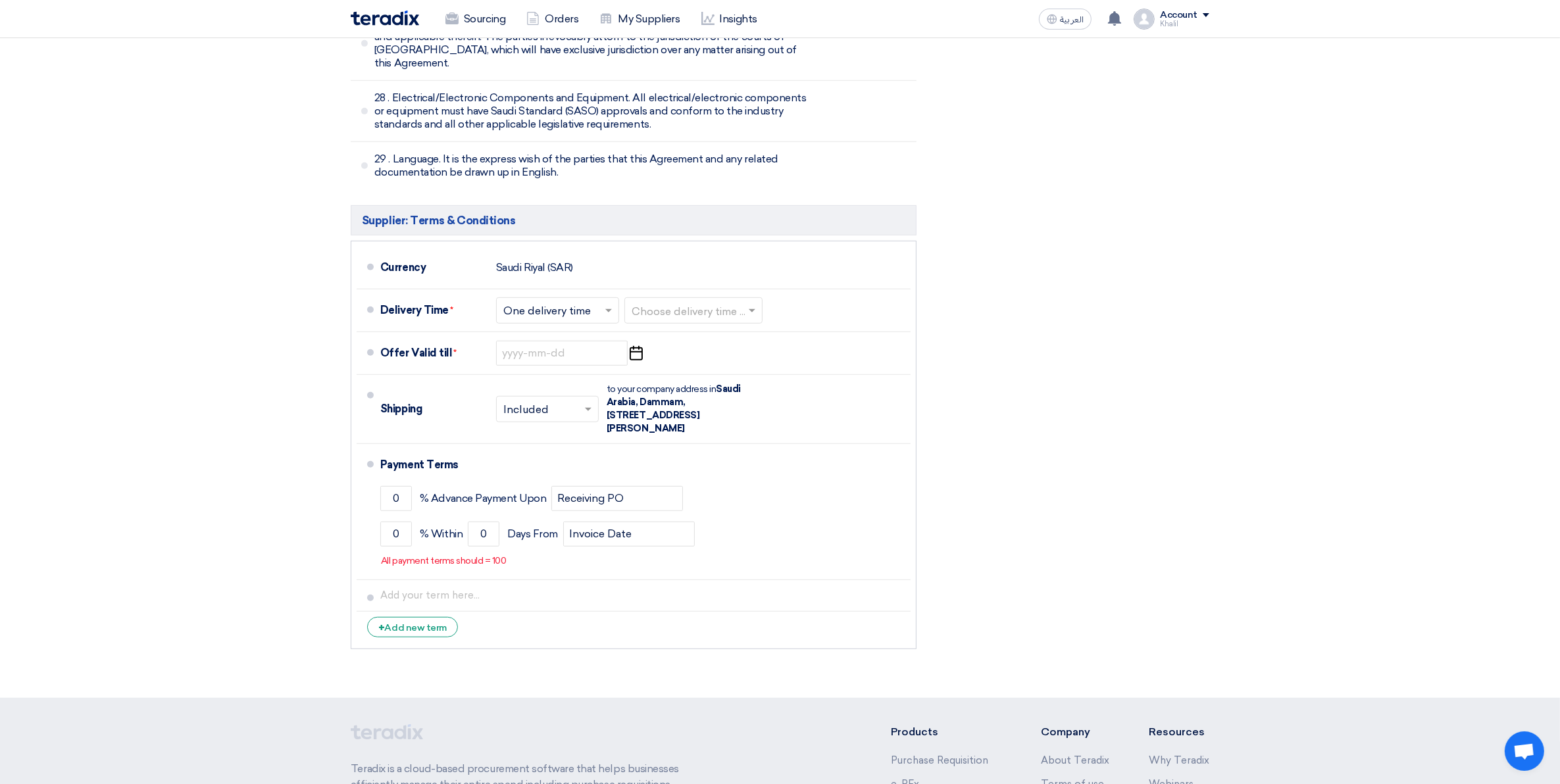
scroll to position [6877, 0]
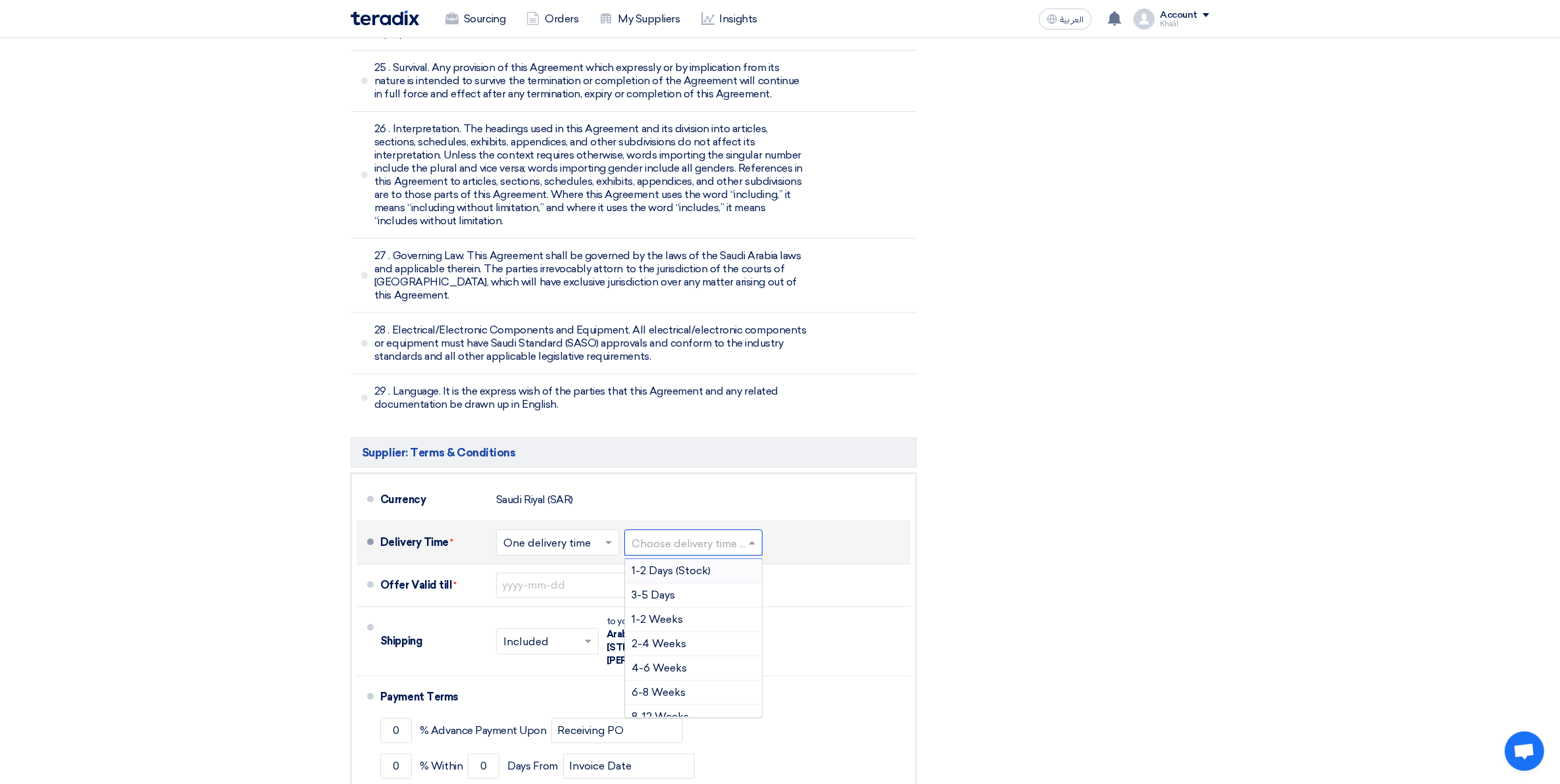
click at [679, 534] on input "text" at bounding box center [694, 543] width 125 height 19
paste input "70"
type input "70"
click at [649, 529] on div "Choose delivery time ... ×" at bounding box center [642, 542] width 36 height 26
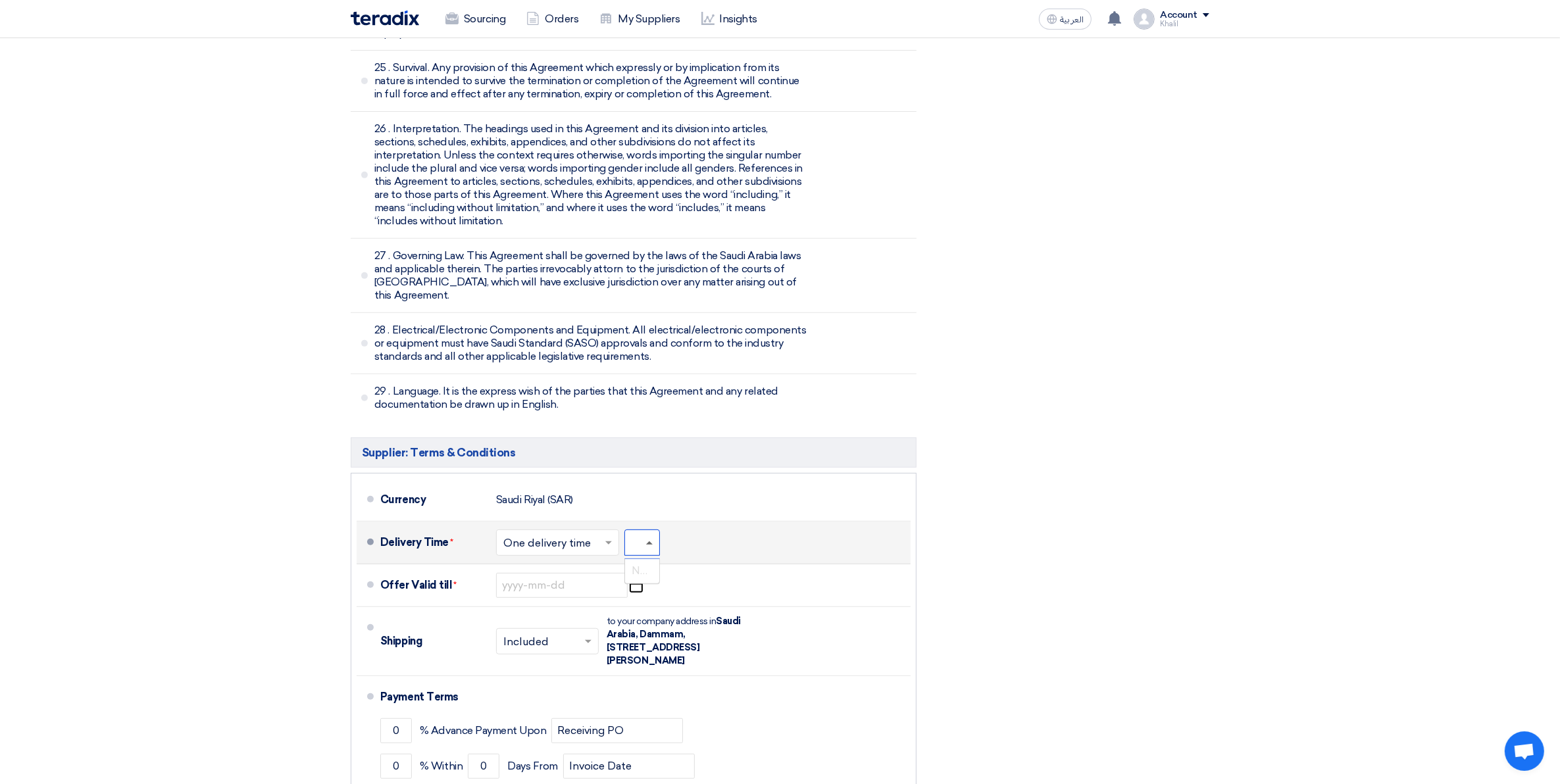
scroll to position [0, 0]
click at [754, 541] on span at bounding box center [751, 542] width 7 height 3
click at [680, 674] on span "6-12 Months" at bounding box center [663, 680] width 64 height 12
click at [636, 578] on use "button" at bounding box center [636, 586] width 13 height 15
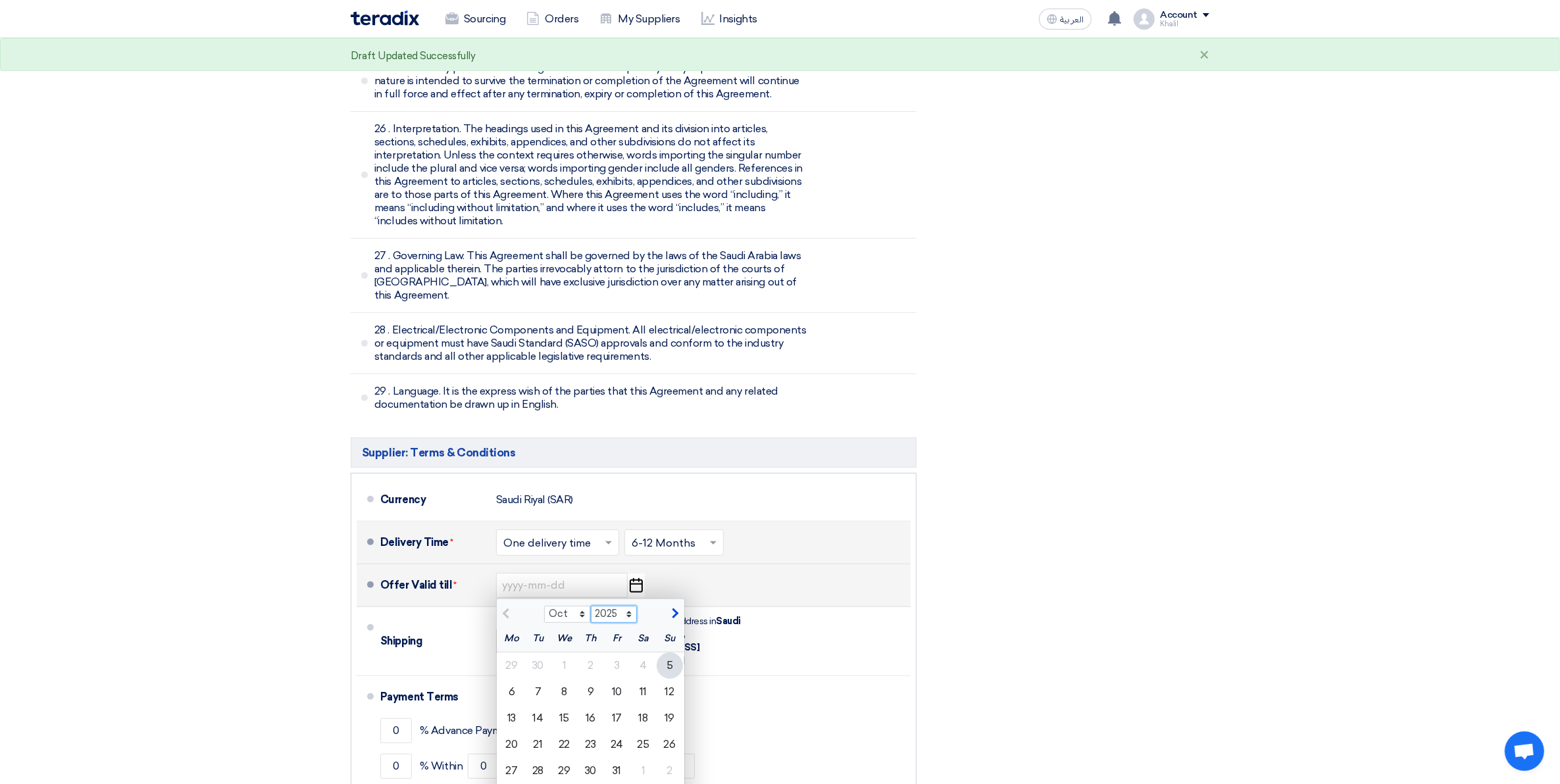
click at [636, 605] on select "2025 2026 2027 2028 2029 2030 2031 2032 2033 2034 2035" at bounding box center [614, 613] width 47 height 17
select select "2026"
click at [591, 605] on select "2025 2026 2027 2028 2029 2030 2031 2032 2033 2034 2035" at bounding box center [614, 613] width 47 height 17
click at [582, 605] on select "Jan Feb Mar Apr May Jun Jul Aug Sep Oct Nov Dec" at bounding box center [568, 613] width 47 height 17
select select "1"
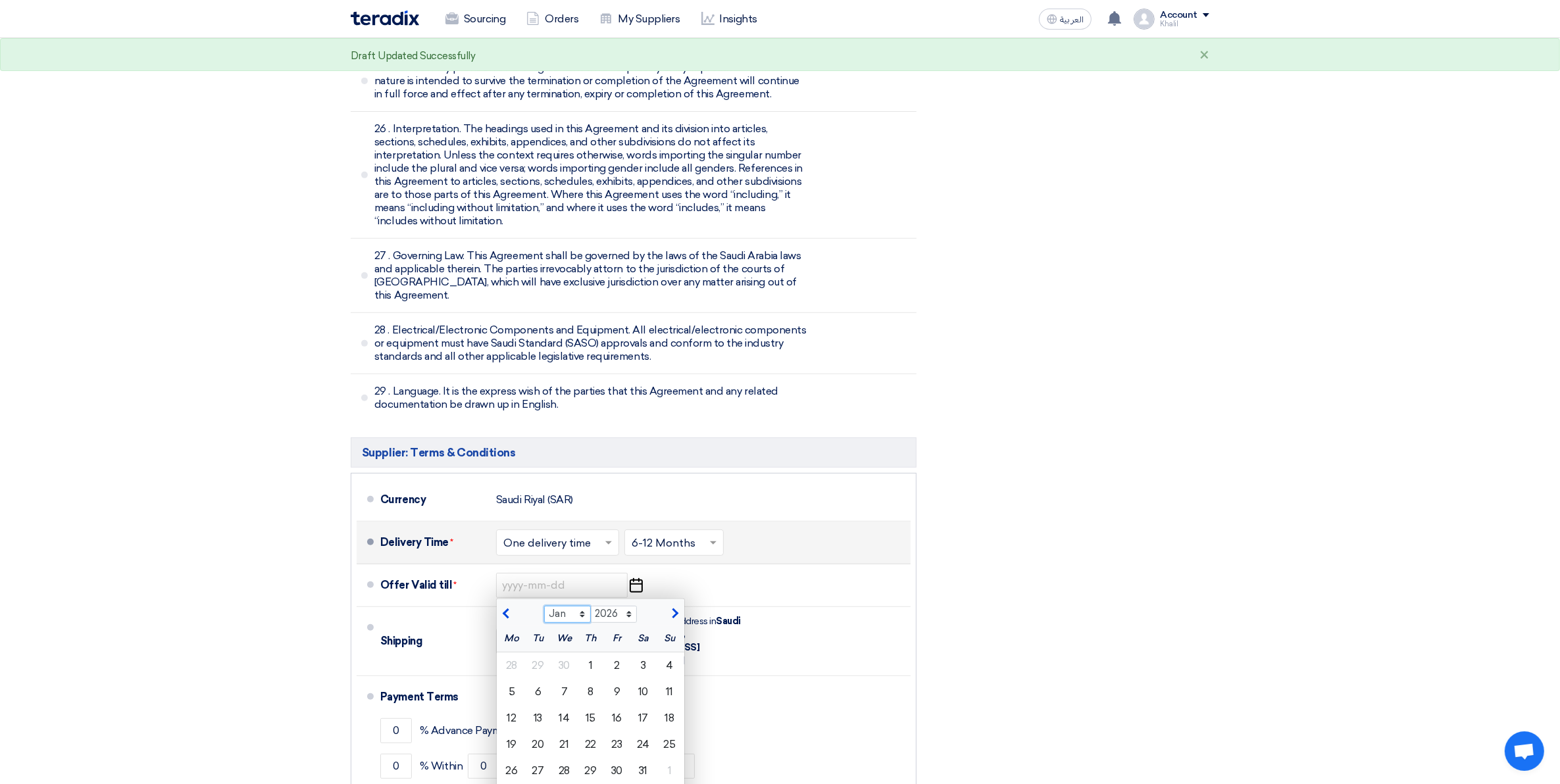
click at [544, 605] on select "Jan Feb Mar Apr May Jun Jul Aug Sep Oct Nov Dec" at bounding box center [568, 613] width 47 height 17
click at [726, 570] on div "Offer Valid till * Jan Feb Mar Apr May Jun Jul Aug Sep Oct Nov Dec 2025 2026 20…" at bounding box center [642, 585] width 525 height 31
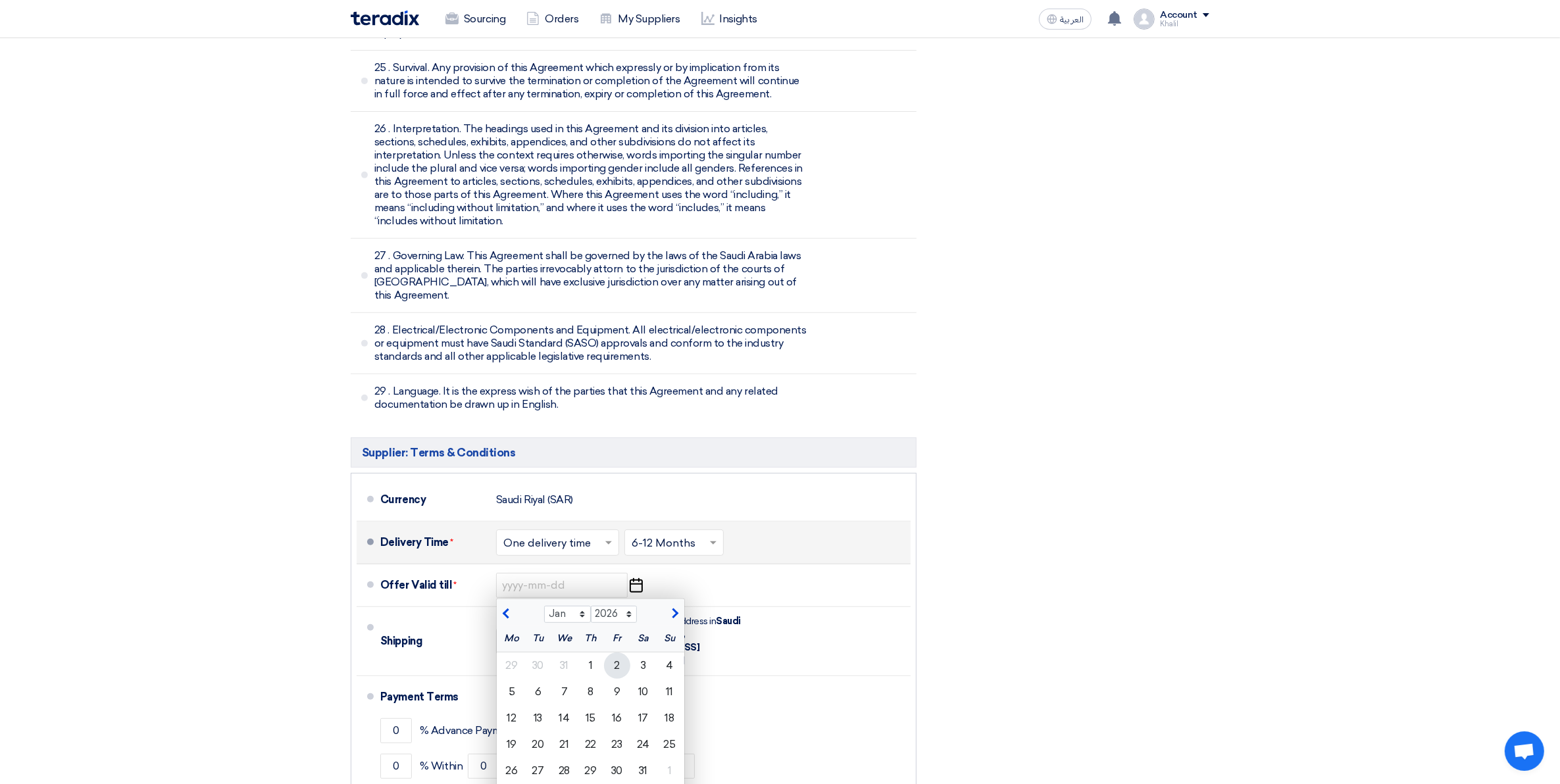
click at [609, 652] on div "2" at bounding box center [617, 665] width 26 height 26
type input "1/2/2026"
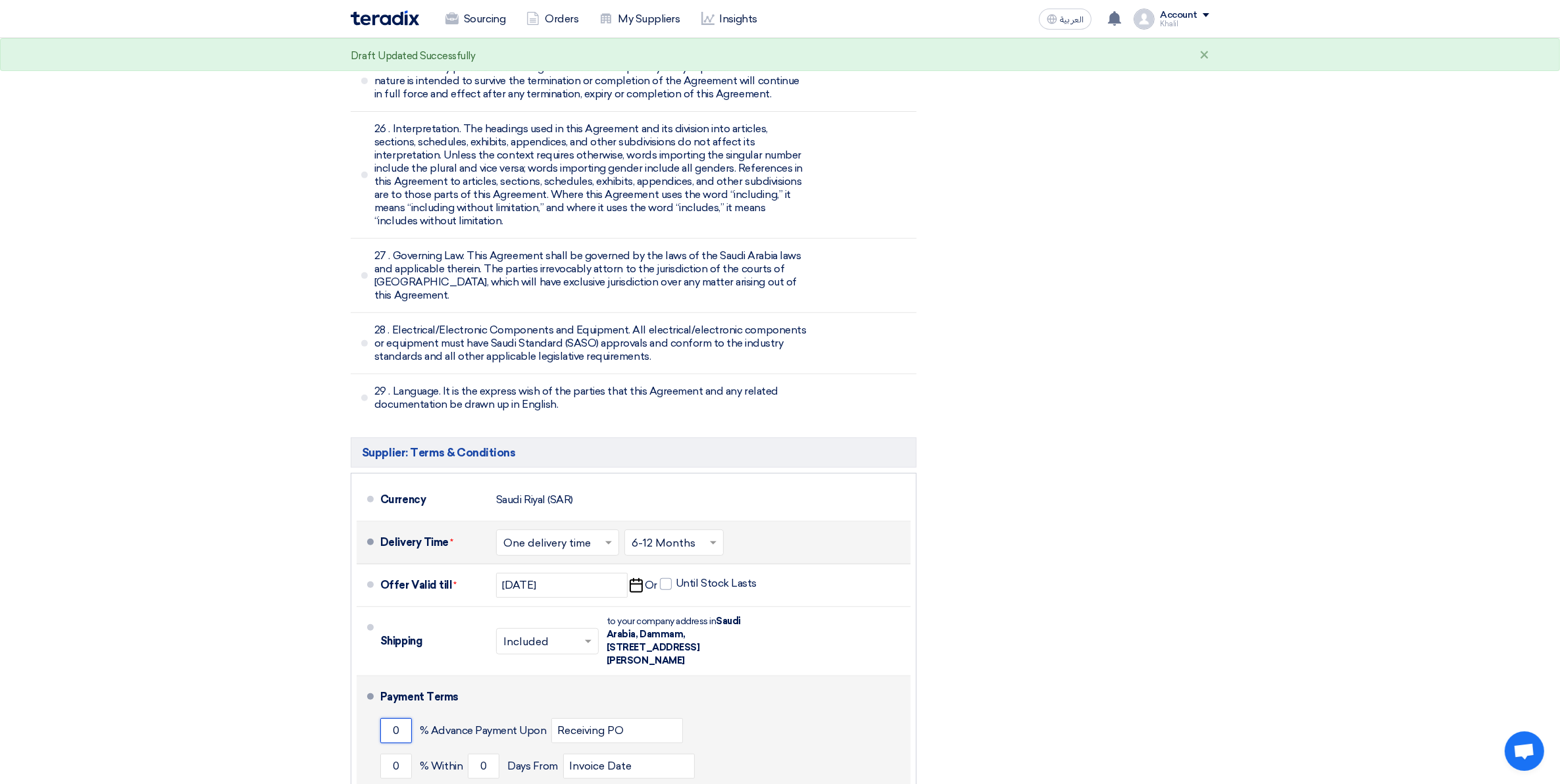
click at [396, 718] on input "0" at bounding box center [395, 731] width 31 height 25
drag, startPoint x: 396, startPoint y: 619, endPoint x: 370, endPoint y: 615, distance: 26.3
click at [370, 676] on li "Payment Terms 0 % Advance Payment Upon Receiving PO 0 % Within 0" at bounding box center [634, 744] width 554 height 136
type input "100"
drag, startPoint x: 404, startPoint y: 652, endPoint x: 387, endPoint y: 652, distance: 17.0
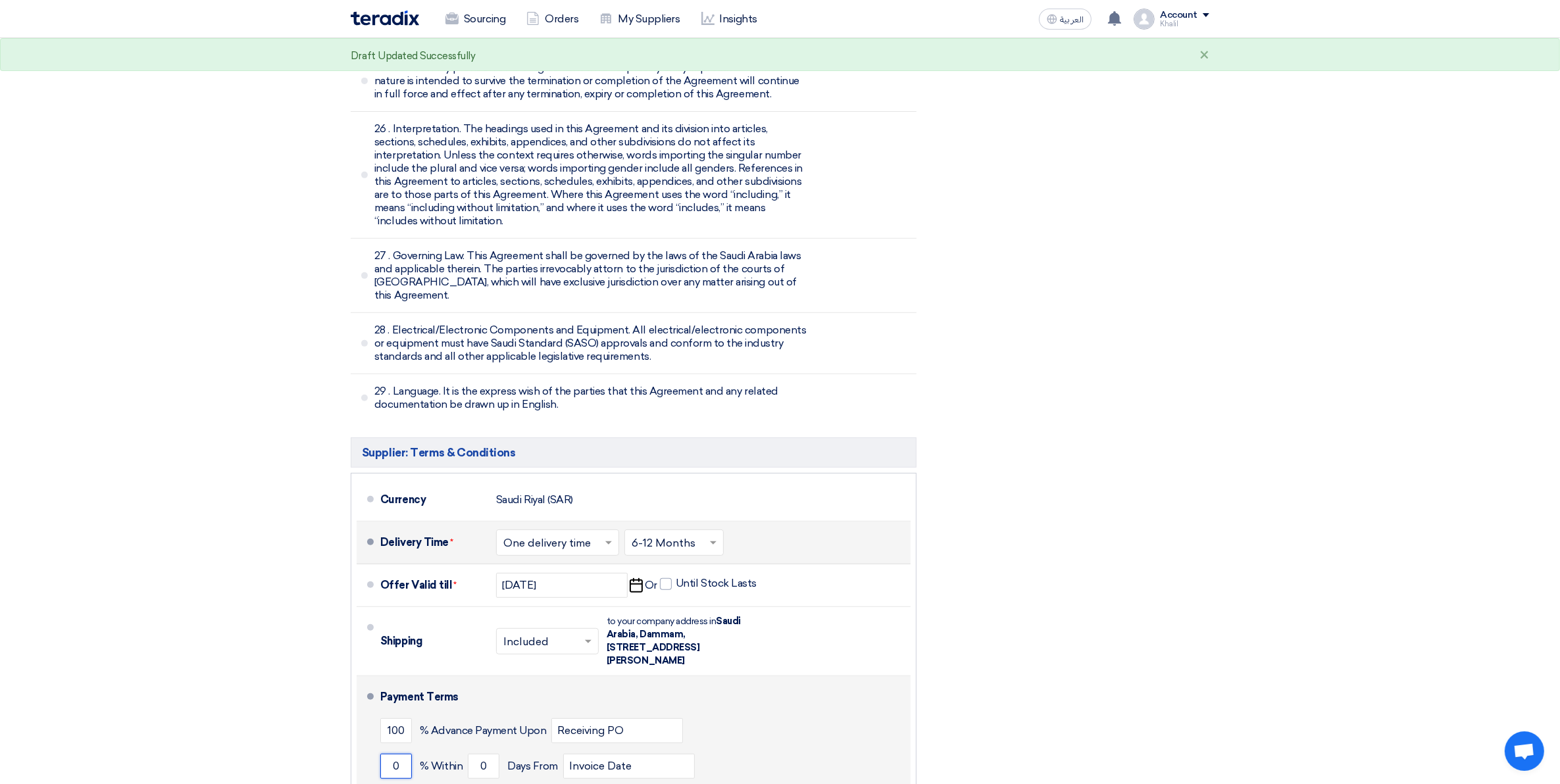
click at [387, 753] on input "0" at bounding box center [395, 766] width 31 height 25
type input "3"
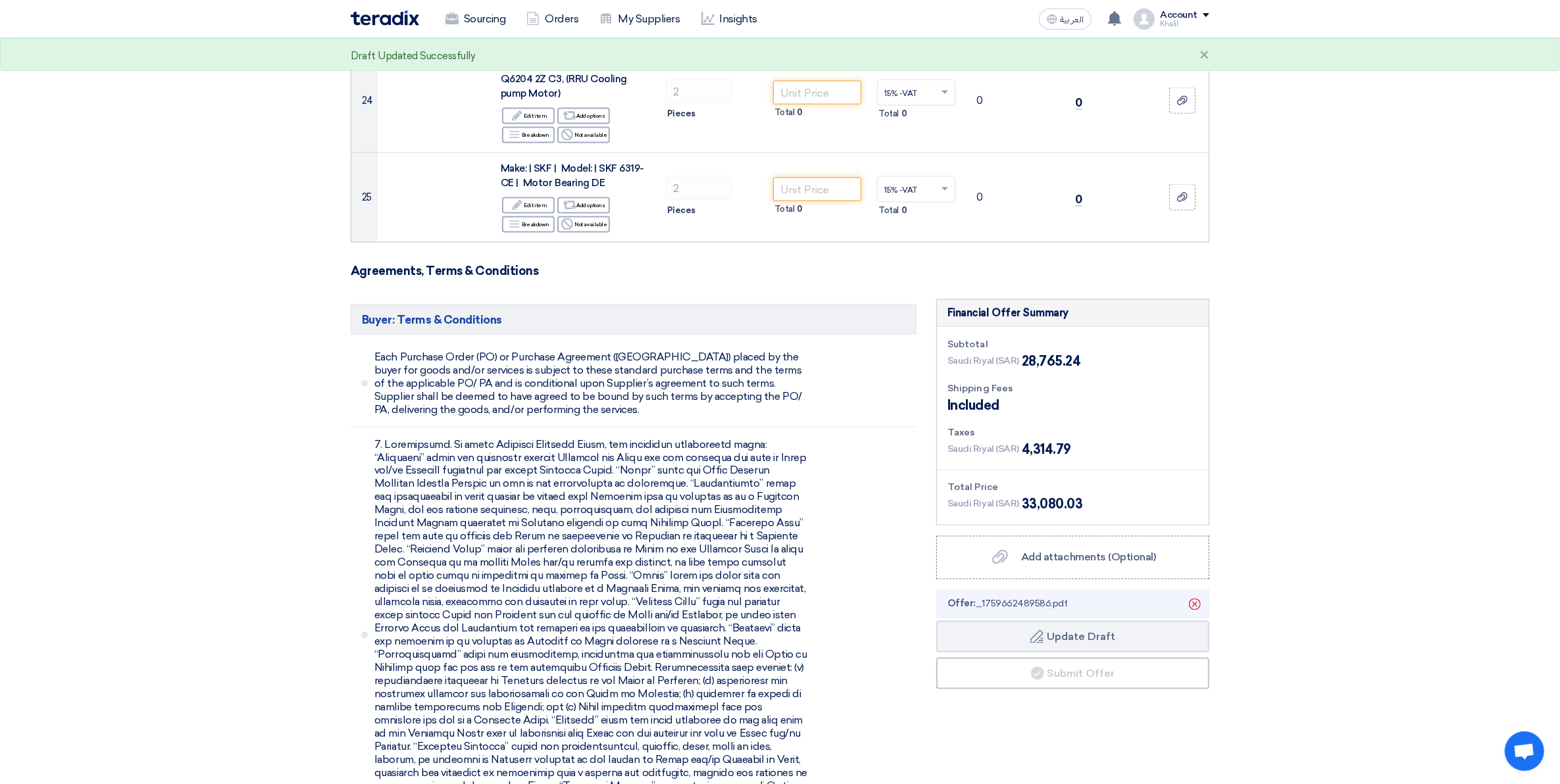
scroll to position [2664, 0]
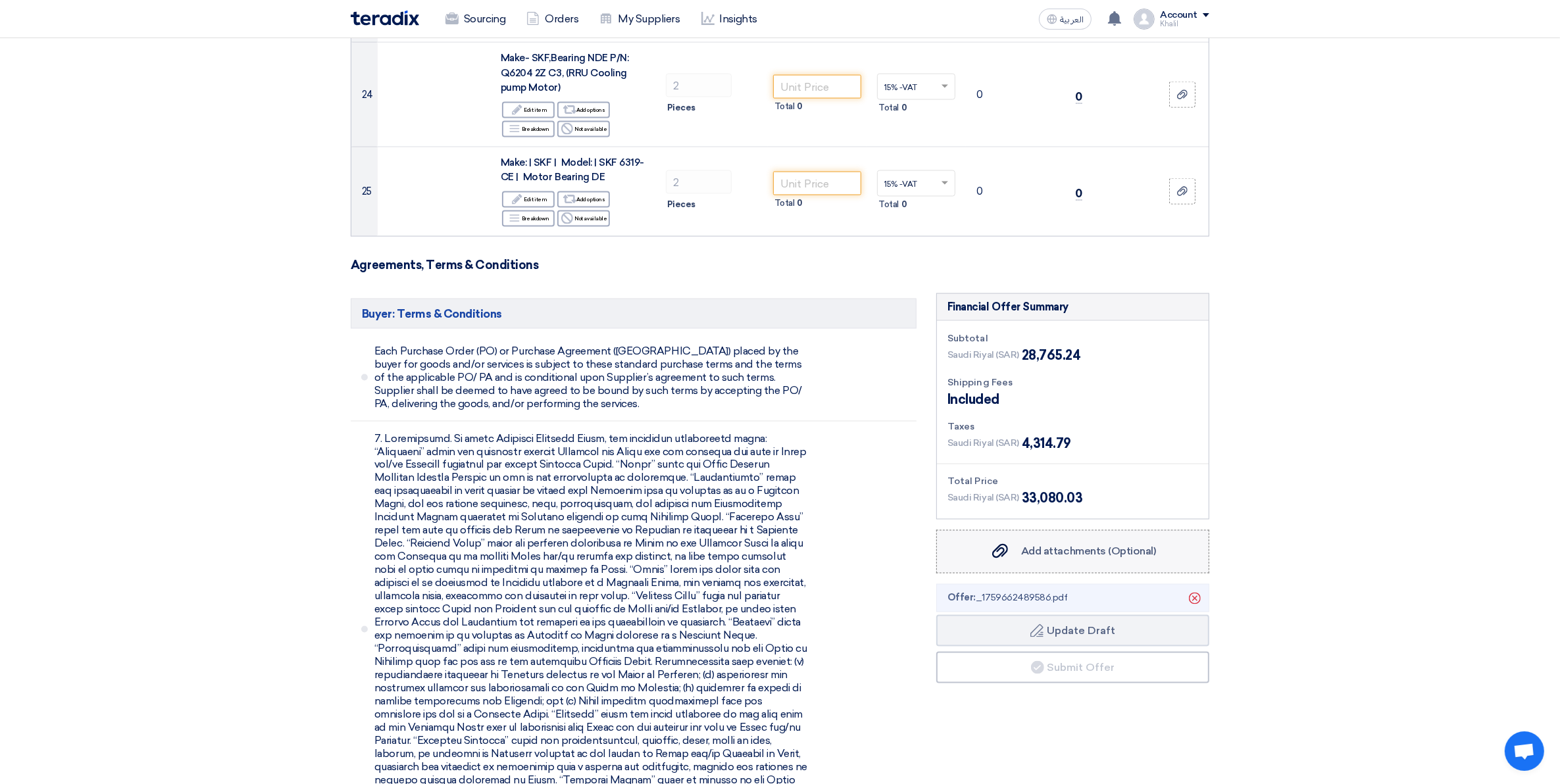
click at [1126, 545] on span "Add attachments (Optional)" at bounding box center [1088, 551] width 135 height 12
click at [0, 0] on input "Add attachments (Optional) Add attachments (Optional)" at bounding box center [0, 0] width 0 height 0
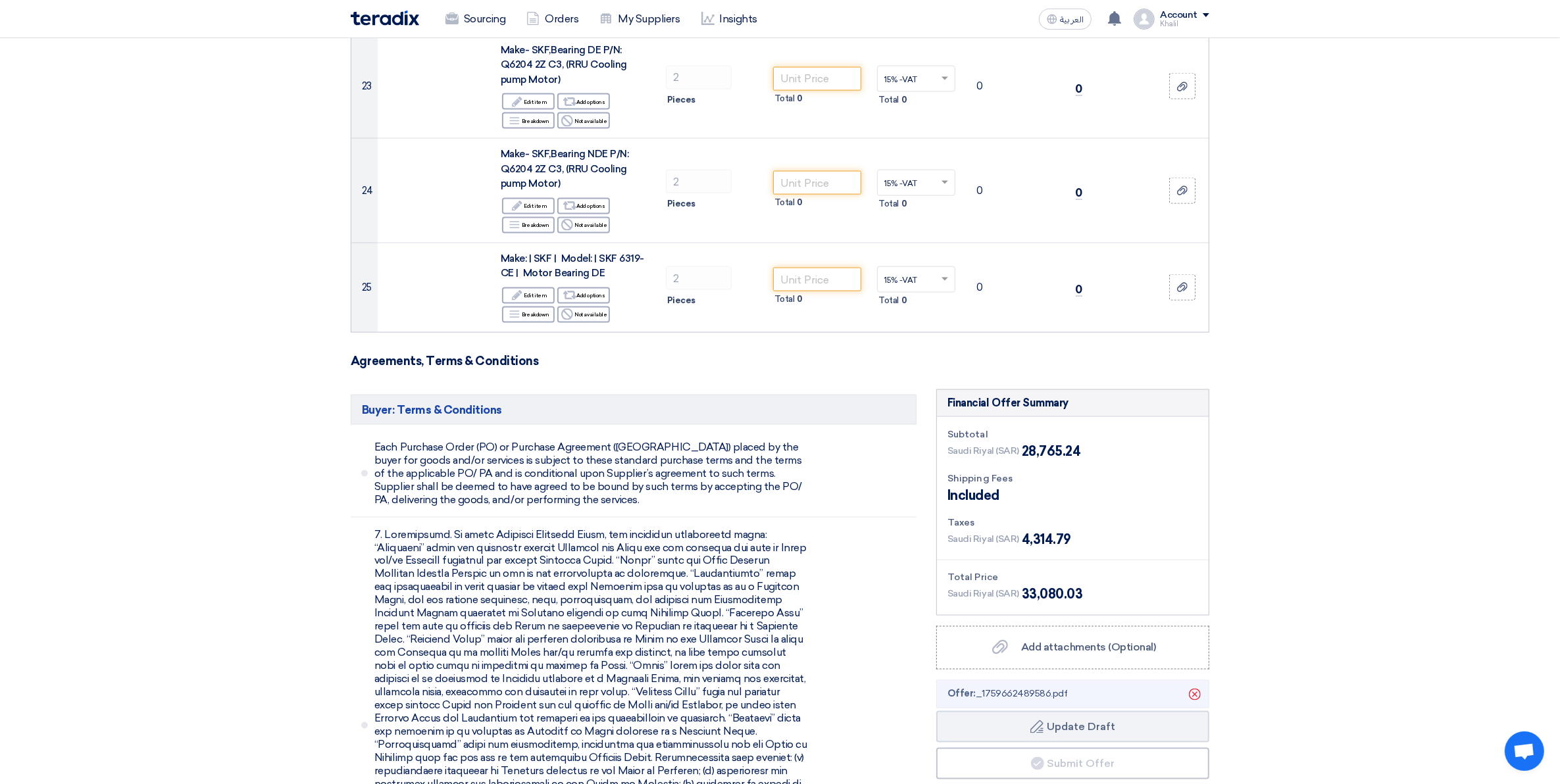
scroll to position [2959, 0]
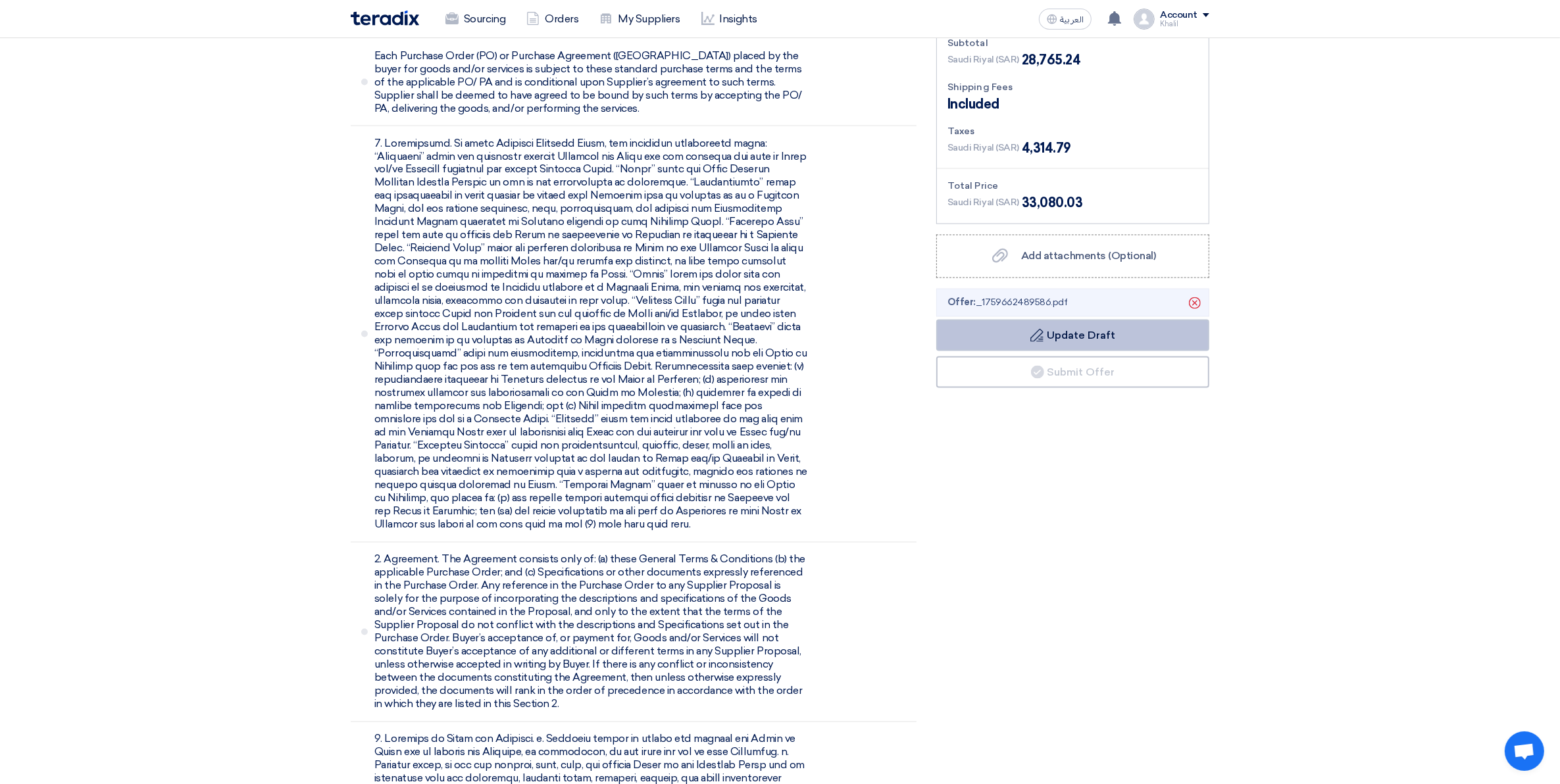
drag, startPoint x: 1076, startPoint y: 303, endPoint x: 1082, endPoint y: 346, distance: 43.4
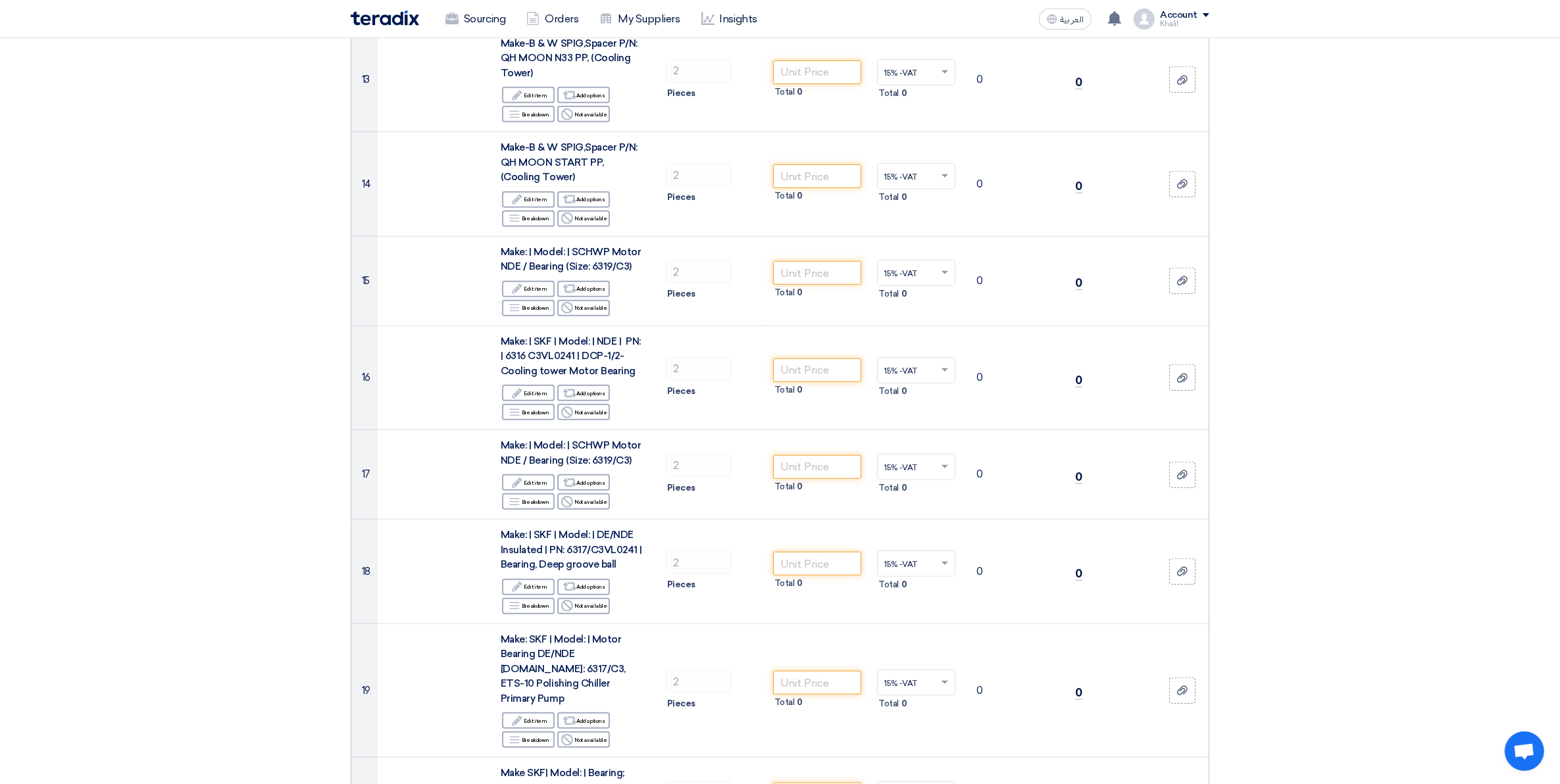
scroll to position [2055, 0]
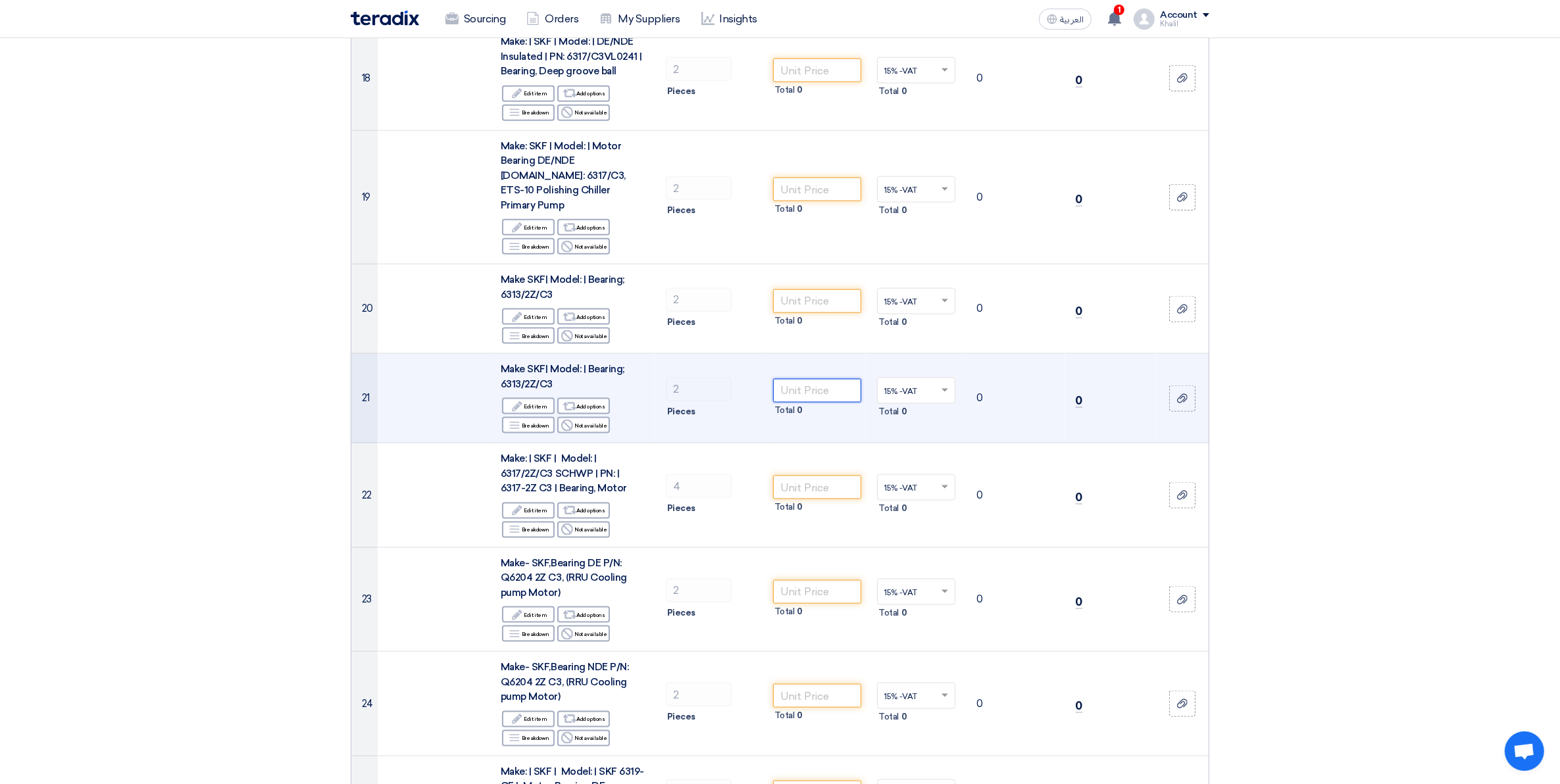
click at [799, 378] on input "number" at bounding box center [817, 390] width 89 height 23
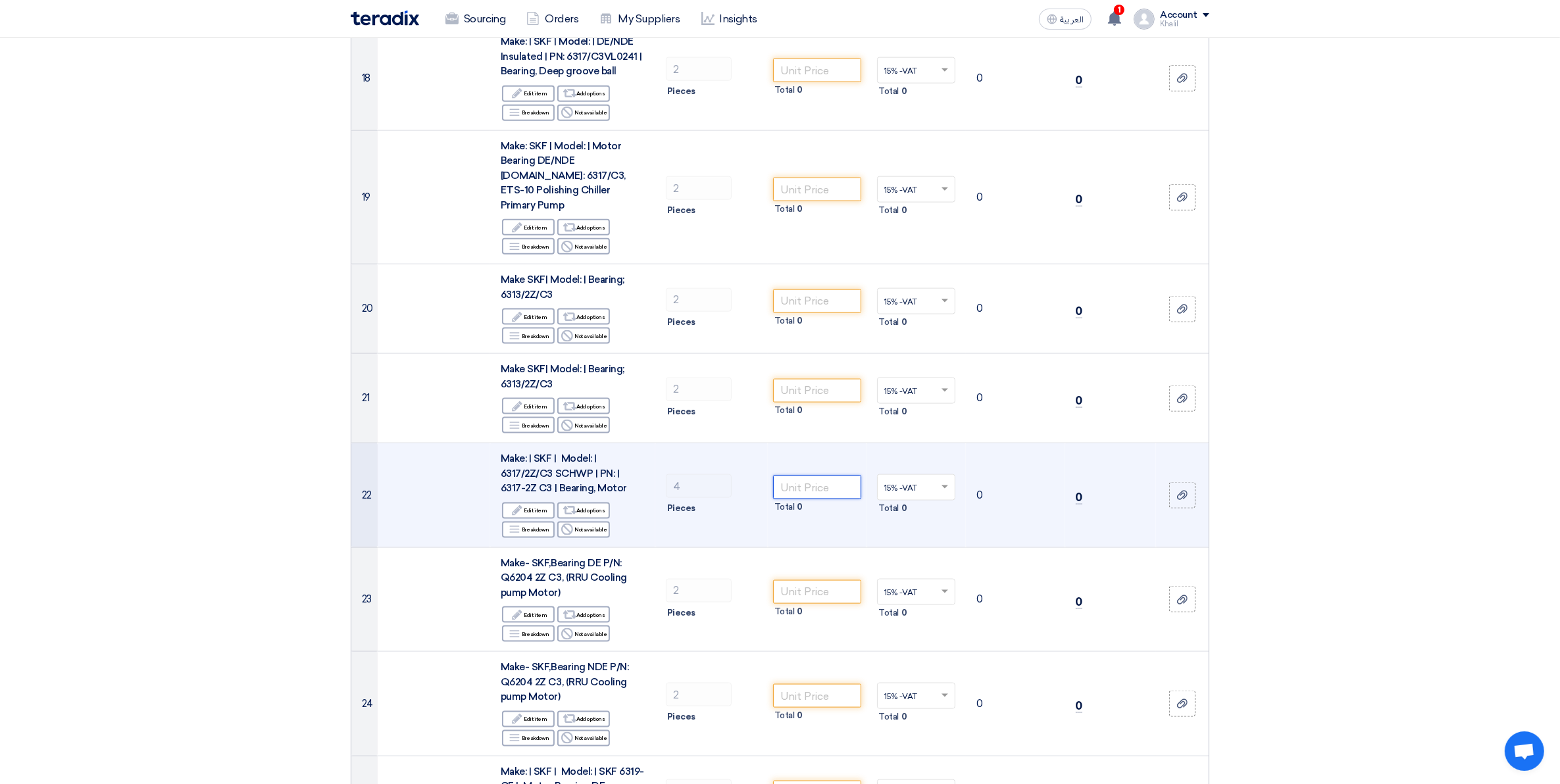
click at [824, 475] on input "number" at bounding box center [817, 487] width 89 height 23
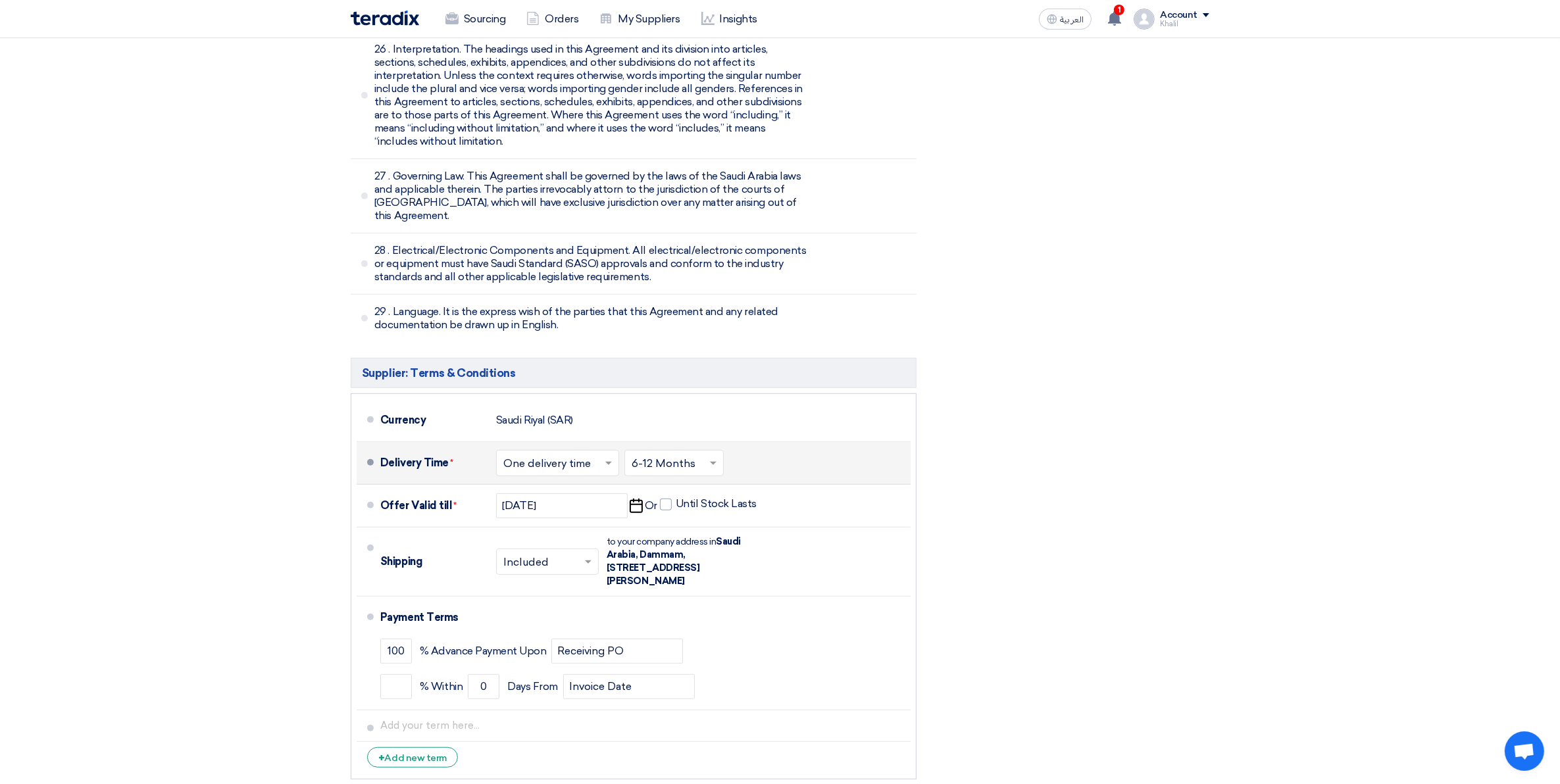
scroll to position [7184, 0]
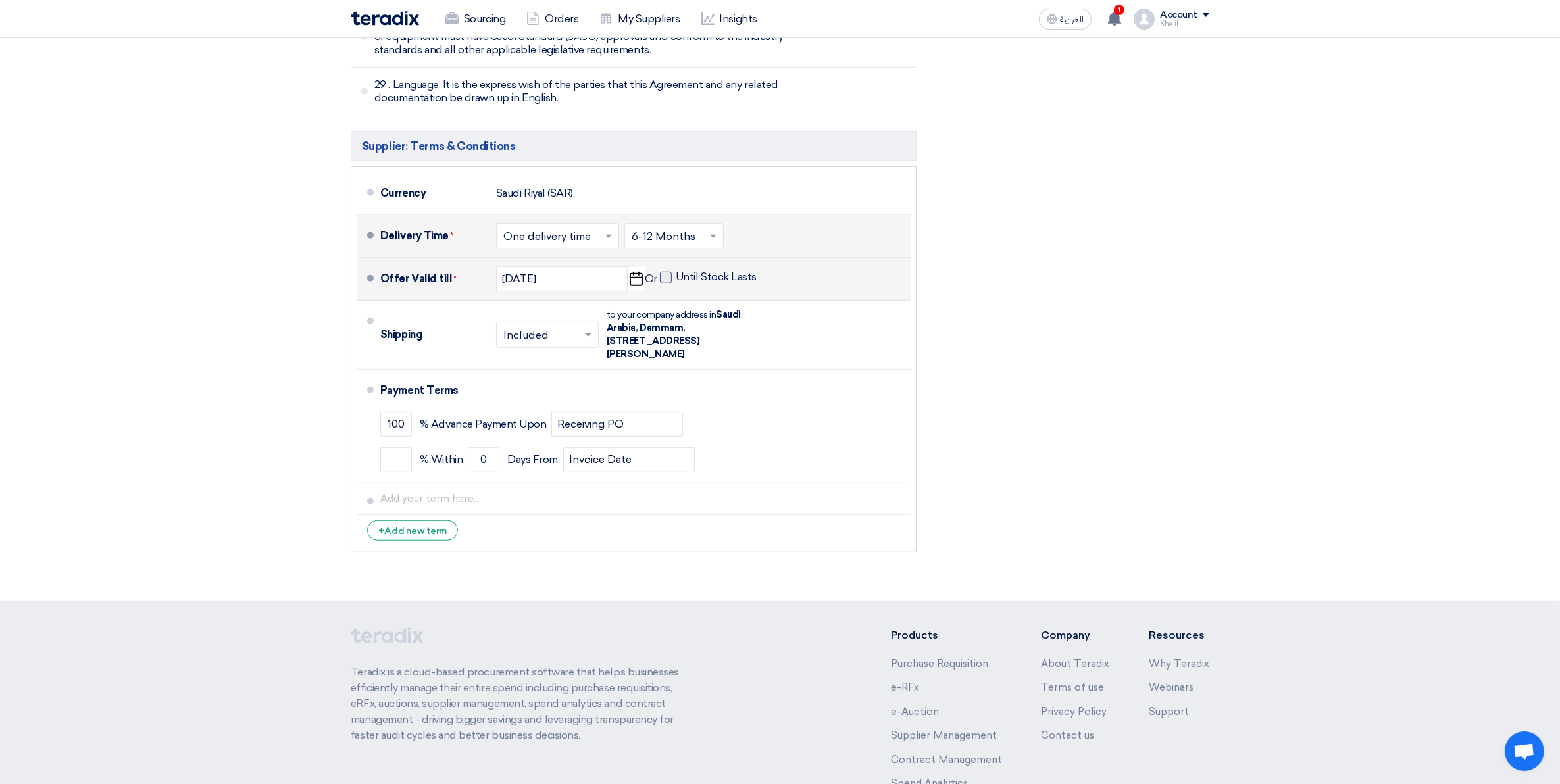
click at [660, 272] on span at bounding box center [666, 277] width 12 height 12
click at [675, 270] on input "Until Stock Lasts" at bounding box center [717, 283] width 83 height 25
checkbox input "true"
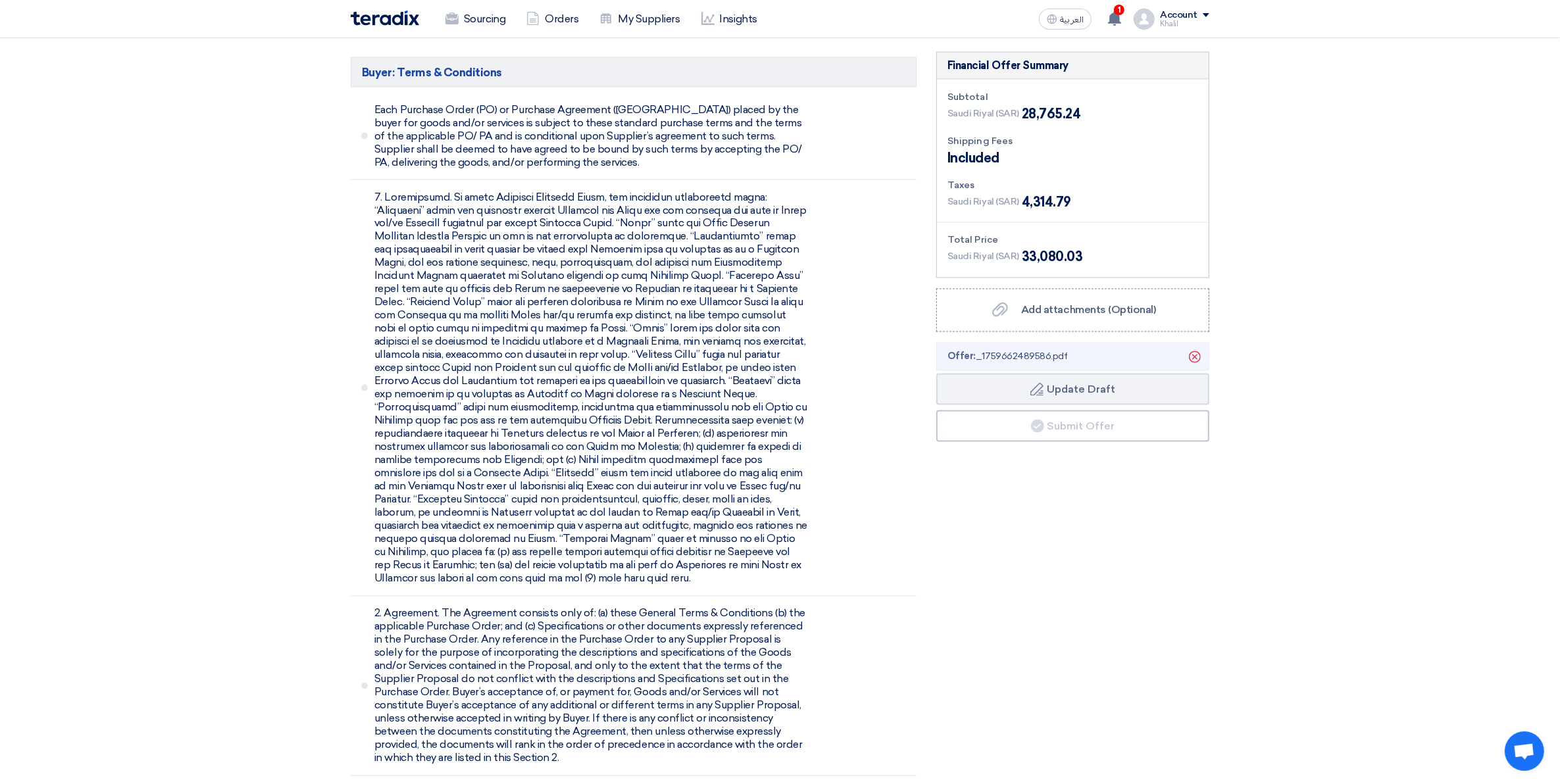
scroll to position [2877, 0]
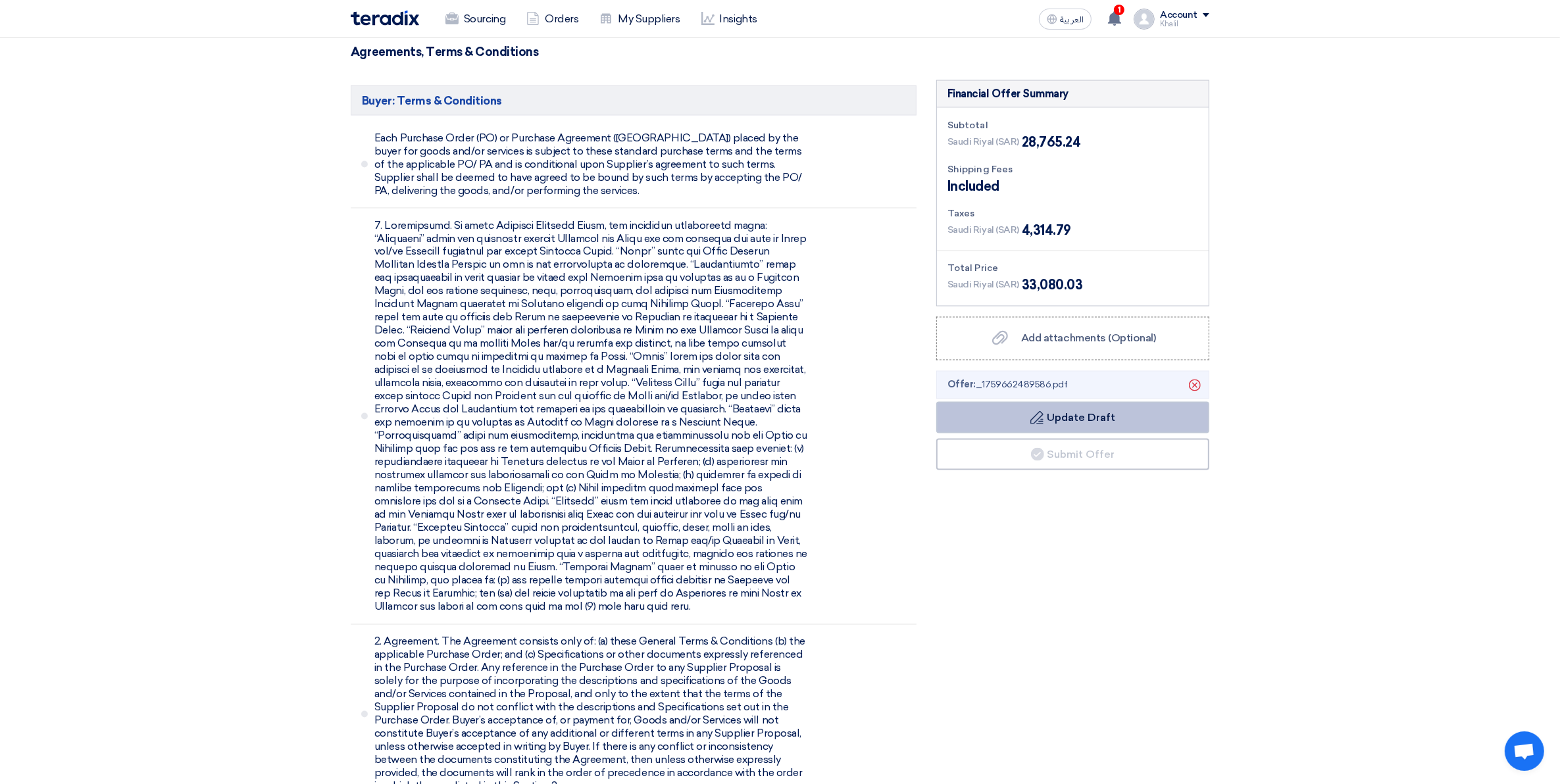
click at [1089, 402] on button "Draft Update Draft" at bounding box center [1072, 417] width 273 height 31
